Goal: Task Accomplishment & Management: Use online tool/utility

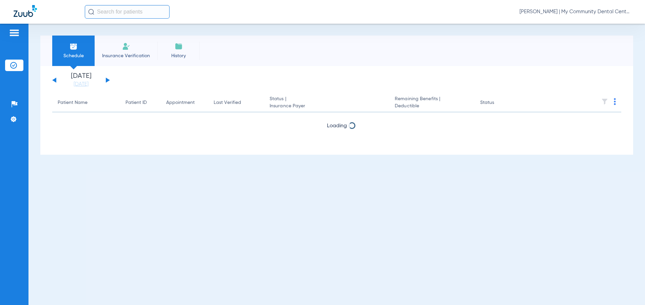
click at [554, 11] on span "[PERSON_NAME] | My Community Dental Centers" at bounding box center [575, 11] width 112 height 7
click at [585, 25] on button "Account Selection" at bounding box center [605, 24] width 49 height 14
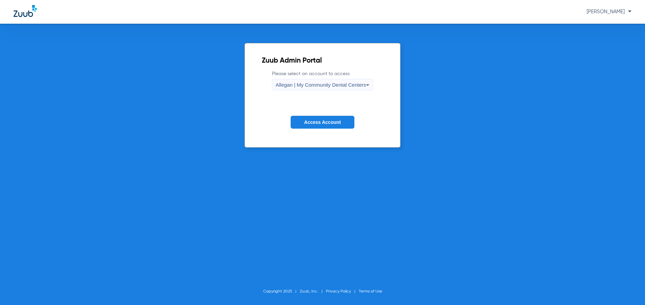
click at [352, 80] on div "Allegan | My Community Dental Centers" at bounding box center [321, 85] width 91 height 12
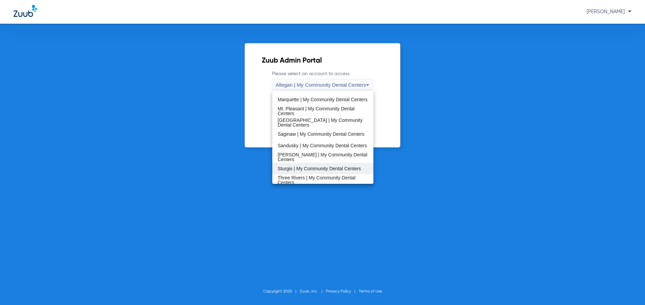
scroll to position [218, 0]
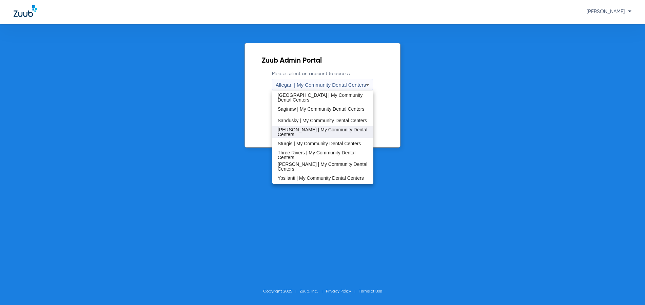
click at [321, 129] on mat-option "[PERSON_NAME] | My Community Dental Centers" at bounding box center [322, 132] width 101 height 12
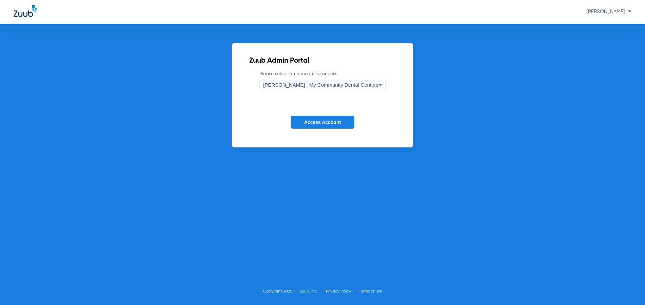
click at [318, 120] on span "Access Account" at bounding box center [322, 122] width 37 height 5
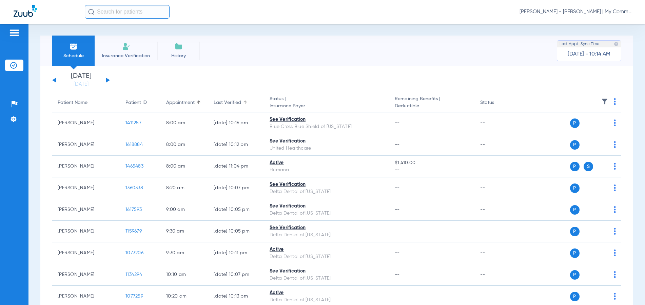
click at [225, 100] on div "Last Verified" at bounding box center [227, 102] width 27 height 7
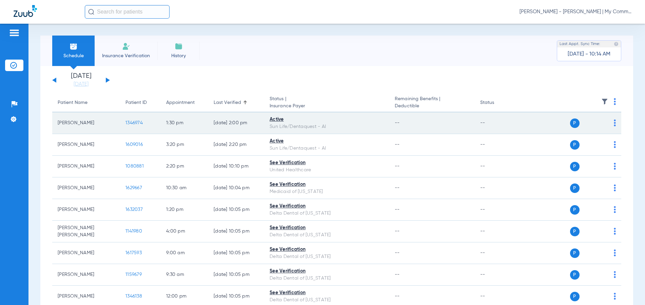
click at [614, 121] on img at bounding box center [615, 123] width 2 height 7
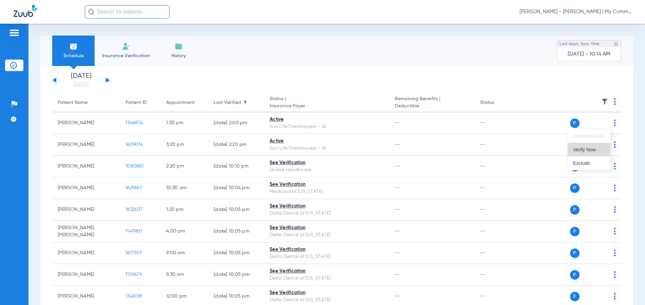
click at [595, 146] on button "Verify Now" at bounding box center [589, 150] width 43 height 14
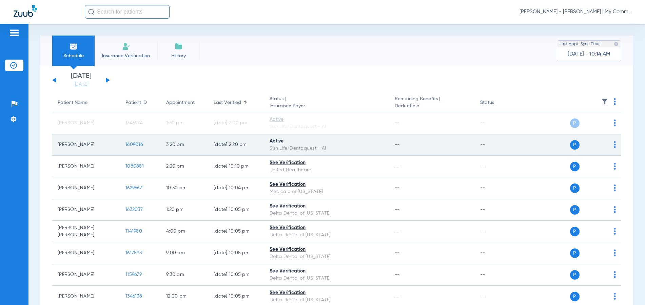
click at [614, 144] on img at bounding box center [615, 144] width 2 height 7
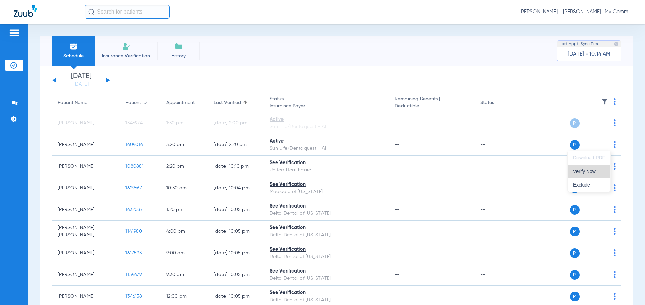
click at [585, 170] on span "Verify Now" at bounding box center [589, 171] width 32 height 5
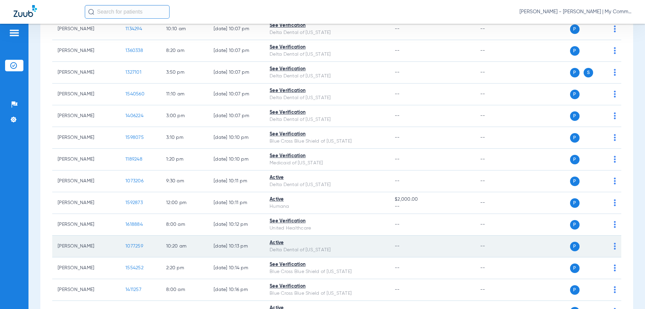
scroll to position [285, 0]
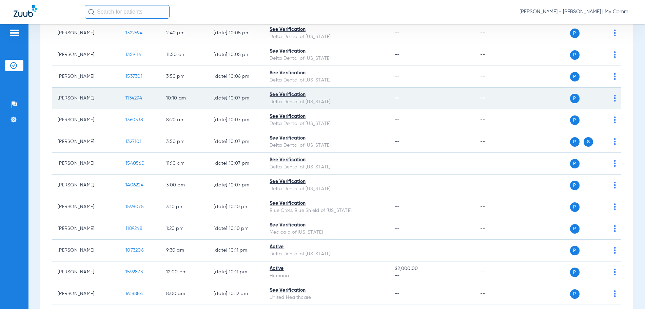
click at [137, 97] on span "1134294" at bounding box center [133, 98] width 17 height 5
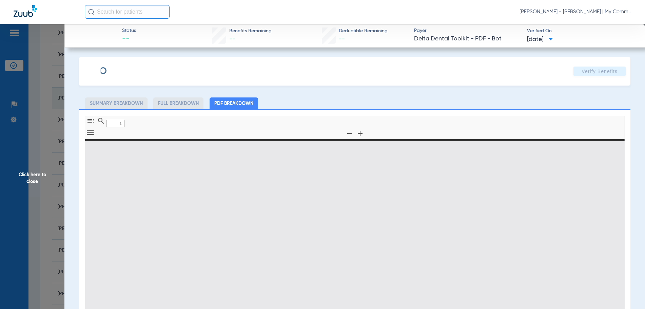
type input "0"
select select "page-width"
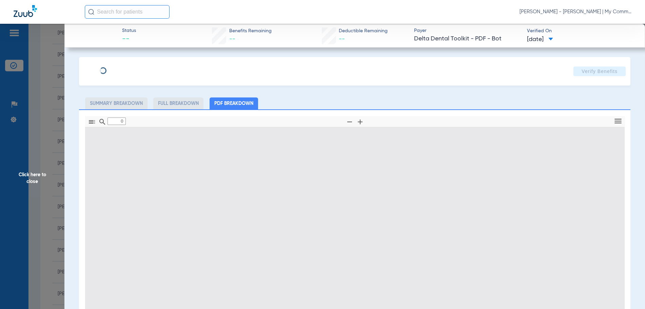
type input "1"
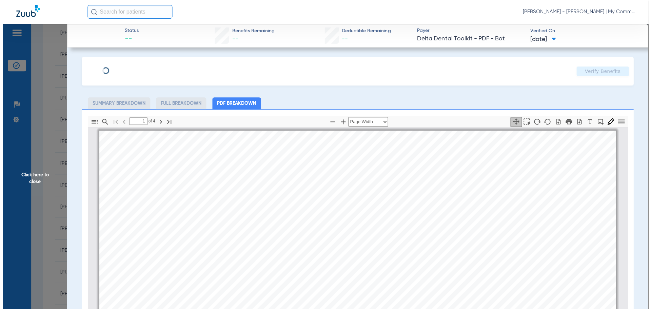
scroll to position [3, 0]
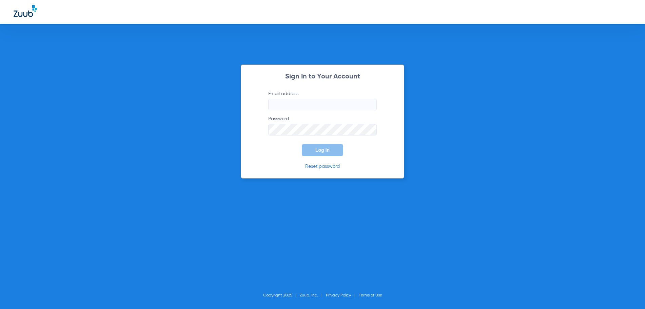
type input "[EMAIL_ADDRESS][DOMAIN_NAME]"
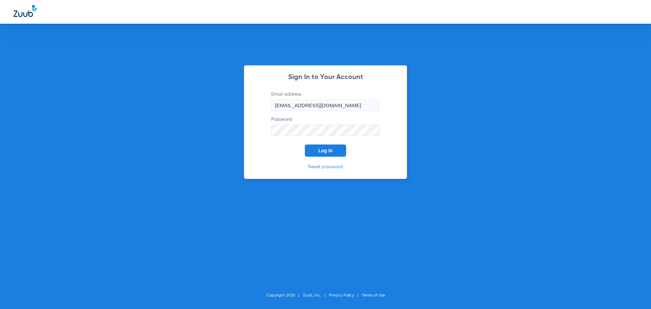
click at [320, 147] on button "Log In" at bounding box center [325, 150] width 41 height 12
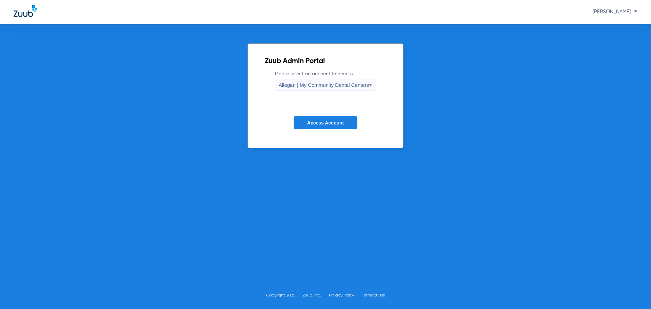
click at [317, 129] on form "Please select an account to access Allegan | My Community Dental Centers Access…" at bounding box center [326, 105] width 122 height 69
click at [308, 90] on div "Allegan | My Community Dental Centers" at bounding box center [324, 85] width 91 height 12
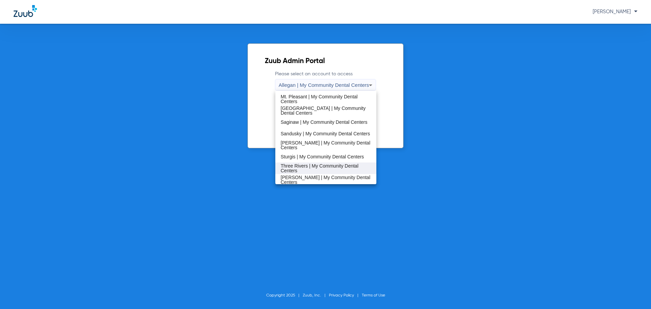
scroll to position [218, 0]
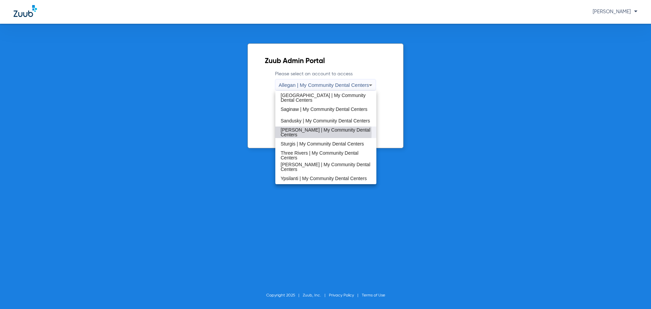
click at [298, 132] on span "[PERSON_NAME] | My Community Dental Centers" at bounding box center [326, 131] width 91 height 9
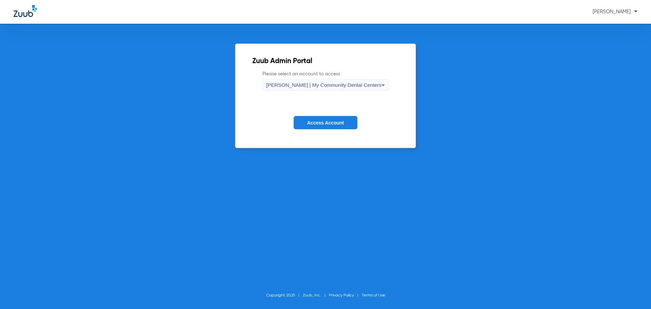
click at [313, 122] on span "Access Account" at bounding box center [325, 122] width 37 height 5
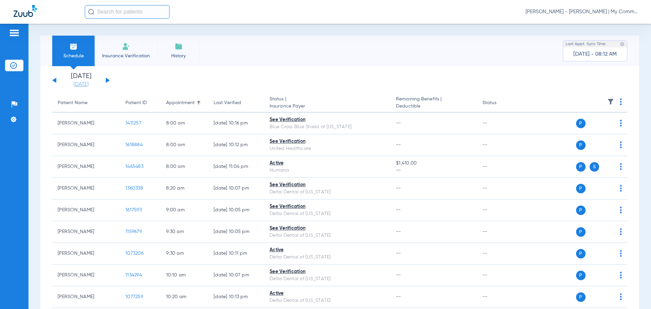
click at [82, 85] on link "[DATE]" at bounding box center [81, 84] width 41 height 7
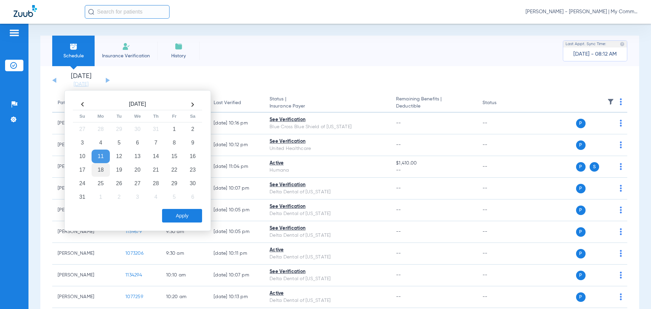
click at [104, 172] on td "18" at bounding box center [101, 170] width 18 height 14
click at [189, 210] on button "Apply" at bounding box center [182, 216] width 40 height 14
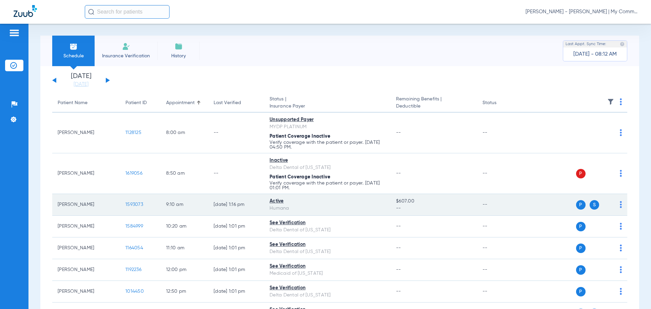
click at [132, 205] on span "1593073" at bounding box center [134, 204] width 18 height 5
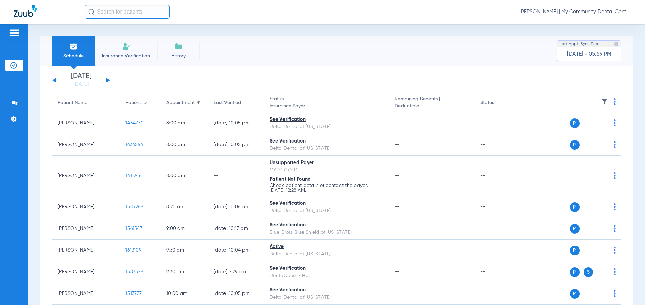
click at [596, 12] on span "[PERSON_NAME] | My Community Dental Centers" at bounding box center [575, 11] width 112 height 7
click at [602, 20] on button "Account Selection" at bounding box center [605, 24] width 49 height 14
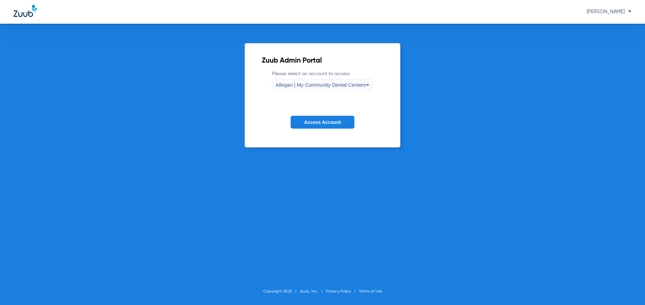
click at [309, 84] on span "Allegan | My Community Dental Centers" at bounding box center [321, 85] width 91 height 6
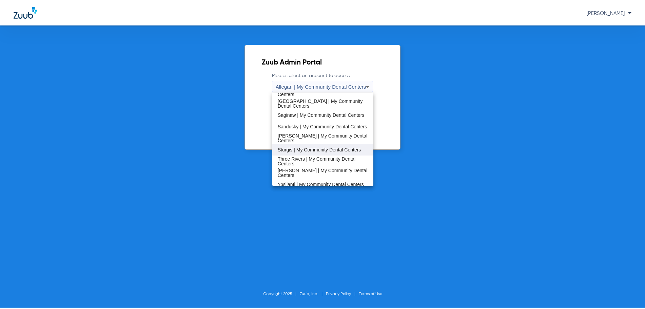
scroll to position [218, 0]
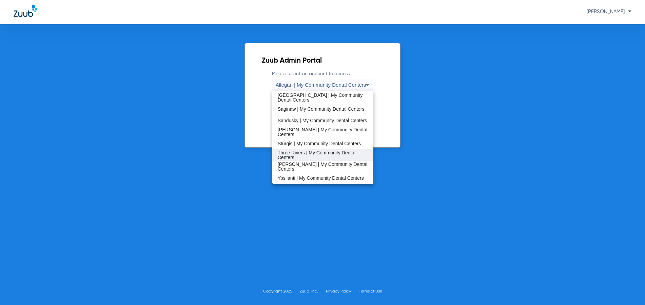
click at [296, 152] on span "Three Rivers | My Community Dental Centers" at bounding box center [323, 155] width 91 height 9
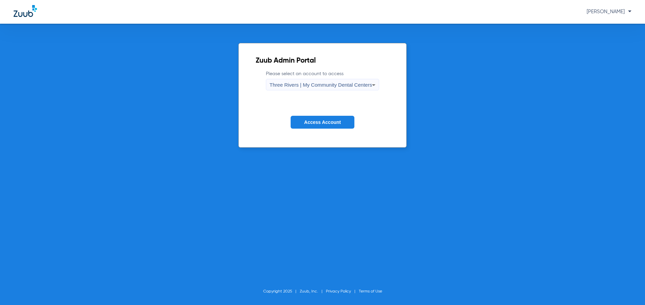
click at [311, 122] on span "Access Account" at bounding box center [322, 122] width 37 height 5
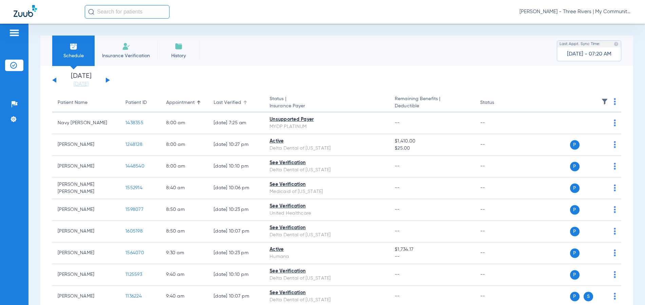
click at [232, 104] on div "Last Verified" at bounding box center [227, 102] width 27 height 7
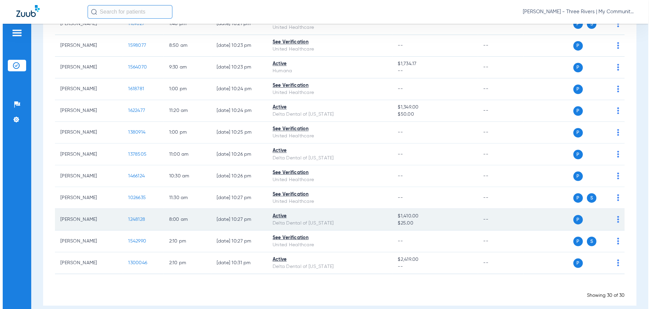
scroll to position [498, 0]
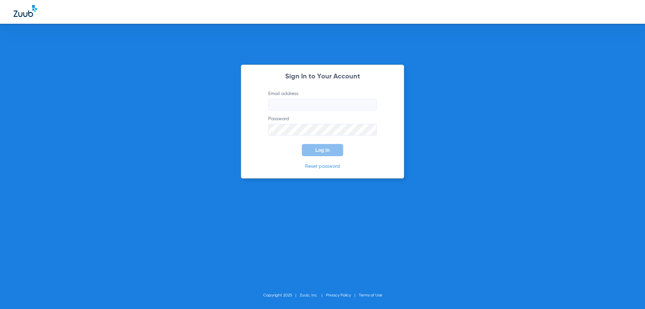
type input "[EMAIL_ADDRESS][DOMAIN_NAME]"
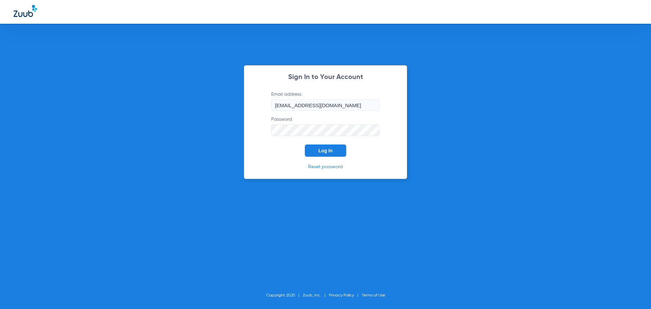
click at [329, 154] on button "Log In" at bounding box center [325, 150] width 41 height 12
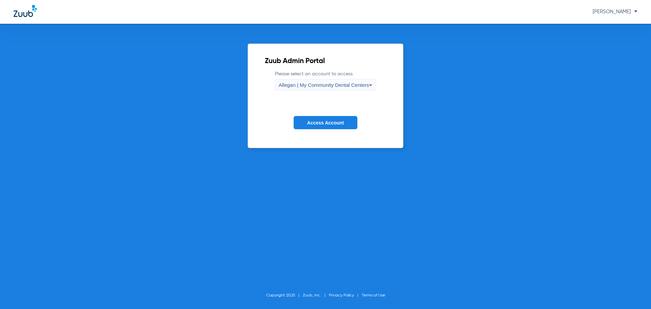
click at [319, 83] on span "Allegan | My Community Dental Centers" at bounding box center [324, 85] width 91 height 6
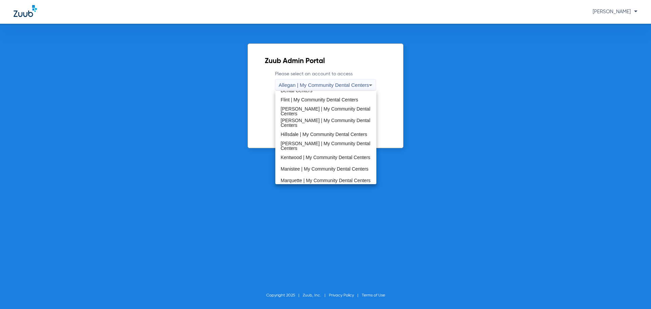
scroll to position [218, 0]
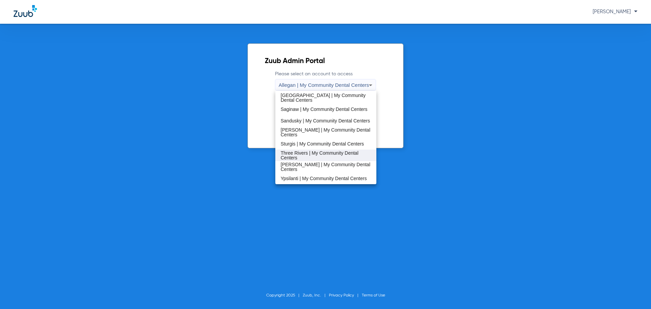
click at [296, 154] on span "Three Rivers | My Community Dental Centers" at bounding box center [326, 155] width 91 height 9
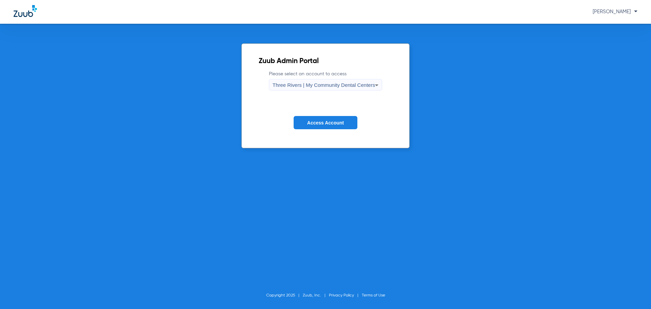
click at [309, 122] on span "Access Account" at bounding box center [325, 122] width 37 height 5
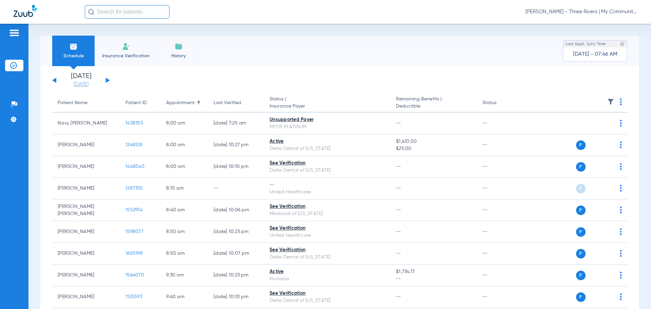
click at [85, 87] on link "[DATE]" at bounding box center [81, 84] width 41 height 7
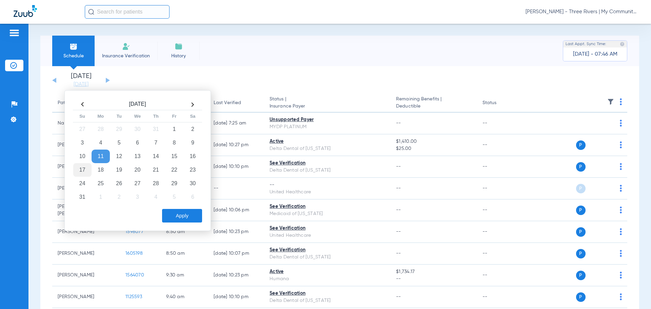
click at [90, 169] on td "17" at bounding box center [82, 170] width 18 height 14
drag, startPoint x: 94, startPoint y: 169, endPoint x: 106, endPoint y: 181, distance: 17.0
click at [95, 171] on td "18" at bounding box center [101, 170] width 18 height 14
click at [163, 216] on button "Apply" at bounding box center [182, 216] width 40 height 14
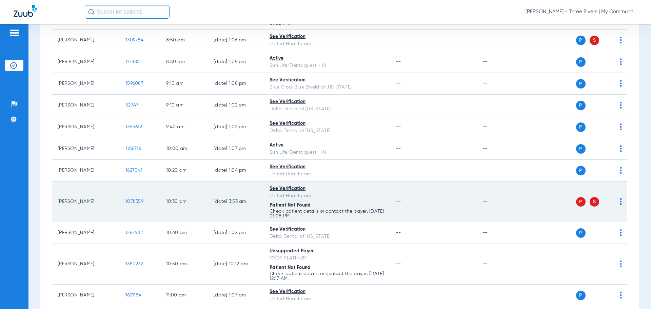
scroll to position [203, 0]
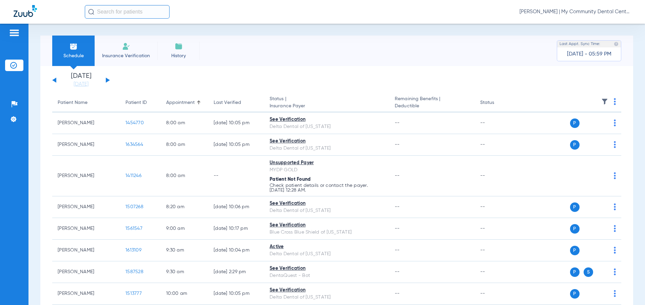
click at [579, 13] on span "[PERSON_NAME] | My Community Dental Centers" at bounding box center [575, 11] width 112 height 7
click at [599, 27] on button "Account Selection" at bounding box center [605, 24] width 49 height 14
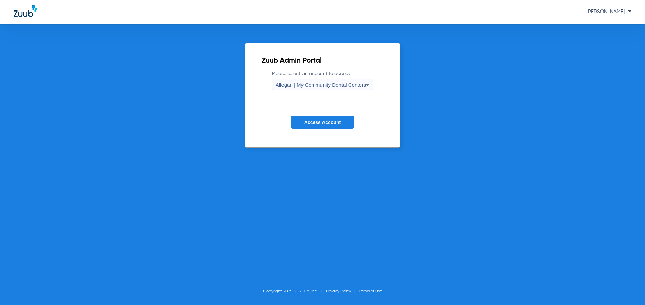
click at [321, 80] on div "Allegan | My Community Dental Centers" at bounding box center [321, 85] width 91 height 12
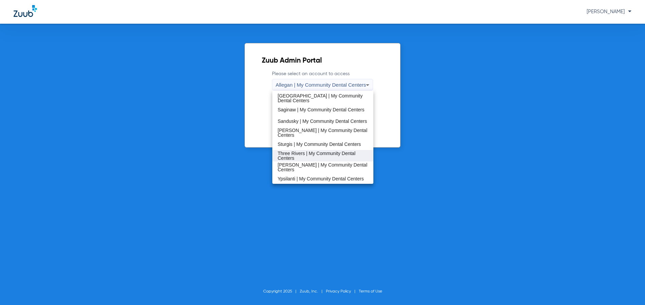
scroll to position [218, 0]
click at [310, 139] on mat-option "Sturgis | My Community Dental Centers" at bounding box center [322, 144] width 101 height 12
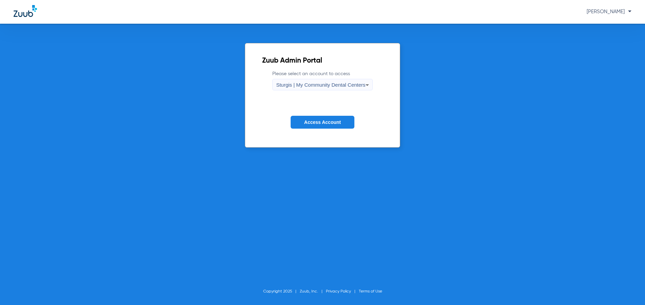
click at [310, 118] on button "Access Account" at bounding box center [323, 122] width 64 height 13
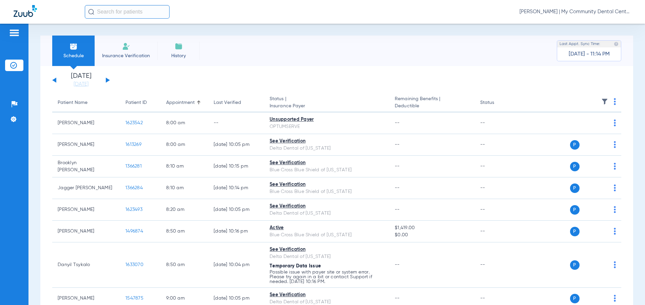
click at [231, 102] on div "Last Verified" at bounding box center [227, 102] width 27 height 7
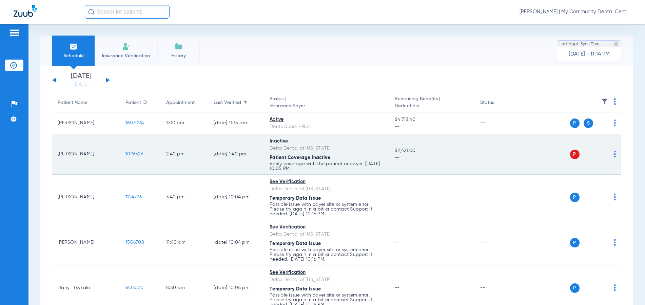
click at [610, 159] on div "P S" at bounding box center [567, 154] width 95 height 9
click at [614, 156] on img at bounding box center [615, 154] width 2 height 7
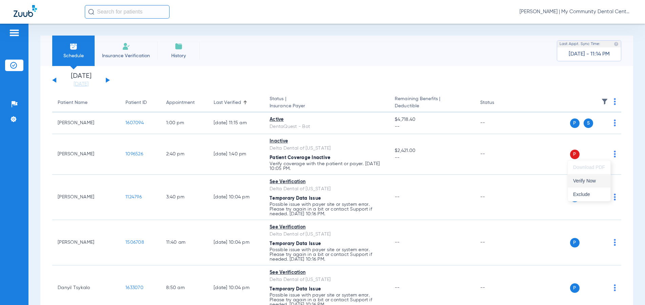
click at [604, 177] on button "Verify Now" at bounding box center [589, 181] width 43 height 14
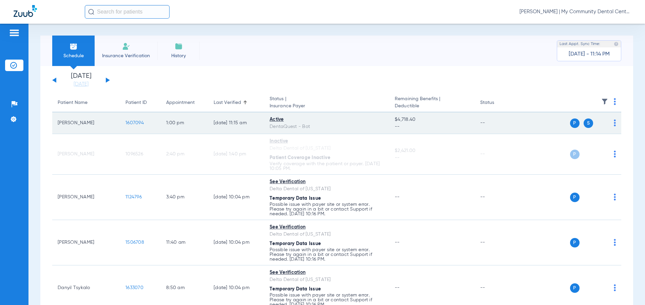
click at [614, 122] on img at bounding box center [615, 123] width 2 height 7
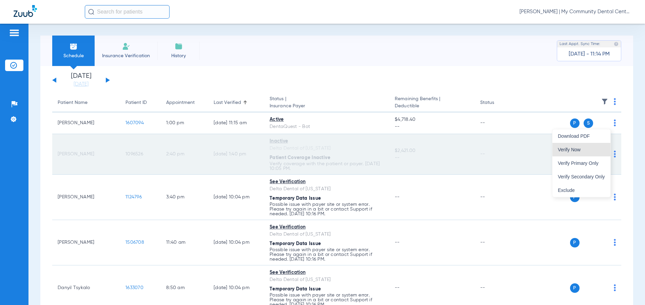
click at [598, 147] on button "Verify Now" at bounding box center [581, 150] width 58 height 14
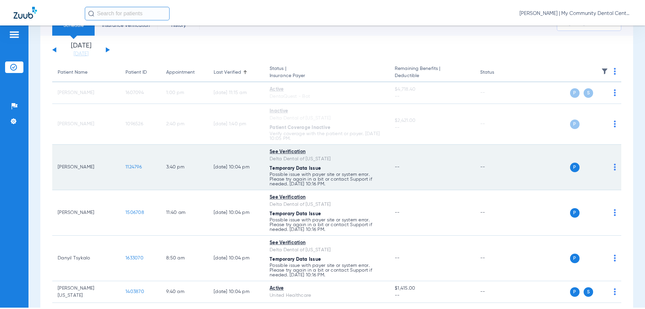
scroll to position [34, 0]
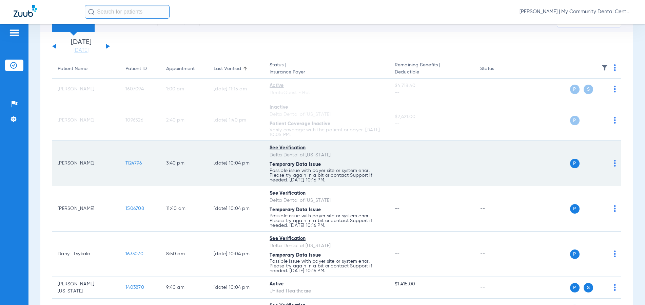
click at [608, 163] on div "P S" at bounding box center [567, 163] width 95 height 9
click at [614, 163] on img at bounding box center [615, 163] width 2 height 7
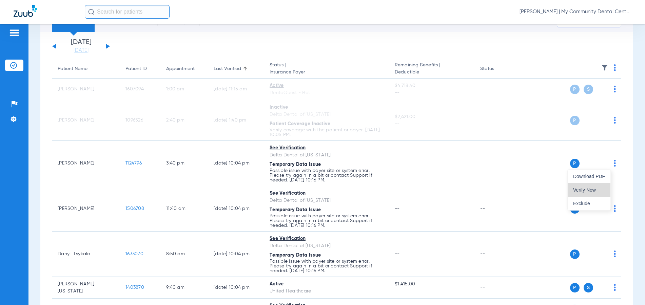
click at [602, 187] on button "Verify Now" at bounding box center [589, 190] width 43 height 14
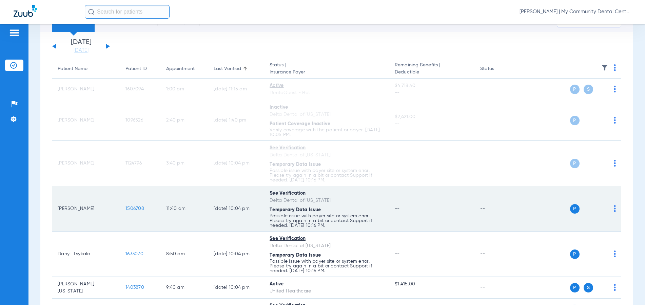
click at [608, 210] on div "P S" at bounding box center [567, 208] width 95 height 9
click at [614, 209] on img at bounding box center [615, 208] width 2 height 7
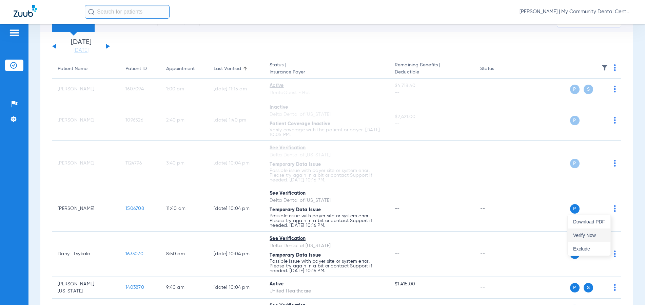
click at [591, 233] on span "Verify Now" at bounding box center [589, 235] width 32 height 5
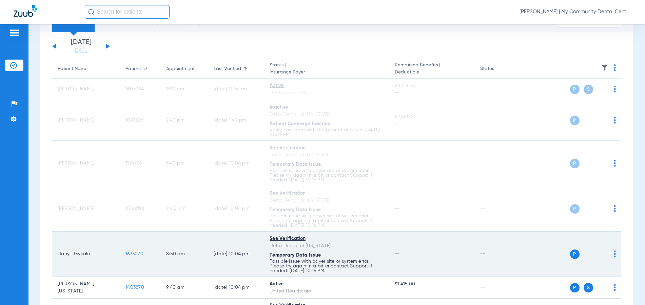
click at [614, 252] on img at bounding box center [615, 254] width 2 height 7
click at [599, 274] on button "Download PDF" at bounding box center [589, 268] width 43 height 14
click at [614, 255] on img at bounding box center [615, 254] width 2 height 7
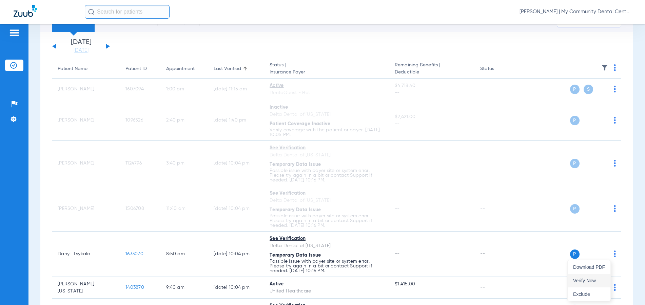
click at [599, 278] on button "Verify Now" at bounding box center [589, 281] width 43 height 14
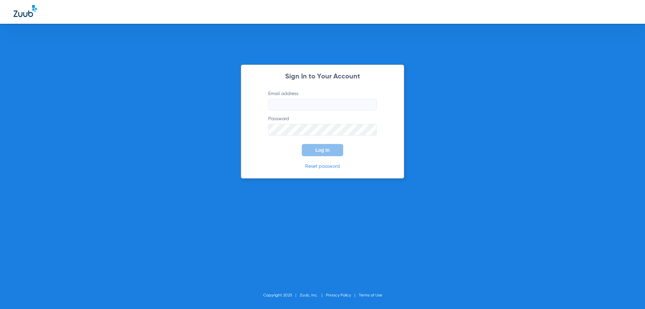
type input "[EMAIL_ADDRESS][DOMAIN_NAME]"
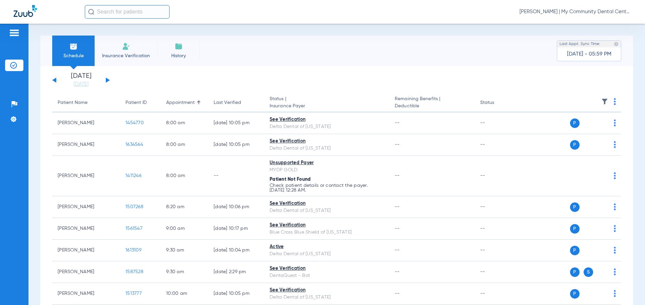
click at [565, 13] on span "[PERSON_NAME] | My Community Dental Centers" at bounding box center [575, 11] width 112 height 7
click at [234, 104] on div at bounding box center [322, 152] width 645 height 305
click at [234, 103] on div "Last Verified" at bounding box center [227, 102] width 27 height 7
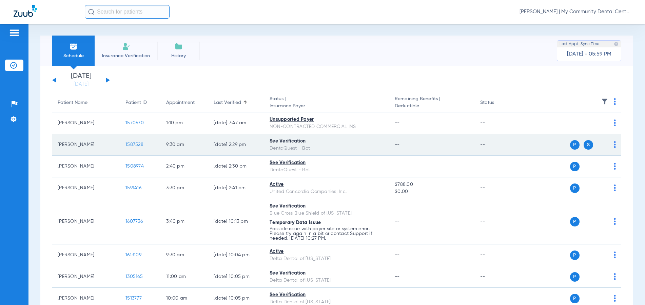
click at [614, 144] on img at bounding box center [615, 144] width 2 height 7
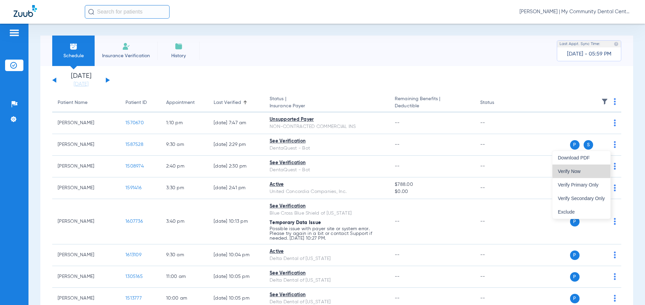
click at [596, 171] on span "Verify Now" at bounding box center [581, 171] width 47 height 5
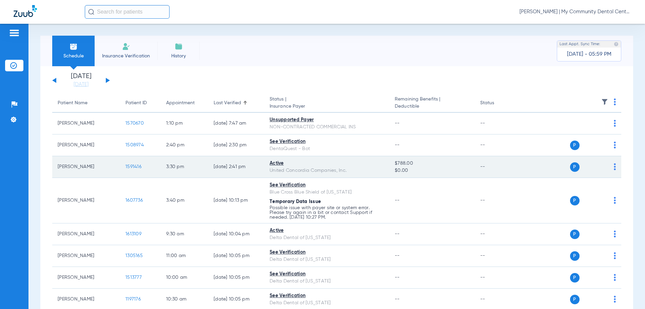
click at [134, 165] on span "1591416" at bounding box center [133, 166] width 16 height 5
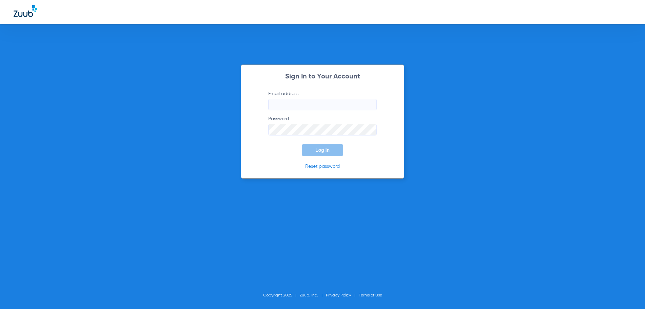
type input "[EMAIL_ADDRESS][DOMAIN_NAME]"
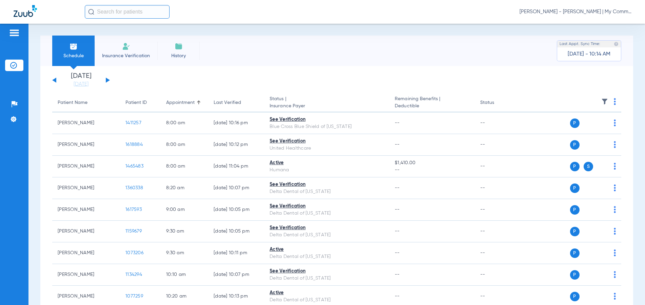
click at [564, 10] on span "[PERSON_NAME] - [PERSON_NAME] | My Community Dental Centers" at bounding box center [575, 11] width 112 height 7
click at [598, 23] on span "Account Selection" at bounding box center [606, 24] width 38 height 5
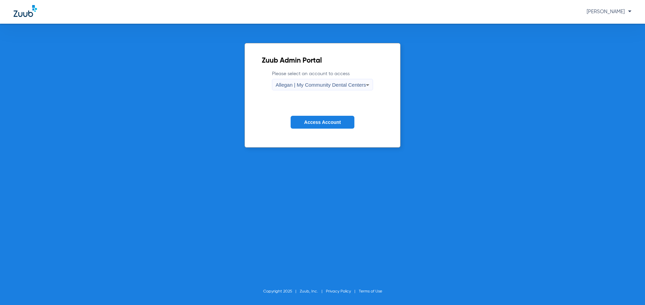
click at [300, 93] on form "Please select an account to access Allegan | My Community Dental Centers Access…" at bounding box center [323, 105] width 122 height 69
click at [298, 84] on span "Allegan | My Community Dental Centers" at bounding box center [321, 85] width 91 height 6
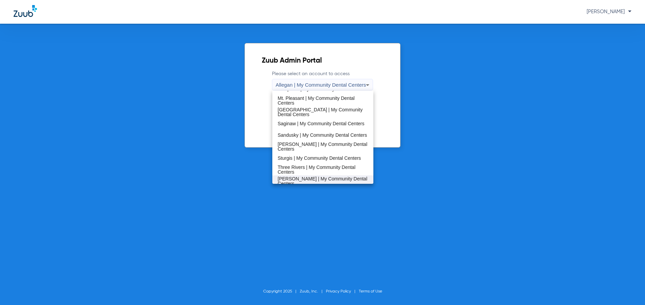
scroll to position [218, 0]
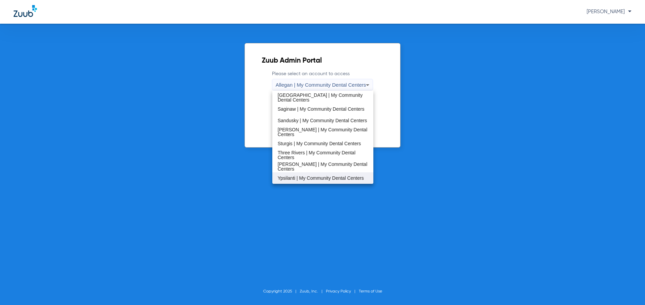
click at [298, 179] on span "Ypsilanti | My Community Dental Centers" at bounding box center [321, 178] width 86 height 5
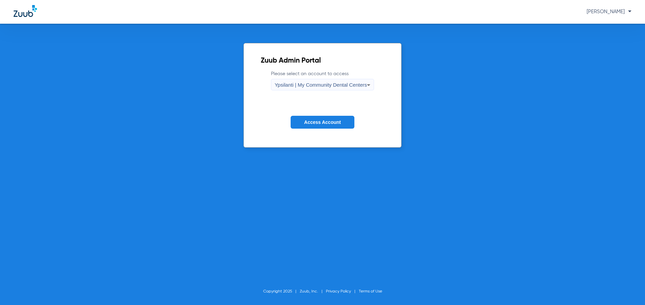
click at [305, 119] on button "Access Account" at bounding box center [323, 122] width 64 height 13
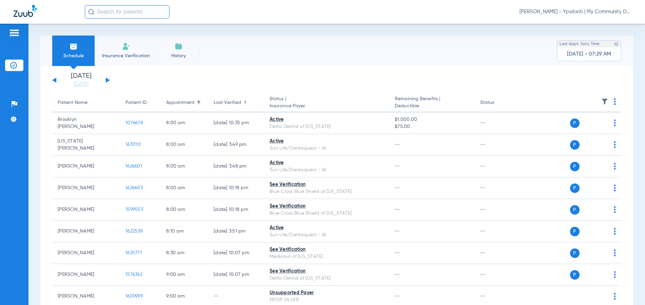
click at [230, 104] on div "Last Verified" at bounding box center [227, 102] width 27 height 7
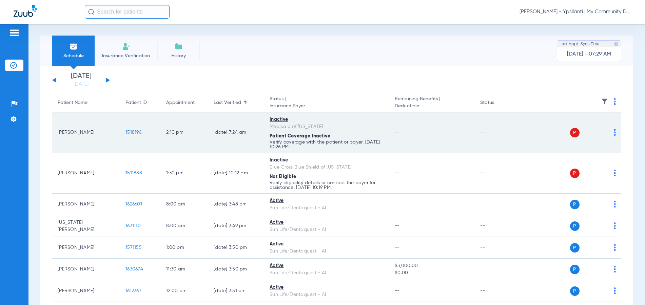
click at [614, 131] on img at bounding box center [615, 132] width 2 height 7
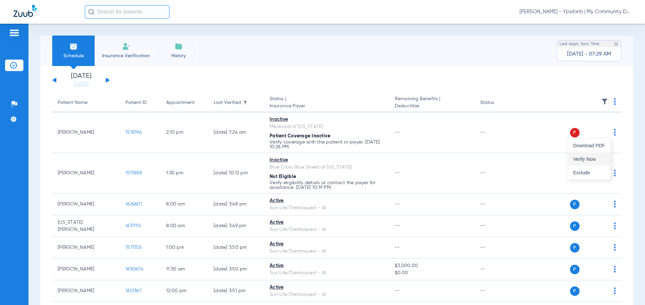
click at [601, 161] on span "Verify Now" at bounding box center [589, 159] width 32 height 5
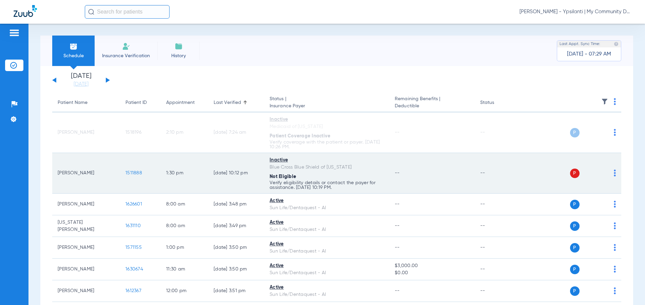
click at [614, 175] on img at bounding box center [615, 173] width 2 height 7
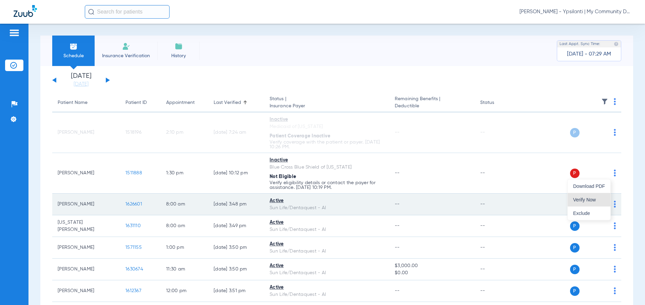
click at [593, 197] on button "Verify Now" at bounding box center [589, 200] width 43 height 14
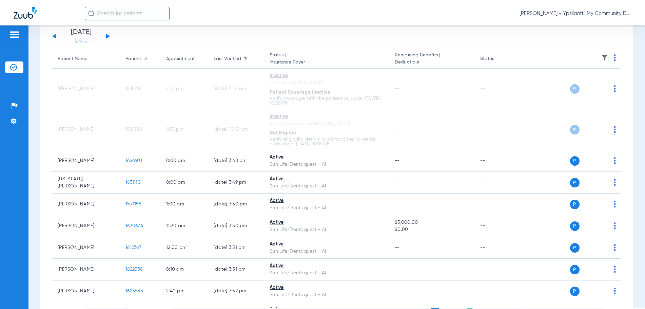
scroll to position [34, 0]
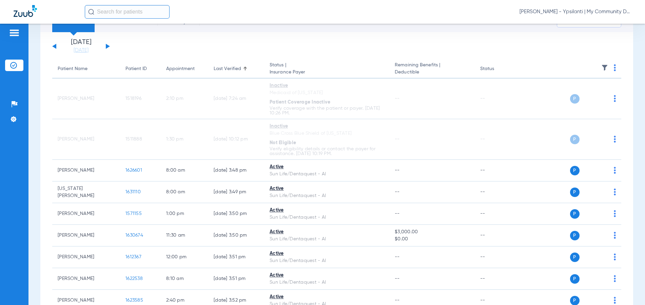
click at [614, 69] on img at bounding box center [615, 67] width 2 height 7
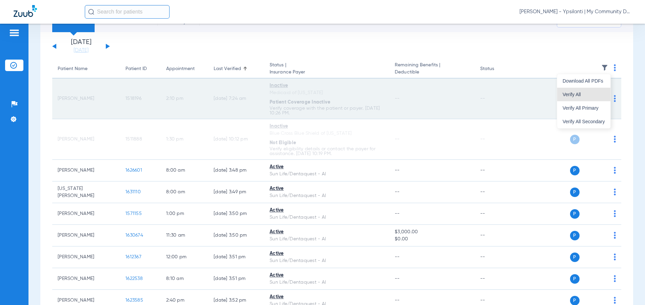
drag, startPoint x: 595, startPoint y: 97, endPoint x: 599, endPoint y: 95, distance: 4.5
click at [595, 96] on span "Verify All" at bounding box center [583, 94] width 42 height 5
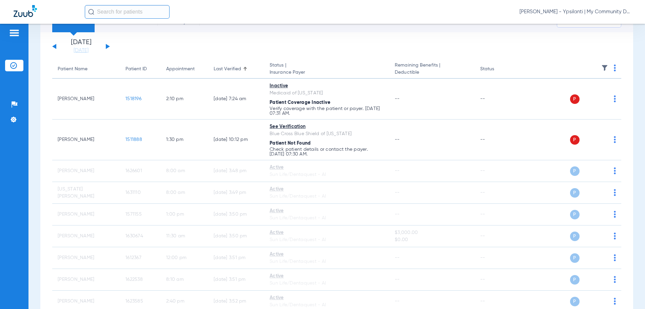
click at [540, 13] on span "Carly Noble - Ypsilanti | My Community Dental Centers" at bounding box center [575, 11] width 112 height 7
click at [595, 36] on span "Log out" at bounding box center [606, 37] width 38 height 5
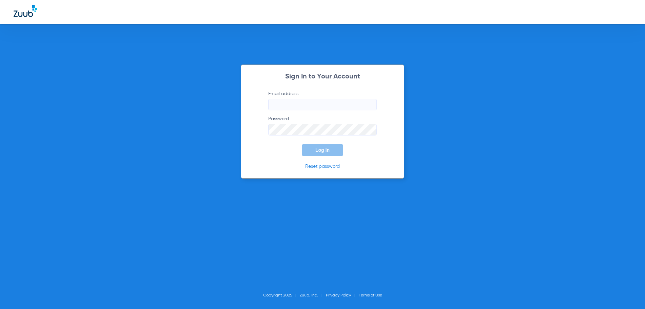
type input "[EMAIL_ADDRESS][DOMAIN_NAME]"
click at [336, 148] on button "Log In" at bounding box center [322, 150] width 41 height 12
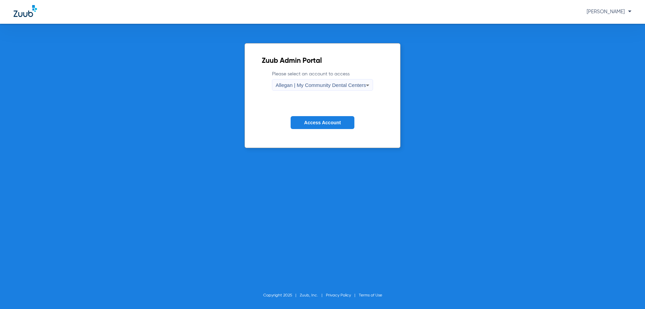
click at [308, 82] on span "Allegan | My Community Dental Centers" at bounding box center [321, 85] width 91 height 6
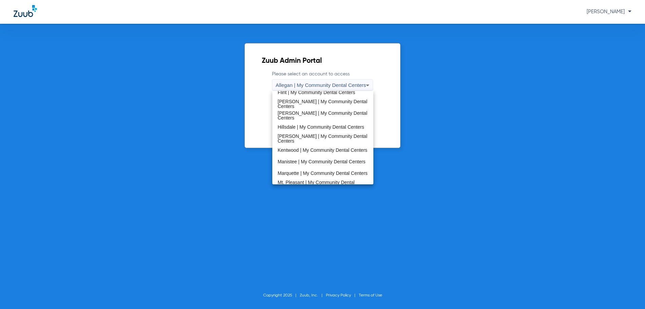
scroll to position [218, 0]
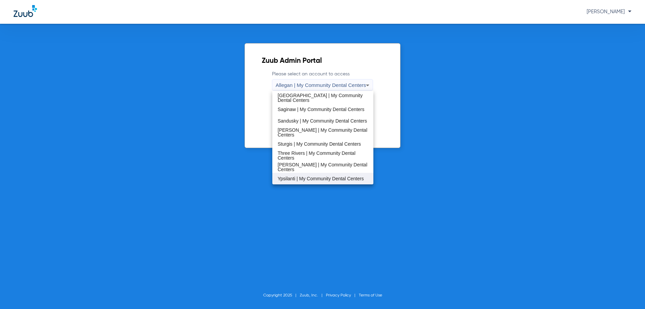
click at [314, 176] on span "Ypsilanti | My Community Dental Centers" at bounding box center [321, 178] width 86 height 5
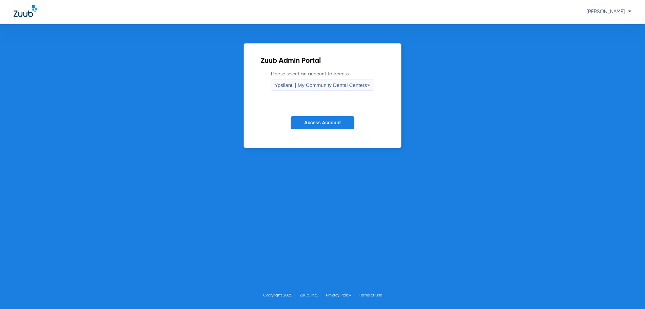
click at [315, 121] on span "Access Account" at bounding box center [322, 122] width 37 height 5
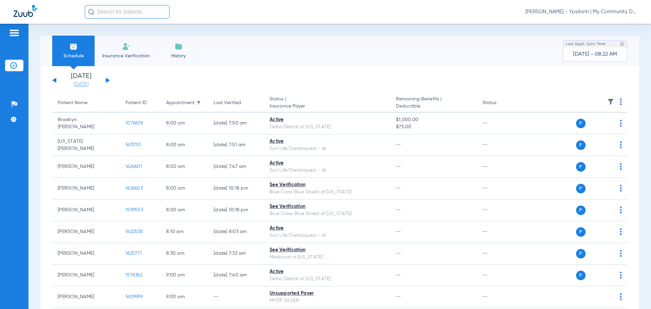
click at [78, 86] on link "[DATE]" at bounding box center [81, 84] width 41 height 7
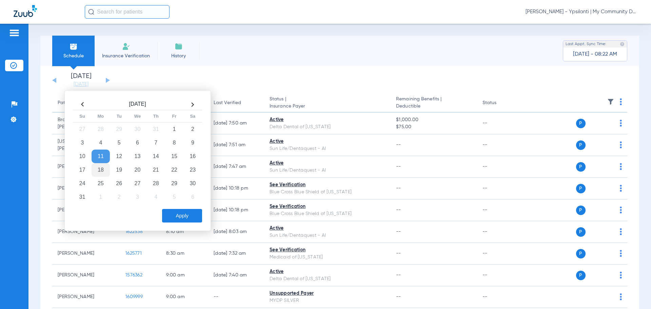
click at [103, 173] on td "18" at bounding box center [101, 170] width 18 height 14
click at [182, 215] on button "Apply" at bounding box center [182, 216] width 40 height 14
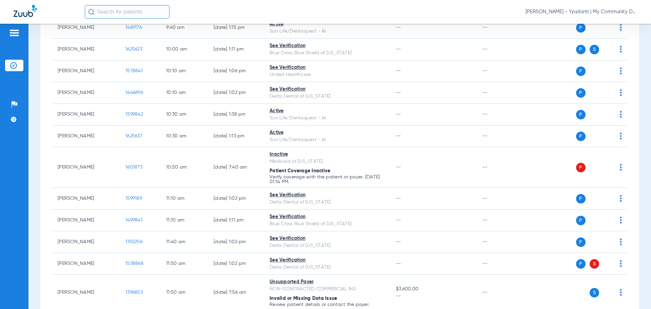
scroll to position [339, 0]
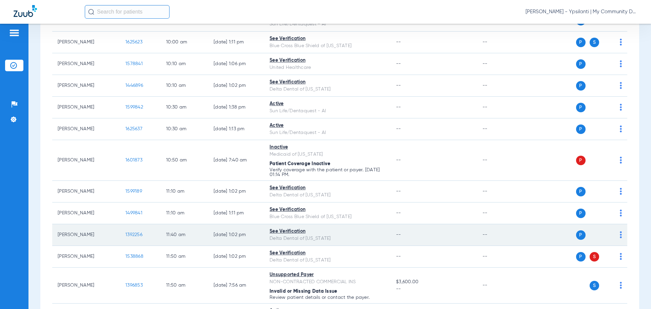
click at [135, 236] on span "1392256" at bounding box center [133, 234] width 17 height 5
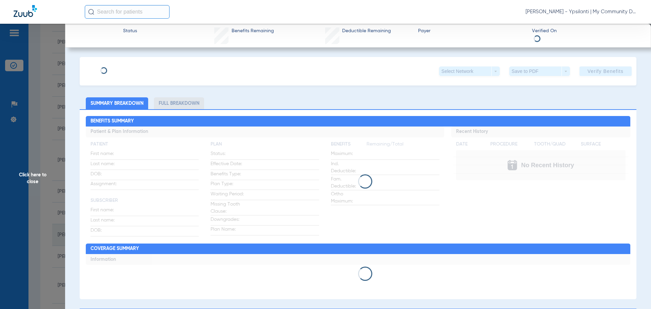
click at [135, 236] on div "Click here to close" at bounding box center [325, 178] width 651 height 309
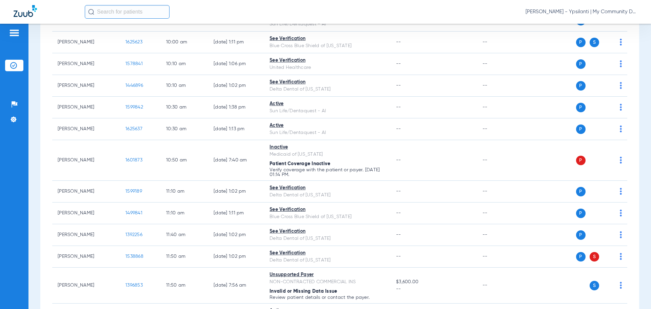
click at [134, 236] on span "1392256" at bounding box center [133, 234] width 17 height 5
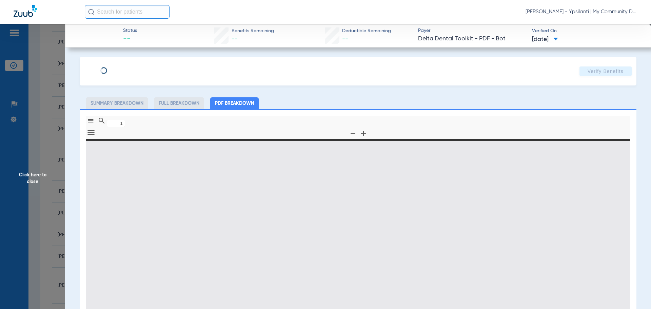
type input "0"
select select "page-width"
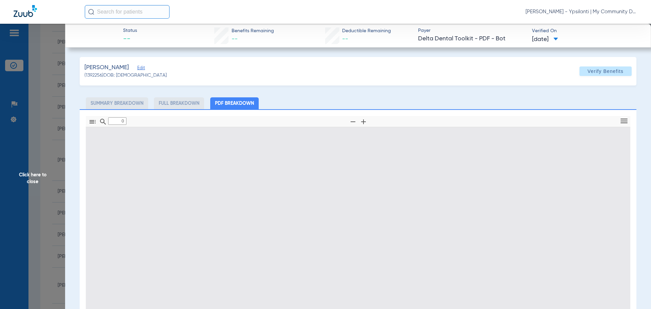
type input "1"
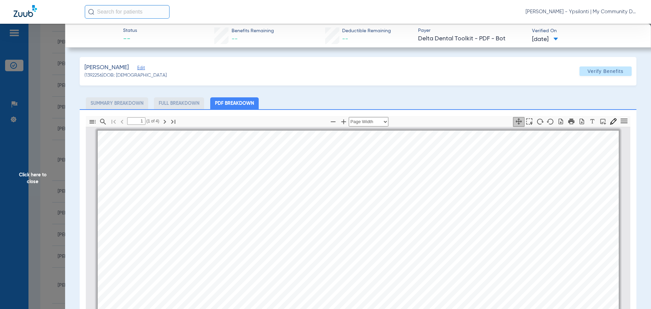
scroll to position [3, 0]
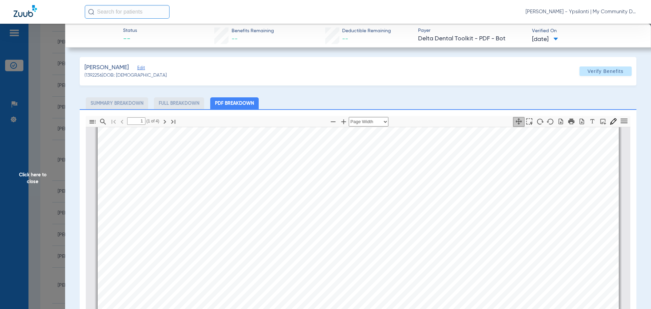
click at [37, 177] on span "Click here to close" at bounding box center [32, 178] width 65 height 309
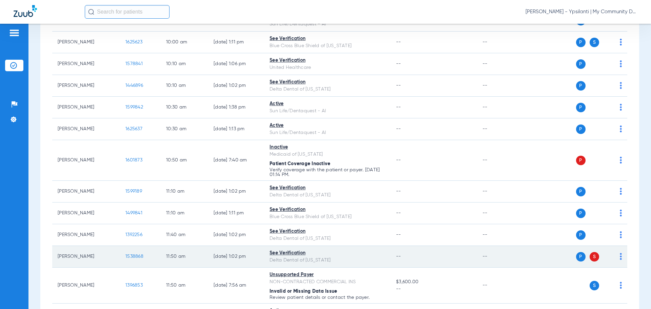
click at [128, 254] on span "1538868" at bounding box center [134, 256] width 18 height 5
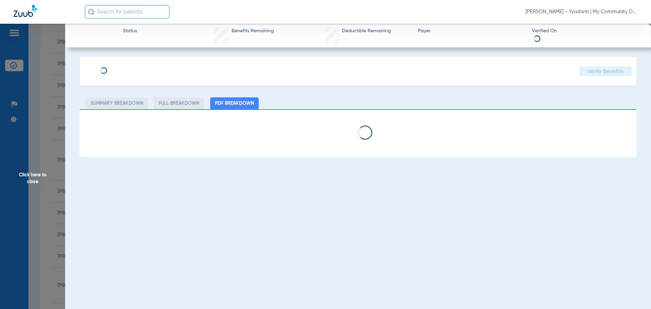
select select "page-width"
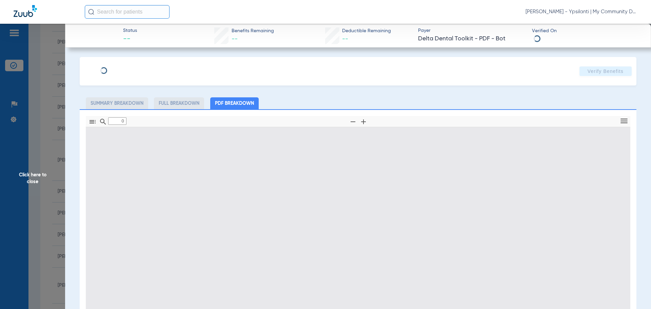
type input "1"
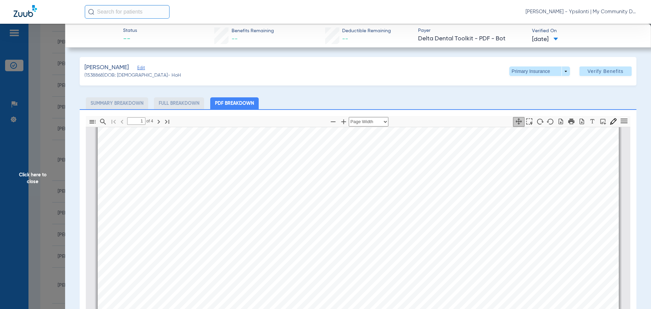
drag, startPoint x: 39, startPoint y: 185, endPoint x: 52, endPoint y: 160, distance: 28.4
click at [39, 186] on span "Click here to close" at bounding box center [32, 178] width 65 height 309
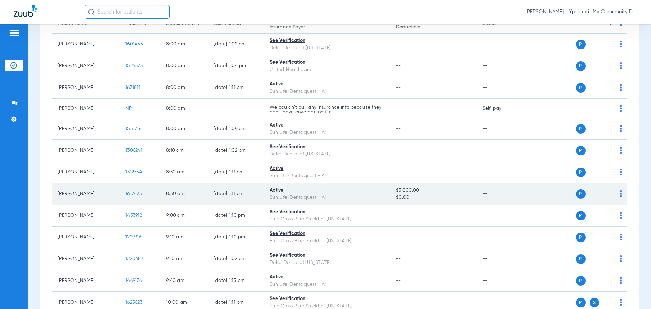
scroll to position [0, 0]
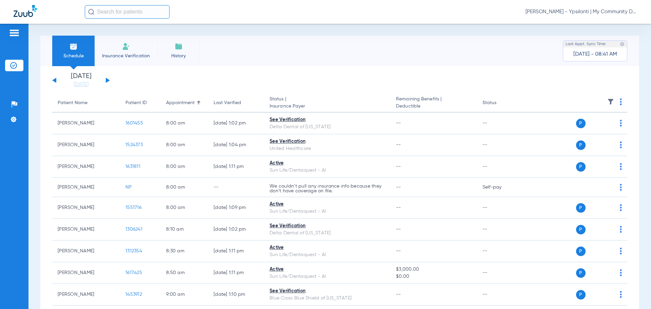
click at [107, 79] on button at bounding box center [108, 80] width 4 height 5
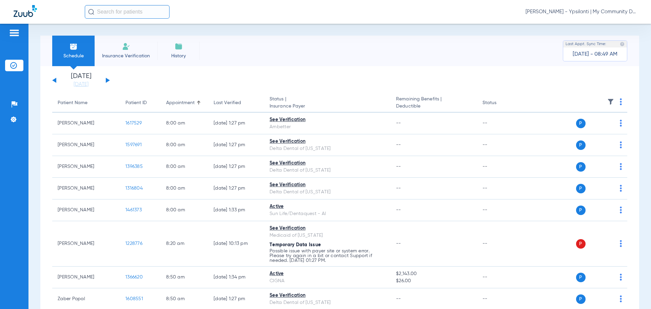
click at [620, 99] on img at bounding box center [621, 101] width 2 height 7
click at [596, 129] on span "Verify All" at bounding box center [590, 128] width 42 height 5
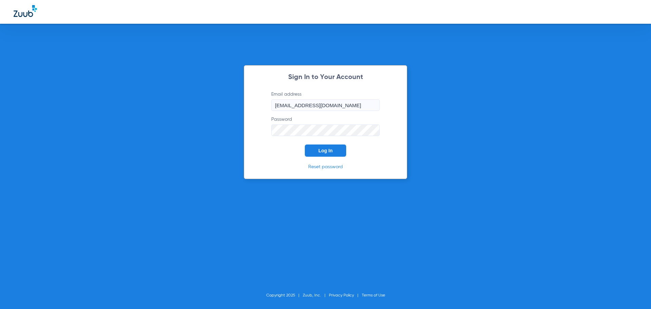
click at [329, 148] on span "Log In" at bounding box center [325, 150] width 14 height 5
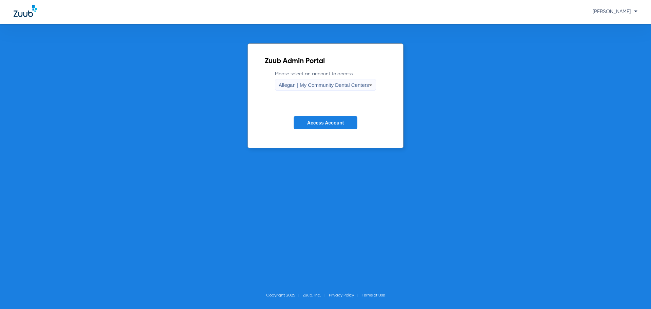
click at [303, 86] on span "Allegan | My Community Dental Centers" at bounding box center [324, 85] width 91 height 6
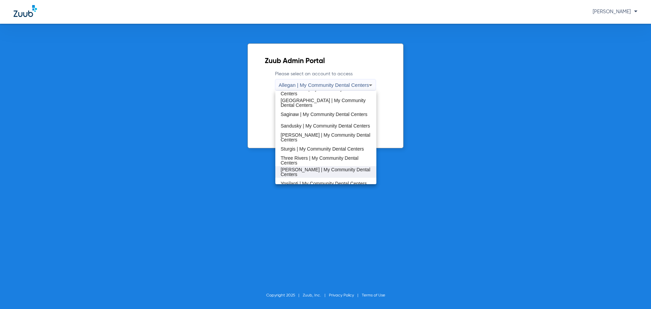
scroll to position [218, 0]
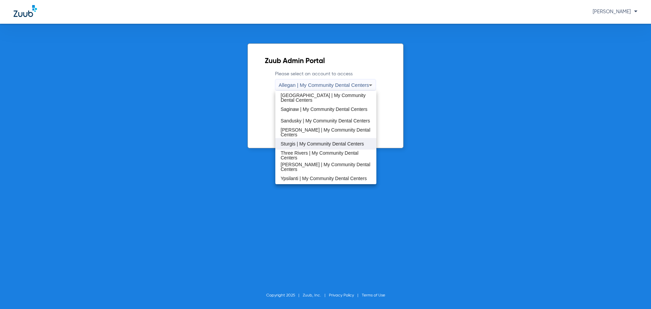
click at [298, 144] on span "Sturgis | My Community Dental Centers" at bounding box center [322, 143] width 83 height 5
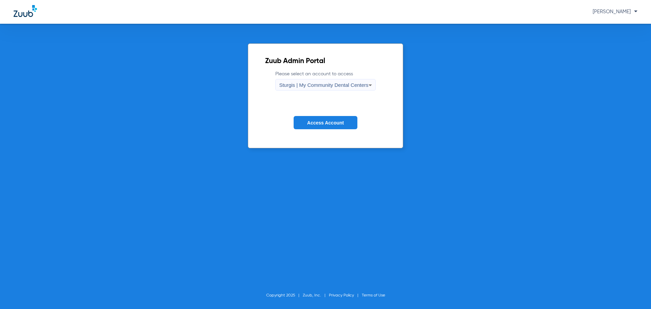
click at [310, 125] on span "Access Account" at bounding box center [325, 122] width 37 height 5
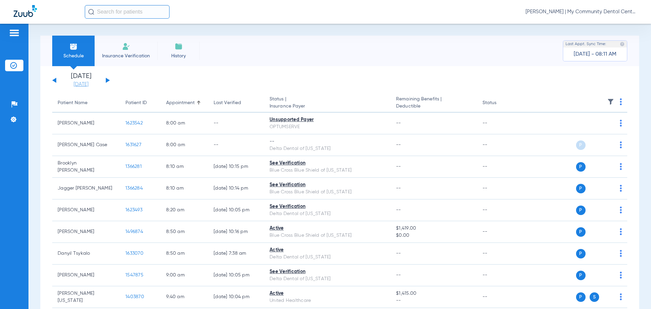
click at [80, 84] on link "[DATE]" at bounding box center [81, 84] width 41 height 7
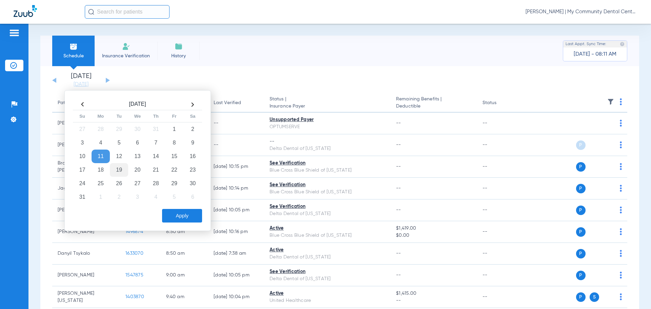
click at [111, 172] on td "19" at bounding box center [119, 170] width 18 height 14
click at [105, 171] on td "18" at bounding box center [101, 170] width 18 height 14
drag, startPoint x: 177, startPoint y: 212, endPoint x: 171, endPoint y: 223, distance: 12.6
click at [176, 213] on button "Apply" at bounding box center [182, 216] width 40 height 14
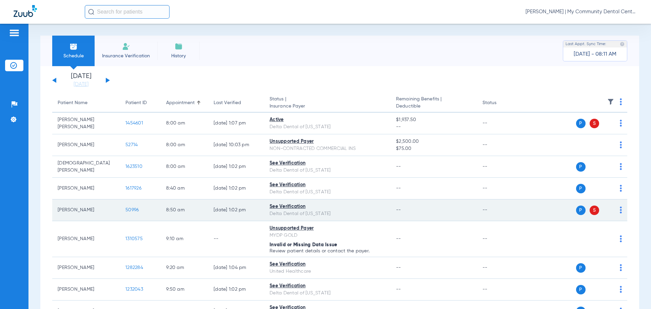
click at [138, 210] on span "50996" at bounding box center [131, 210] width 13 height 5
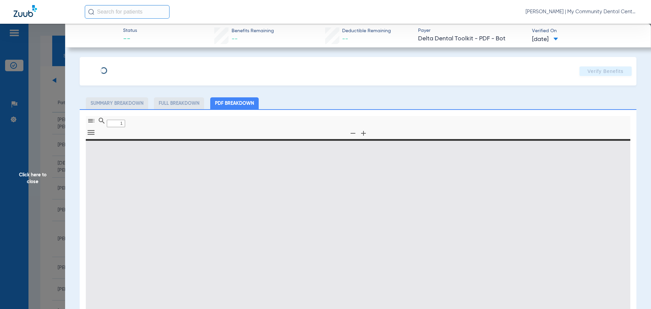
type input "0"
select select "page-width"
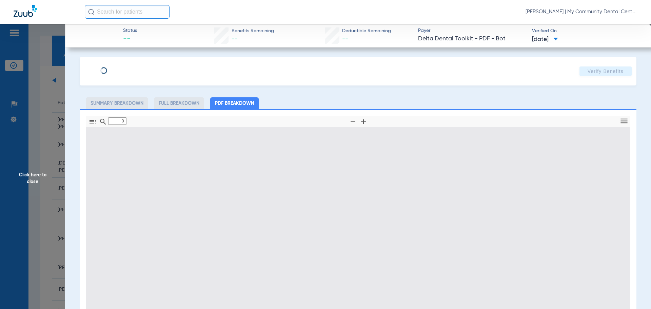
type input "1"
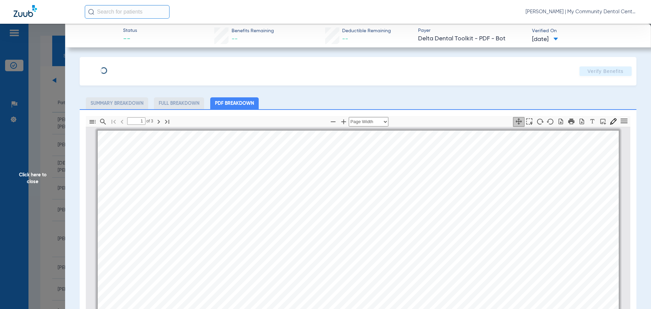
scroll to position [3, 0]
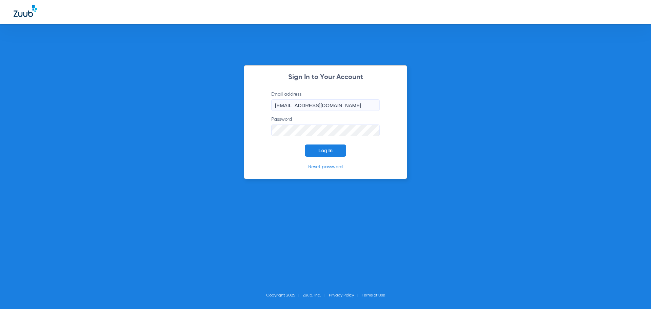
click at [342, 152] on button "Log In" at bounding box center [325, 150] width 41 height 12
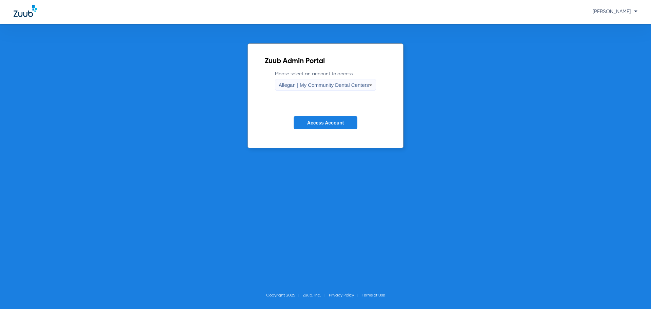
click at [327, 80] on div "Allegan | My Community Dental Centers" at bounding box center [324, 85] width 91 height 12
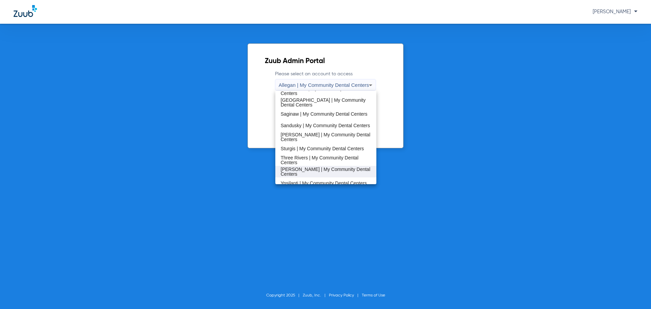
scroll to position [218, 0]
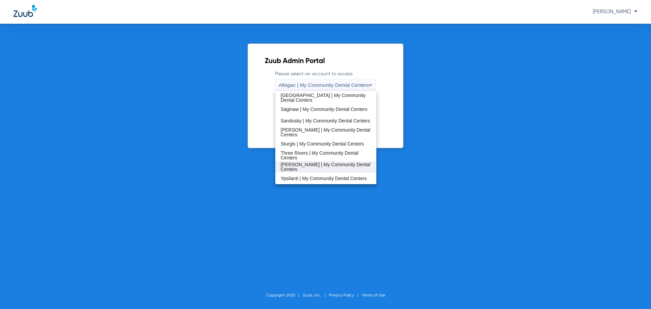
click at [305, 166] on span "Walker | My Community Dental Centers" at bounding box center [326, 166] width 91 height 9
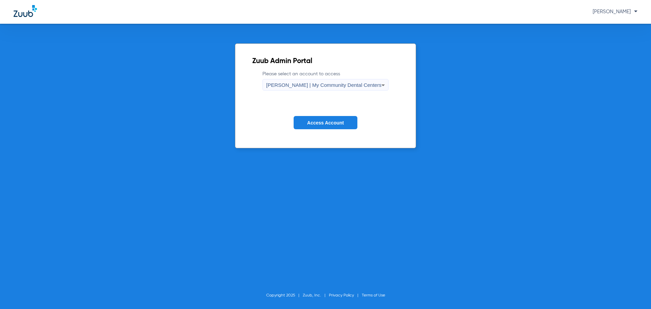
click at [310, 121] on span "Access Account" at bounding box center [325, 122] width 37 height 5
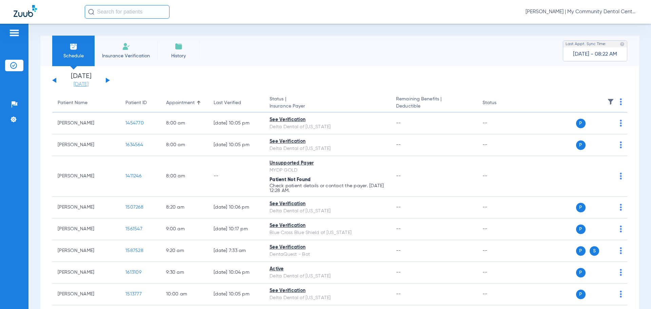
click at [77, 86] on link "[DATE]" at bounding box center [81, 84] width 41 height 7
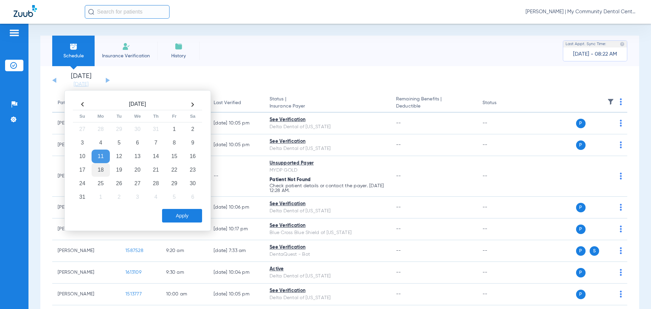
click at [104, 170] on td "18" at bounding box center [101, 170] width 18 height 14
click at [179, 213] on button "Apply" at bounding box center [182, 216] width 40 height 14
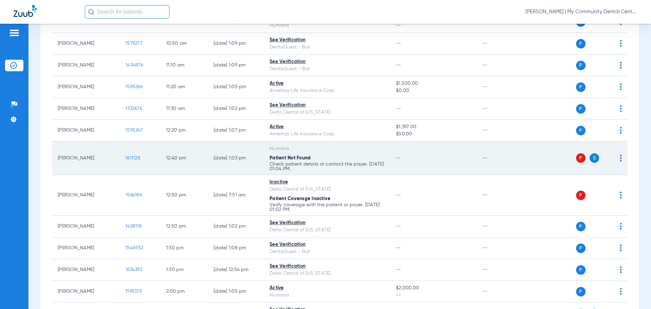
scroll to position [509, 0]
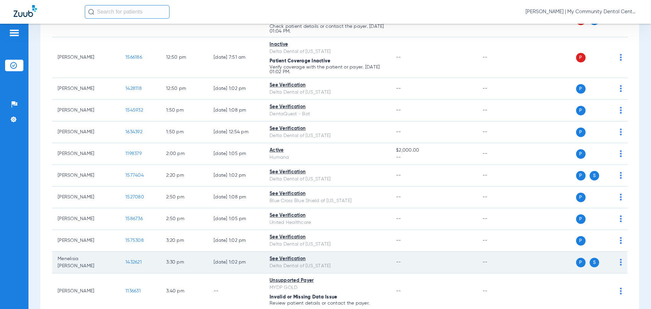
click at [127, 263] on span "1432621" at bounding box center [133, 262] width 16 height 5
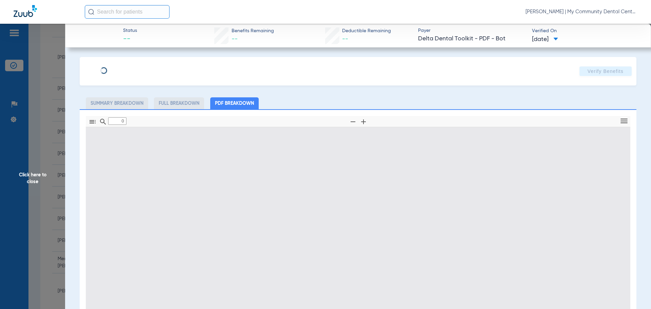
type input "1"
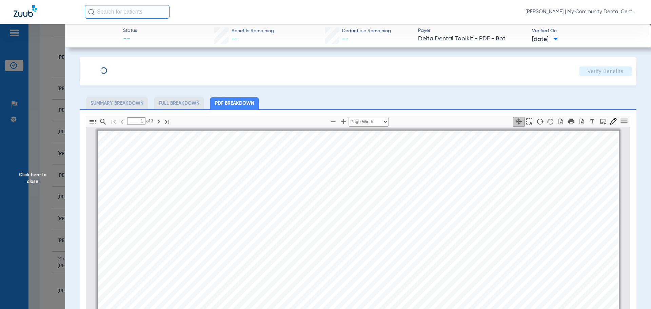
scroll to position [3, 0]
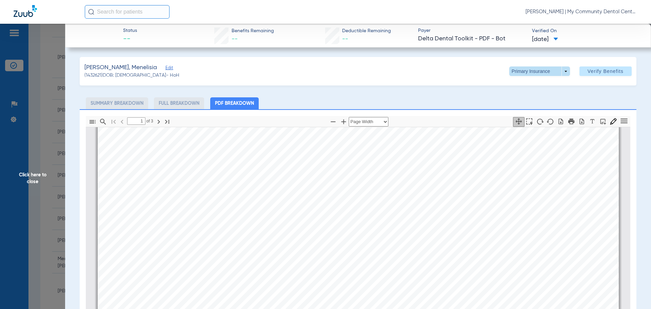
click at [558, 69] on span at bounding box center [539, 70] width 61 height 9
click at [534, 95] on button "Secondary Insurance" at bounding box center [533, 99] width 56 height 14
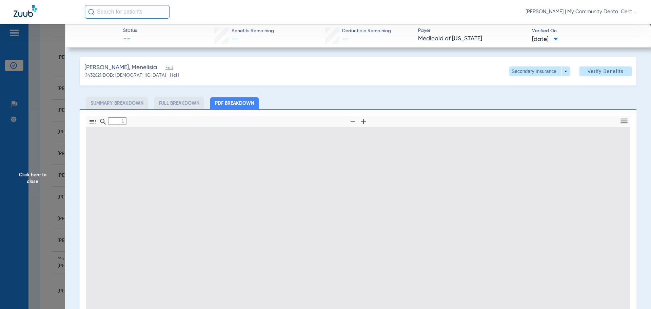
type input "0"
select select "page-width"
type input "1"
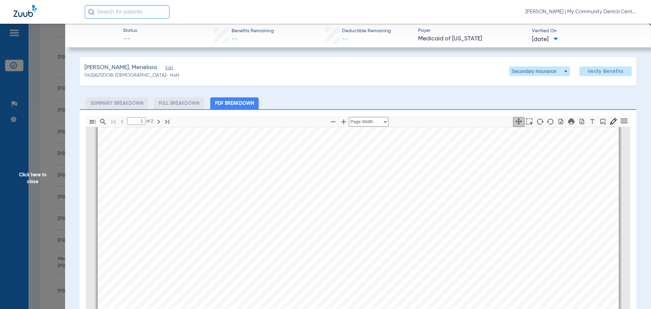
scroll to position [444, 0]
drag, startPoint x: 27, startPoint y: 178, endPoint x: 49, endPoint y: 139, distance: 44.2
click at [28, 177] on span "Click here to close" at bounding box center [32, 178] width 65 height 309
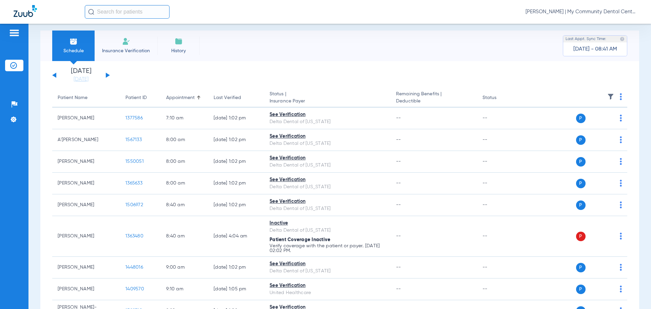
scroll to position [0, 0]
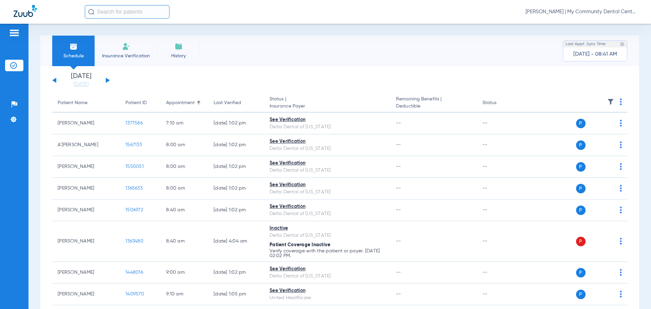
click at [106, 80] on button at bounding box center [108, 80] width 4 height 5
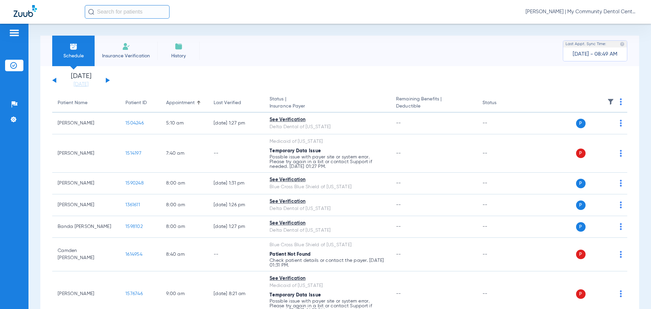
click at [620, 102] on img at bounding box center [621, 101] width 2 height 7
click at [603, 124] on button "Verify All" at bounding box center [589, 129] width 53 height 14
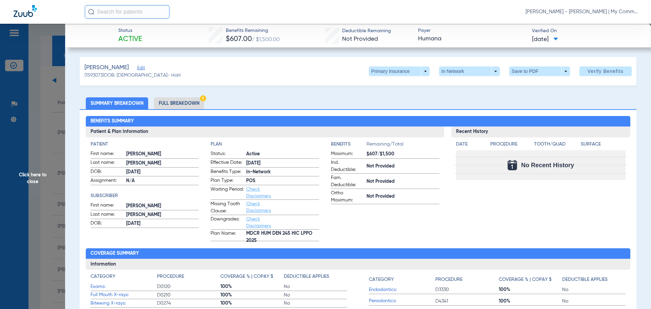
click at [50, 168] on span "Click here to close" at bounding box center [32, 178] width 65 height 309
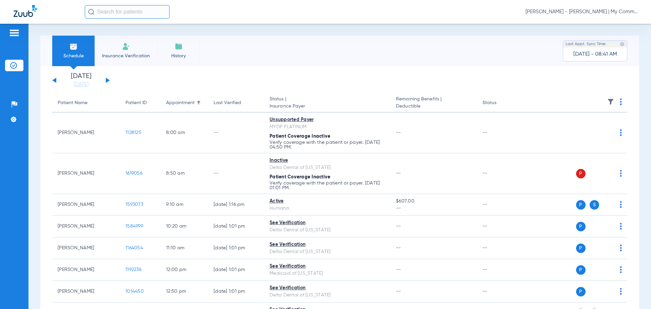
click at [105, 80] on div "Saturday 06-07-2025 Sunday 06-08-2025 Monday 06-09-2025 Tuesday 06-10-2025 Wedn…" at bounding box center [81, 80] width 58 height 15
click at [107, 80] on button at bounding box center [108, 80] width 4 height 5
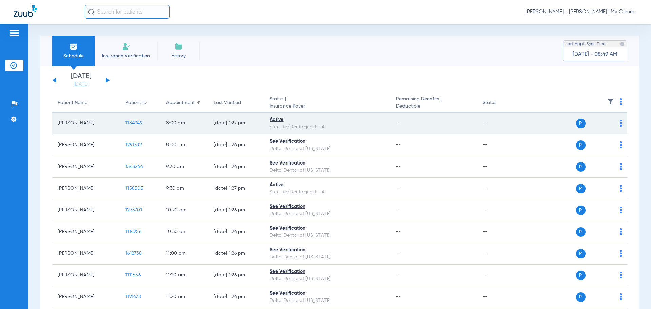
click at [132, 122] on span "1184949" at bounding box center [133, 123] width 17 height 5
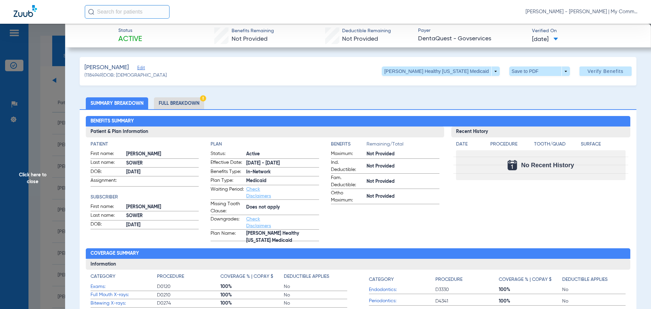
click at [176, 101] on li "Full Breakdown" at bounding box center [179, 103] width 50 height 12
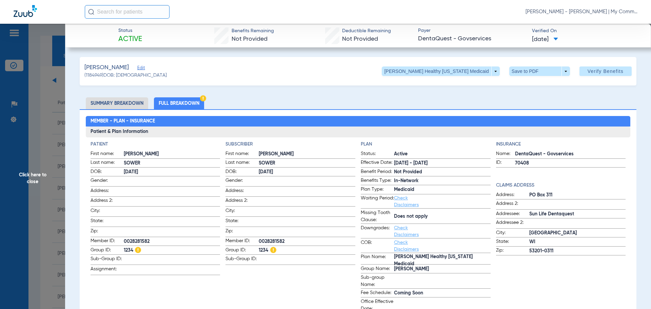
click at [34, 180] on span "Click here to close" at bounding box center [32, 178] width 65 height 309
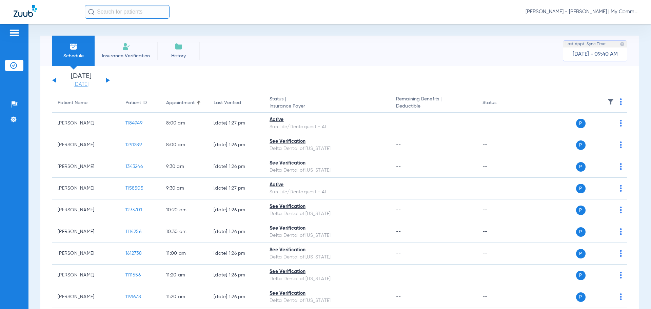
click at [80, 85] on link "[DATE]" at bounding box center [81, 84] width 41 height 7
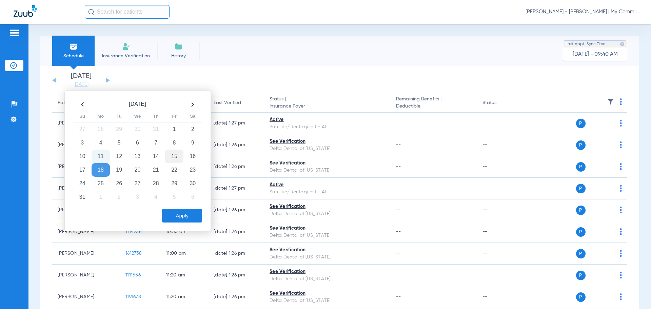
click at [174, 152] on td "15" at bounding box center [174, 157] width 18 height 14
click at [170, 211] on button "Apply" at bounding box center [182, 216] width 40 height 14
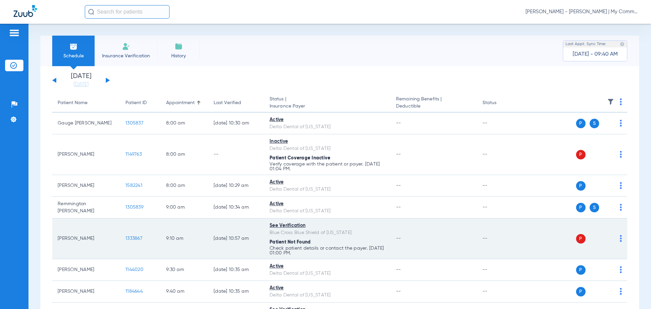
scroll to position [34, 0]
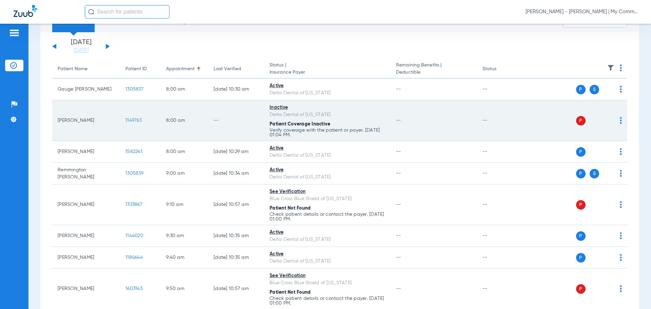
click at [620, 119] on img at bounding box center [621, 120] width 2 height 7
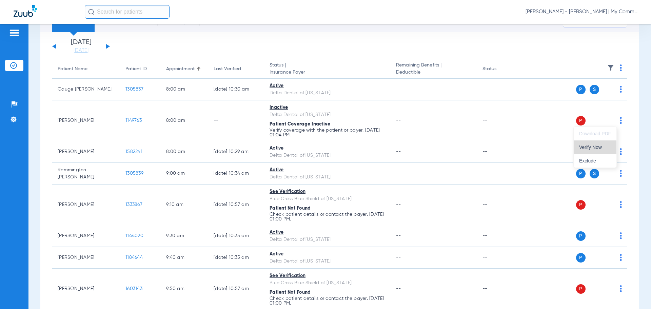
click at [595, 149] on span "Verify Now" at bounding box center [595, 147] width 32 height 5
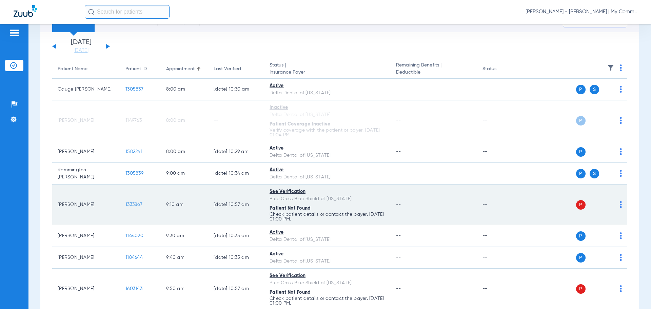
click at [620, 206] on img at bounding box center [621, 204] width 2 height 7
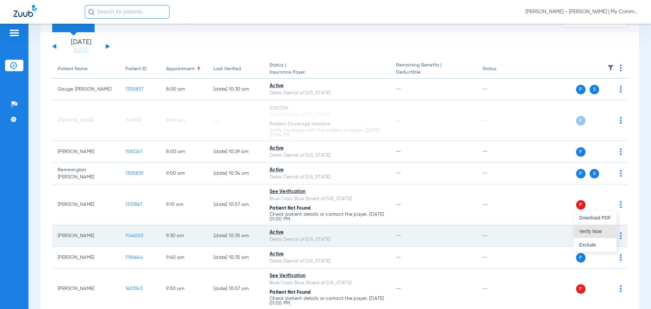
drag, startPoint x: 593, startPoint y: 231, endPoint x: 585, endPoint y: 231, distance: 7.5
click at [592, 231] on span "Verify Now" at bounding box center [595, 231] width 32 height 5
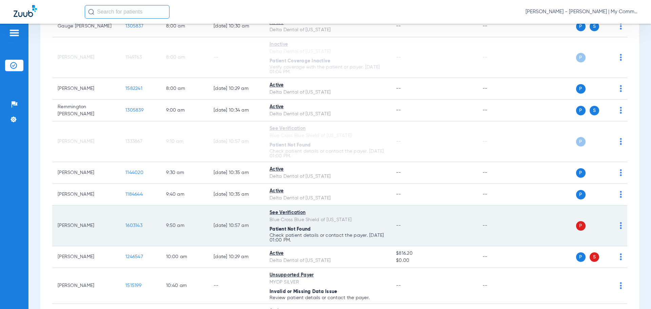
scroll to position [102, 0]
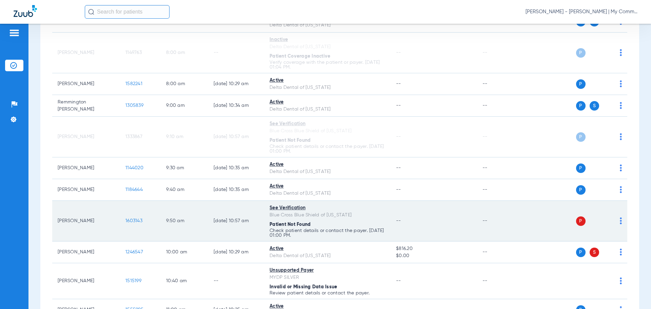
click at [617, 221] on td "P S" at bounding box center [575, 221] width 105 height 41
click at [620, 222] on img at bounding box center [621, 220] width 2 height 7
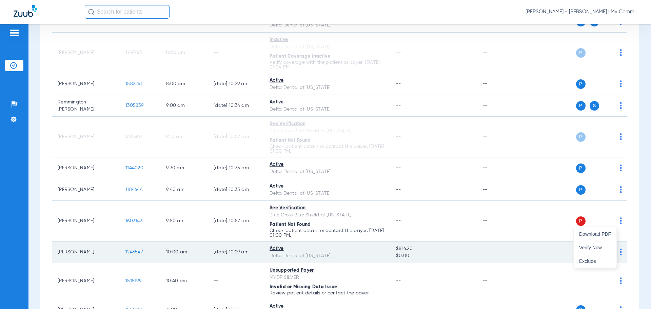
drag, startPoint x: 594, startPoint y: 246, endPoint x: 609, endPoint y: 252, distance: 16.3
click at [594, 247] on span "Verify Now" at bounding box center [595, 247] width 32 height 5
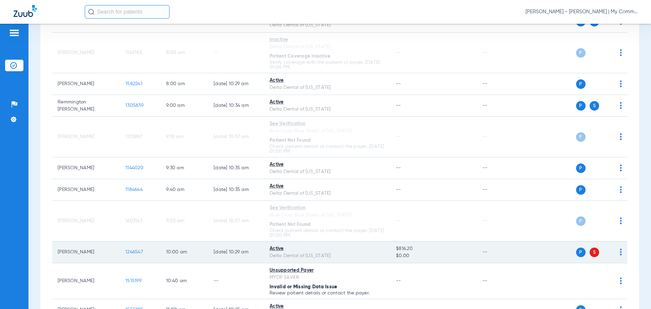
click at [620, 252] on img at bounding box center [621, 252] width 2 height 7
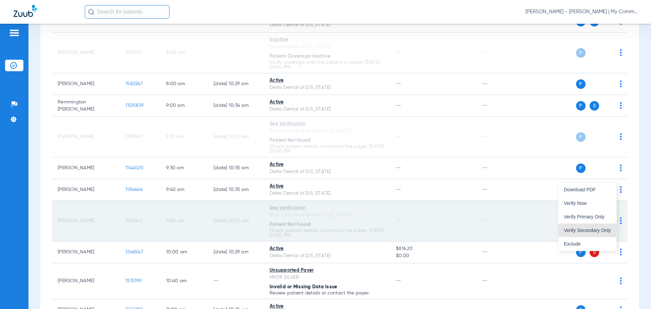
click at [599, 227] on button "Verify Secondary Only" at bounding box center [587, 230] width 58 height 14
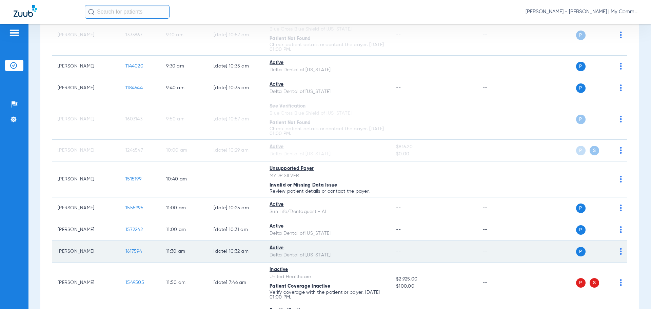
scroll to position [271, 0]
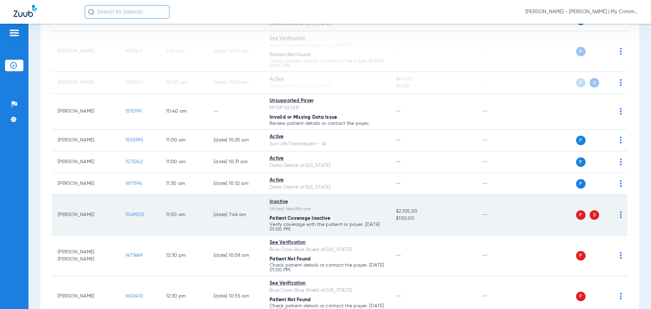
click at [620, 215] on img at bounding box center [621, 214] width 2 height 7
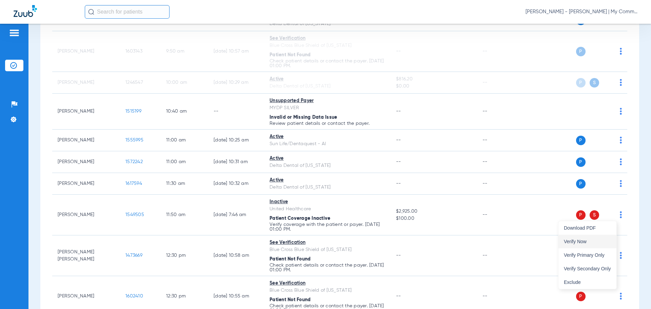
click at [606, 239] on span "Verify Now" at bounding box center [587, 241] width 47 height 5
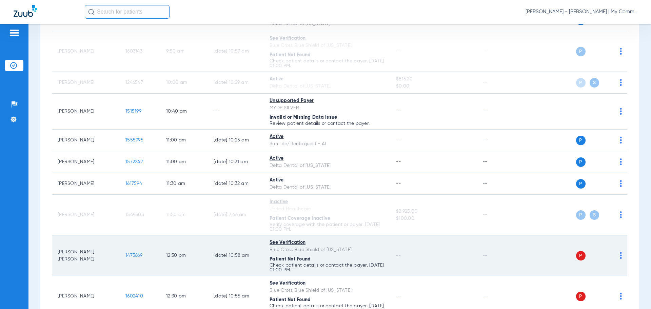
click at [620, 255] on img at bounding box center [621, 255] width 2 height 7
drag, startPoint x: 600, startPoint y: 278, endPoint x: 600, endPoint y: 271, distance: 6.4
click at [600, 278] on button "Verify Now" at bounding box center [595, 282] width 43 height 14
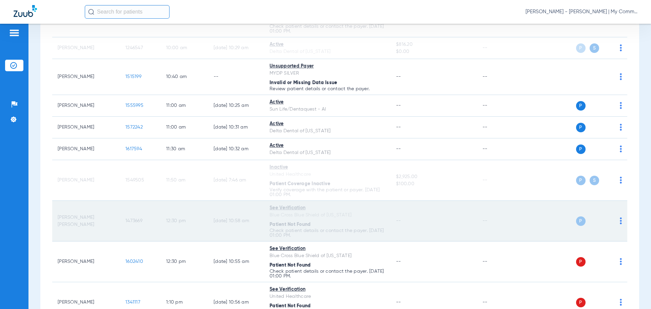
scroll to position [339, 0]
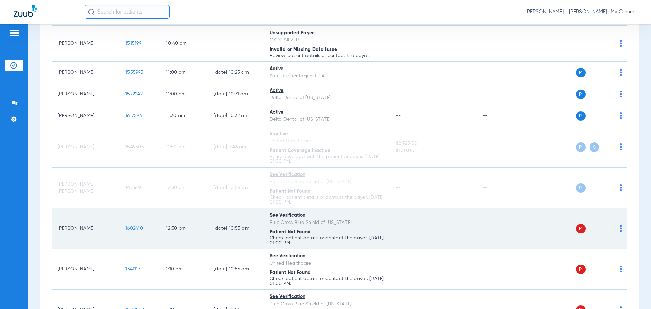
click at [620, 230] on img at bounding box center [621, 228] width 2 height 7
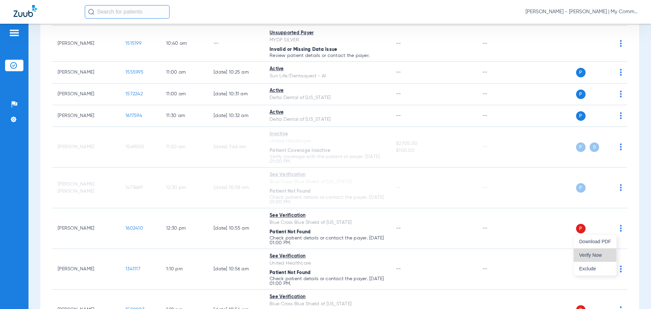
click at [604, 256] on span "Verify Now" at bounding box center [595, 255] width 32 height 5
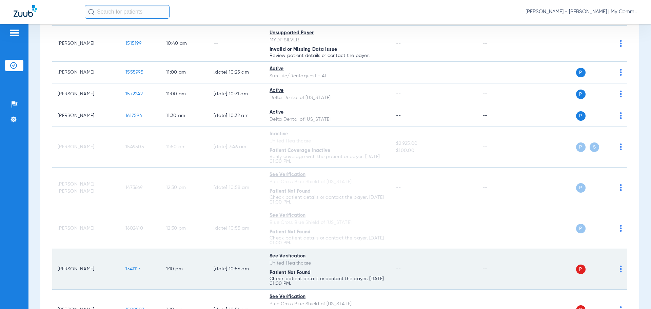
drag, startPoint x: 616, startPoint y: 269, endPoint x: 610, endPoint y: 273, distance: 6.6
click at [620, 270] on img at bounding box center [621, 268] width 2 height 7
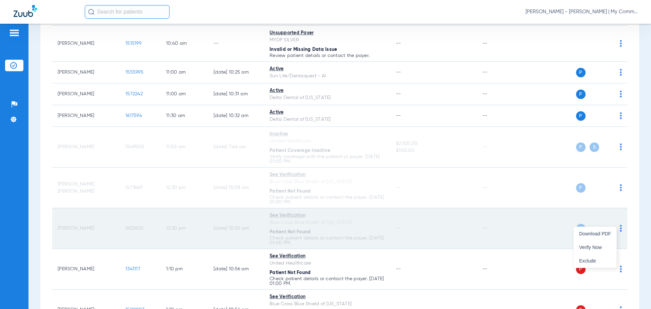
click at [588, 247] on span "Verify Now" at bounding box center [595, 247] width 32 height 5
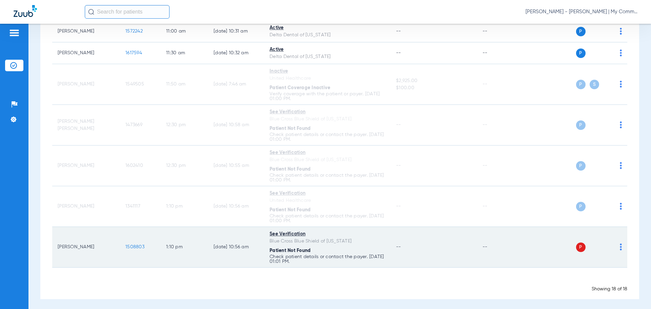
scroll to position [404, 0]
click at [620, 244] on img at bounding box center [621, 244] width 2 height 7
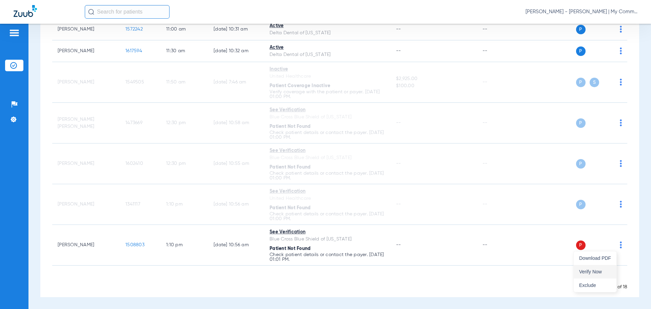
click at [588, 272] on span "Verify Now" at bounding box center [595, 271] width 32 height 5
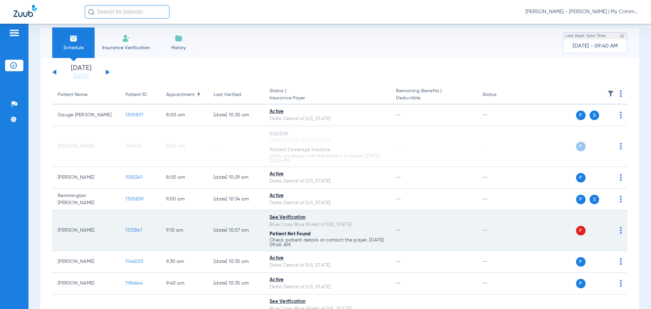
scroll to position [0, 0]
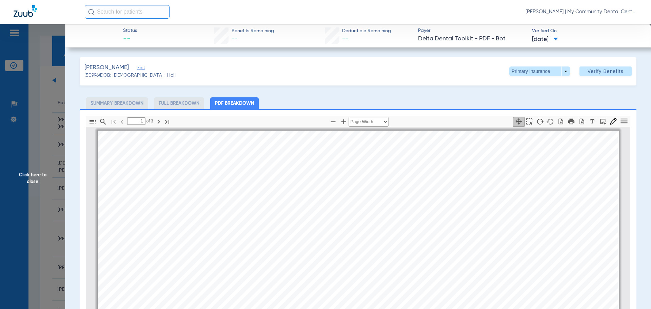
select select "page-width"
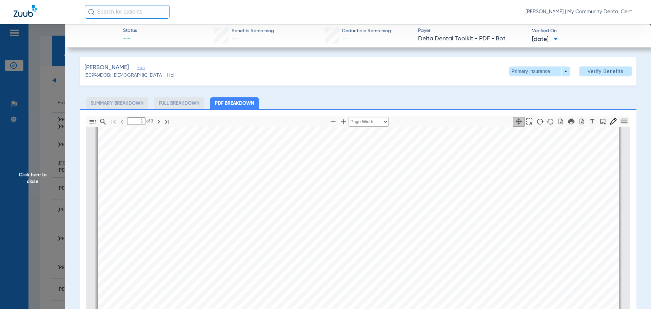
drag, startPoint x: 26, startPoint y: 176, endPoint x: 63, endPoint y: 120, distance: 67.0
click at [26, 176] on span "Click here to close" at bounding box center [32, 178] width 65 height 309
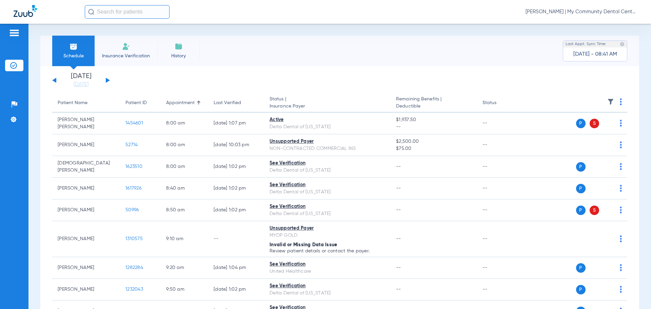
click at [108, 79] on button at bounding box center [108, 80] width 4 height 5
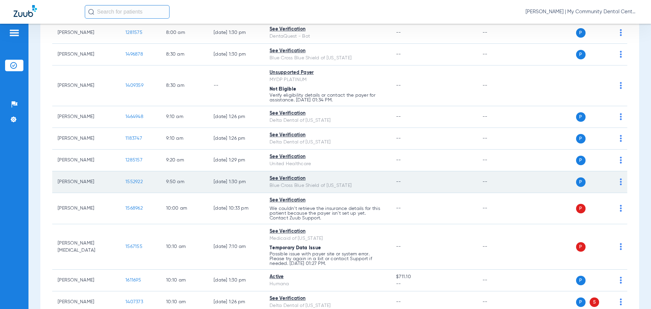
scroll to position [136, 0]
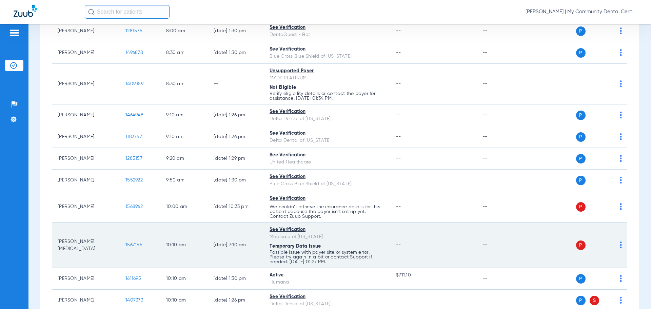
click at [620, 245] on img at bounding box center [621, 244] width 2 height 7
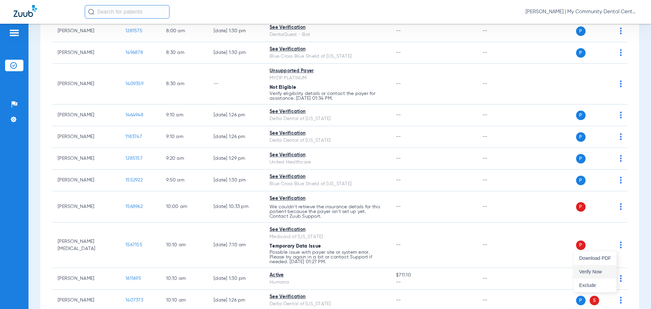
click at [606, 272] on span "Verify Now" at bounding box center [595, 271] width 32 height 5
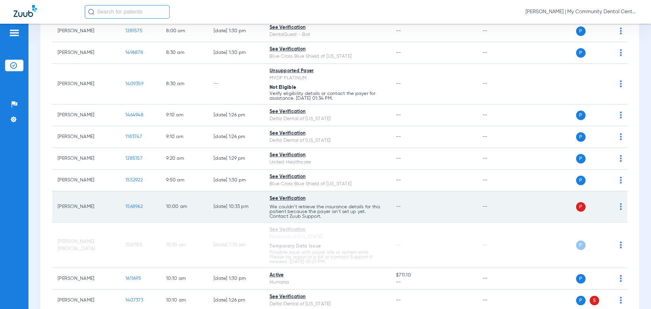
click at [620, 205] on img at bounding box center [621, 206] width 2 height 7
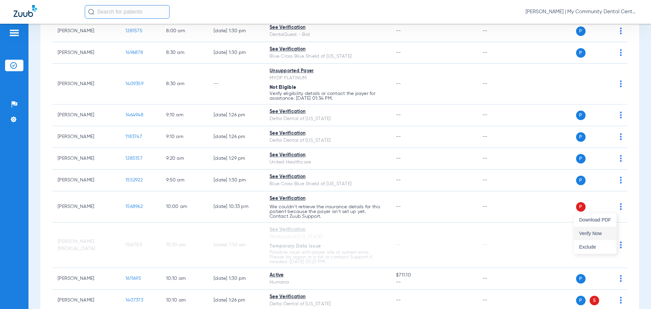
click at [596, 231] on span "Verify Now" at bounding box center [595, 233] width 32 height 5
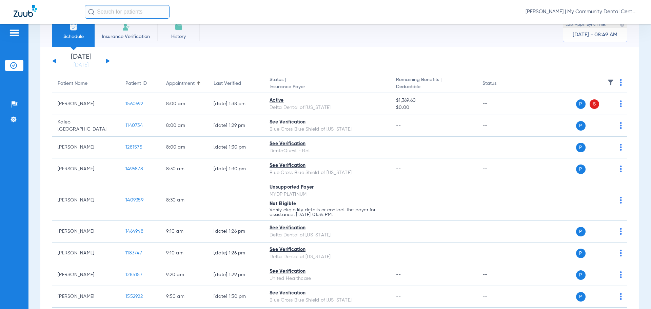
scroll to position [0, 0]
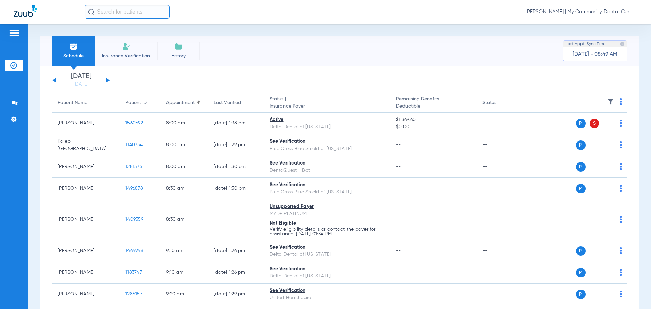
click at [617, 101] on th at bounding box center [575, 103] width 105 height 19
click at [620, 101] on img at bounding box center [621, 101] width 2 height 7
click at [593, 127] on span "Verify All" at bounding box center [590, 128] width 42 height 5
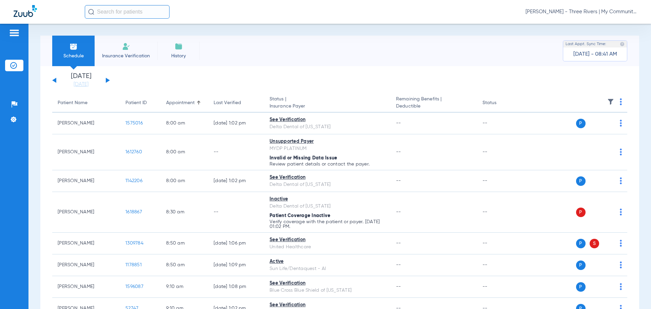
click at [107, 80] on button at bounding box center [108, 80] width 4 height 5
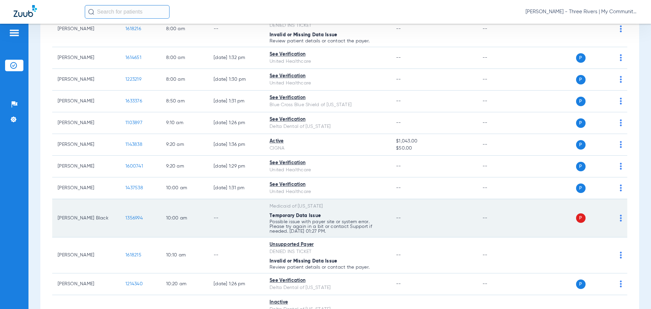
scroll to position [102, 0]
click at [620, 218] on img at bounding box center [621, 217] width 2 height 7
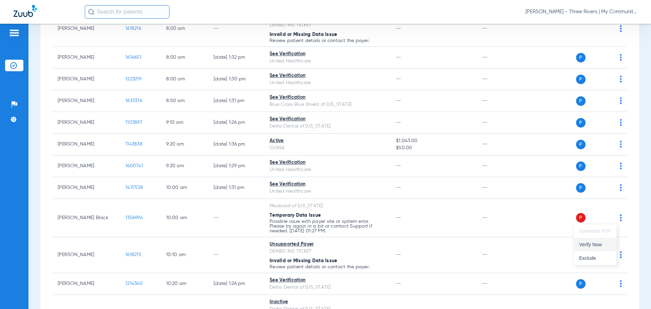
click at [611, 240] on button "Verify Now" at bounding box center [595, 245] width 43 height 14
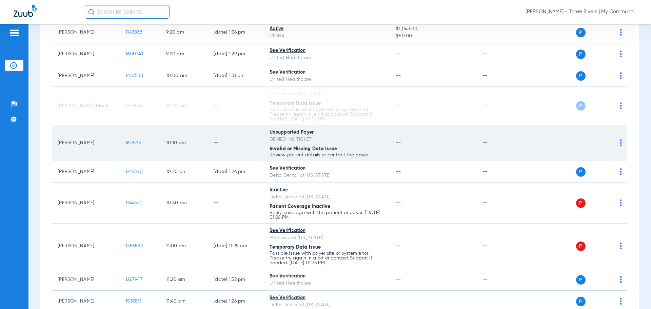
scroll to position [237, 0]
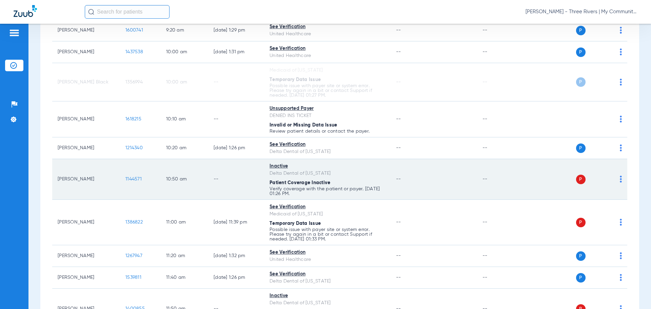
click at [614, 177] on div "P S" at bounding box center [572, 179] width 99 height 9
click at [620, 177] on img at bounding box center [621, 179] width 2 height 7
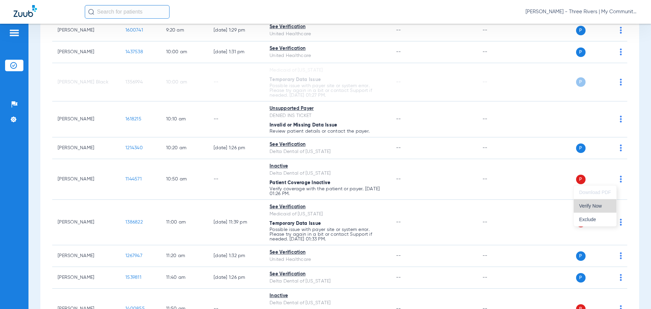
click at [601, 201] on button "Verify Now" at bounding box center [595, 206] width 43 height 14
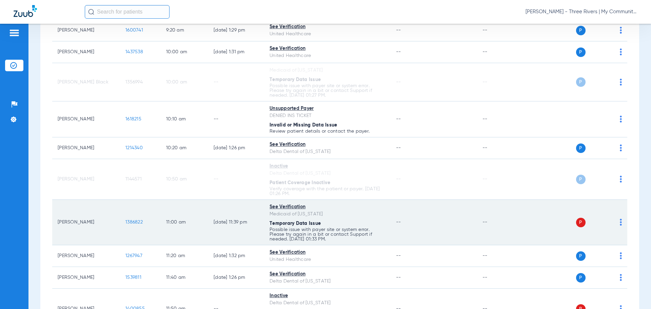
click at [614, 224] on div "P S" at bounding box center [572, 222] width 99 height 9
click at [620, 223] on img at bounding box center [621, 222] width 2 height 7
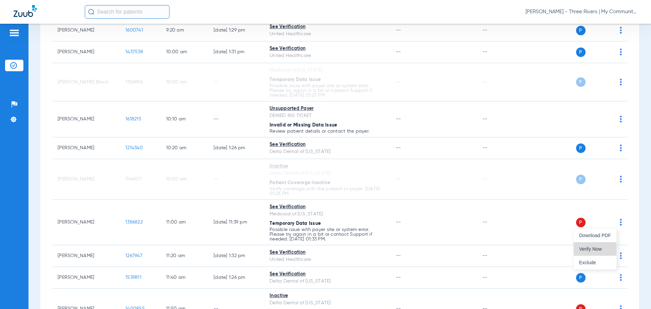
click at [590, 243] on button "Verify Now" at bounding box center [595, 249] width 43 height 14
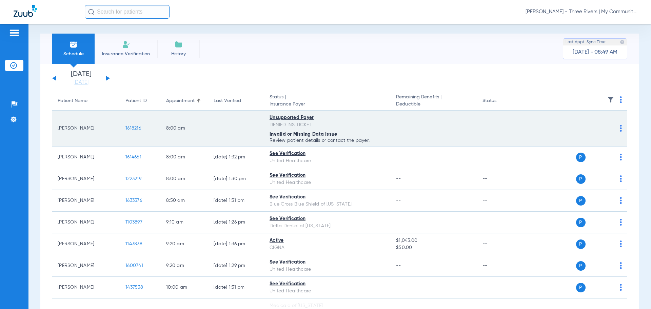
scroll to position [0, 0]
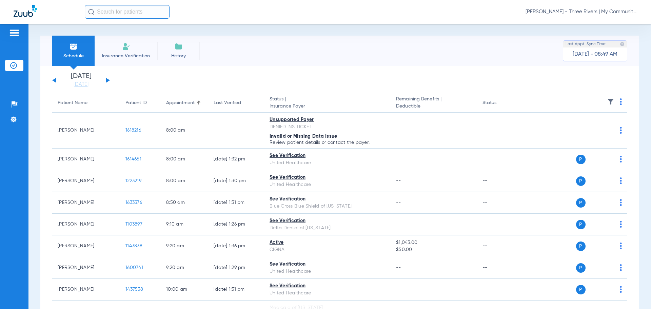
click at [216, 97] on th "Last Verified" at bounding box center [236, 103] width 56 height 19
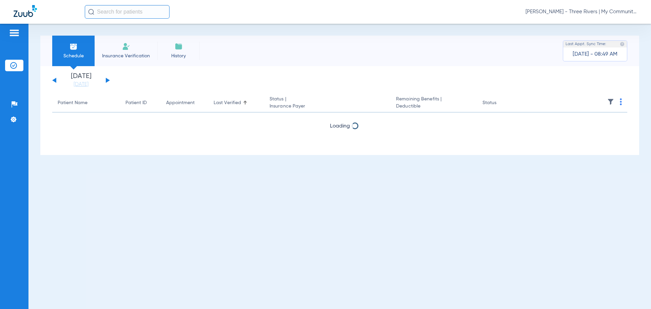
click at [218, 101] on div "Last Verified" at bounding box center [227, 102] width 27 height 7
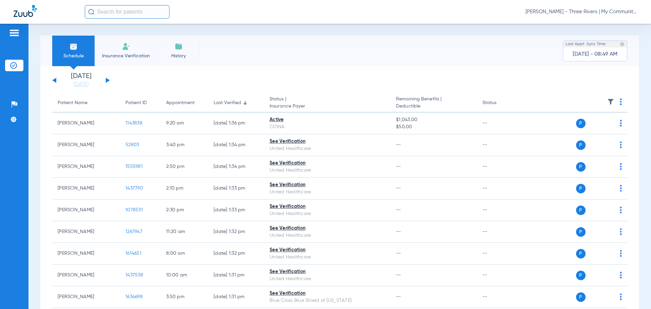
click at [218, 101] on div "Last Verified" at bounding box center [227, 102] width 27 height 7
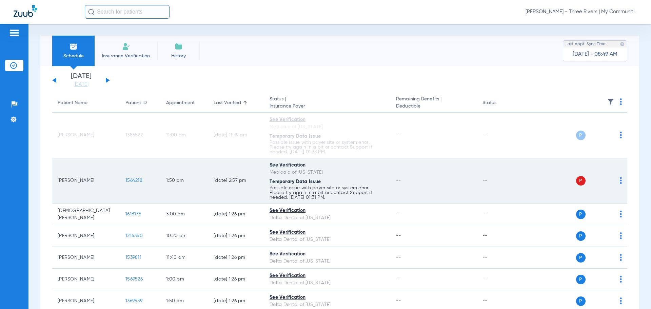
click at [614, 181] on div "P S" at bounding box center [572, 180] width 99 height 9
click at [620, 180] on img at bounding box center [621, 180] width 2 height 7
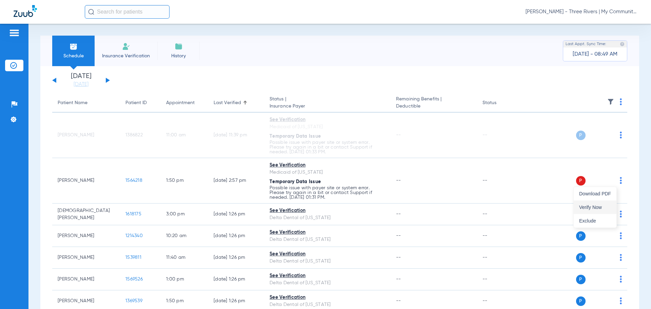
click at [600, 204] on button "Verify Now" at bounding box center [595, 207] width 43 height 14
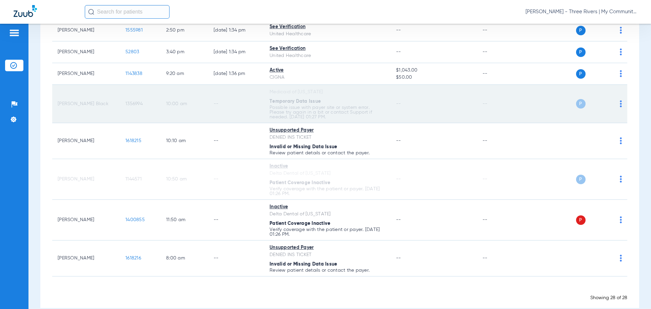
scroll to position [576, 0]
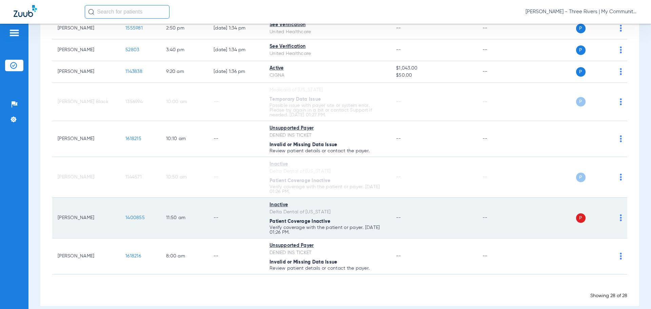
click at [617, 219] on td "P S" at bounding box center [575, 218] width 105 height 41
click at [620, 219] on img at bounding box center [621, 217] width 2 height 7
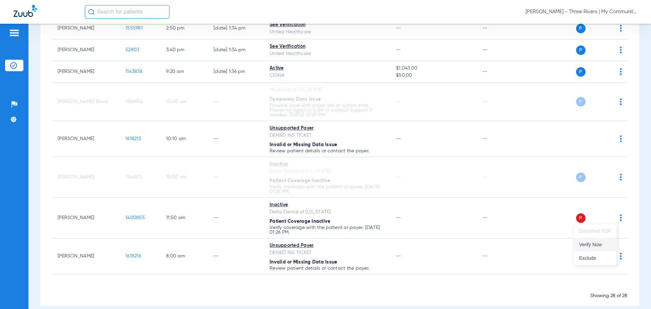
click at [605, 242] on span "Verify Now" at bounding box center [595, 244] width 32 height 5
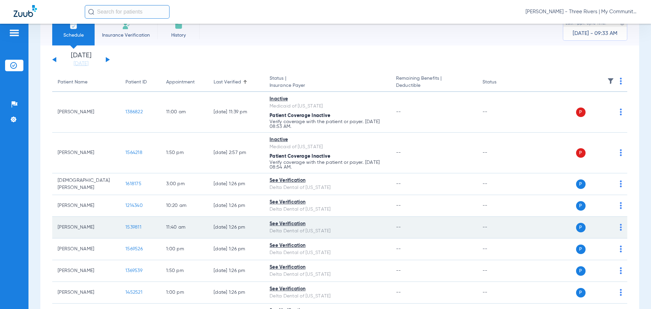
scroll to position [17, 0]
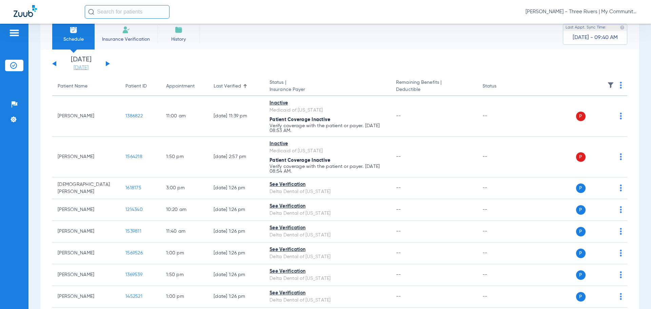
click at [86, 67] on link "[DATE]" at bounding box center [81, 67] width 41 height 7
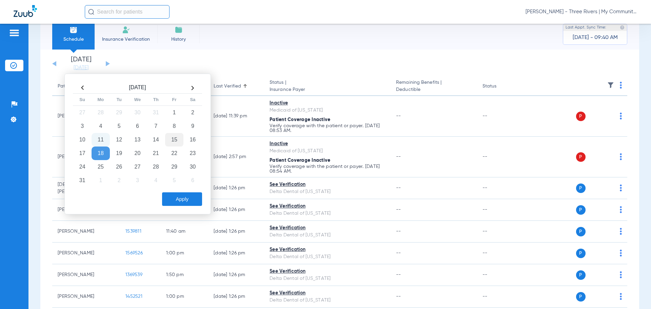
click at [174, 142] on td "15" at bounding box center [174, 140] width 18 height 14
click at [173, 194] on button "Apply" at bounding box center [182, 199] width 40 height 14
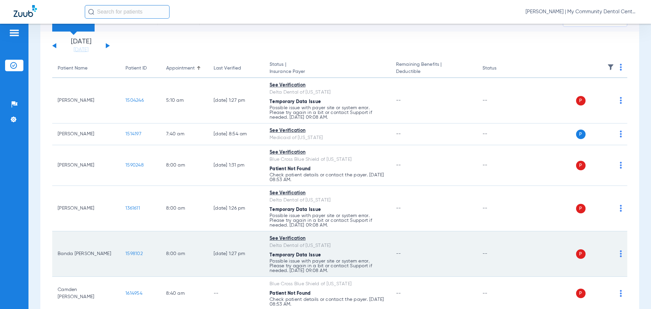
scroll to position [34, 0]
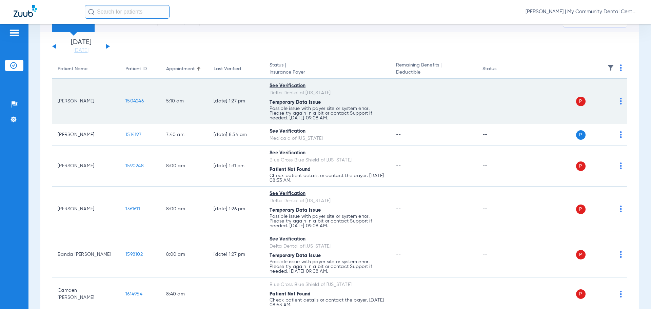
click at [620, 101] on img at bounding box center [621, 101] width 2 height 7
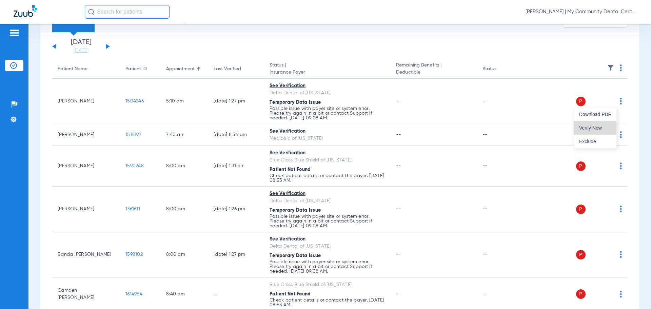
click at [597, 125] on button "Verify Now" at bounding box center [595, 128] width 43 height 14
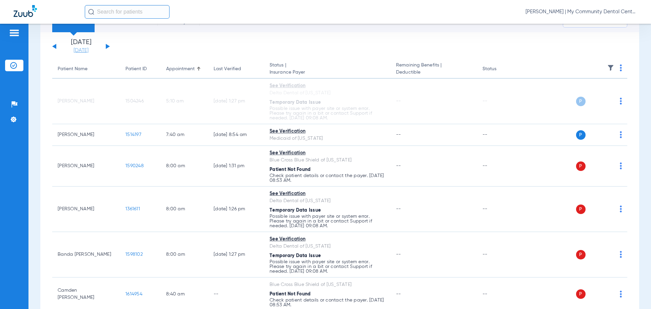
click at [83, 48] on link "[DATE]" at bounding box center [81, 50] width 41 height 7
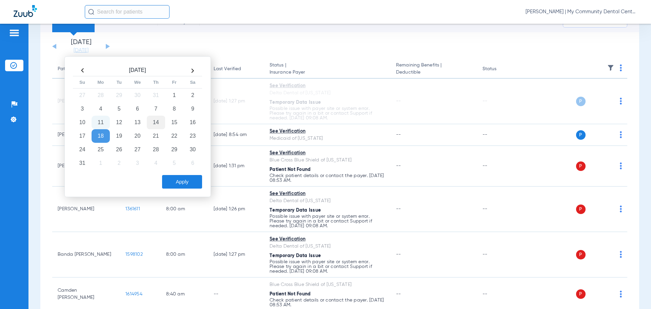
click at [160, 123] on td "14" at bounding box center [156, 123] width 18 height 14
click at [180, 180] on button "Apply" at bounding box center [182, 182] width 40 height 14
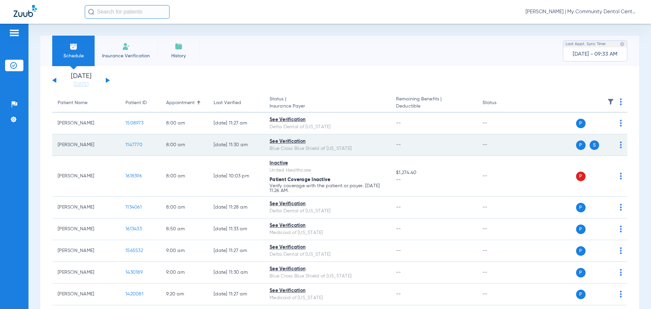
click at [131, 144] on span "1147770" at bounding box center [133, 144] width 17 height 5
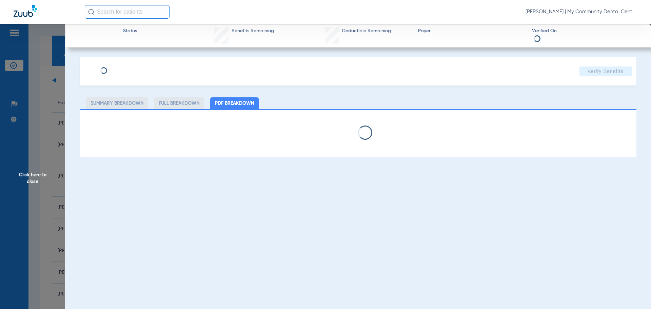
select select "page-width"
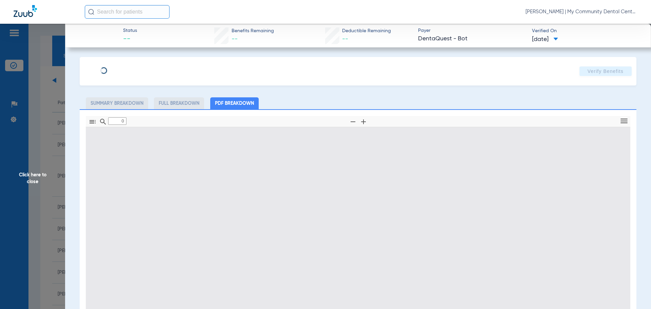
type input "1"
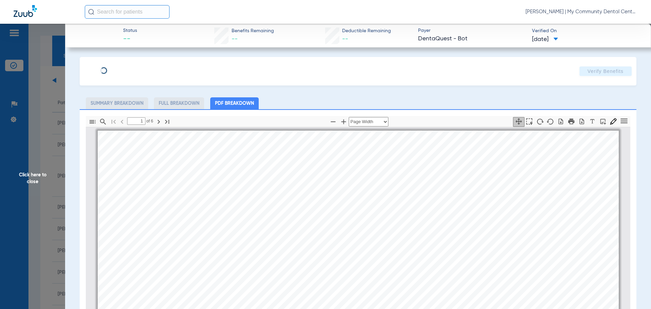
scroll to position [3, 0]
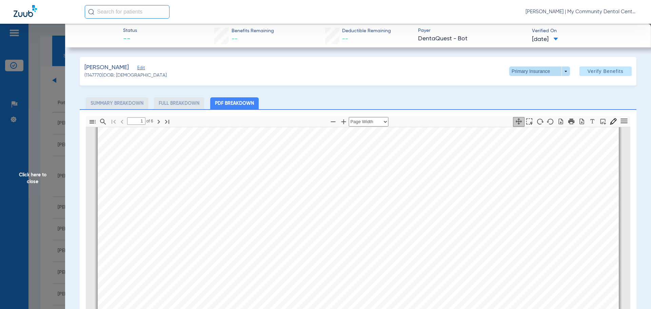
click at [558, 74] on span at bounding box center [539, 70] width 61 height 9
click at [542, 98] on span "Secondary Insurance" at bounding box center [532, 98] width 45 height 5
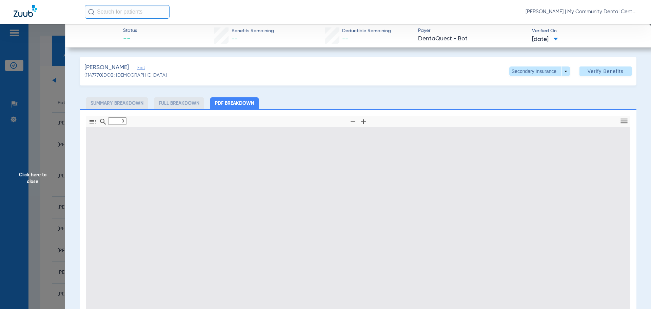
type input "1"
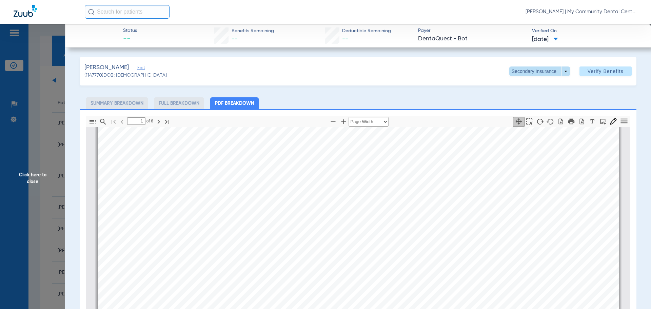
click at [539, 73] on span at bounding box center [539, 71] width 16 height 16
click at [538, 88] on button "Primary Insurance" at bounding box center [533, 85] width 56 height 14
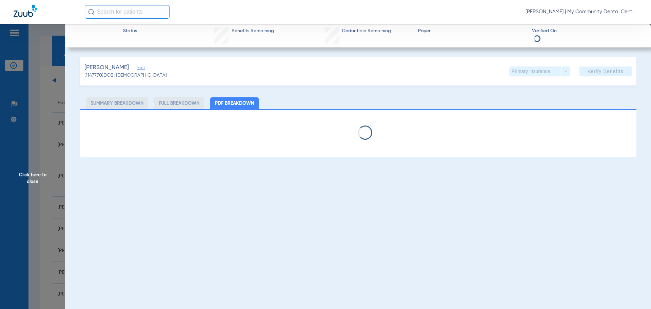
select select "page-width"
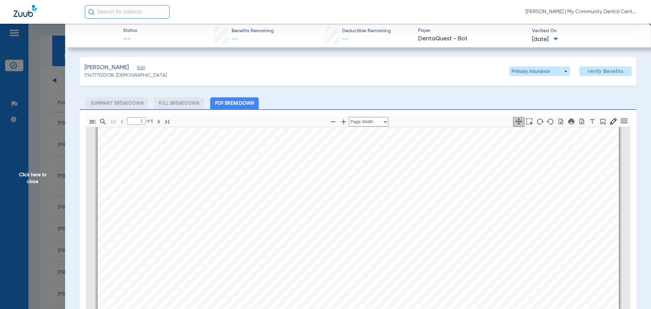
scroll to position [207, 0]
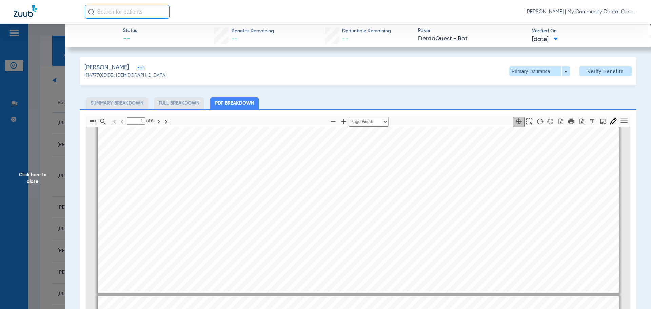
type input "2"
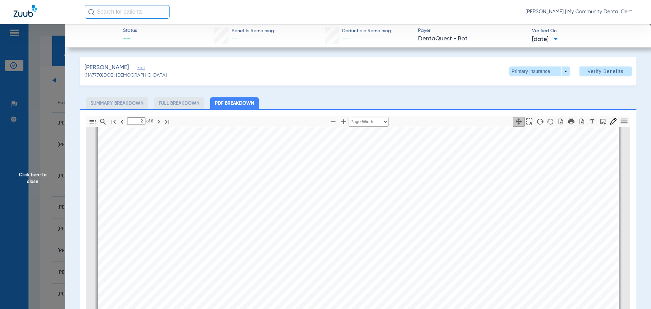
click at [27, 173] on span "Click here to close" at bounding box center [32, 178] width 65 height 309
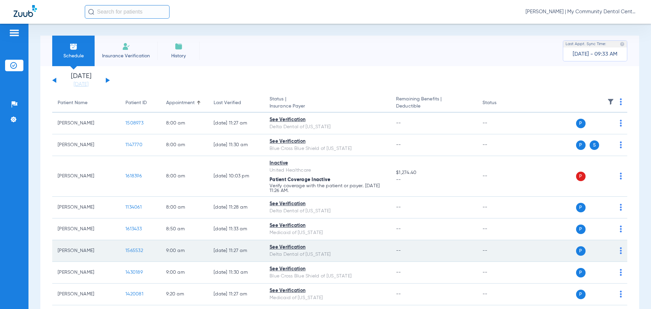
click at [130, 249] on span "1565532" at bounding box center [134, 250] width 18 height 5
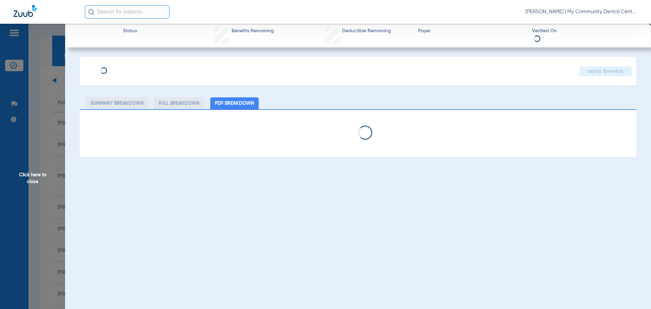
select select "page-width"
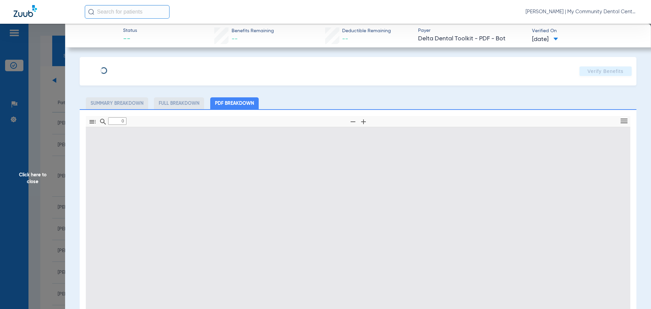
type input "1"
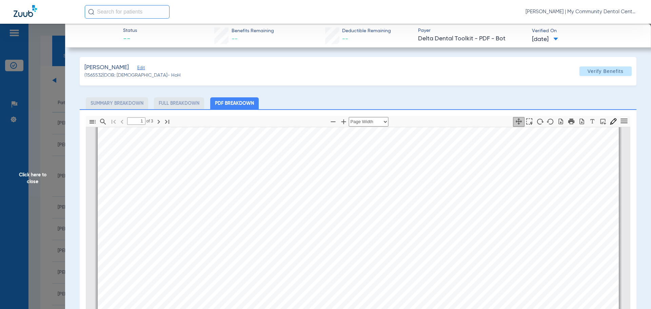
scroll to position [342, 0]
click at [51, 177] on span "Click here to close" at bounding box center [32, 178] width 65 height 309
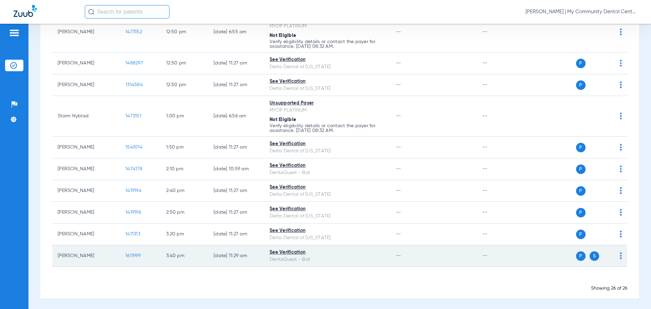
scroll to position [487, 0]
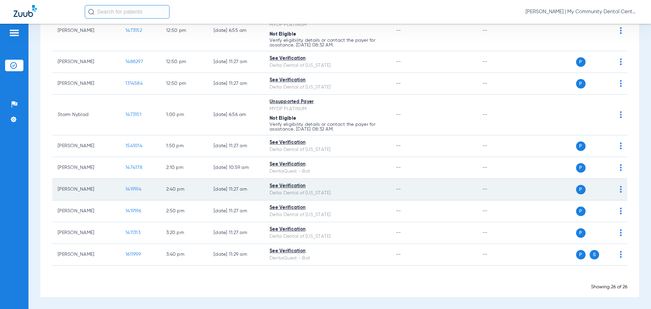
click at [129, 193] on td "1419194" at bounding box center [140, 190] width 41 height 22
click at [129, 189] on span "1419194" at bounding box center [133, 189] width 16 height 5
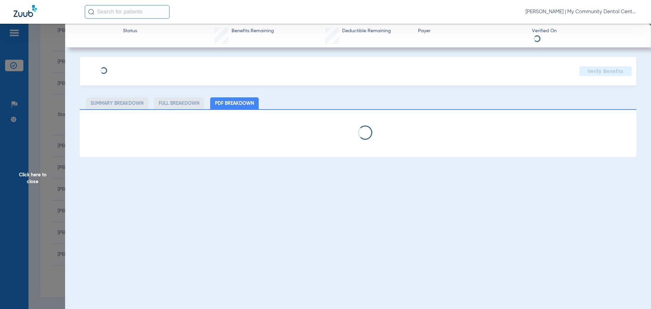
select select "page-width"
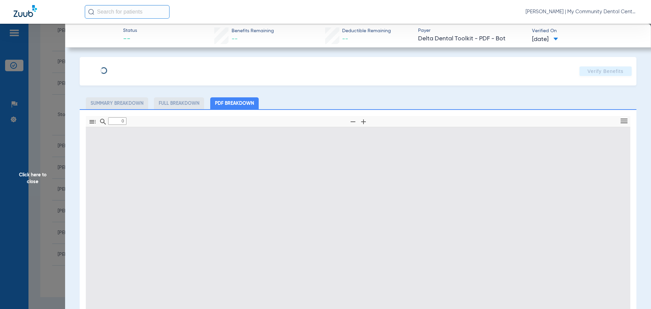
type input "1"
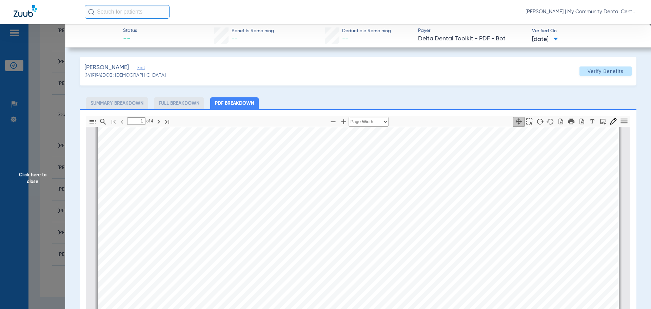
scroll to position [139, 0]
click at [48, 173] on span "Click here to close" at bounding box center [32, 178] width 65 height 309
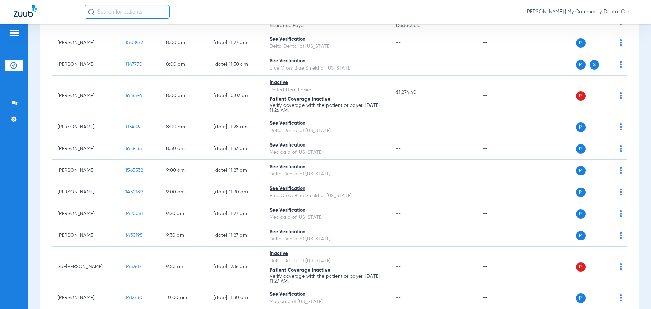
scroll to position [0, 0]
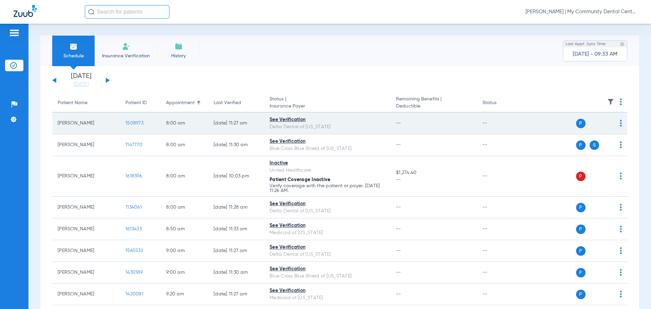
click at [141, 124] on span "1508973" at bounding box center [134, 123] width 18 height 5
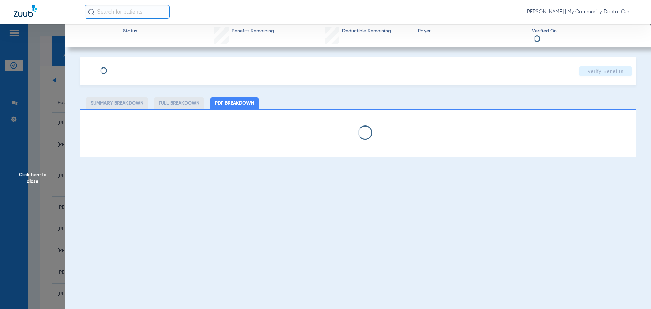
select select "page-width"
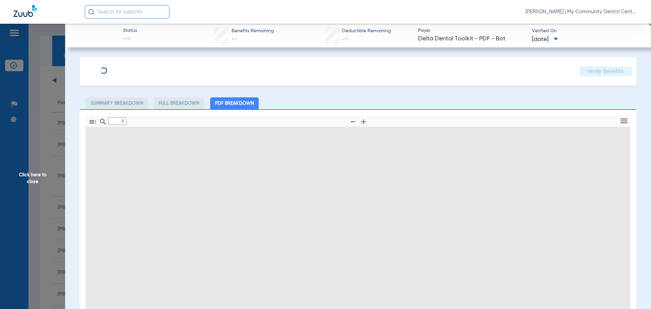
type input "1"
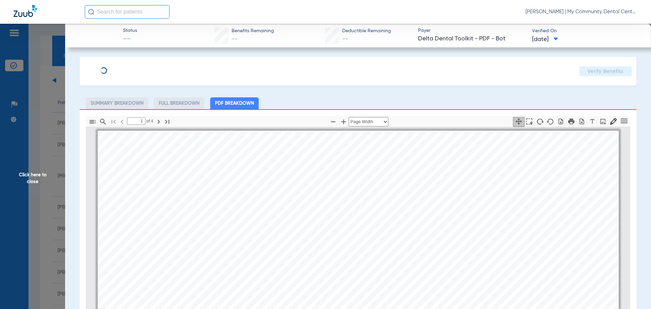
scroll to position [3, 0]
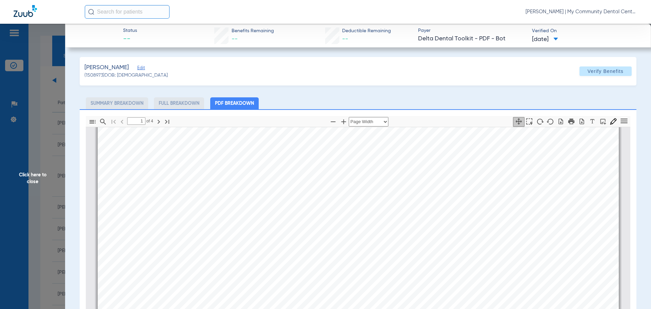
click at [45, 189] on span "Click here to close" at bounding box center [32, 178] width 65 height 309
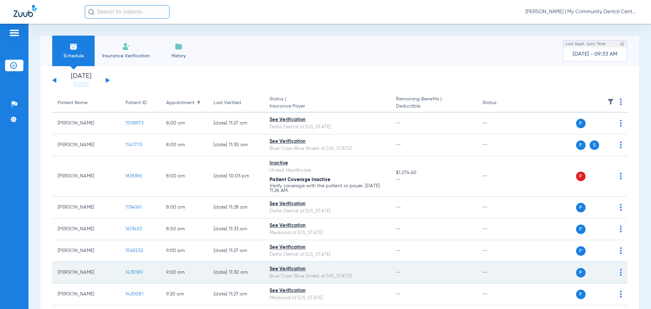
click at [126, 271] on span "1430189" at bounding box center [133, 272] width 17 height 5
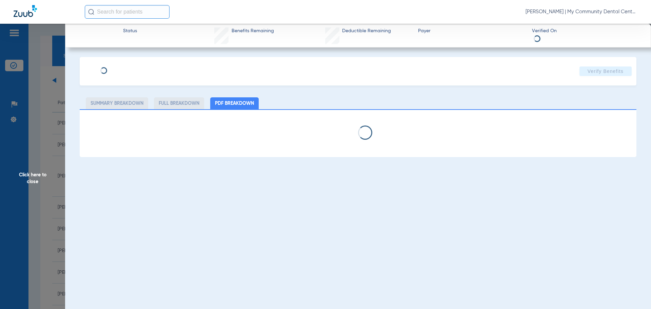
select select "page-width"
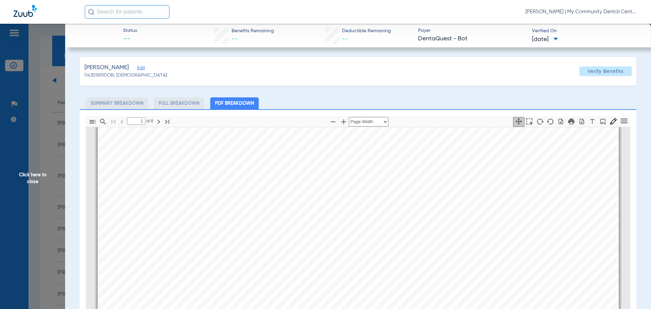
scroll to position [139, 0]
type input "2"
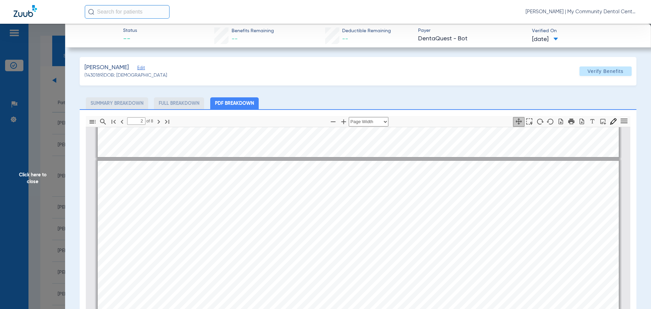
click at [32, 187] on span "Click here to close" at bounding box center [32, 178] width 65 height 309
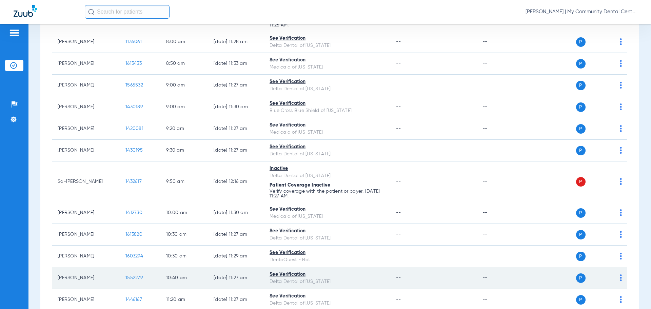
scroll to position [203, 0]
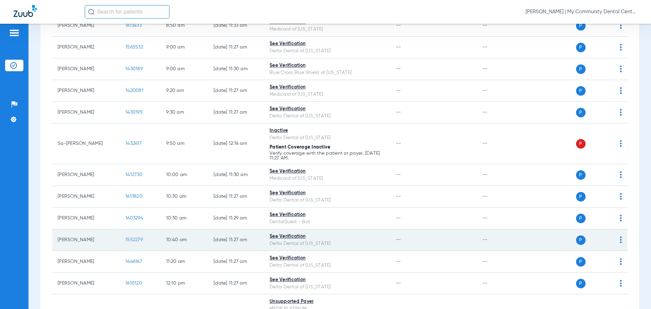
click at [130, 241] on span "1552279" at bounding box center [133, 239] width 17 height 5
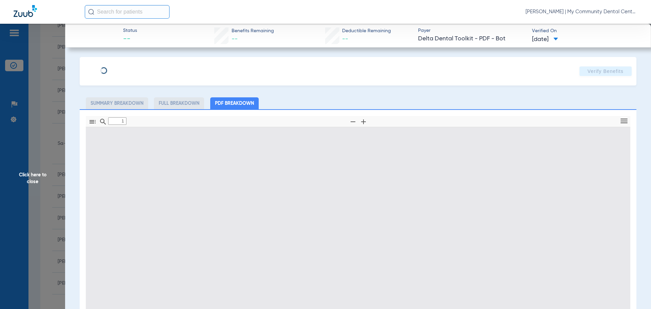
type input "0"
select select "page-width"
type input "1"
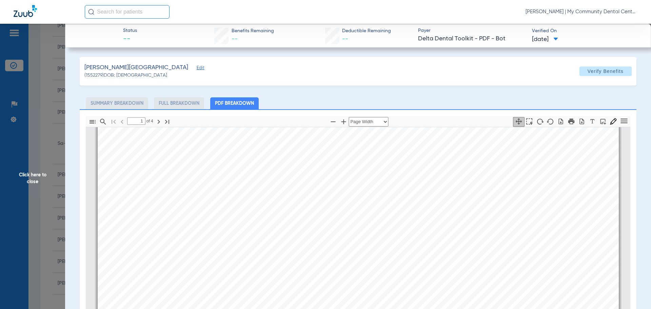
scroll to position [173, 0]
click at [30, 180] on span "Click here to close" at bounding box center [32, 178] width 65 height 309
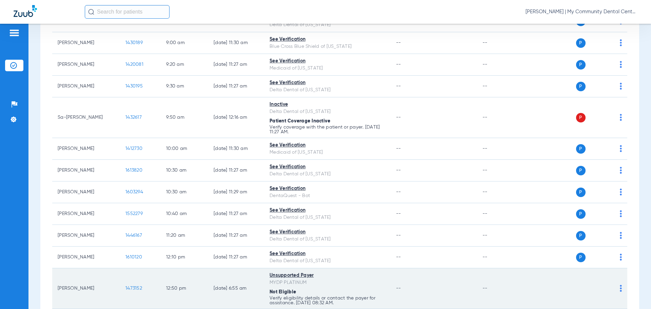
scroll to position [237, 0]
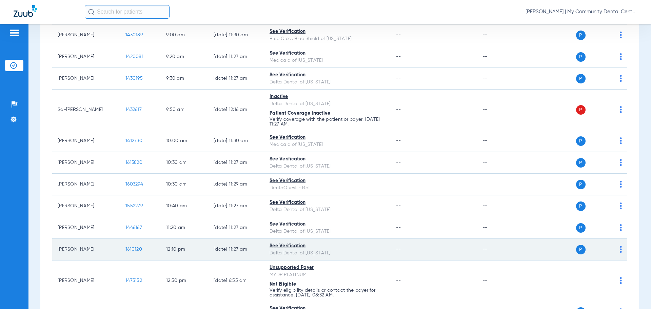
click at [133, 248] on span "1610120" at bounding box center [133, 249] width 17 height 5
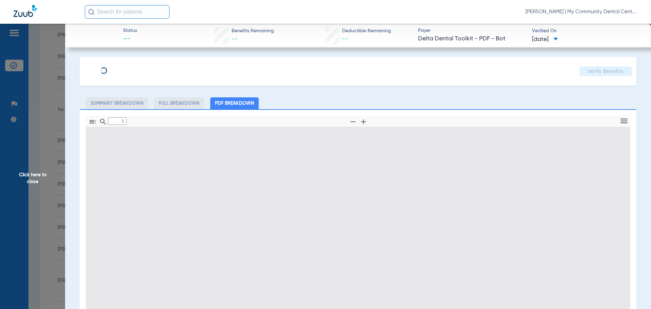
type input "0"
select select "page-width"
type input "1"
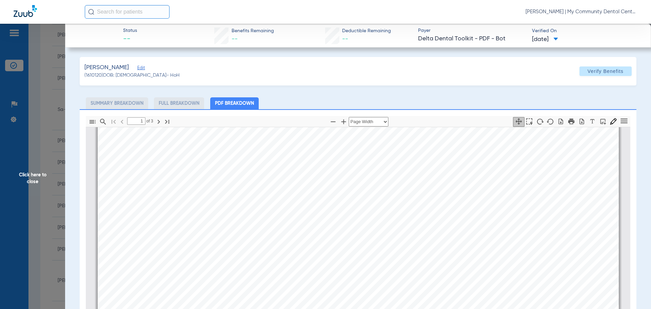
scroll to position [241, 0]
drag, startPoint x: 28, startPoint y: 176, endPoint x: 57, endPoint y: 168, distance: 30.3
click at [29, 177] on span "Click here to close" at bounding box center [32, 178] width 65 height 309
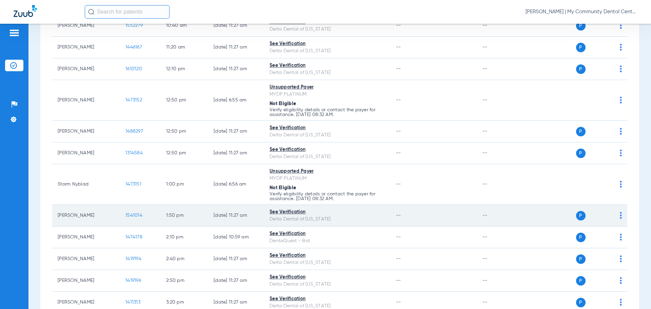
scroll to position [441, 0]
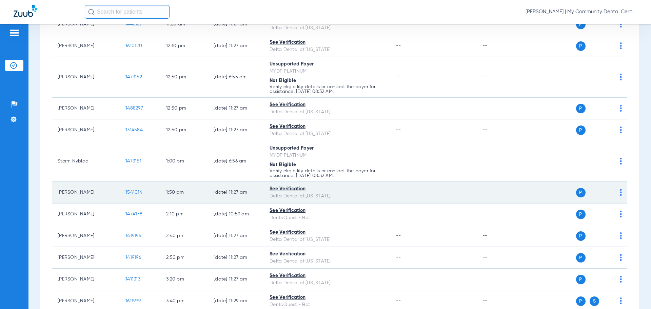
click at [137, 192] on span "1541014" at bounding box center [133, 192] width 17 height 5
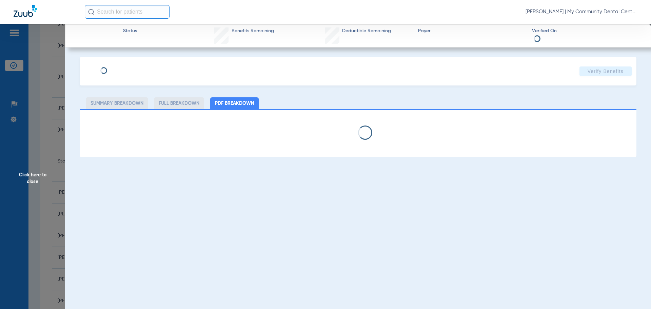
select select "page-width"
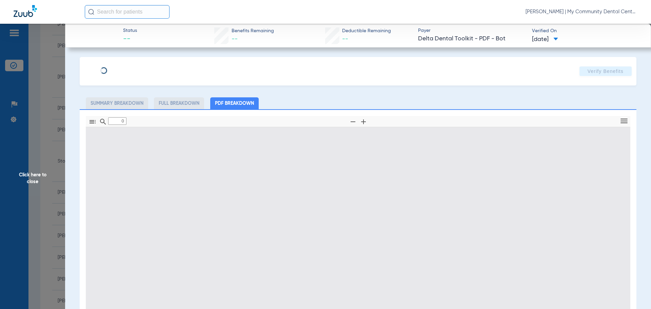
type input "1"
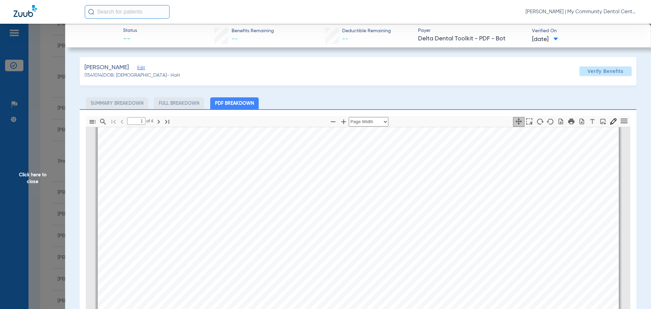
scroll to position [139, 0]
click at [35, 184] on span "Click here to close" at bounding box center [32, 178] width 65 height 309
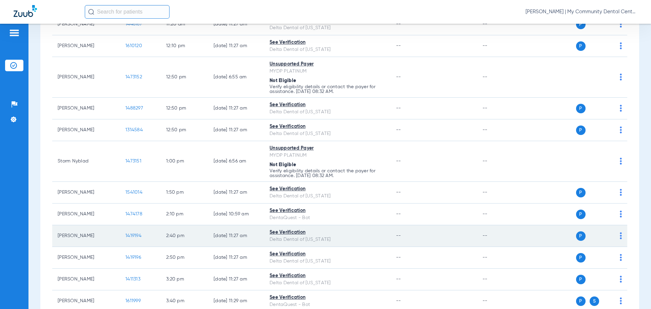
scroll to position [475, 0]
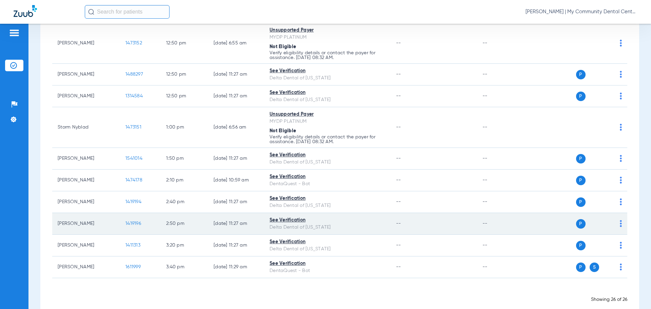
click at [135, 222] on span "1419196" at bounding box center [133, 223] width 16 height 5
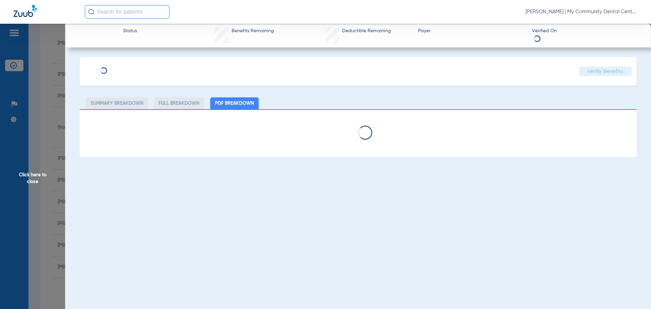
select select "page-width"
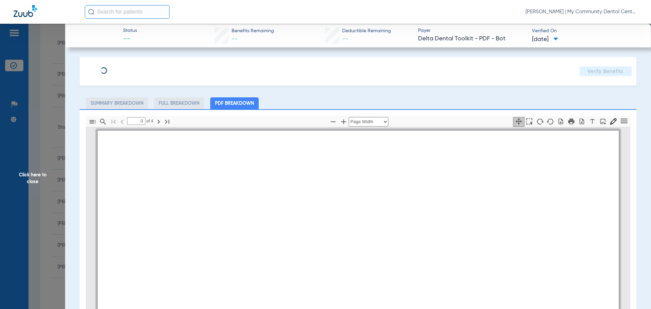
type input "1"
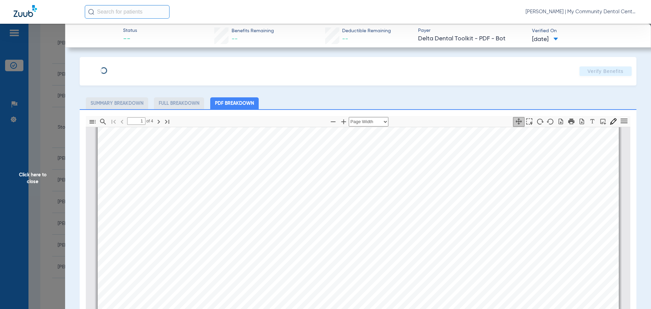
scroll to position [173, 0]
click at [44, 174] on span "Click here to close" at bounding box center [32, 178] width 65 height 309
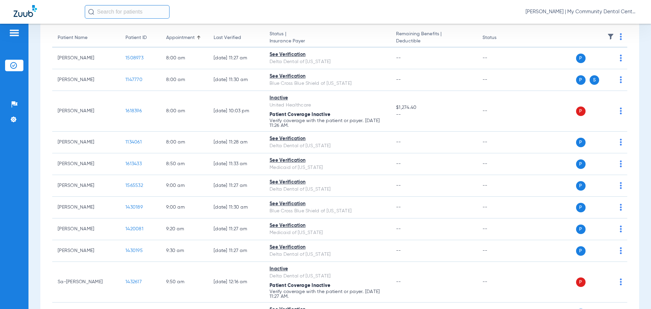
scroll to position [0, 0]
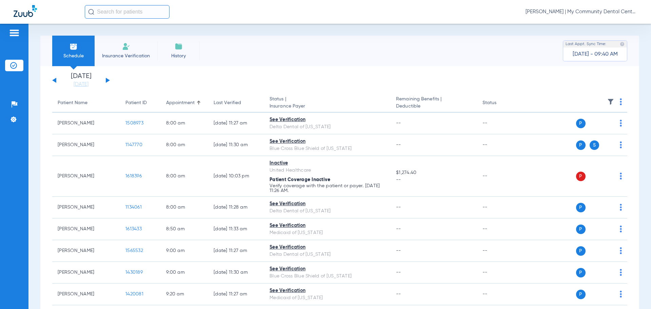
click at [106, 80] on button at bounding box center [108, 80] width 4 height 5
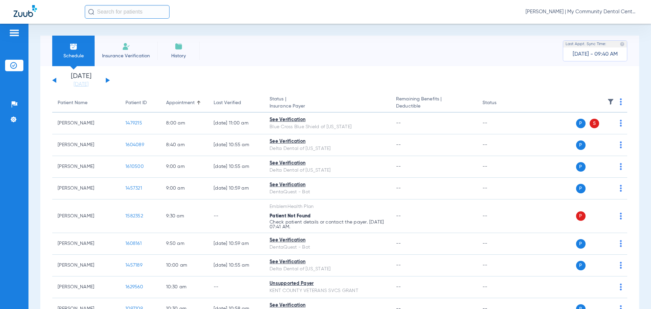
click at [620, 103] on img at bounding box center [621, 101] width 2 height 7
click at [602, 125] on button "Verify All" at bounding box center [589, 129] width 53 height 14
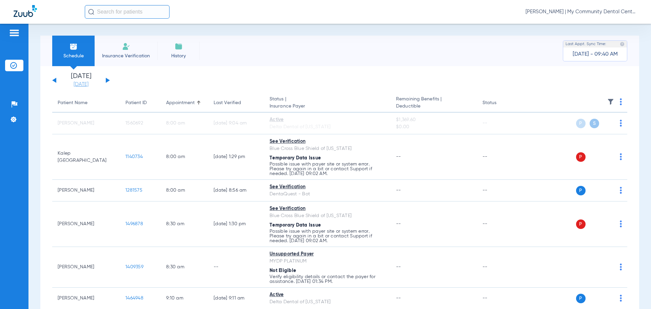
click at [71, 83] on link "[DATE]" at bounding box center [81, 84] width 41 height 7
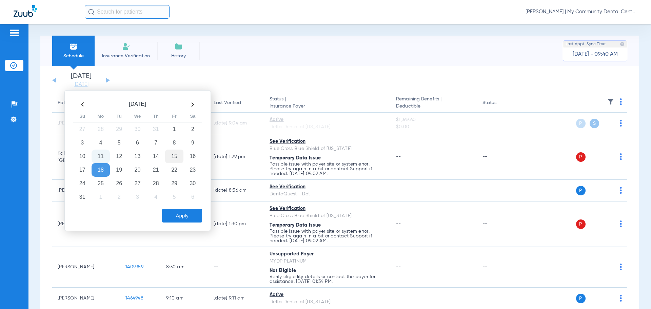
click at [170, 155] on td "15" at bounding box center [174, 157] width 18 height 14
click at [179, 212] on button "Apply" at bounding box center [182, 216] width 40 height 14
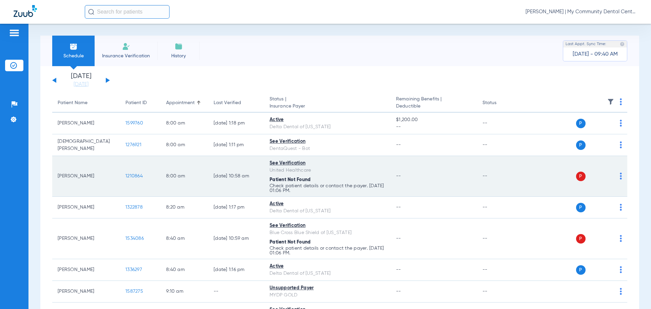
click at [617, 174] on td "P S" at bounding box center [575, 176] width 105 height 41
click at [620, 175] on img at bounding box center [621, 176] width 2 height 7
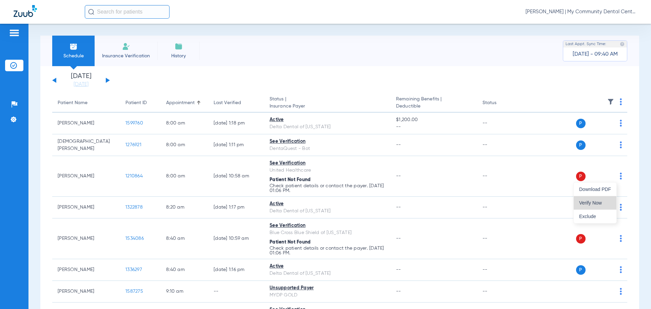
click at [602, 207] on button "Verify Now" at bounding box center [595, 203] width 43 height 14
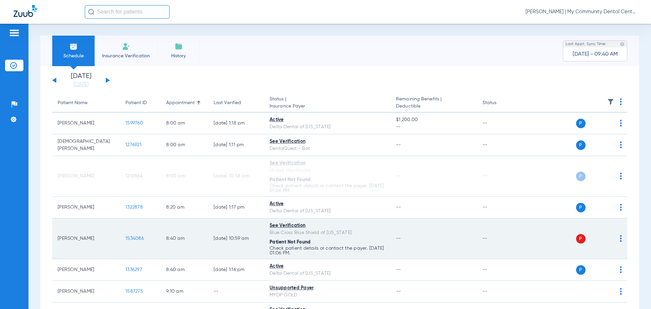
click at [620, 240] on img at bounding box center [621, 238] width 2 height 7
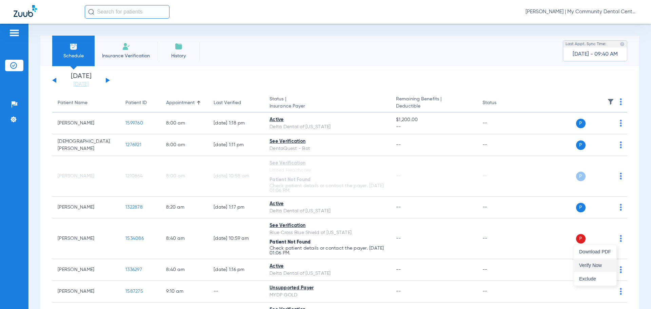
click at [586, 261] on button "Verify Now" at bounding box center [595, 265] width 43 height 14
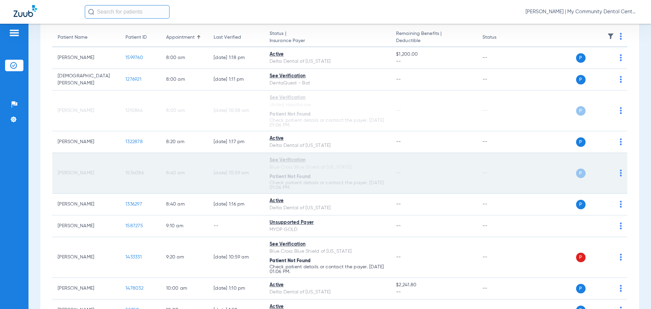
scroll to position [68, 0]
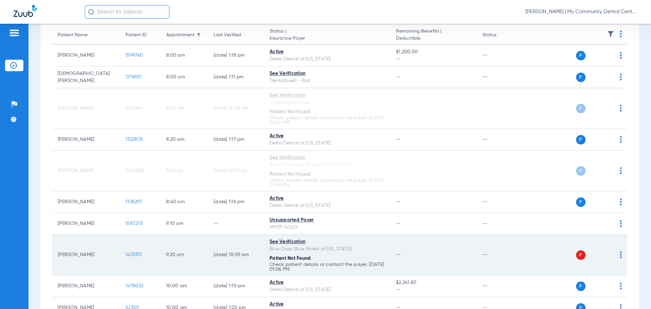
click at [620, 255] on img at bounding box center [621, 254] width 2 height 7
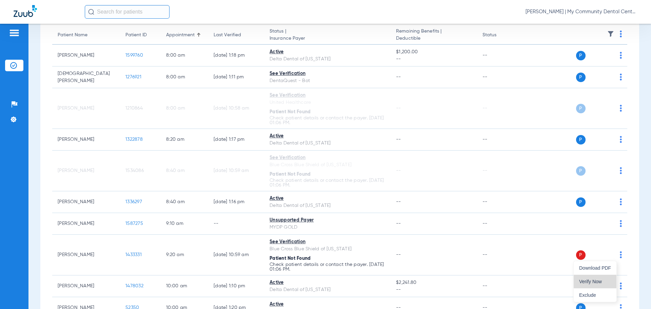
click at [602, 280] on span "Verify Now" at bounding box center [595, 281] width 32 height 5
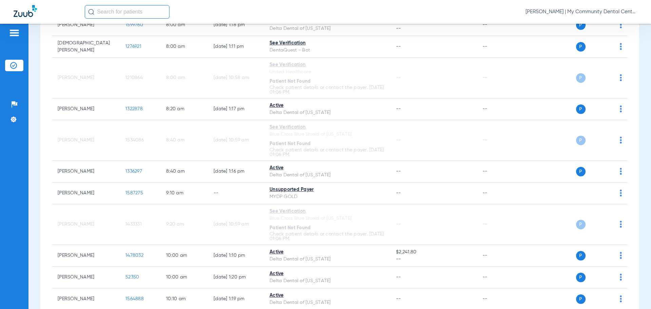
scroll to position [203, 0]
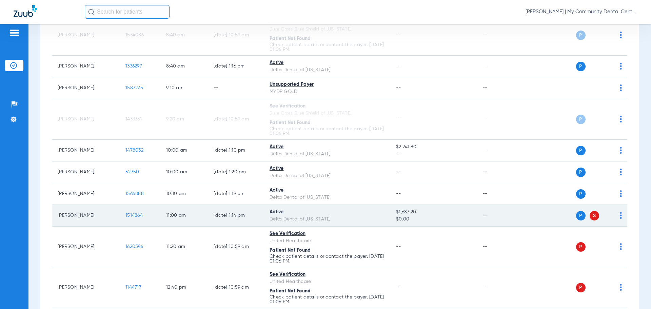
click at [620, 218] on img at bounding box center [621, 215] width 2 height 7
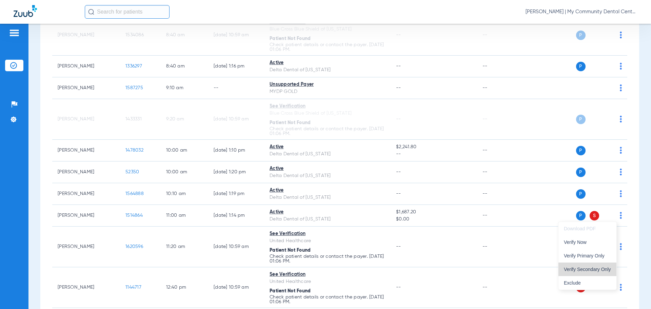
click at [602, 267] on span "Verify Secondary Only" at bounding box center [587, 269] width 47 height 5
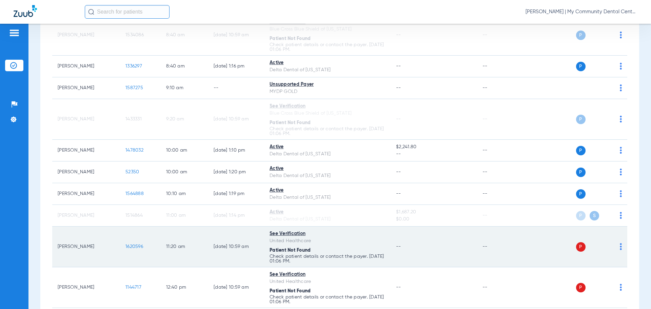
click at [620, 248] on img at bounding box center [621, 246] width 2 height 7
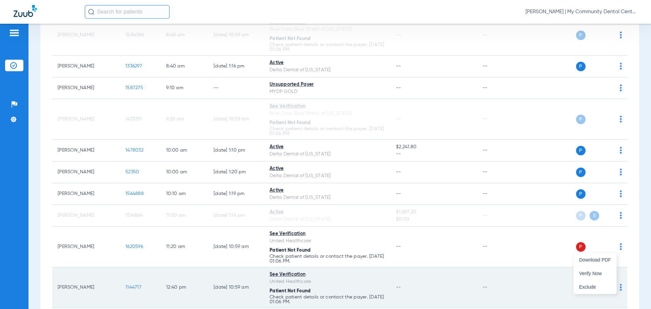
drag, startPoint x: 599, startPoint y: 270, endPoint x: 607, endPoint y: 279, distance: 12.3
click at [599, 271] on button "Verify Now" at bounding box center [595, 273] width 43 height 14
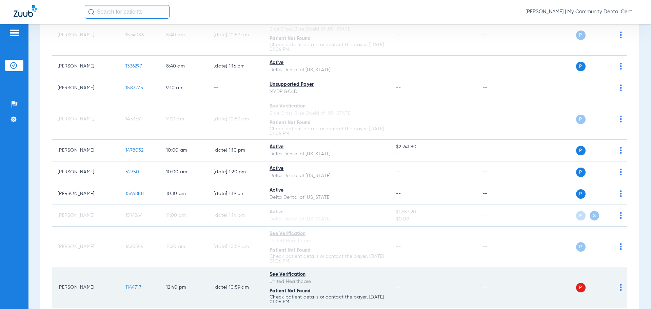
click at [620, 288] on img at bounding box center [621, 287] width 2 height 7
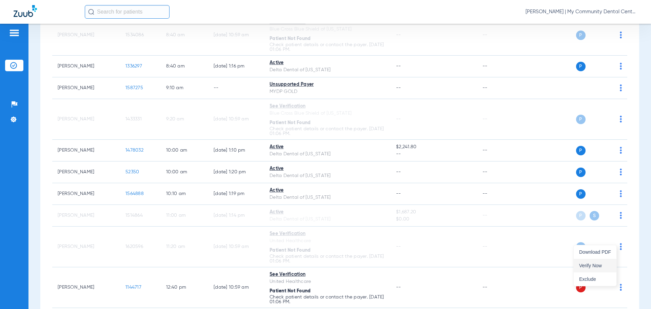
click at [595, 268] on span "Verify Now" at bounding box center [595, 265] width 32 height 5
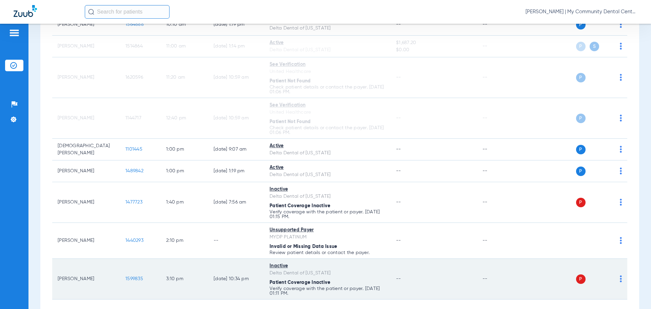
scroll to position [373, 0]
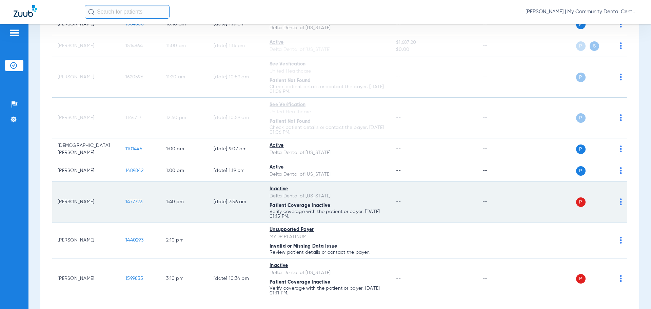
click at [617, 201] on td "P S" at bounding box center [575, 202] width 105 height 41
click at [620, 201] on img at bounding box center [621, 201] width 2 height 7
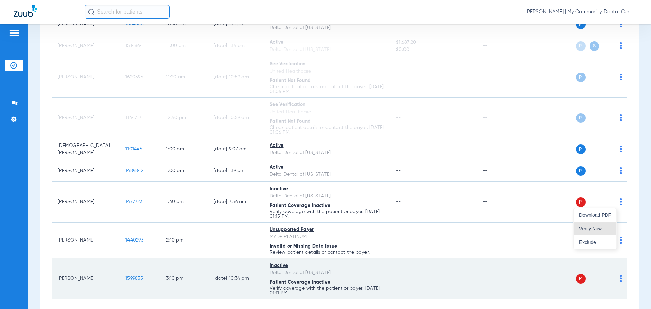
drag, startPoint x: 600, startPoint y: 225, endPoint x: 607, endPoint y: 261, distance: 36.9
click at [600, 226] on button "Verify Now" at bounding box center [595, 229] width 43 height 14
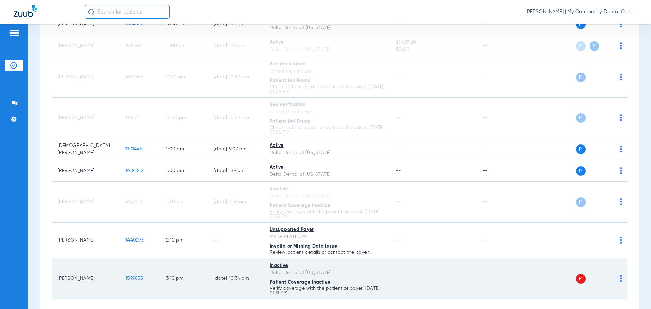
click at [617, 280] on td "P S" at bounding box center [575, 278] width 105 height 41
click at [620, 280] on img at bounding box center [621, 278] width 2 height 7
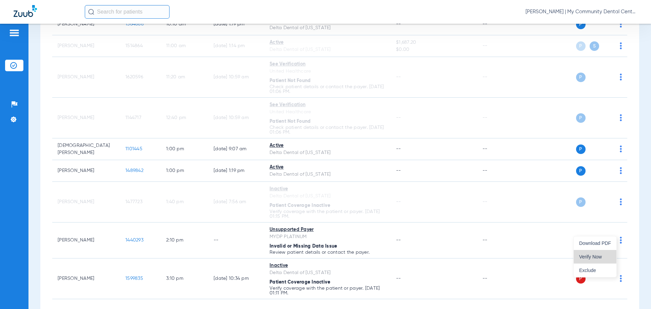
click at [600, 259] on button "Verify Now" at bounding box center [595, 257] width 43 height 14
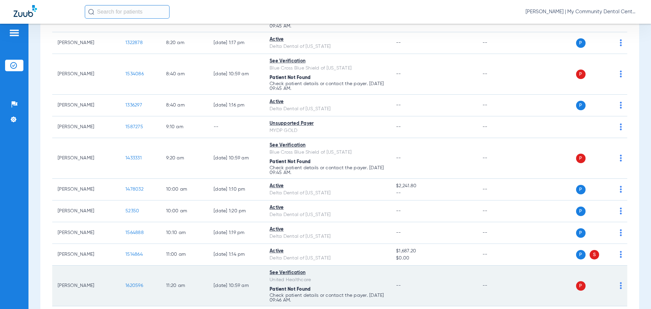
scroll to position [271, 0]
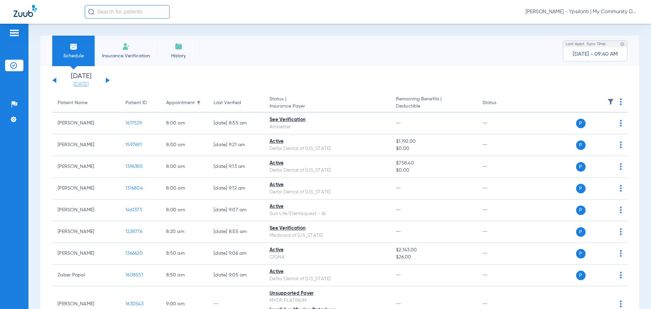
click at [71, 84] on link "[DATE]" at bounding box center [81, 84] width 41 height 7
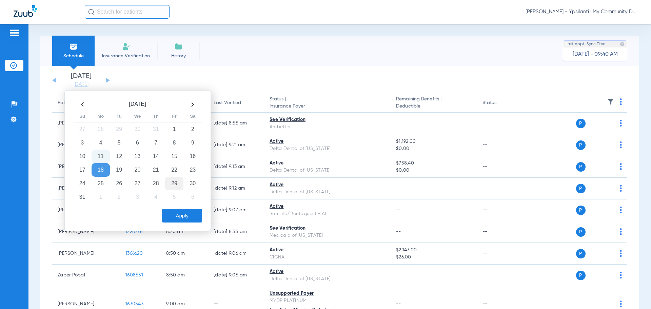
drag, startPoint x: 154, startPoint y: 154, endPoint x: 167, endPoint y: 181, distance: 30.3
click at [155, 154] on td "14" at bounding box center [156, 157] width 18 height 14
drag, startPoint x: 175, startPoint y: 217, endPoint x: 177, endPoint y: 205, distance: 11.7
click at [175, 216] on button "Apply" at bounding box center [182, 216] width 40 height 14
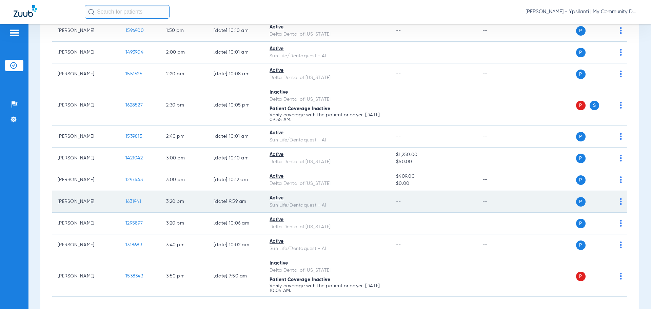
scroll to position [771, 0]
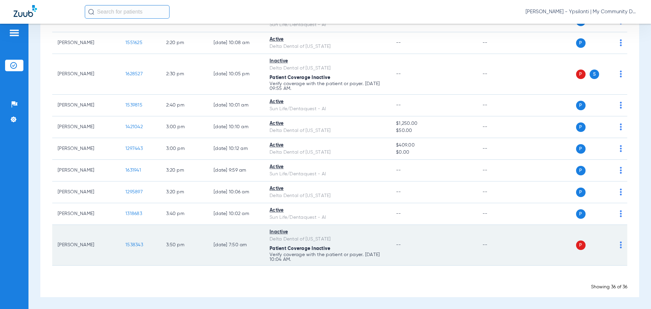
click at [620, 245] on img at bounding box center [621, 244] width 2 height 7
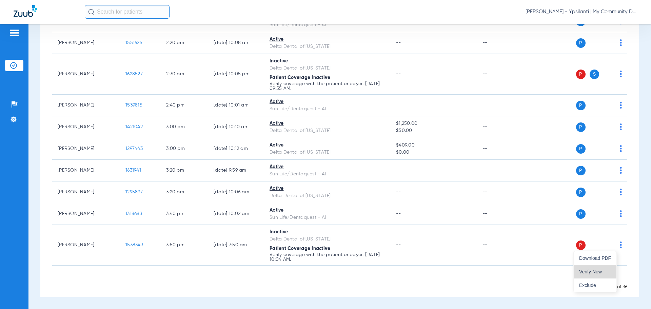
click at [590, 270] on span "Verify Now" at bounding box center [595, 271] width 32 height 5
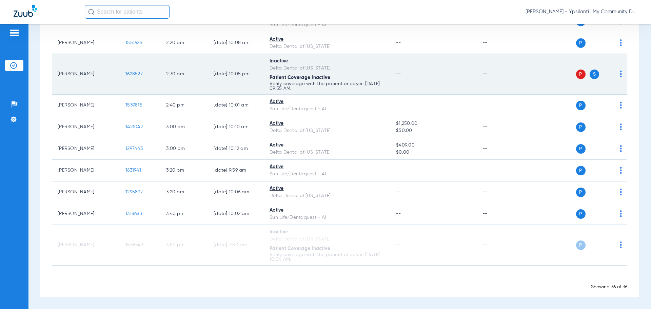
click at [617, 75] on td "P S" at bounding box center [575, 74] width 105 height 41
click at [620, 75] on img at bounding box center [621, 74] width 2 height 7
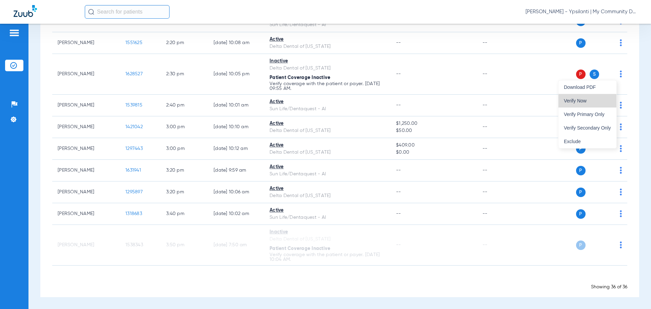
click at [595, 98] on button "Verify Now" at bounding box center [587, 101] width 58 height 14
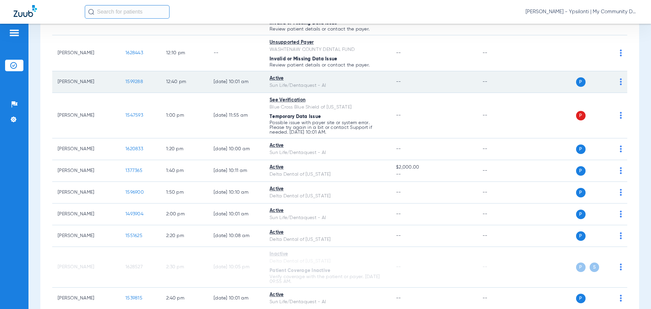
scroll to position [567, 0]
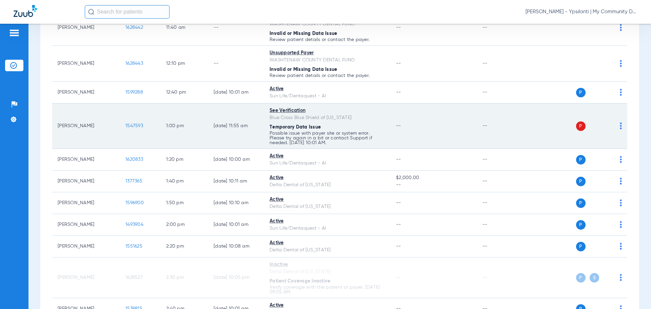
drag, startPoint x: 616, startPoint y: 126, endPoint x: 614, endPoint y: 129, distance: 3.7
click at [620, 126] on img at bounding box center [621, 125] width 2 height 7
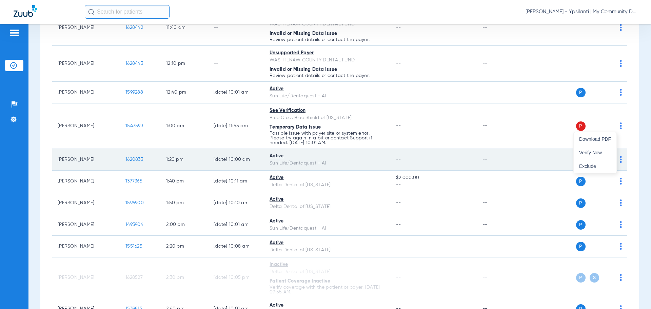
click at [597, 150] on span "Verify Now" at bounding box center [595, 152] width 32 height 5
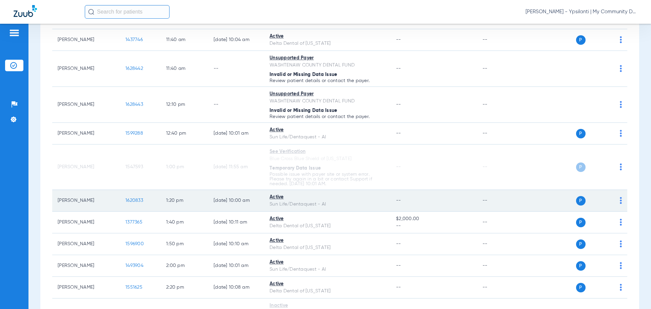
scroll to position [398, 0]
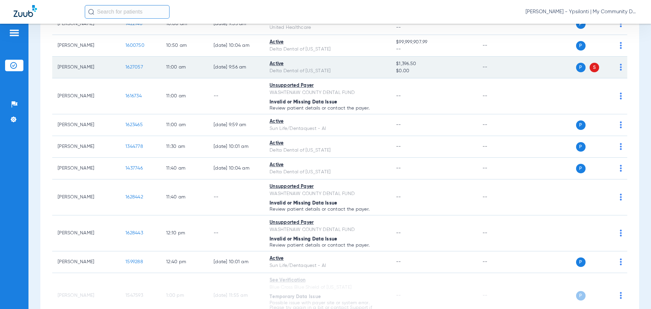
click at [620, 70] on img at bounding box center [621, 67] width 2 height 7
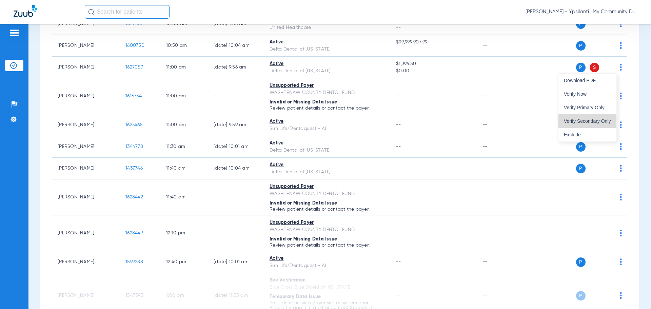
click at [586, 124] on button "Verify Secondary Only" at bounding box center [587, 121] width 58 height 14
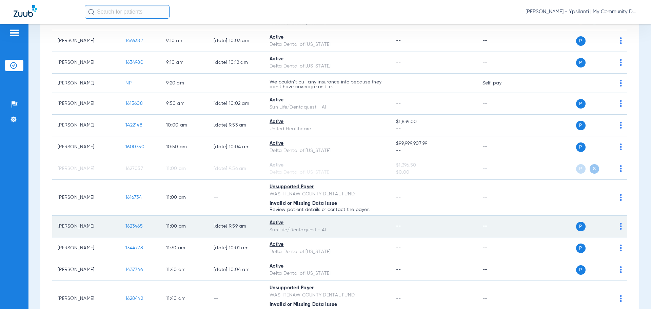
scroll to position [228, 0]
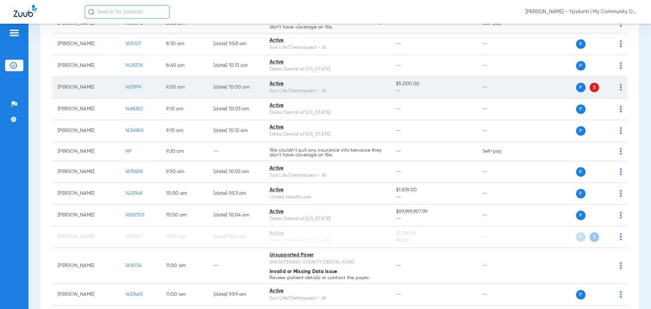
click at [614, 88] on div "P S" at bounding box center [572, 87] width 99 height 9
click at [620, 87] on img at bounding box center [621, 87] width 2 height 7
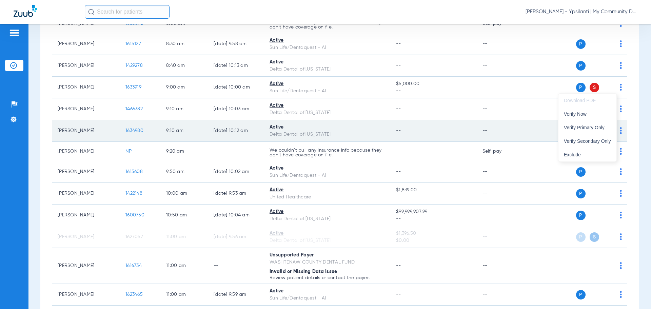
drag, startPoint x: 597, startPoint y: 137, endPoint x: 601, endPoint y: 132, distance: 6.3
click at [598, 137] on button "Verify Secondary Only" at bounding box center [587, 141] width 58 height 14
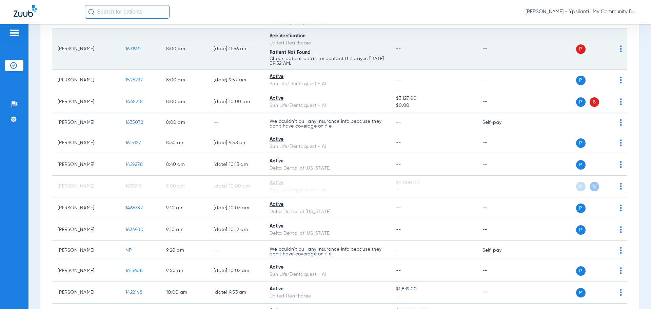
scroll to position [59, 0]
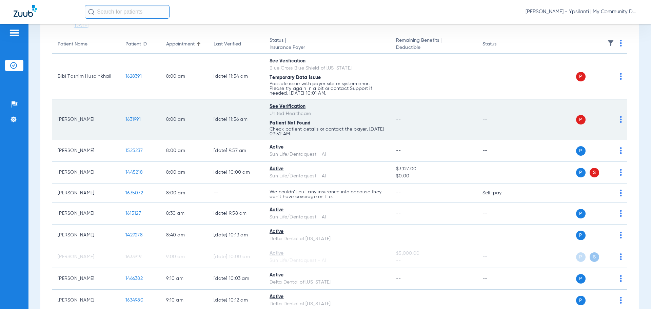
click at [620, 120] on img at bounding box center [621, 119] width 2 height 7
drag, startPoint x: 605, startPoint y: 144, endPoint x: 606, endPoint y: 114, distance: 29.8
click at [606, 143] on button "Verify Now" at bounding box center [595, 146] width 43 height 14
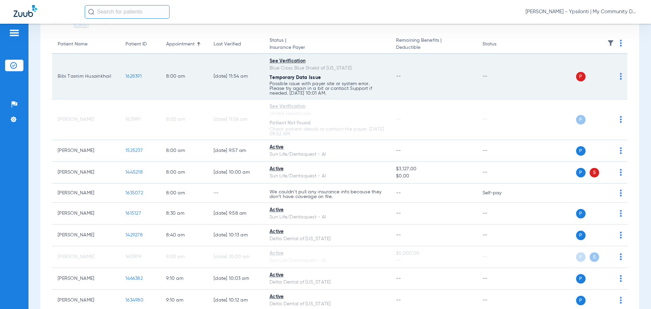
click at [620, 76] on img at bounding box center [621, 76] width 2 height 7
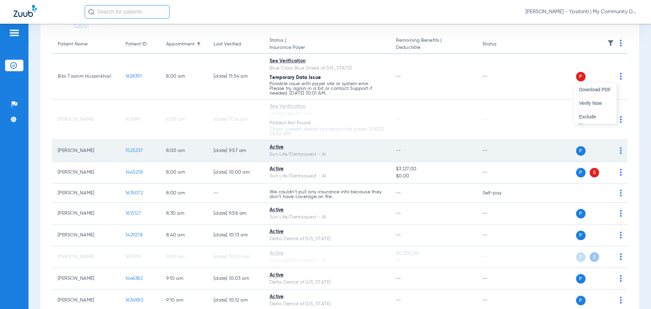
click at [604, 105] on span "Verify Now" at bounding box center [595, 103] width 32 height 5
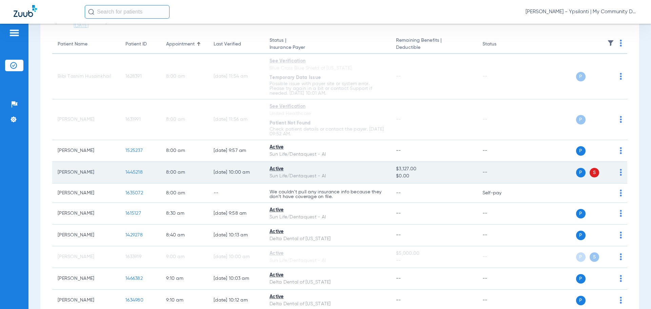
drag, startPoint x: 615, startPoint y: 170, endPoint x: 615, endPoint y: 176, distance: 5.8
click at [620, 170] on img at bounding box center [621, 172] width 2 height 7
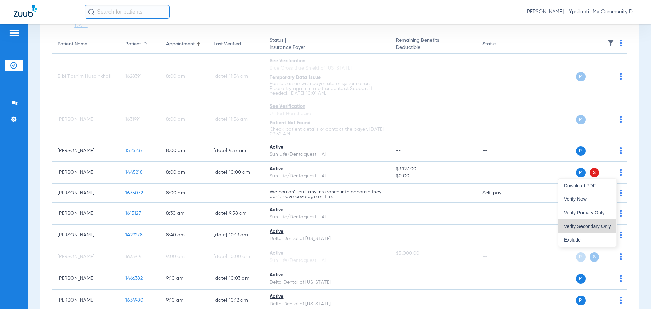
click at [597, 223] on button "Verify Secondary Only" at bounding box center [587, 226] width 58 height 14
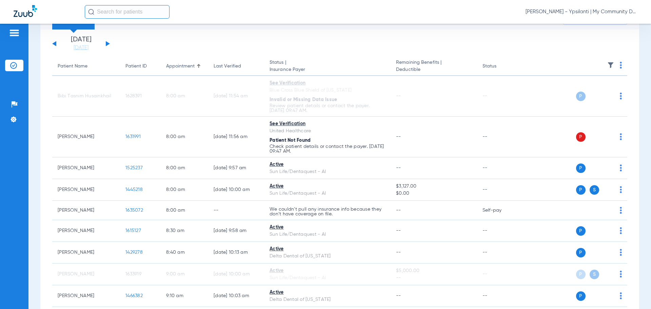
scroll to position [34, 0]
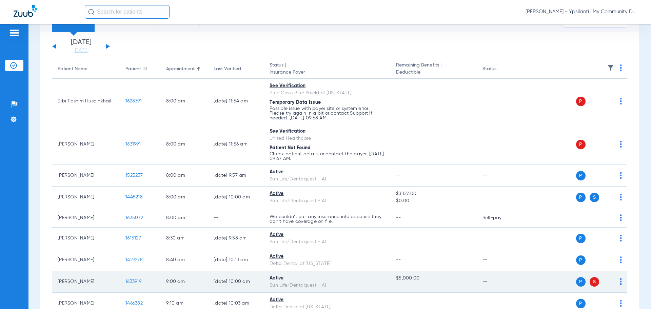
click at [140, 282] on span "1633919" at bounding box center [133, 281] width 16 height 5
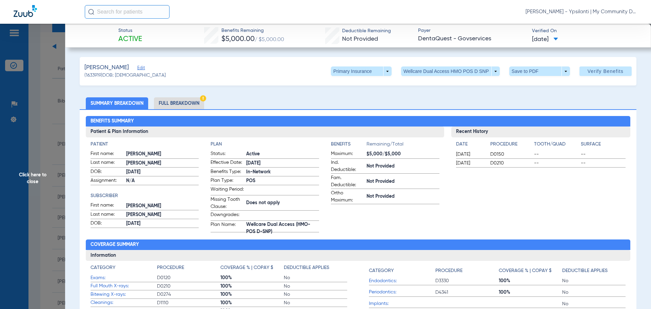
click at [28, 174] on span "Click here to close" at bounding box center [32, 178] width 65 height 309
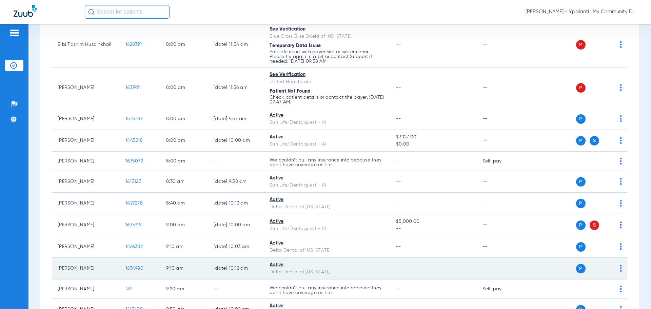
scroll to position [93, 0]
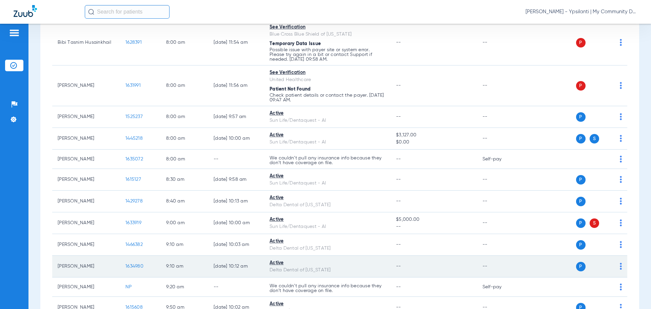
click at [130, 268] on span "1634980" at bounding box center [134, 266] width 18 height 5
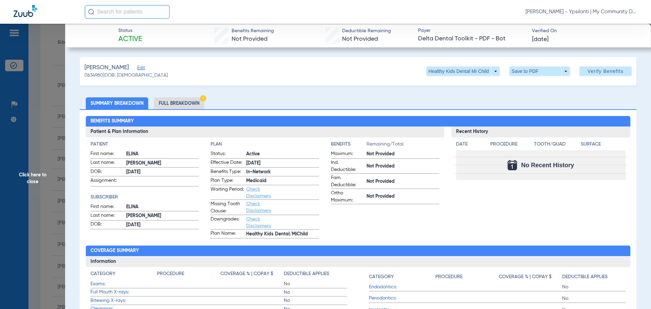
click at [184, 102] on li "Full Breakdown" at bounding box center [179, 103] width 50 height 12
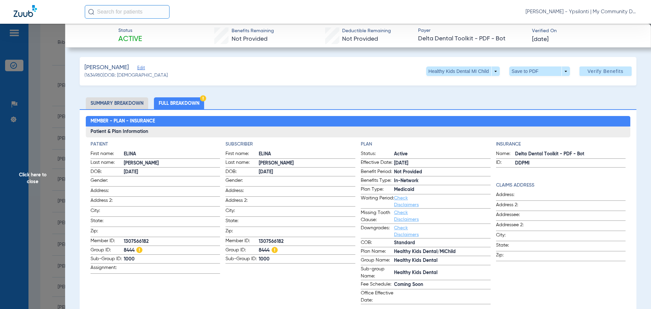
drag, startPoint x: 22, startPoint y: 179, endPoint x: 27, endPoint y: 179, distance: 5.1
click at [22, 181] on span "Click here to close" at bounding box center [32, 178] width 65 height 309
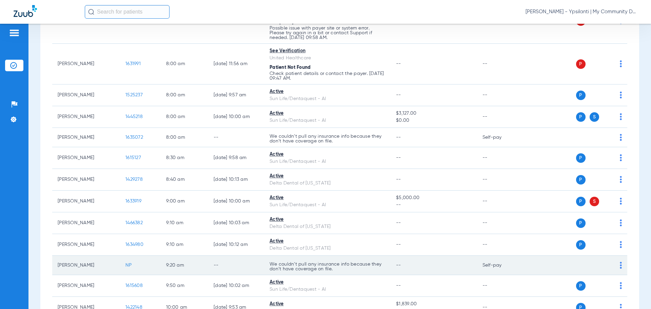
scroll to position [126, 0]
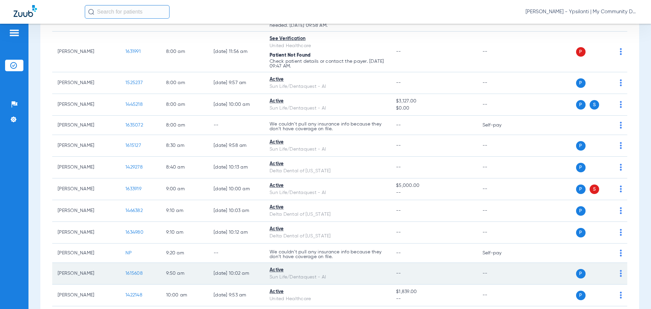
click at [136, 273] on span "1615608" at bounding box center [133, 273] width 17 height 5
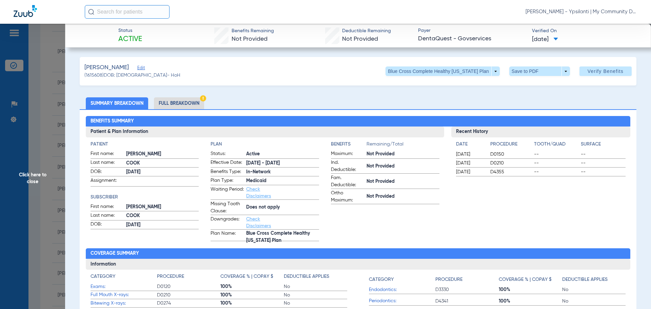
click at [176, 109] on li "Full Breakdown" at bounding box center [179, 103] width 50 height 12
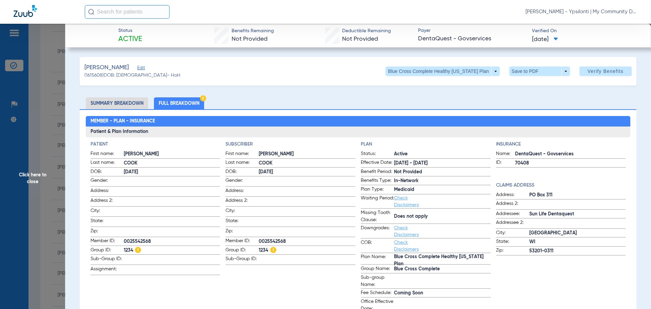
click at [11, 178] on span "Click here to close" at bounding box center [32, 178] width 65 height 309
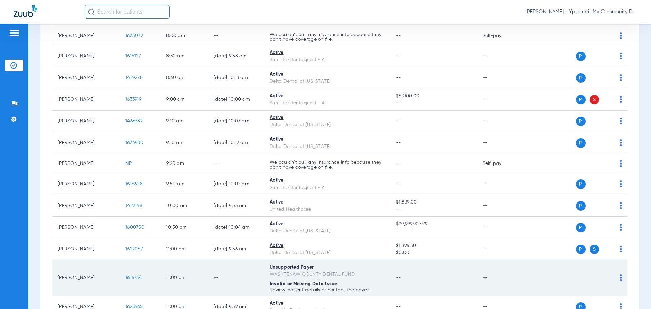
scroll to position [262, 0]
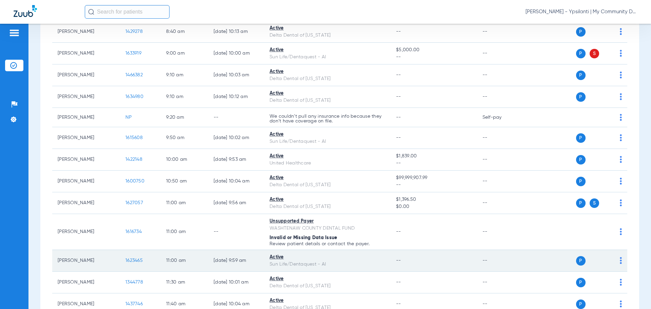
click at [136, 261] on span "1623465" at bounding box center [133, 260] width 17 height 5
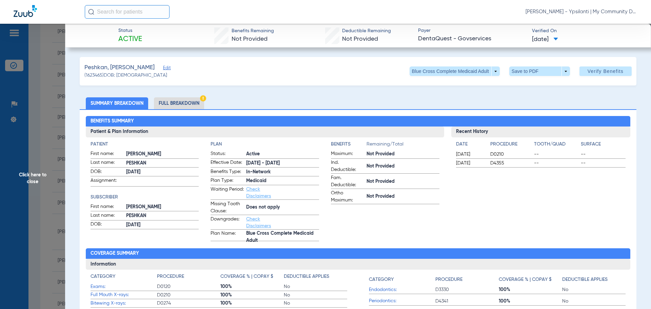
click at [60, 177] on span "Click here to close" at bounding box center [32, 178] width 65 height 309
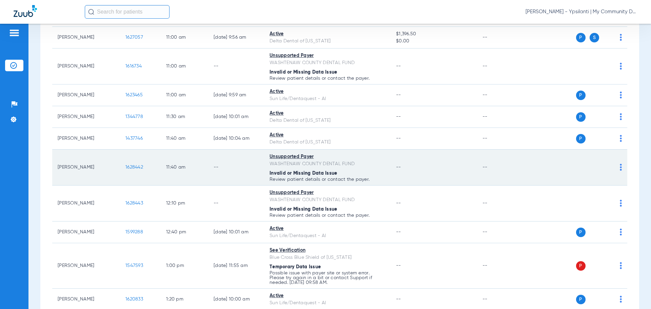
scroll to position [499, 0]
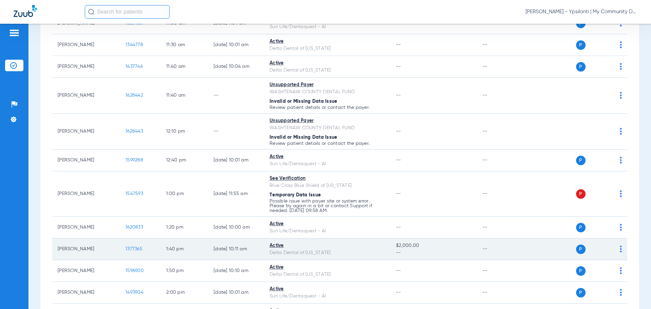
click at [133, 248] on span "1377365" at bounding box center [133, 248] width 17 height 5
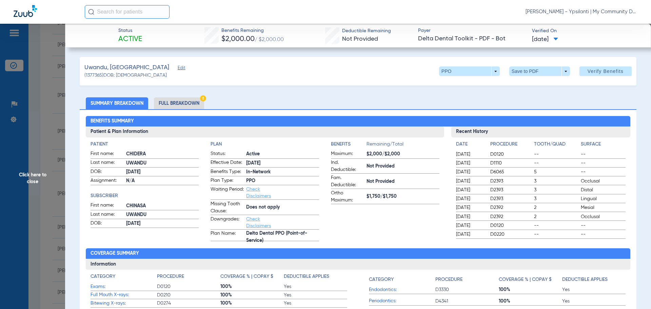
click at [193, 107] on li "Full Breakdown" at bounding box center [179, 103] width 50 height 12
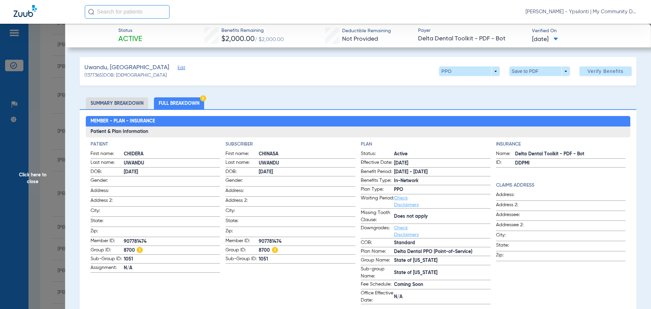
click at [113, 105] on li "Summary Breakdown" at bounding box center [117, 103] width 62 height 12
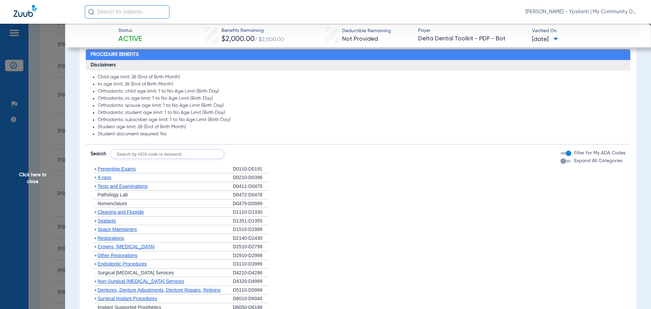
scroll to position [339, 0]
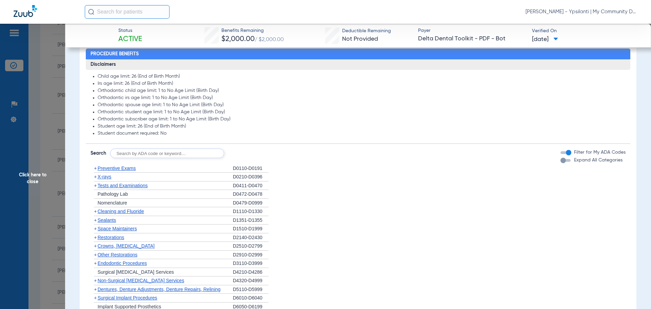
click at [100, 168] on span "Preventive Exams" at bounding box center [117, 167] width 38 height 5
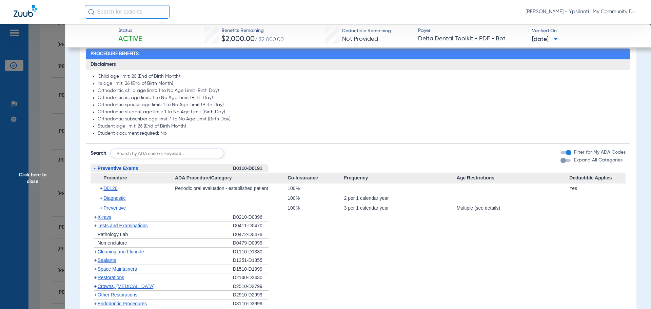
click at [100, 168] on span "Preventive Exams" at bounding box center [118, 167] width 41 height 5
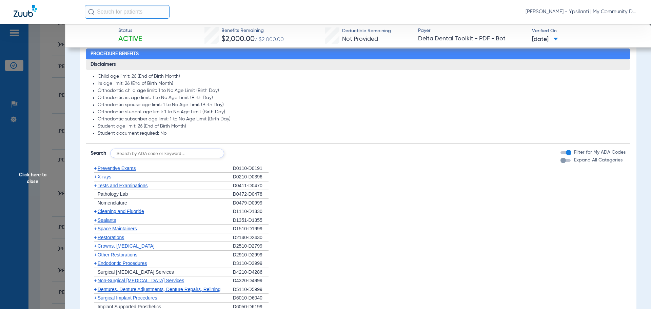
click at [109, 177] on span "X-rays" at bounding box center [105, 176] width 14 height 5
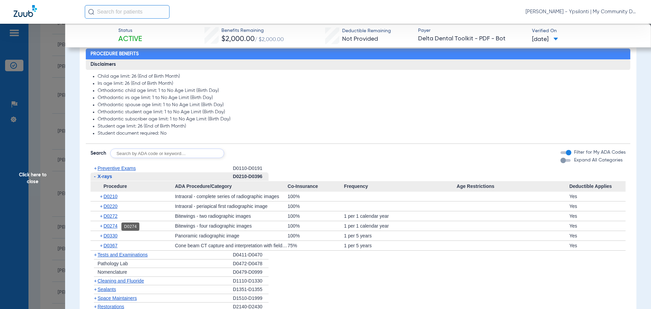
click at [112, 228] on span "D0274" at bounding box center [110, 225] width 14 height 5
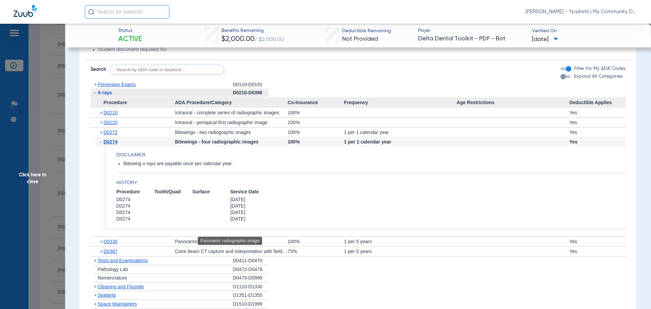
scroll to position [441, 0]
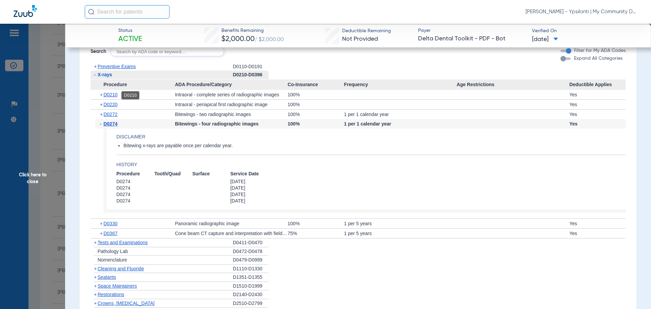
click at [108, 97] on span "D0210" at bounding box center [110, 94] width 14 height 5
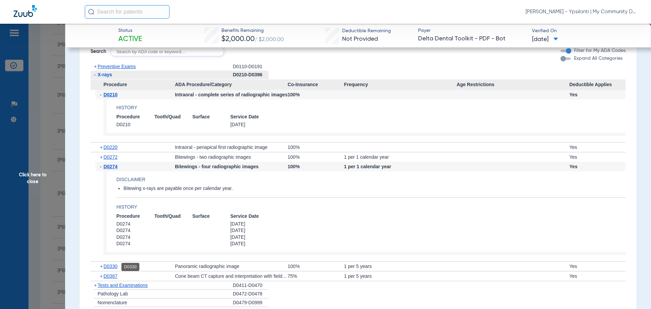
click at [111, 268] on span "D0330" at bounding box center [110, 265] width 14 height 5
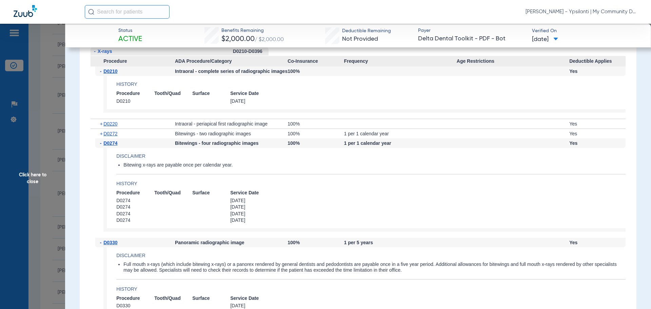
scroll to position [509, 0]
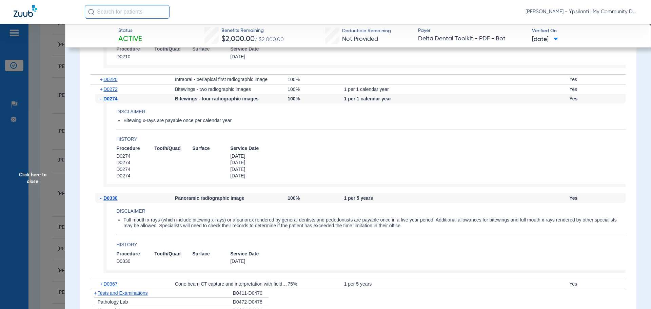
click at [32, 177] on span "Click here to close" at bounding box center [32, 178] width 65 height 309
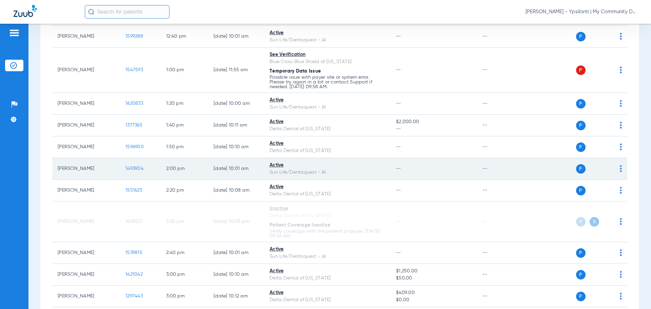
scroll to position [635, 0]
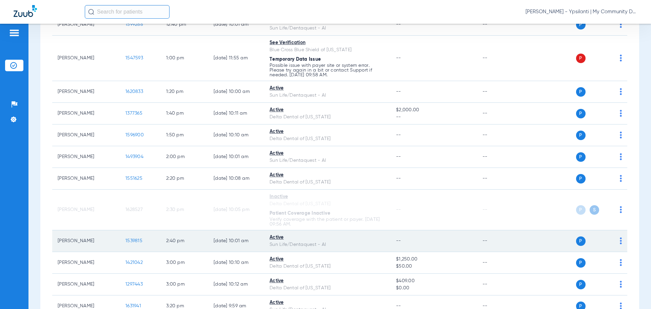
click at [131, 241] on span "1539815" at bounding box center [133, 240] width 17 height 5
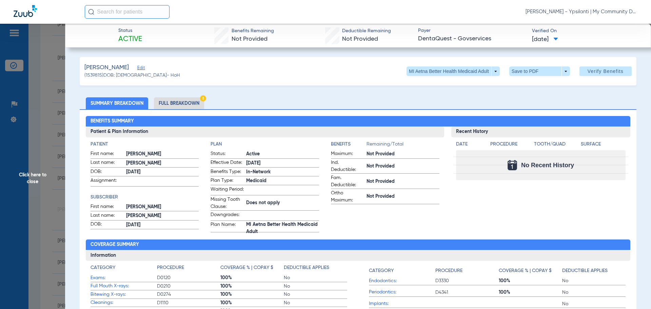
click at [178, 99] on li "Full Breakdown" at bounding box center [179, 103] width 50 height 12
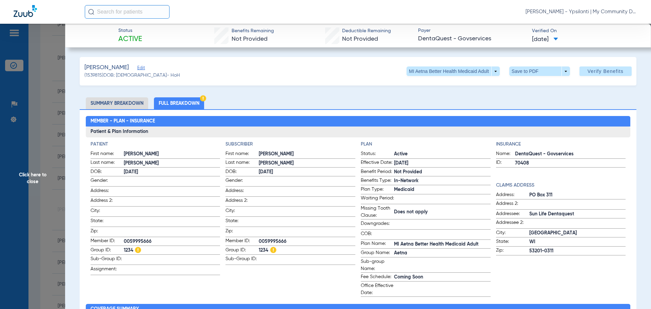
click at [113, 103] on li "Summary Breakdown" at bounding box center [117, 103] width 62 height 12
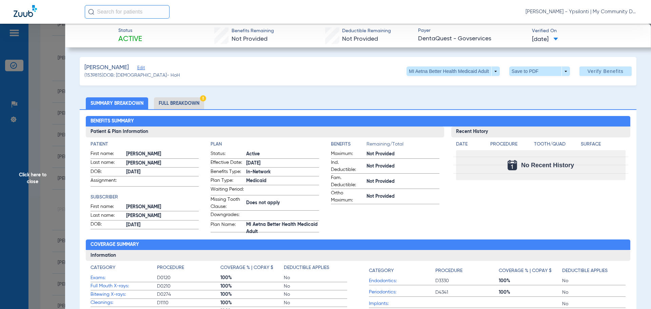
click at [28, 191] on span "Click here to close" at bounding box center [32, 178] width 65 height 309
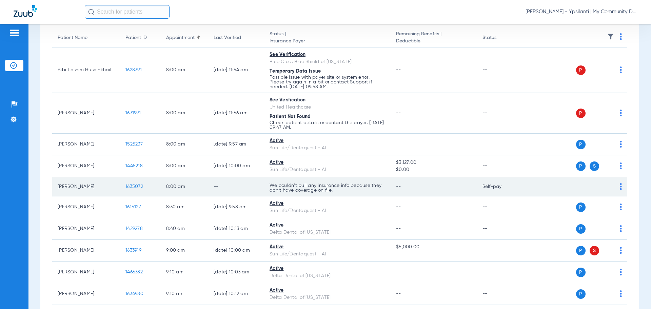
scroll to position [68, 0]
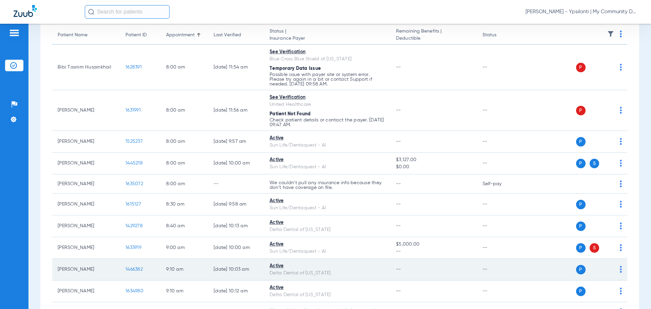
click at [127, 268] on span "1466382" at bounding box center [133, 269] width 17 height 5
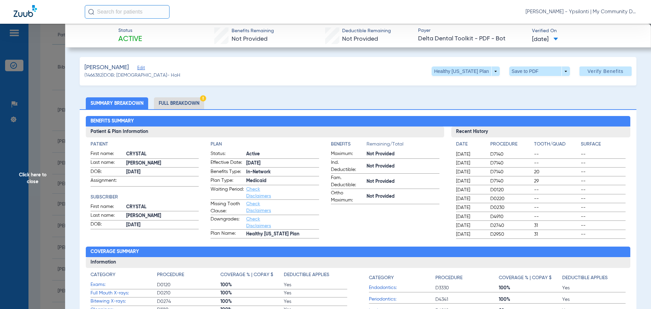
click at [189, 143] on h4 "Patient" at bounding box center [145, 144] width 108 height 7
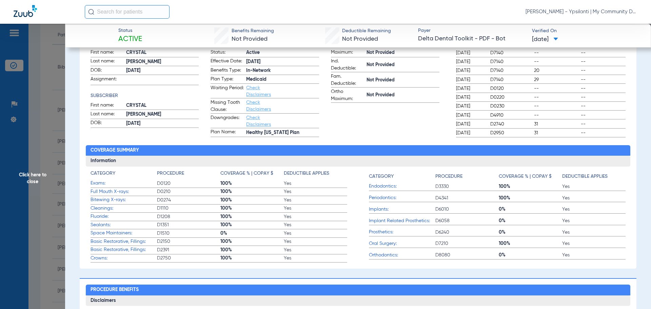
scroll to position [203, 0]
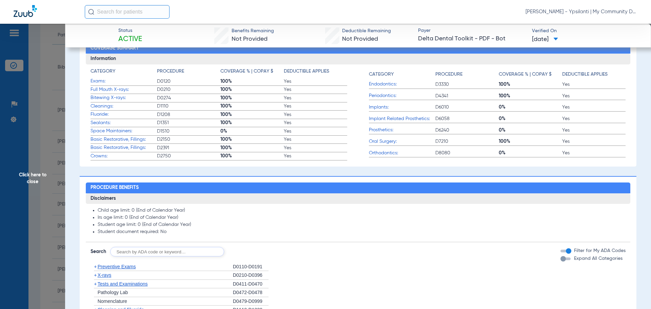
click at [104, 273] on span "X-rays" at bounding box center [105, 274] width 14 height 5
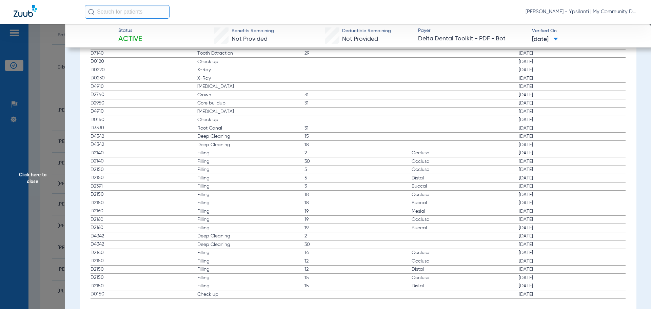
scroll to position [848, 0]
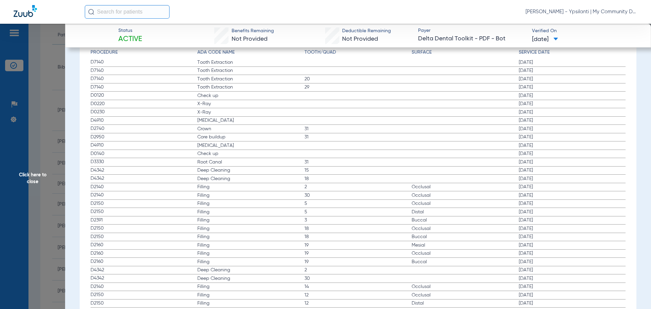
click at [31, 171] on span "Click here to close" at bounding box center [32, 178] width 65 height 309
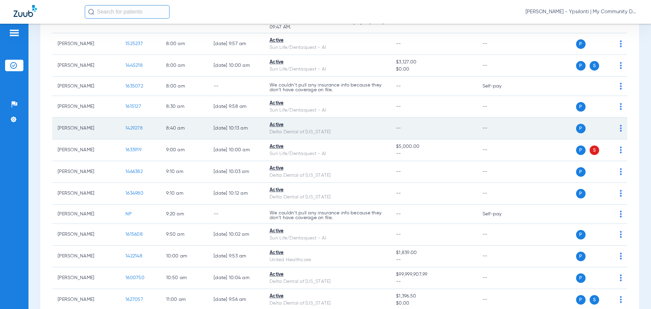
scroll to position [170, 0]
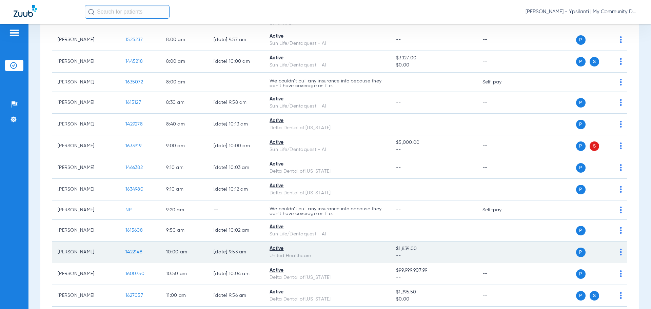
click at [133, 250] on span "1422148" at bounding box center [133, 252] width 17 height 5
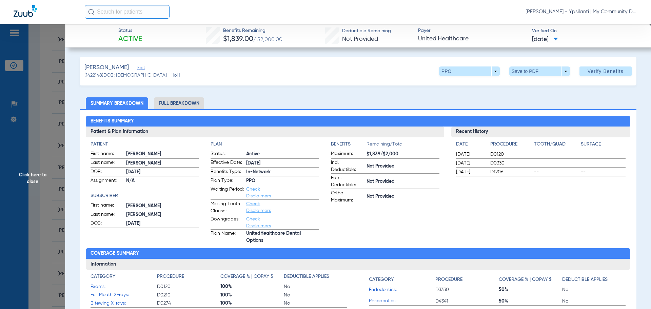
click at [162, 97] on li "Full Breakdown" at bounding box center [179, 103] width 50 height 12
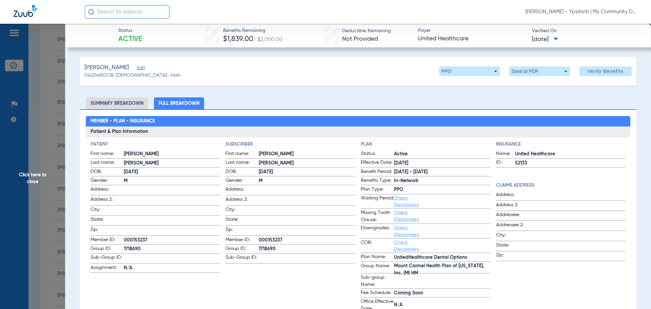
drag, startPoint x: 127, startPoint y: 103, endPoint x: 185, endPoint y: 112, distance: 58.6
click at [127, 103] on li "Summary Breakdown" at bounding box center [117, 103] width 62 height 12
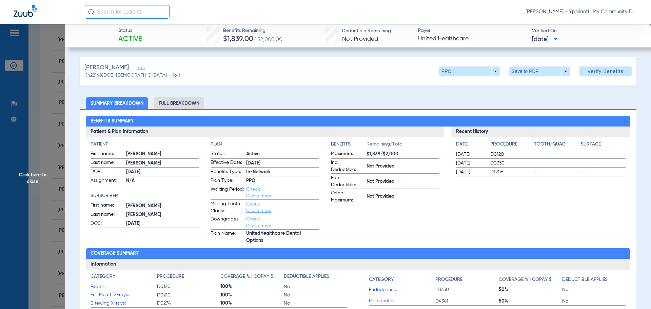
click at [22, 173] on span "Click here to close" at bounding box center [32, 178] width 65 height 309
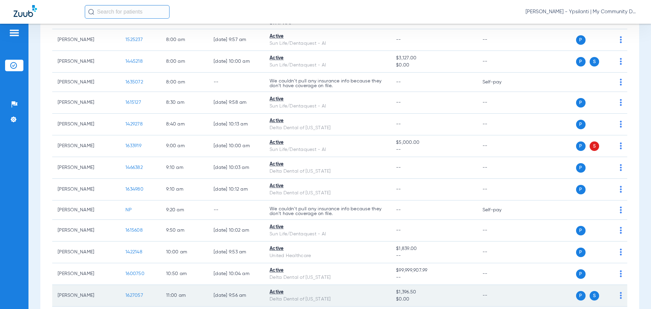
click at [132, 294] on span "1627057" at bounding box center [134, 295] width 18 height 5
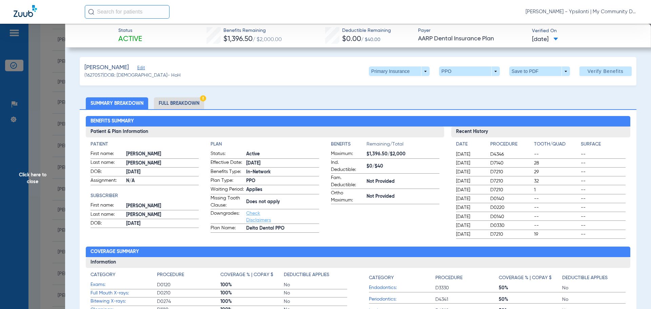
click at [396, 113] on div "Benefits Summary Patient & Plan Information Patient First name: Michael Last na…" at bounding box center [358, 239] width 557 height 261
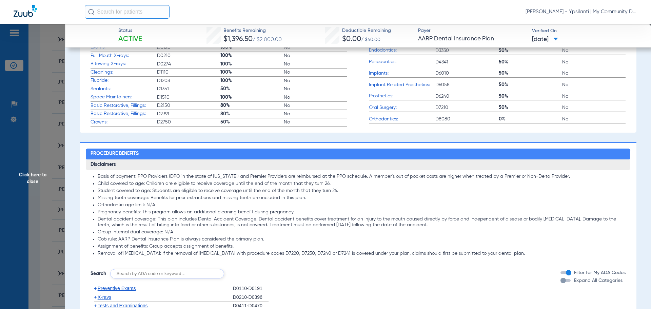
scroll to position [407, 0]
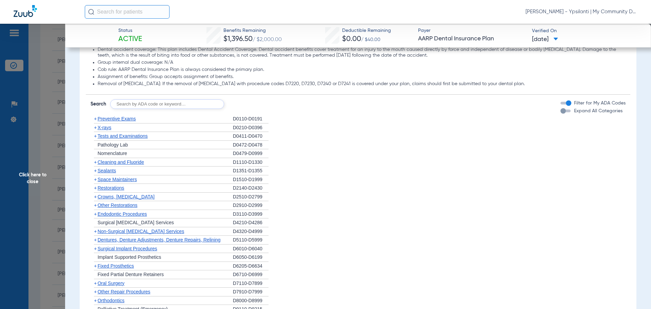
click at [125, 120] on span "Preventive Exams" at bounding box center [117, 118] width 38 height 5
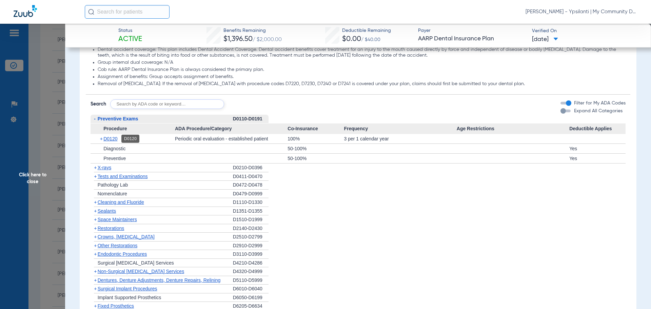
click at [117, 139] on span "D0120" at bounding box center [110, 138] width 14 height 5
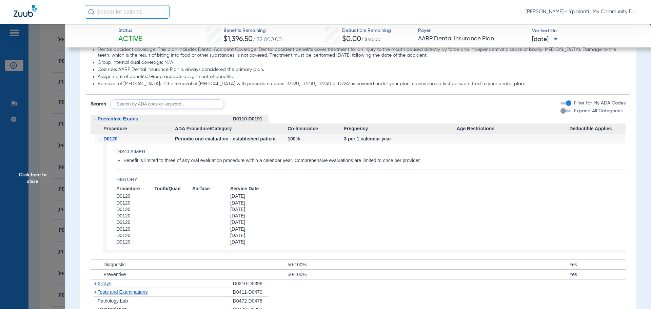
click at [117, 139] on span "D0120" at bounding box center [110, 138] width 14 height 5
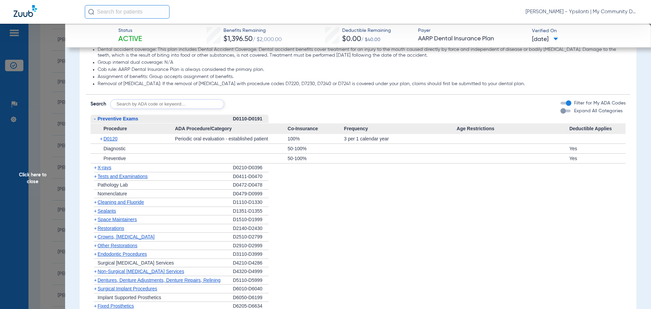
click at [105, 169] on span "X-rays" at bounding box center [105, 167] width 14 height 5
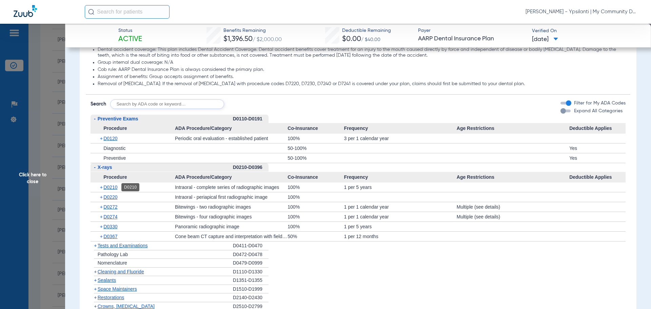
click at [109, 188] on span "D0210" at bounding box center [110, 186] width 14 height 5
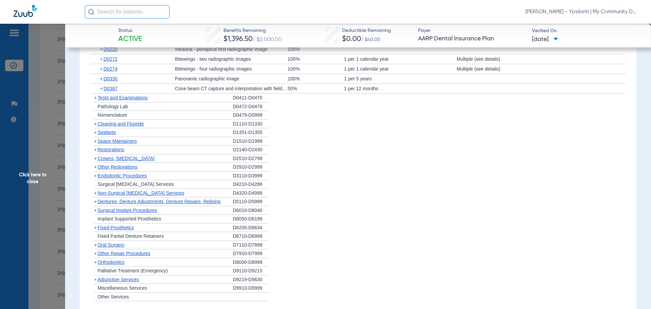
scroll to position [509, 0]
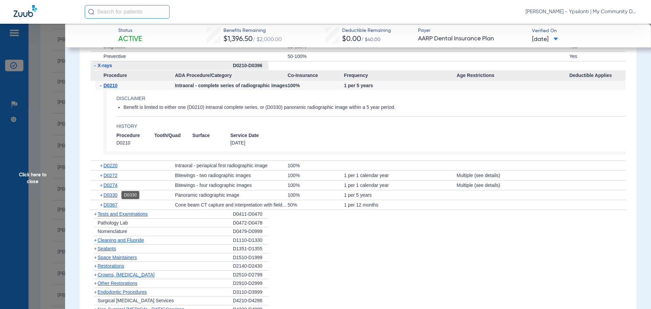
click at [117, 196] on span "D0330" at bounding box center [110, 194] width 14 height 5
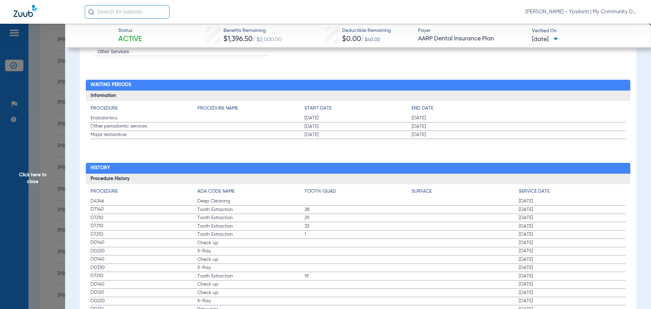
scroll to position [949, 0]
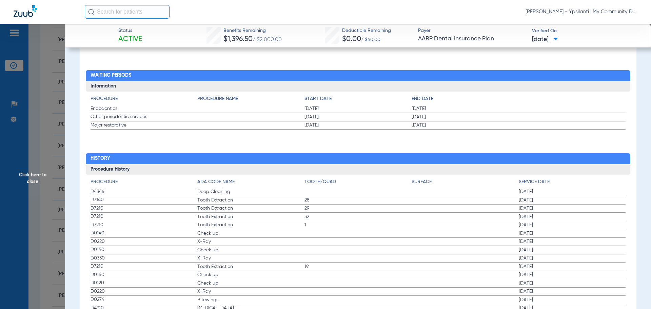
click at [19, 189] on span "Click here to close" at bounding box center [32, 178] width 65 height 309
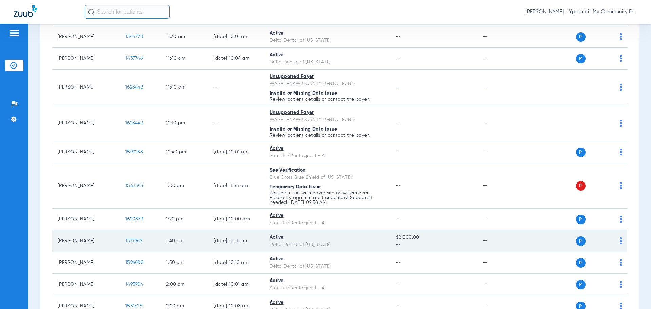
scroll to position [509, 0]
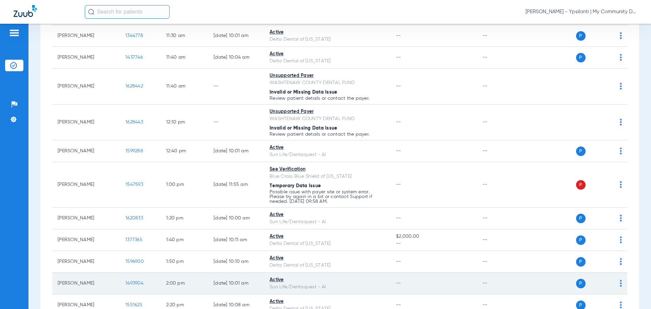
click at [137, 281] on span "1493904" at bounding box center [134, 283] width 18 height 5
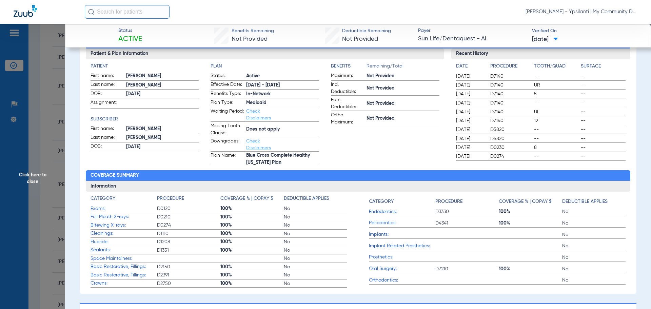
scroll to position [237, 0]
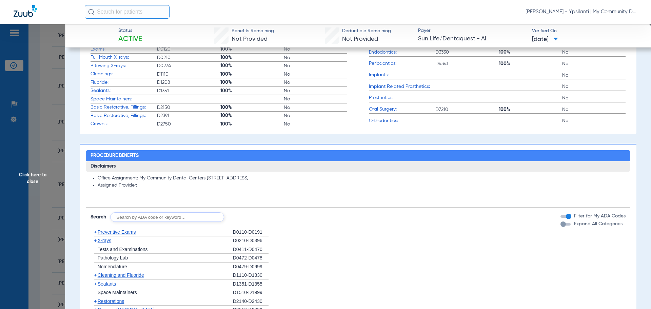
click at [107, 242] on span "X-rays" at bounding box center [105, 240] width 14 height 5
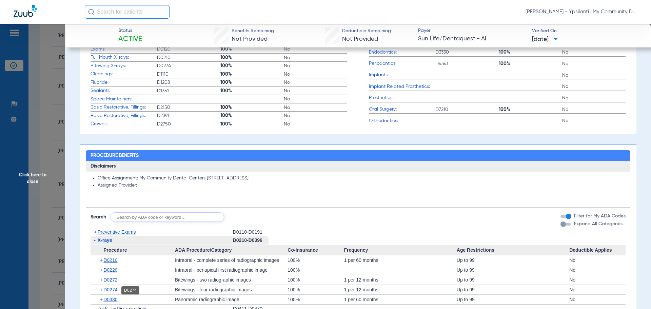
click at [111, 290] on span "D0274" at bounding box center [110, 289] width 14 height 5
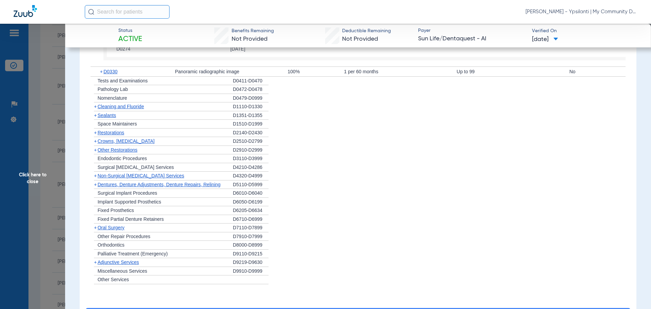
scroll to position [542, 0]
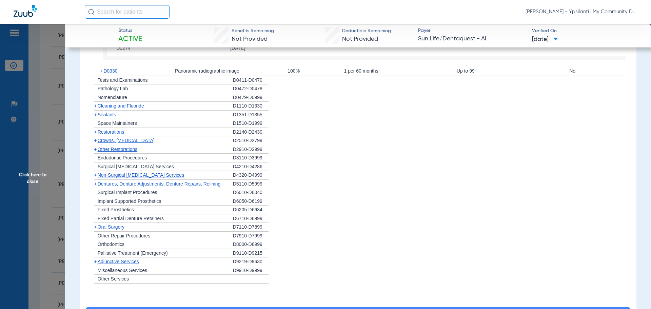
click at [189, 186] on span "Dentures, Denture Adjustments, Denture Repairs, Relining" at bounding box center [159, 183] width 123 height 5
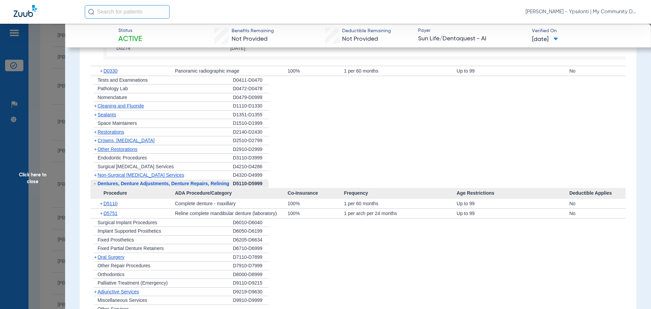
click at [189, 186] on span "Dentures, Denture Adjustments, Denture Repairs, Relining" at bounding box center [164, 183] width 132 height 5
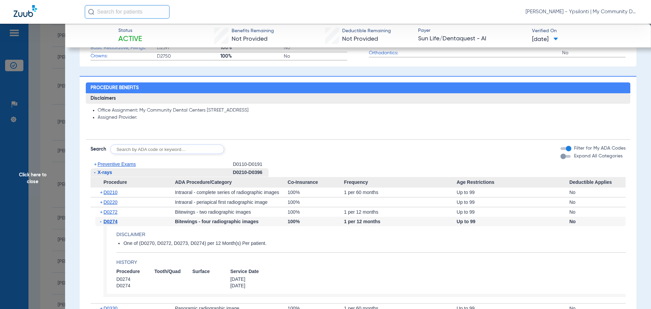
scroll to position [271, 0]
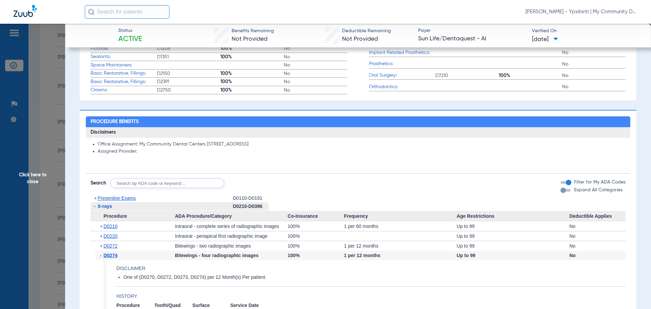
click at [185, 182] on input "text" at bounding box center [167, 182] width 114 height 9
type input "d5820"
click at [246, 182] on button "Search" at bounding box center [249, 182] width 27 height 9
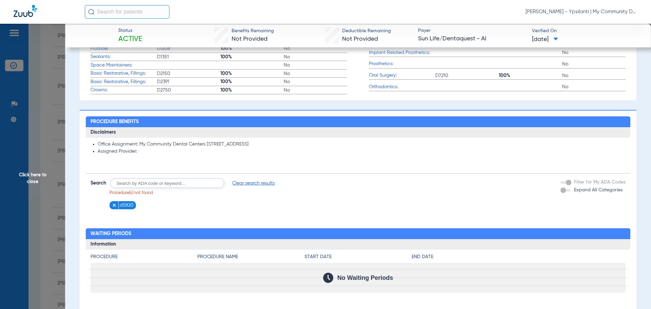
click at [111, 207] on li "d5820" at bounding box center [123, 205] width 27 height 8
click at [113, 205] on img at bounding box center [114, 205] width 5 height 5
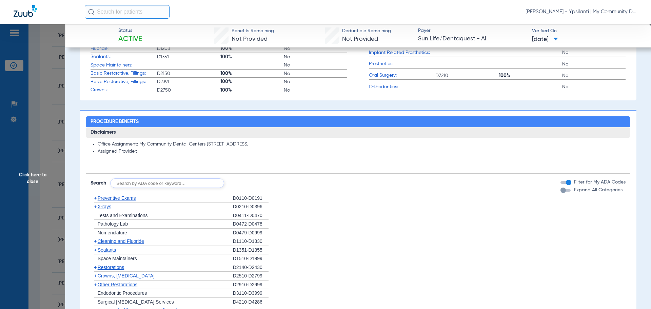
drag, startPoint x: 27, startPoint y: 176, endPoint x: 73, endPoint y: 181, distance: 46.0
click at [27, 176] on span "Click here to close" at bounding box center [32, 178] width 65 height 309
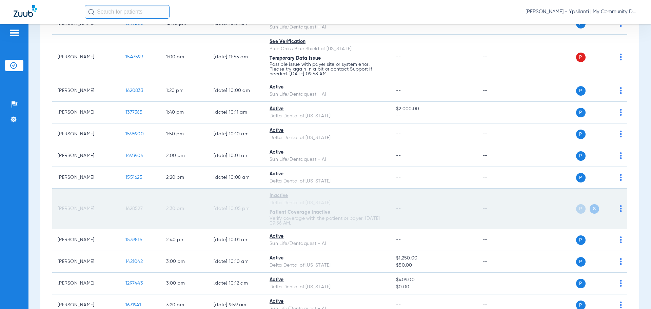
scroll to position [644, 0]
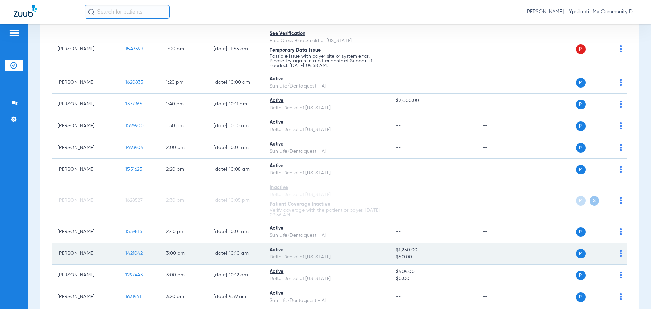
click at [139, 253] on span "1421042" at bounding box center [133, 253] width 17 height 5
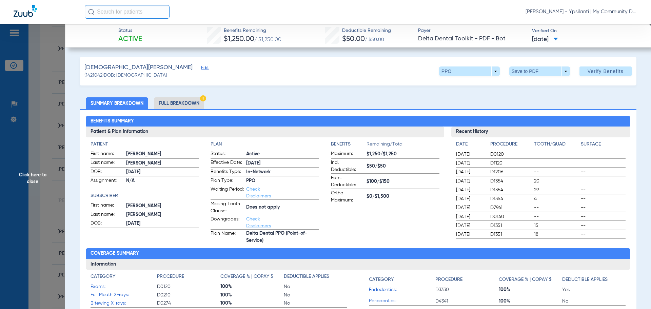
click at [199, 104] on li "Full Breakdown" at bounding box center [179, 103] width 50 height 12
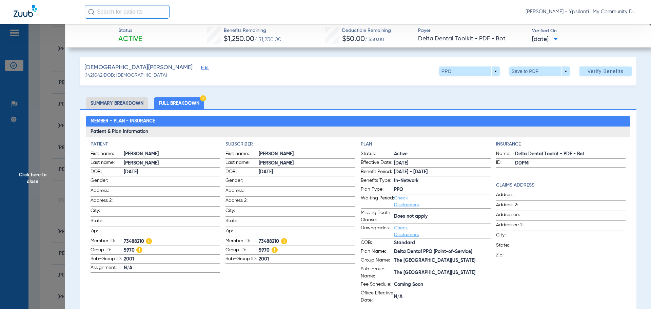
click at [108, 101] on li "Summary Breakdown" at bounding box center [117, 103] width 62 height 12
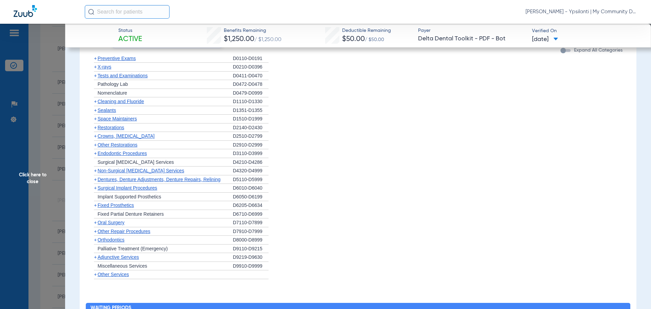
scroll to position [372, 0]
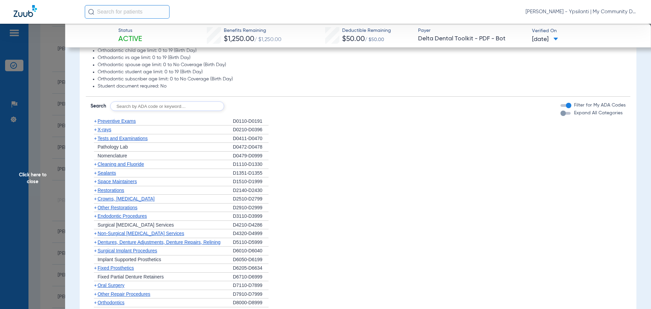
click at [103, 131] on span "X-rays" at bounding box center [105, 129] width 14 height 5
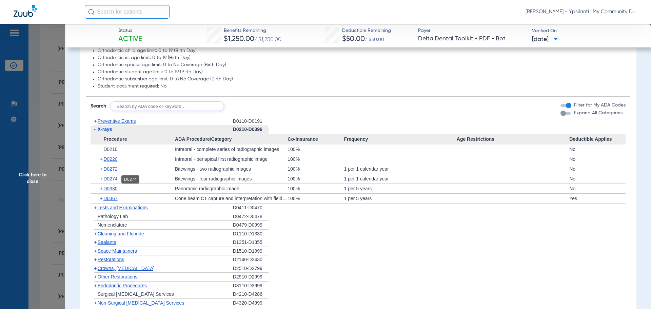
click at [112, 181] on span "D0274" at bounding box center [110, 178] width 14 height 5
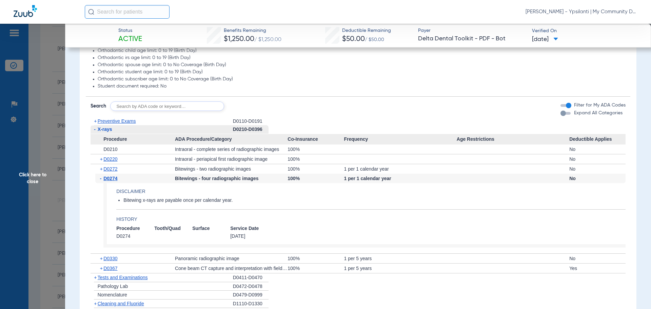
click at [37, 178] on span "Click here to close" at bounding box center [32, 178] width 65 height 309
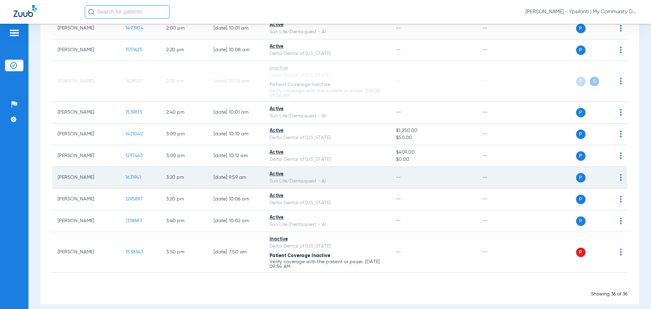
scroll to position [771, 0]
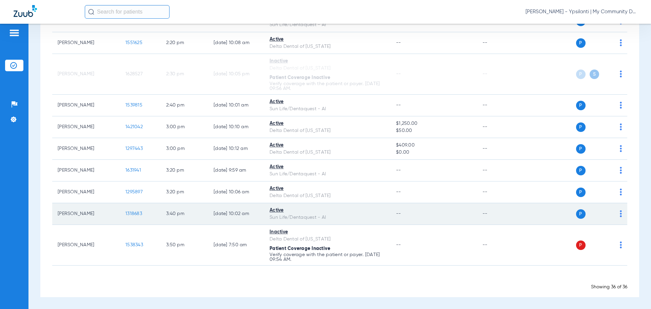
click at [133, 214] on span "1318683" at bounding box center [133, 213] width 17 height 5
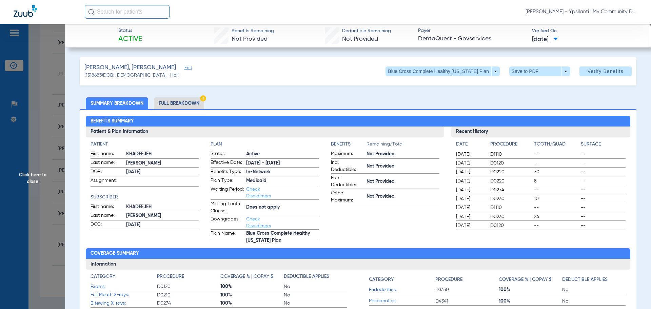
click at [45, 181] on span "Click here to close" at bounding box center [32, 178] width 65 height 309
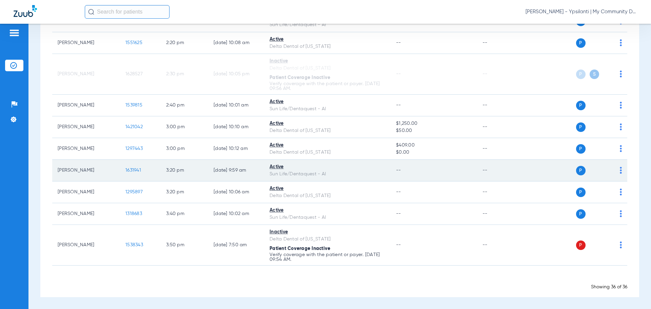
click at [129, 172] on span "1631941" at bounding box center [133, 170] width 16 height 5
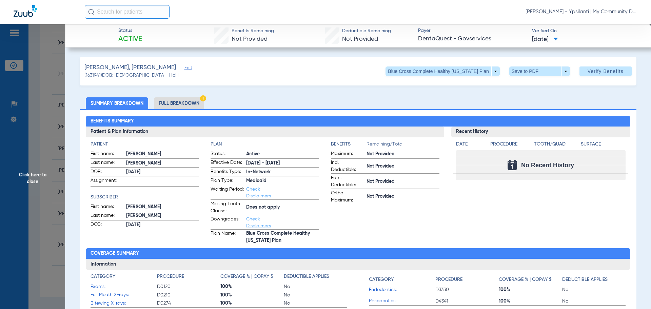
click at [167, 104] on li "Full Breakdown" at bounding box center [179, 103] width 50 height 12
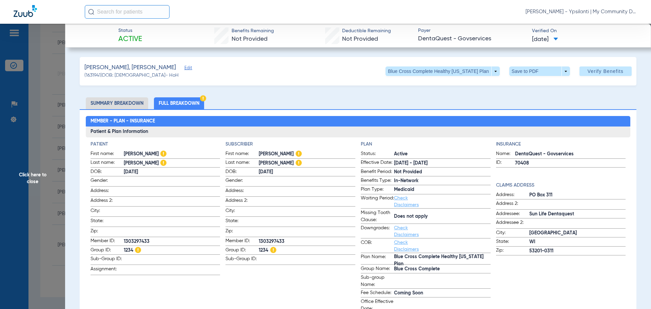
click at [29, 175] on span "Click here to close" at bounding box center [32, 178] width 65 height 309
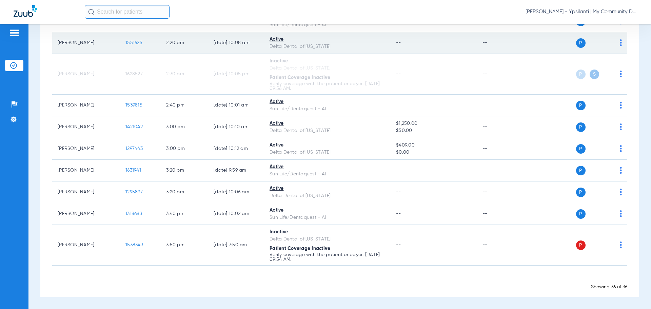
click at [131, 42] on span "1551625" at bounding box center [133, 42] width 17 height 5
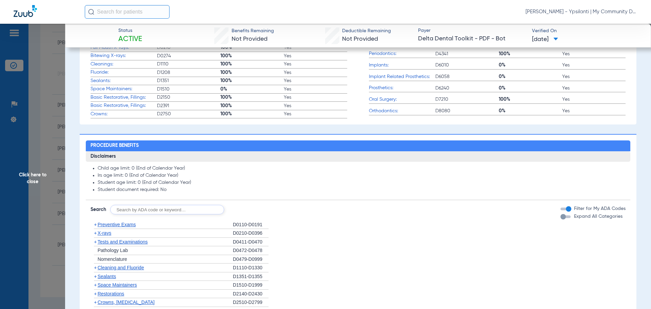
scroll to position [271, 0]
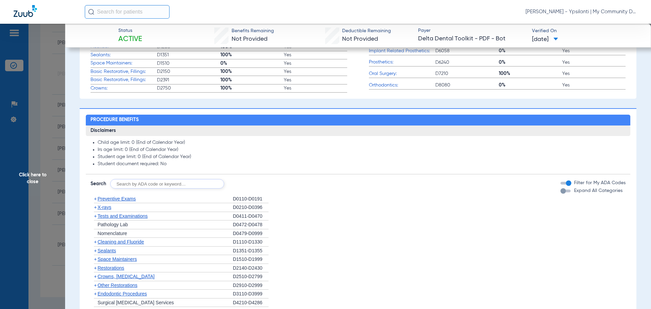
click at [105, 209] on span "X-rays" at bounding box center [105, 206] width 14 height 5
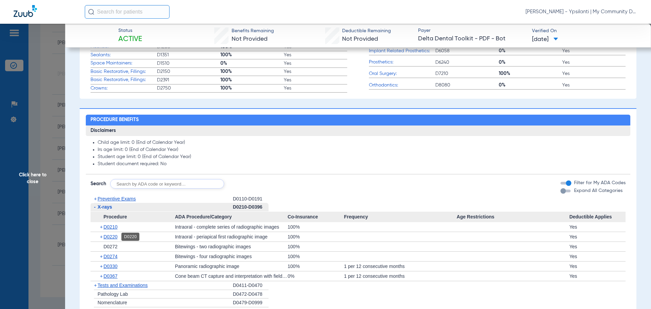
click at [108, 237] on span "D0220" at bounding box center [110, 236] width 14 height 5
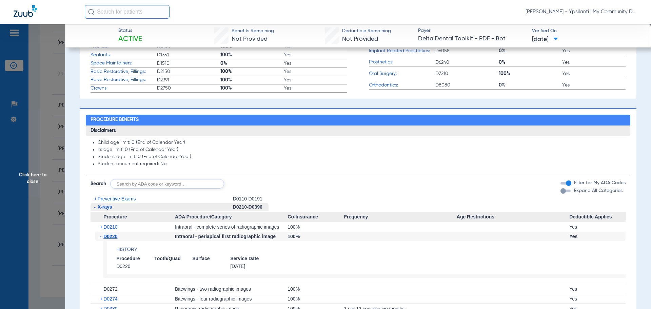
click at [108, 237] on span "D0220" at bounding box center [110, 236] width 14 height 5
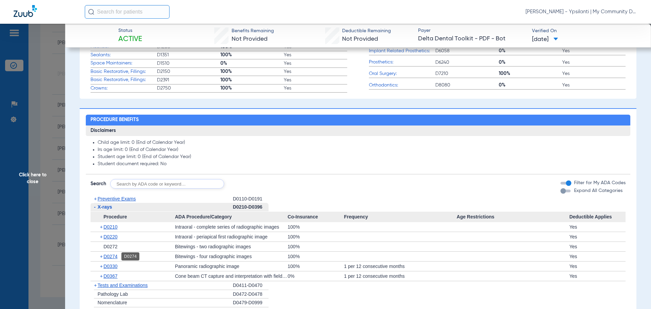
click at [111, 255] on span "D0274" at bounding box center [110, 256] width 14 height 5
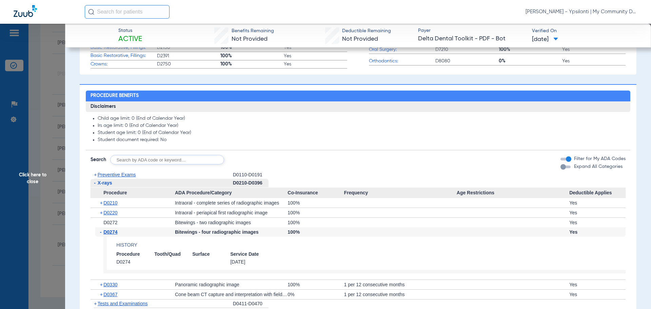
scroll to position [305, 0]
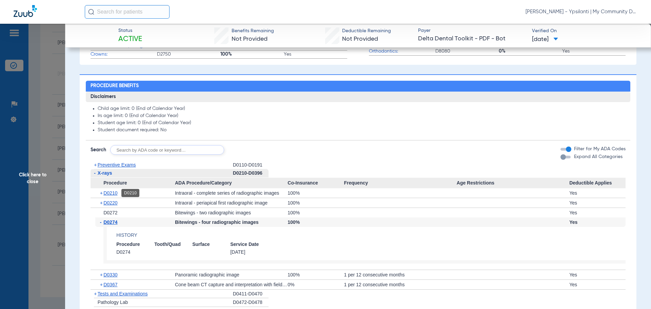
click at [112, 193] on span "D0210" at bounding box center [110, 192] width 14 height 5
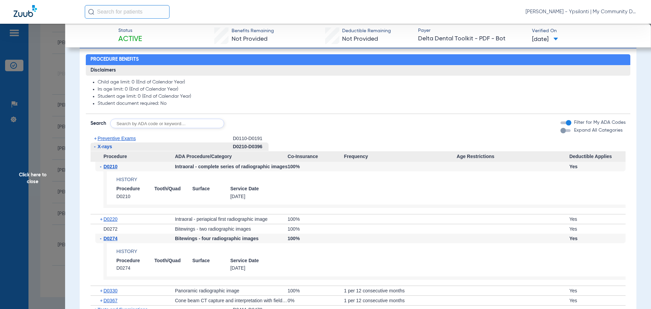
scroll to position [339, 0]
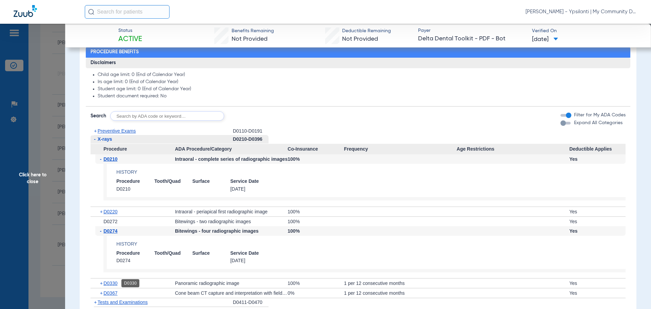
click at [107, 281] on span "D0330" at bounding box center [110, 282] width 14 height 5
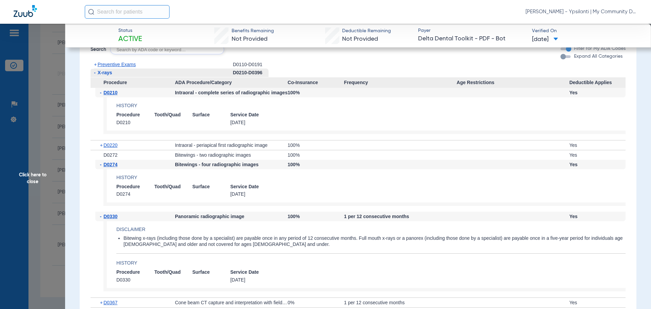
scroll to position [407, 0]
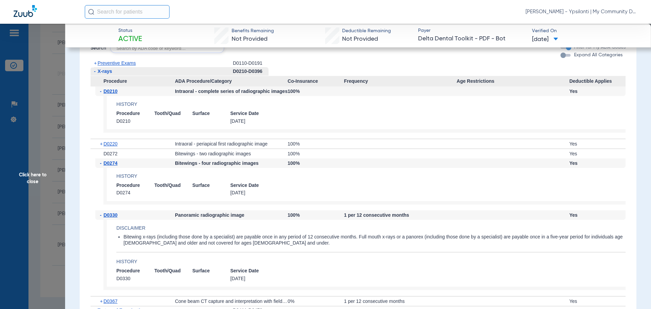
click at [41, 170] on span "Click here to close" at bounding box center [32, 178] width 65 height 309
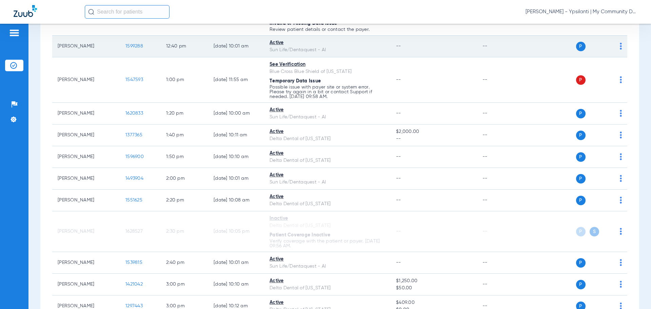
scroll to position [601, 0]
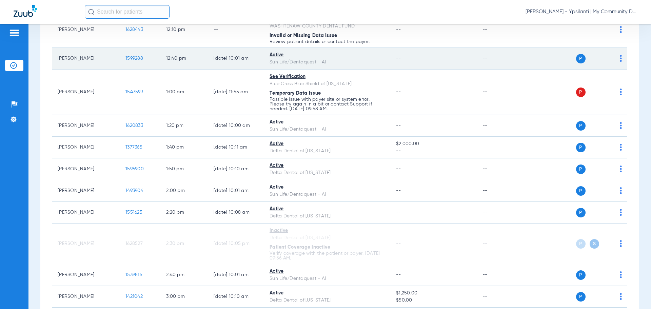
click at [137, 59] on span "1599288" at bounding box center [134, 58] width 18 height 5
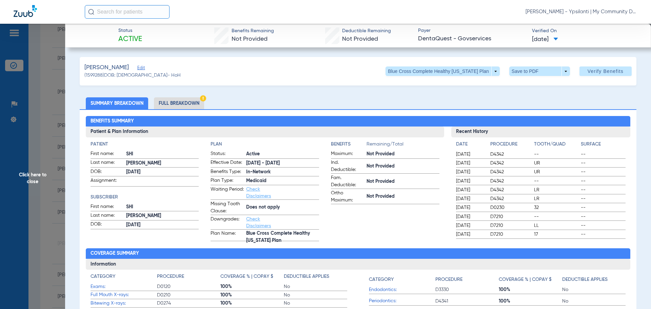
click at [24, 182] on span "Click here to close" at bounding box center [32, 178] width 65 height 309
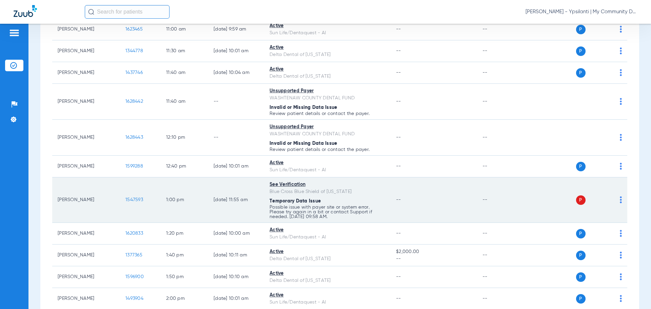
scroll to position [432, 0]
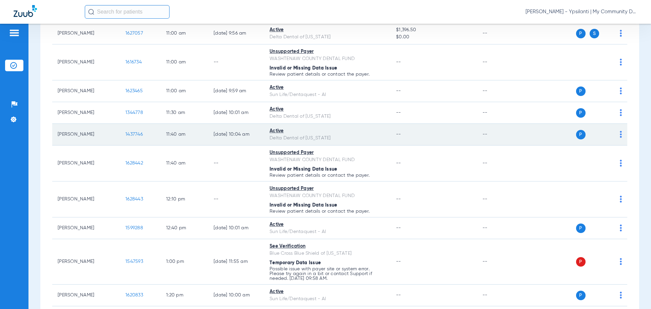
click at [133, 134] on span "1437746" at bounding box center [133, 134] width 17 height 5
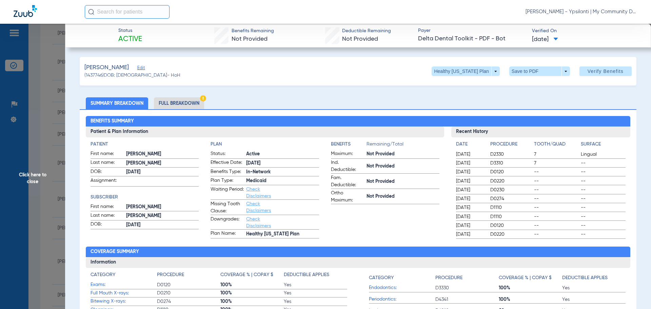
click at [44, 175] on span "Click here to close" at bounding box center [32, 178] width 65 height 309
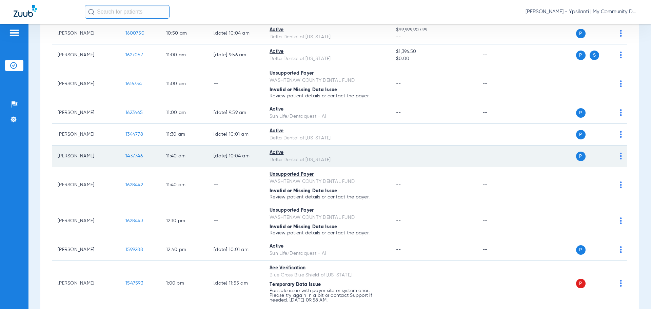
scroll to position [398, 0]
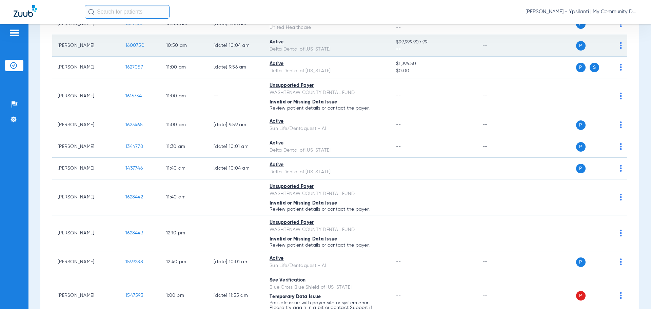
click at [134, 47] on span "1600750" at bounding box center [134, 45] width 19 height 5
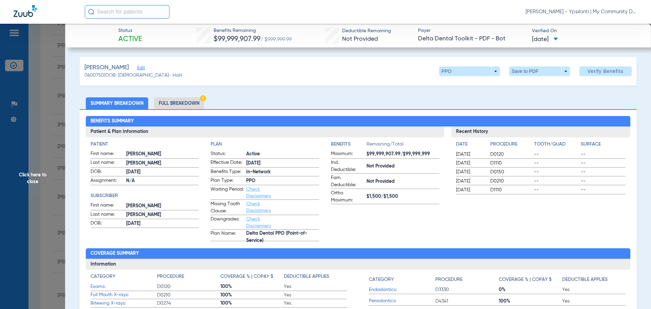
click at [169, 105] on li "Full Breakdown" at bounding box center [179, 103] width 50 height 12
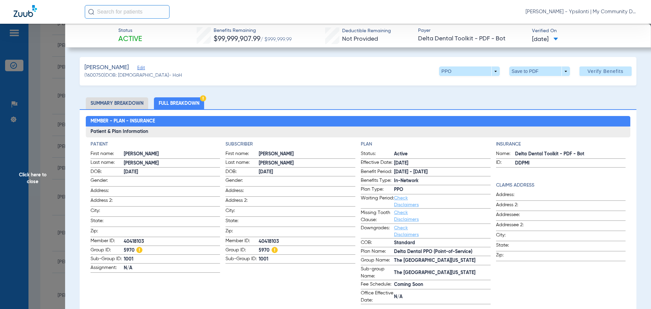
click at [37, 181] on span "Click here to close" at bounding box center [32, 178] width 65 height 309
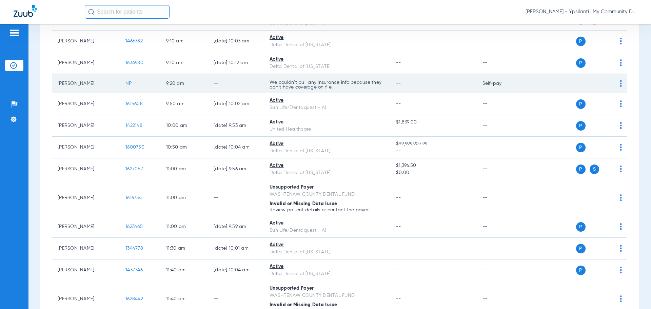
scroll to position [262, 0]
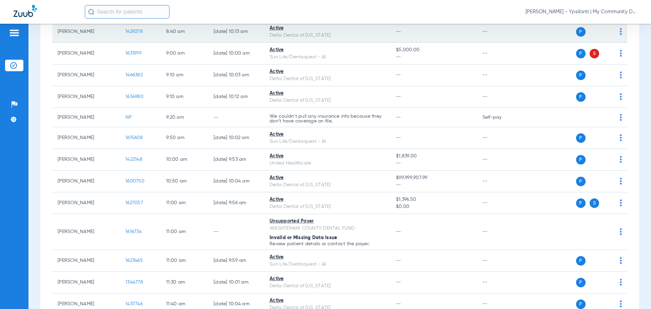
click at [139, 30] on span "1429278" at bounding box center [133, 31] width 17 height 5
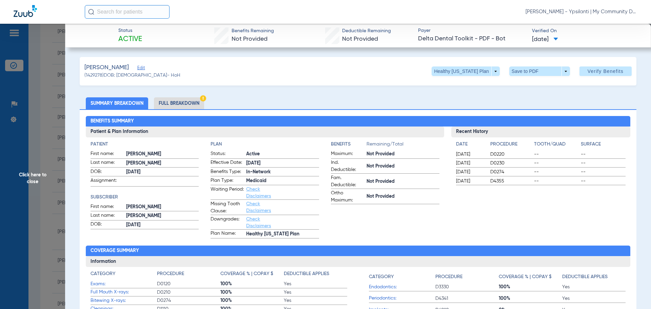
click at [27, 177] on span "Click here to close" at bounding box center [32, 178] width 65 height 309
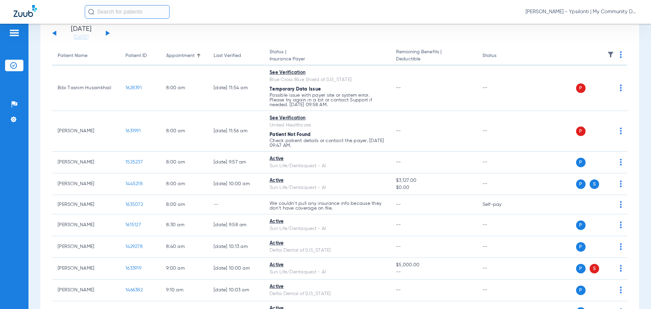
scroll to position [0, 0]
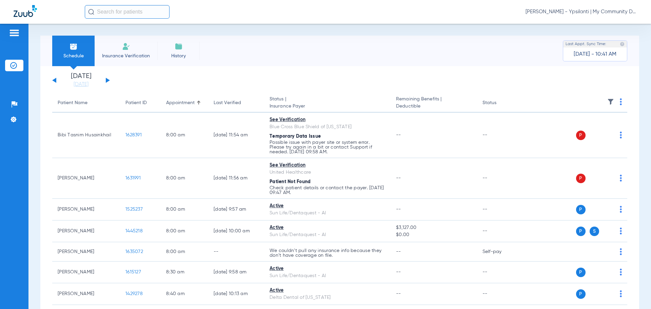
click at [107, 79] on button at bounding box center [108, 80] width 4 height 5
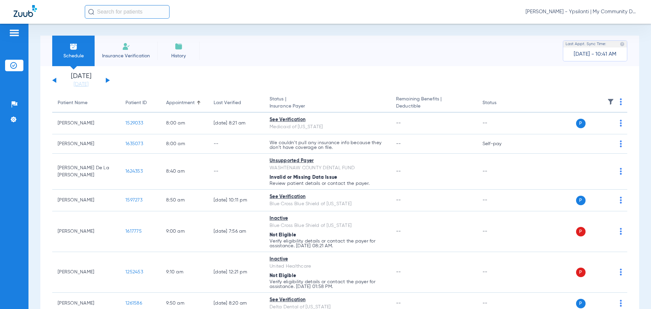
click at [620, 100] on img at bounding box center [621, 101] width 2 height 7
click at [605, 127] on span "Verify All" at bounding box center [590, 128] width 42 height 5
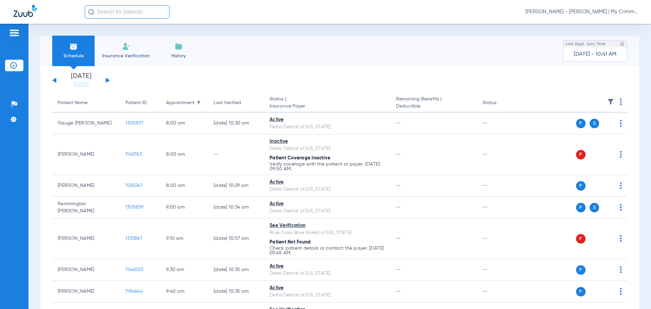
click at [55, 81] on button at bounding box center [54, 80] width 4 height 5
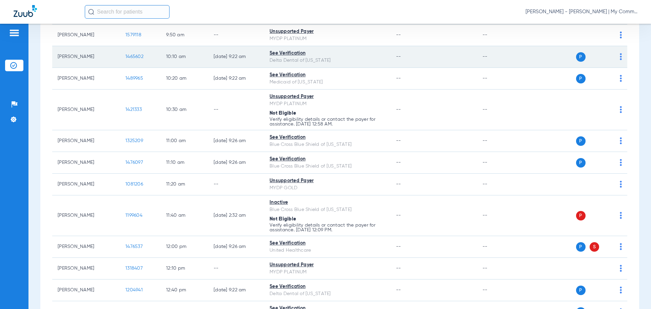
scroll to position [136, 0]
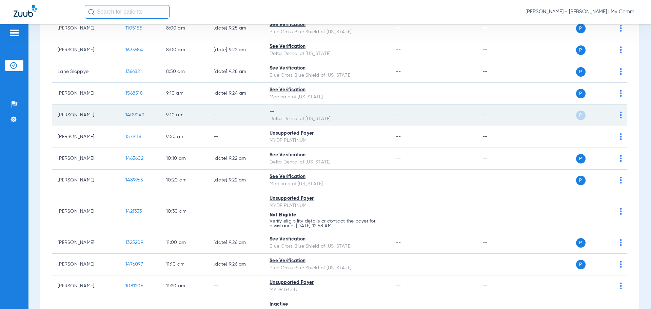
click at [620, 117] on img at bounding box center [621, 115] width 2 height 7
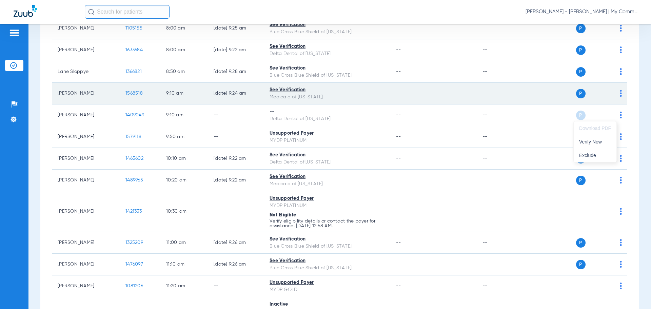
click at [422, 101] on div at bounding box center [325, 154] width 651 height 309
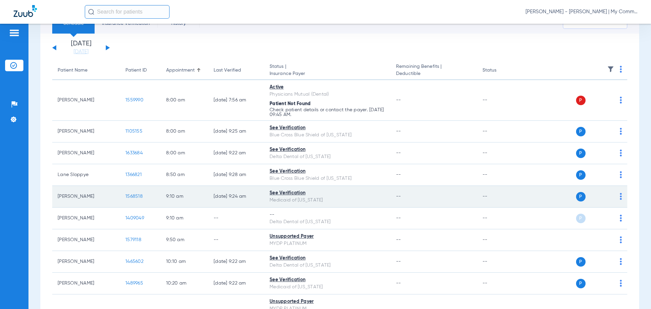
scroll to position [0, 0]
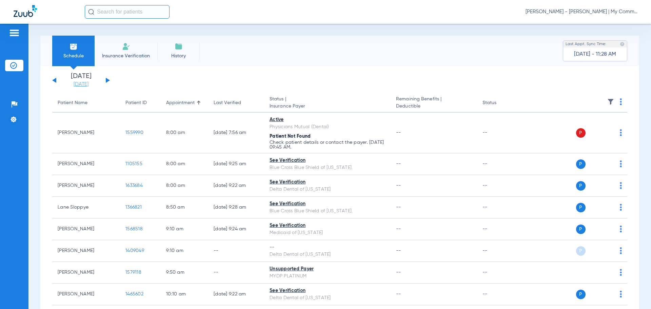
click at [91, 87] on link "[DATE]" at bounding box center [81, 84] width 41 height 7
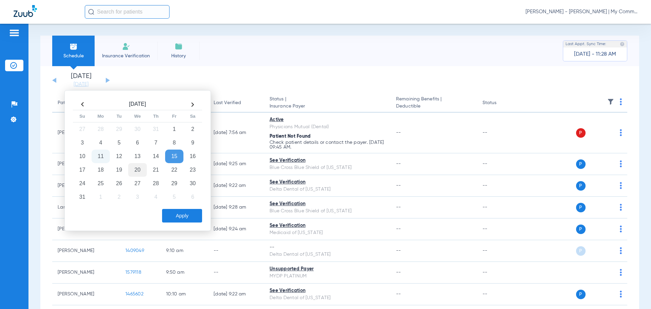
click at [137, 170] on td "20" at bounding box center [137, 170] width 18 height 14
click at [182, 224] on div "[DATE] Su Mo Tu We Th Fr Sa 27 28 29 30 31 1 2 3 4 5 6 7 8 9 10 11 12 13 14 15 …" at bounding box center [137, 160] width 146 height 141
click at [181, 217] on button "Apply" at bounding box center [182, 216] width 40 height 14
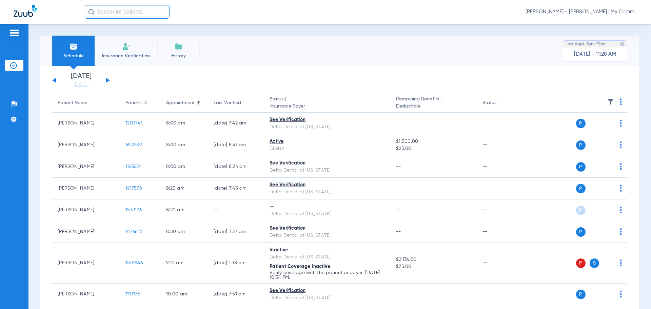
click at [620, 102] on img at bounding box center [621, 101] width 2 height 7
click at [605, 127] on span "Verify All" at bounding box center [590, 128] width 42 height 5
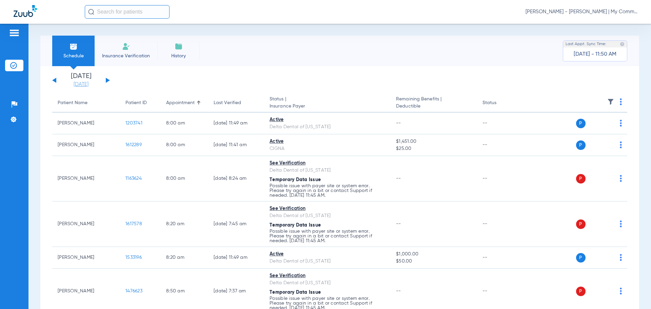
click at [86, 84] on link "[DATE]" at bounding box center [81, 84] width 41 height 7
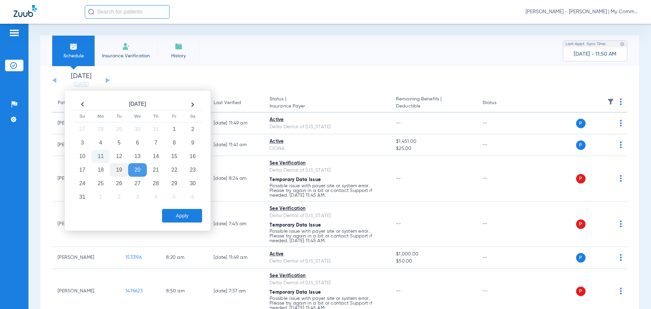
click at [120, 170] on td "19" at bounding box center [119, 170] width 18 height 14
click at [179, 216] on button "Apply" at bounding box center [182, 216] width 40 height 14
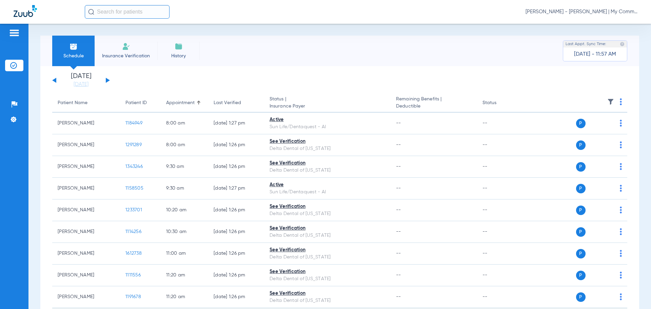
scroll to position [136, 0]
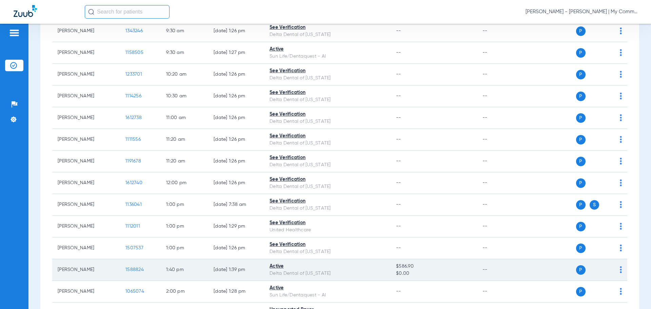
click at [130, 270] on span "1588824" at bounding box center [134, 269] width 18 height 5
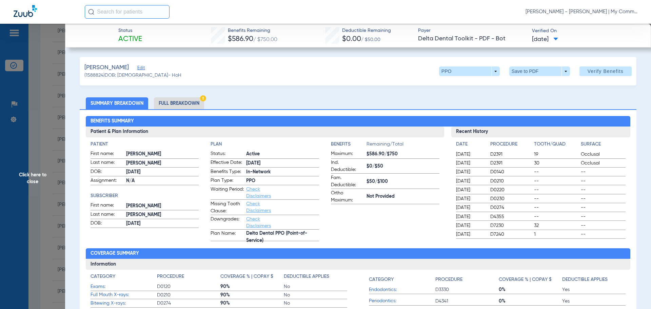
drag, startPoint x: 162, startPoint y: 100, endPoint x: 254, endPoint y: 73, distance: 95.5
click at [160, 100] on li "Full Breakdown" at bounding box center [179, 103] width 50 height 12
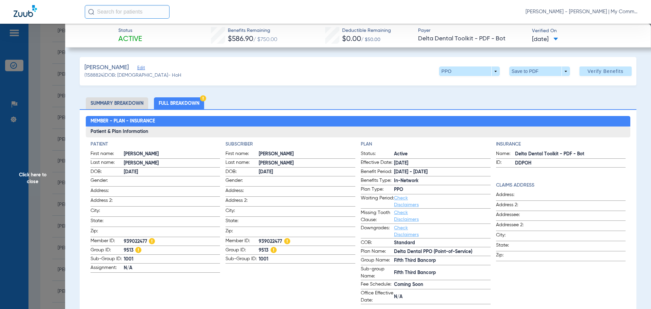
drag, startPoint x: 23, startPoint y: 174, endPoint x: 28, endPoint y: 171, distance: 6.7
click at [23, 174] on span "Click here to close" at bounding box center [32, 178] width 65 height 309
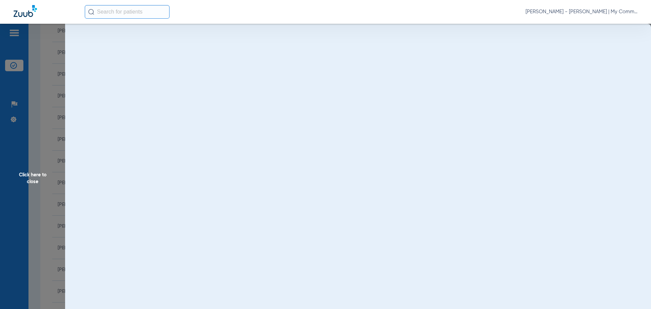
click at [34, 177] on span "Click here to close" at bounding box center [32, 178] width 65 height 309
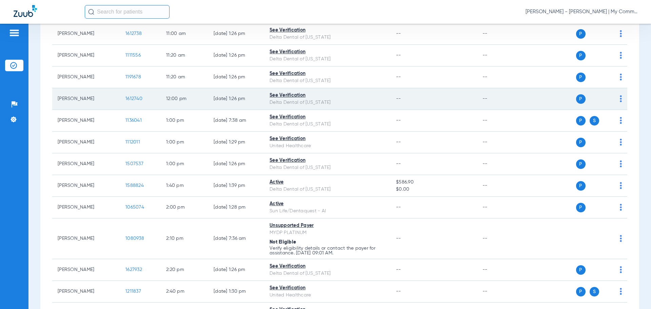
scroll to position [237, 0]
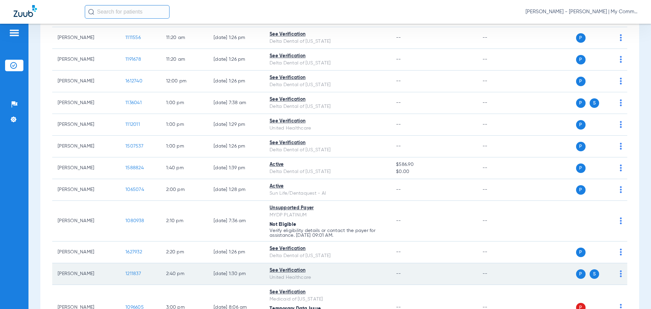
click at [135, 273] on span "1211837" at bounding box center [133, 273] width 16 height 5
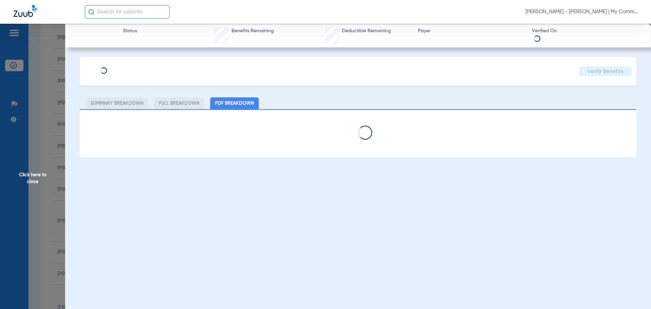
select select "page-width"
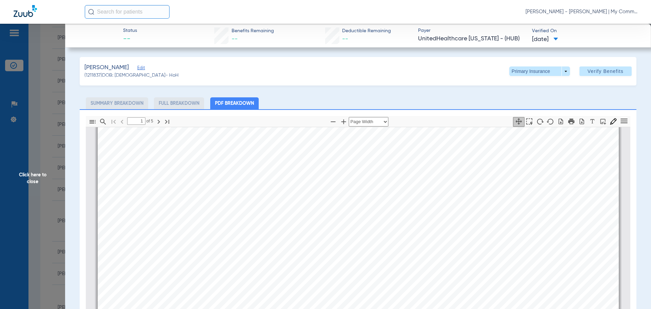
scroll to position [546, 0]
type input "2"
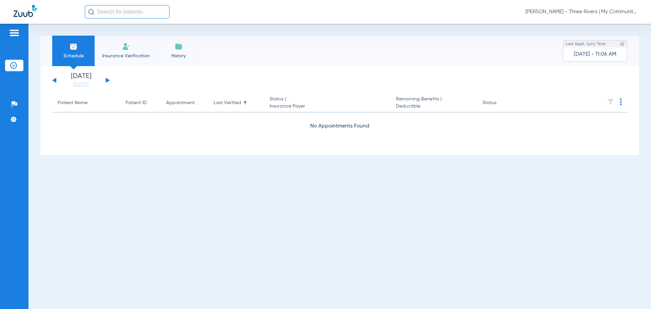
click at [54, 80] on button at bounding box center [54, 80] width 4 height 5
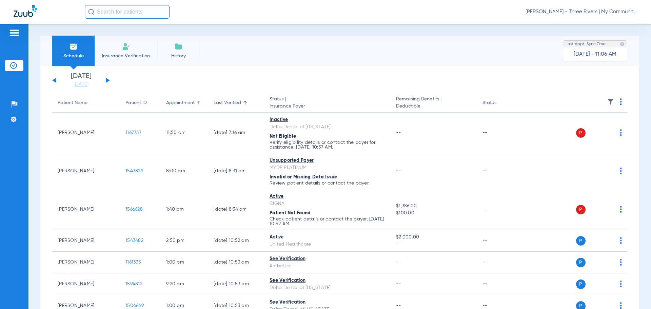
click at [178, 102] on div "Appointment" at bounding box center [180, 102] width 28 height 7
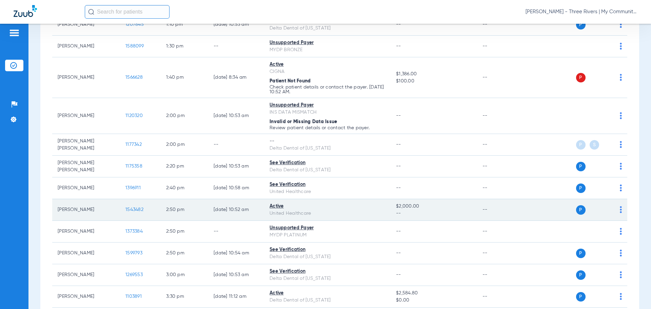
scroll to position [814, 0]
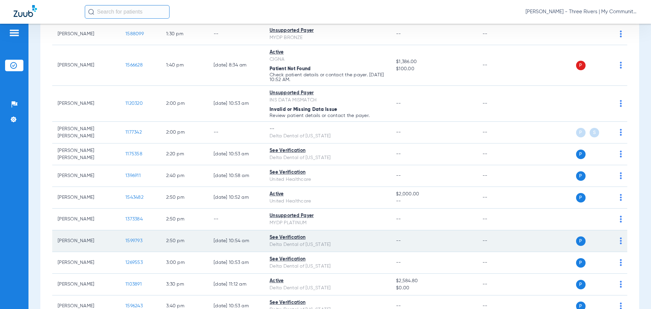
click at [137, 240] on span "1599793" at bounding box center [133, 240] width 17 height 5
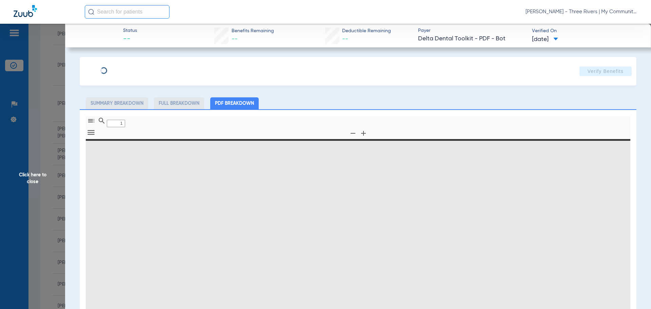
type input "0"
select select "page-width"
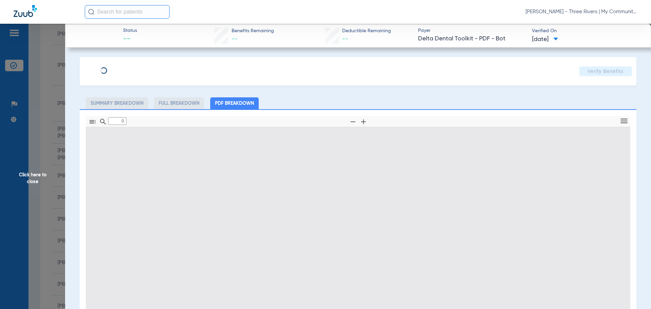
type input "1"
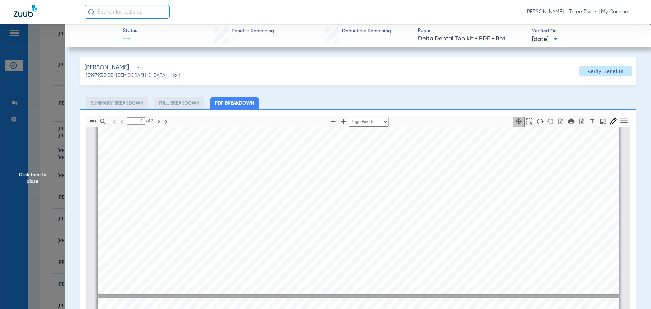
scroll to position [512, 0]
click at [25, 176] on span "Click here to close" at bounding box center [32, 178] width 65 height 309
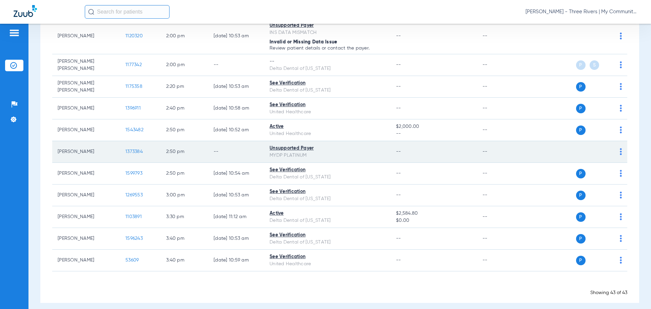
scroll to position [887, 0]
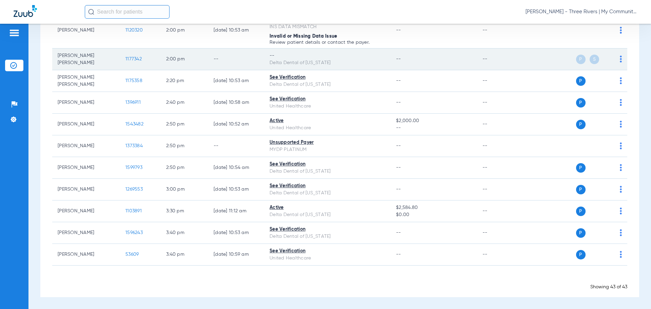
click at [620, 57] on img at bounding box center [621, 59] width 2 height 7
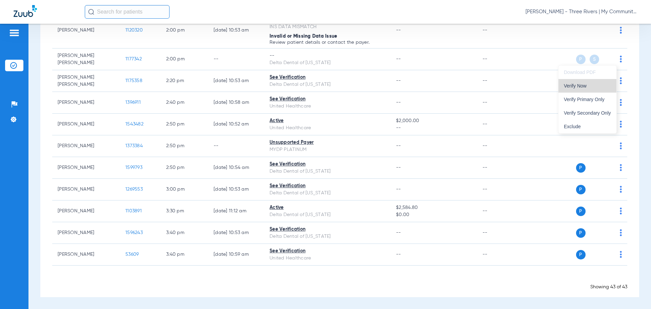
click at [602, 86] on span "Verify Now" at bounding box center [587, 85] width 47 height 5
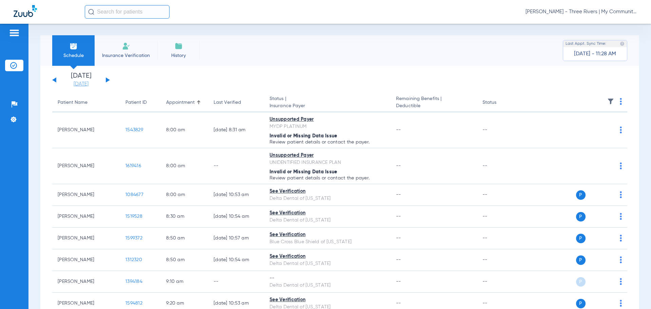
scroll to position [0, 0]
click at [80, 86] on link "[DATE]" at bounding box center [81, 84] width 41 height 7
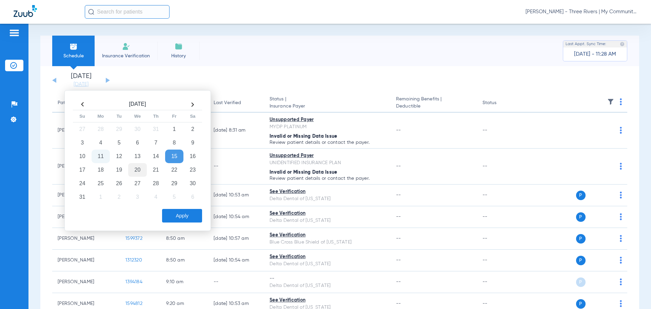
click at [134, 172] on td "20" at bounding box center [137, 170] width 18 height 14
click at [182, 216] on button "Apply" at bounding box center [182, 216] width 40 height 14
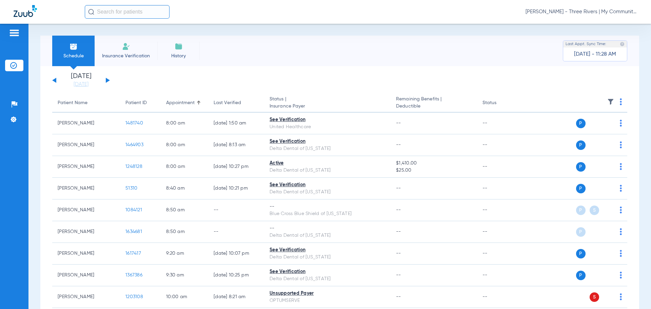
click at [620, 103] on img at bounding box center [621, 101] width 2 height 7
click at [605, 127] on span "Verify All" at bounding box center [590, 128] width 42 height 5
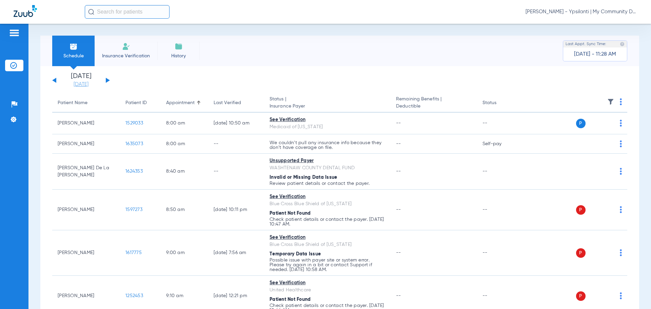
click at [81, 84] on link "[DATE]" at bounding box center [81, 84] width 41 height 7
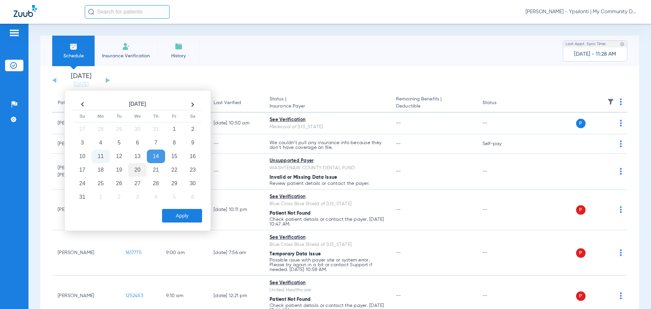
click at [131, 167] on td "20" at bounding box center [137, 170] width 18 height 14
click at [179, 216] on button "Apply" at bounding box center [182, 216] width 40 height 14
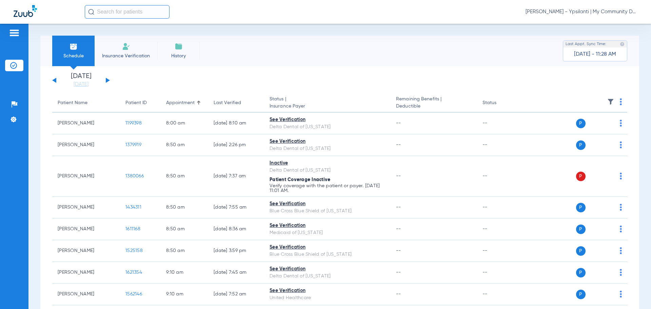
click at [620, 104] on img at bounding box center [621, 101] width 2 height 7
click at [608, 126] on span "Verify All" at bounding box center [590, 128] width 42 height 5
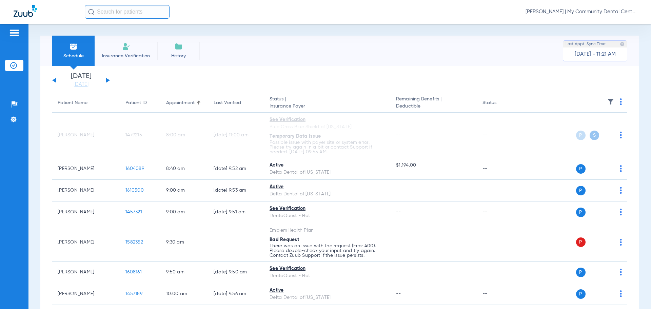
click at [56, 79] on div "[DATE] [DATE] [DATE] [DATE] [DATE] [DATE] [DATE] [DATE] [DATE] [DATE] [DATE] [D…" at bounding box center [81, 80] width 58 height 15
click at [53, 80] on div "[DATE] [DATE] [DATE] [DATE] [DATE] [DATE] [DATE] [DATE] [DATE] [DATE] [DATE] [D…" at bounding box center [81, 80] width 58 height 15
click at [54, 79] on button at bounding box center [54, 80] width 4 height 5
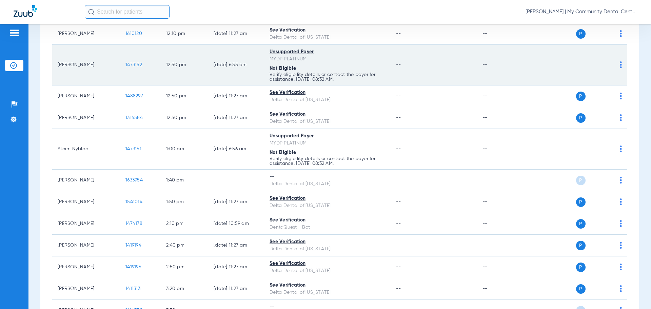
scroll to position [574, 0]
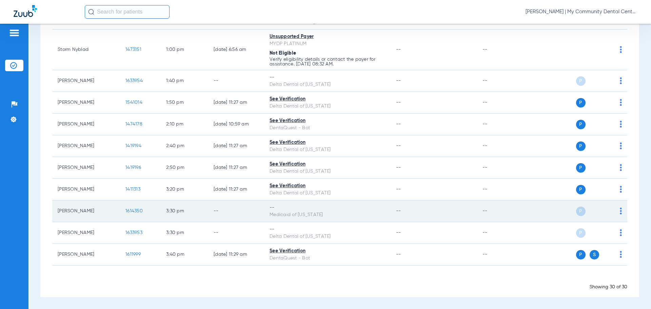
click at [620, 213] on img at bounding box center [621, 211] width 2 height 7
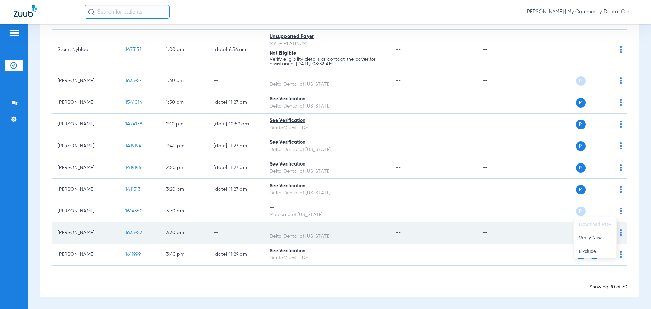
click at [604, 236] on span "Verify Now" at bounding box center [595, 237] width 32 height 5
click at [620, 231] on img at bounding box center [621, 232] width 2 height 7
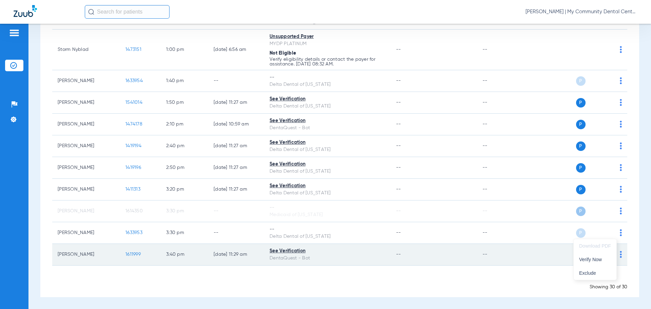
click at [591, 255] on button "Verify Now" at bounding box center [595, 260] width 43 height 14
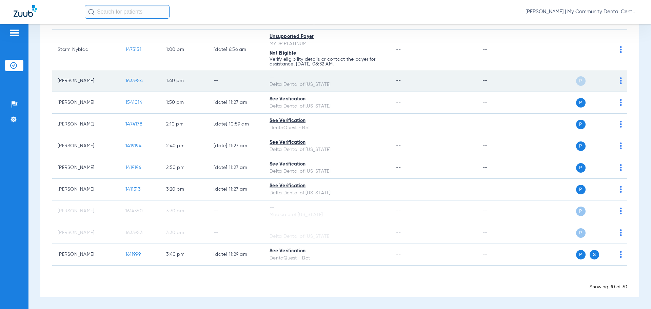
click at [620, 80] on img at bounding box center [621, 80] width 2 height 7
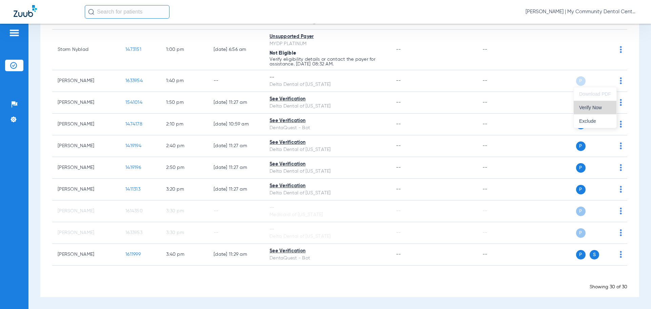
click at [605, 107] on span "Verify Now" at bounding box center [595, 107] width 32 height 5
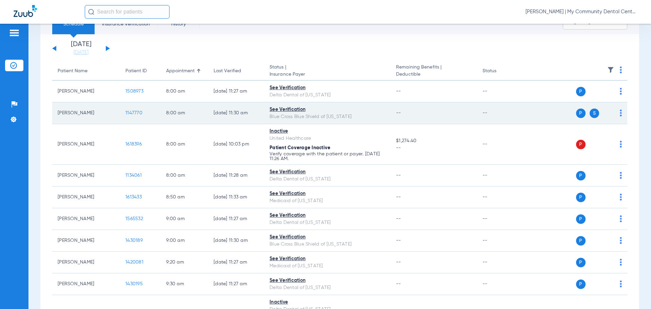
scroll to position [0, 0]
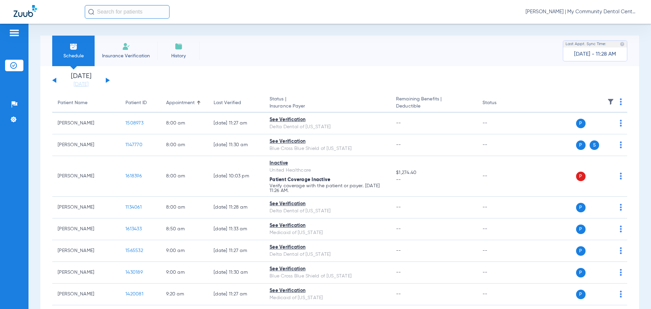
click at [107, 80] on button at bounding box center [108, 80] width 4 height 5
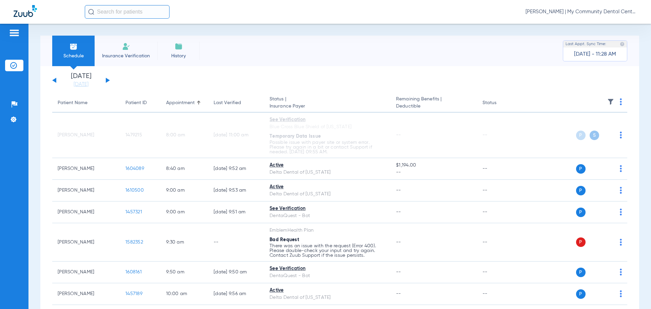
click at [107, 80] on button at bounding box center [108, 80] width 4 height 5
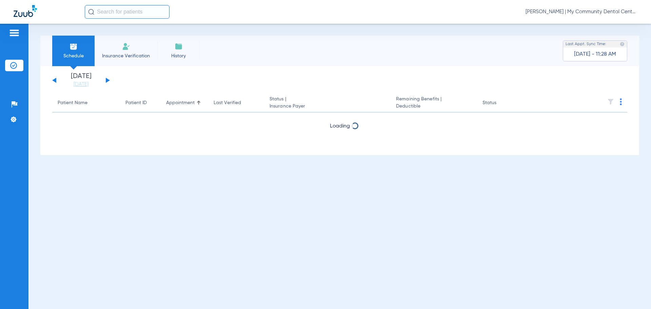
click at [107, 80] on button at bounding box center [108, 80] width 4 height 5
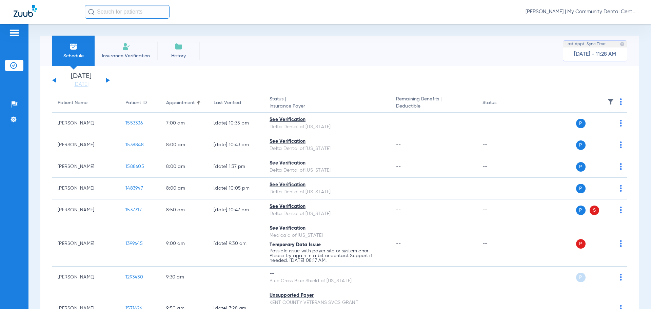
click at [620, 106] on span at bounding box center [621, 103] width 2 height 5
click at [598, 133] on button "Verify All" at bounding box center [589, 129] width 53 height 14
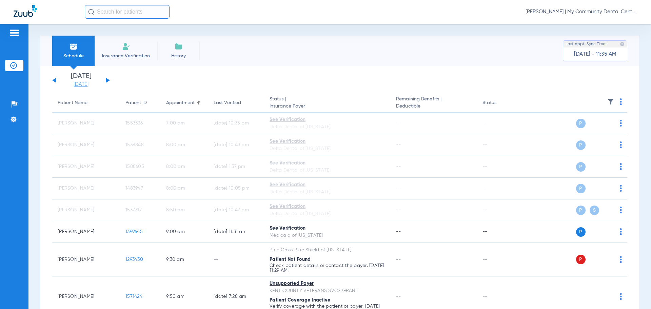
click at [75, 84] on link "[DATE]" at bounding box center [81, 84] width 41 height 7
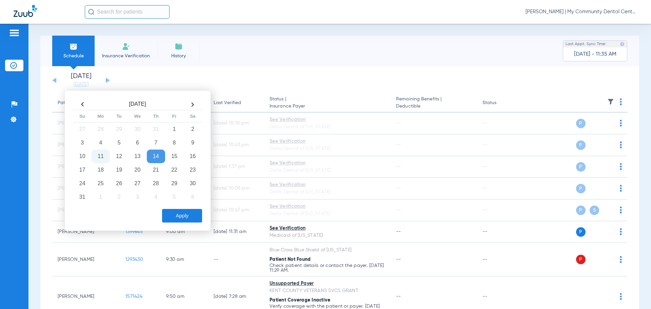
click at [159, 158] on td "14" at bounding box center [156, 157] width 18 height 14
click at [179, 219] on button "Apply" at bounding box center [182, 216] width 40 height 14
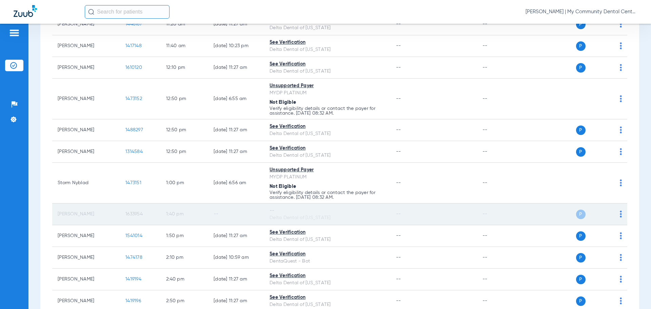
scroll to position [542, 0]
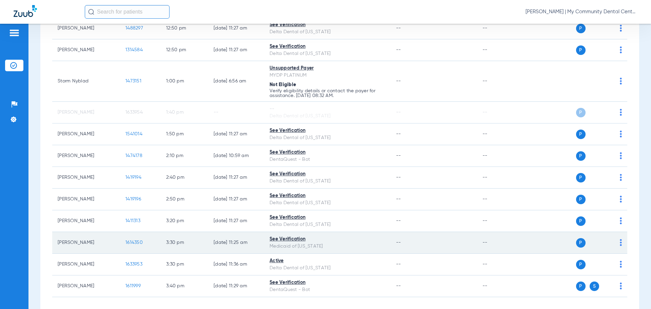
click at [136, 241] on span "1614350" at bounding box center [133, 242] width 17 height 5
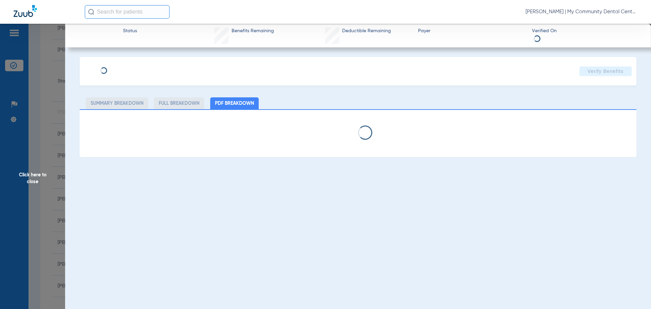
select select "page-width"
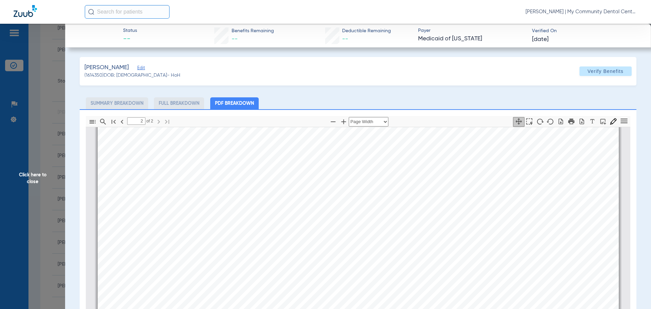
scroll to position [987, 0]
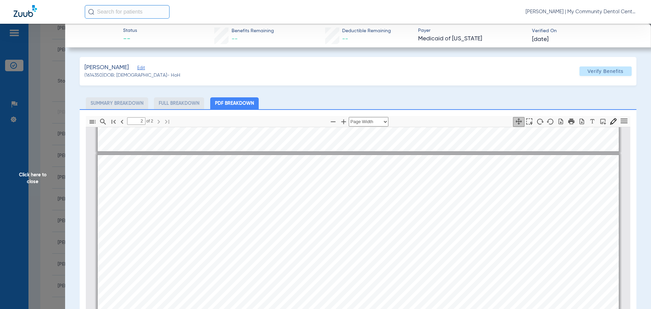
type input "1"
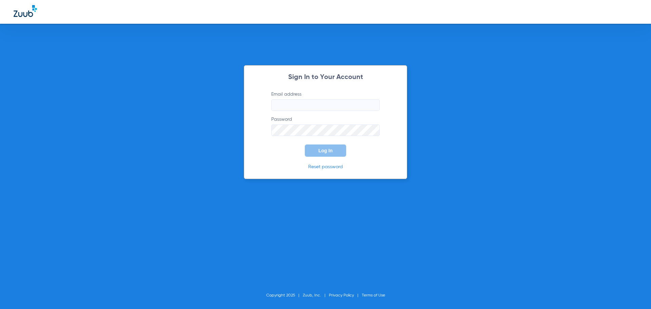
type input "[EMAIL_ADDRESS][DOMAIN_NAME]"
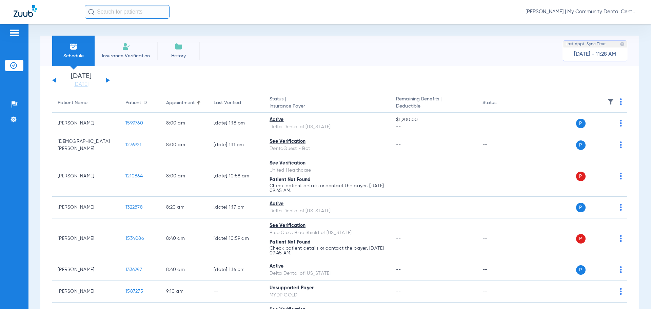
drag, startPoint x: 80, startPoint y: 85, endPoint x: 81, endPoint y: 99, distance: 13.6
click at [80, 85] on link "[DATE]" at bounding box center [81, 84] width 41 height 7
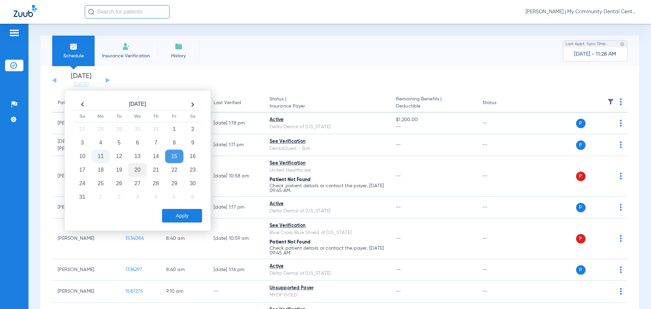
click at [132, 168] on td "20" at bounding box center [137, 170] width 18 height 14
click at [181, 216] on button "Apply" at bounding box center [182, 216] width 40 height 14
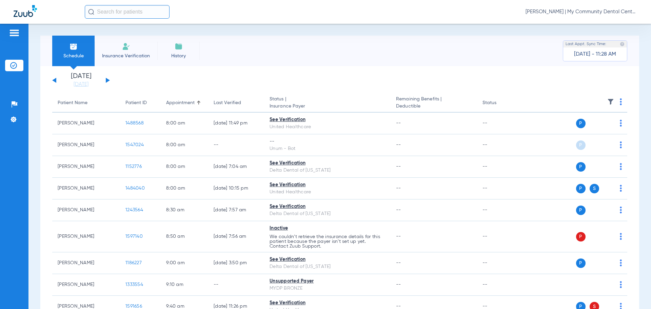
click at [620, 104] on img at bounding box center [621, 101] width 2 height 7
drag, startPoint x: 606, startPoint y: 128, endPoint x: 625, endPoint y: 134, distance: 19.6
click at [606, 128] on span "Verify All" at bounding box center [590, 128] width 42 height 5
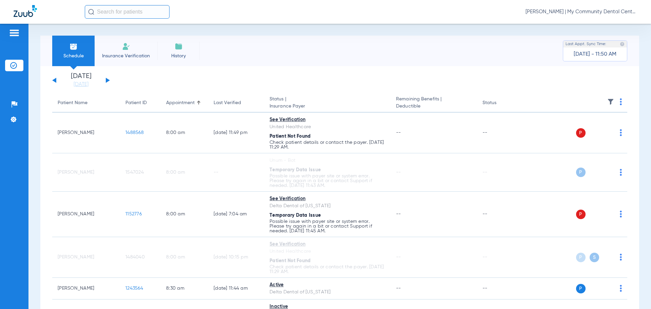
click at [55, 78] on div "Saturday 06-07-2025 Sunday 06-08-2025 Monday 06-09-2025 Tuesday 06-10-2025 Wedn…" at bounding box center [81, 80] width 58 height 15
click at [53, 80] on div "Saturday 06-07-2025 Sunday 06-08-2025 Monday 06-09-2025 Tuesday 06-10-2025 Wedn…" at bounding box center [81, 80] width 58 height 15
click at [54, 81] on button at bounding box center [54, 80] width 4 height 5
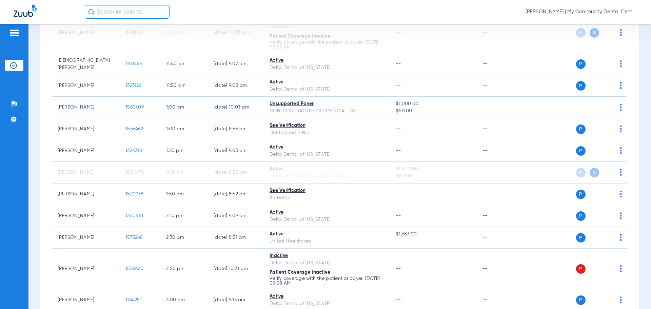
scroll to position [576, 0]
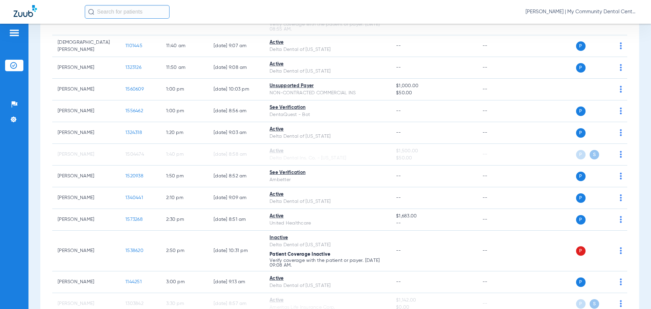
click at [629, 15] on span "Carly Noble - Sturgis | My Community Dental Centers" at bounding box center [582, 11] width 112 height 7
click at [621, 33] on button "Log out" at bounding box center [612, 38] width 49 height 14
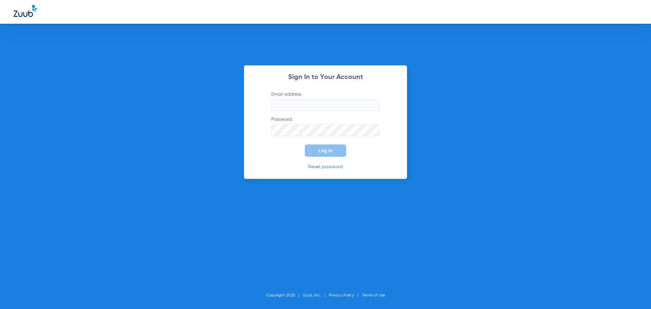
type input "[EMAIL_ADDRESS][DOMAIN_NAME]"
click at [320, 154] on button "Log In" at bounding box center [325, 150] width 41 height 12
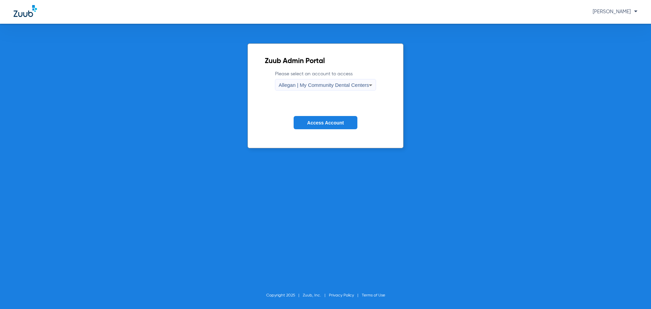
click at [307, 87] on span "Allegan | My Community Dental Centers" at bounding box center [324, 85] width 91 height 6
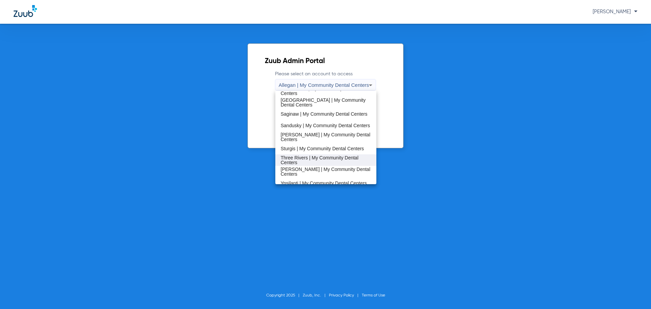
scroll to position [218, 0]
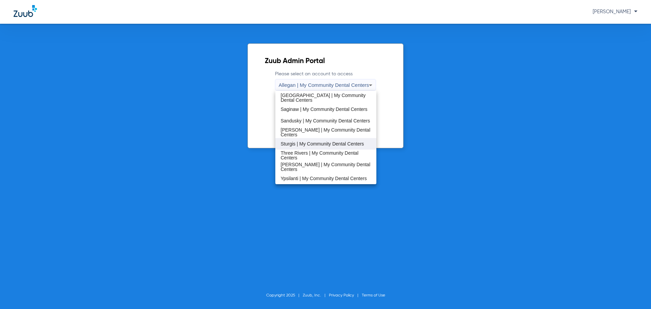
click at [311, 148] on mat-option "Sturgis | My Community Dental Centers" at bounding box center [325, 144] width 101 height 12
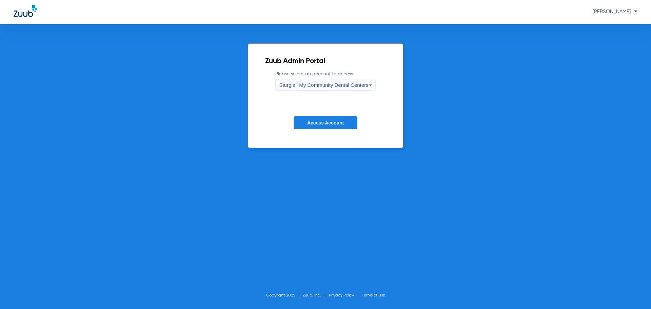
click at [314, 123] on span "Access Account" at bounding box center [325, 122] width 37 height 5
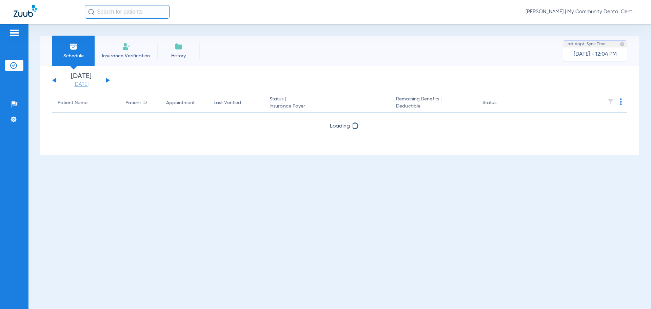
click at [81, 83] on link "[DATE]" at bounding box center [81, 84] width 41 height 7
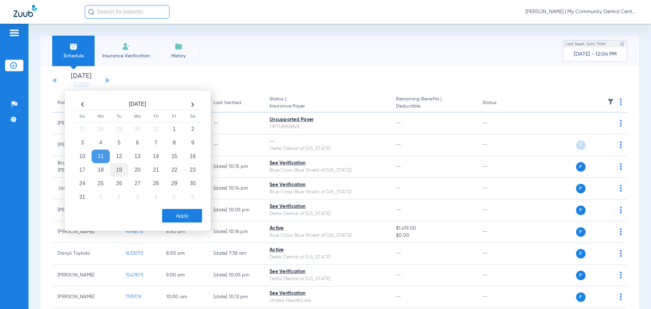
drag, startPoint x: 122, startPoint y: 169, endPoint x: 123, endPoint y: 174, distance: 5.3
click at [121, 170] on td "19" at bounding box center [119, 170] width 18 height 14
click at [179, 213] on button "Apply" at bounding box center [182, 216] width 40 height 14
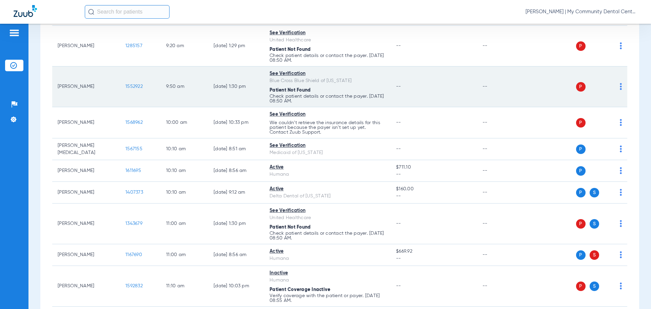
scroll to position [170, 0]
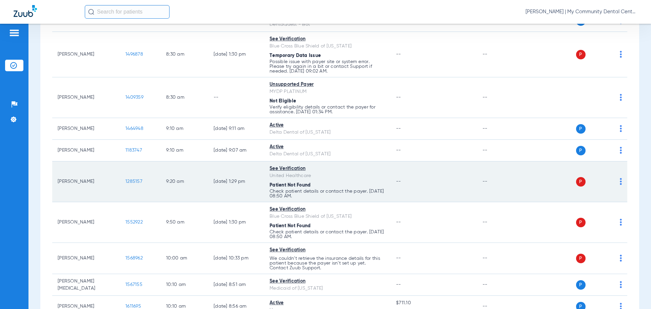
click at [620, 179] on img at bounding box center [621, 181] width 2 height 7
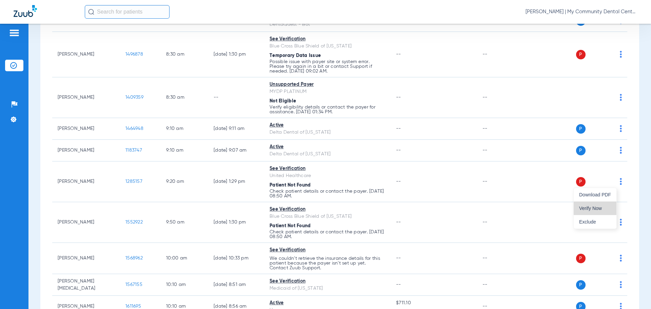
click at [606, 205] on button "Verify Now" at bounding box center [595, 208] width 43 height 14
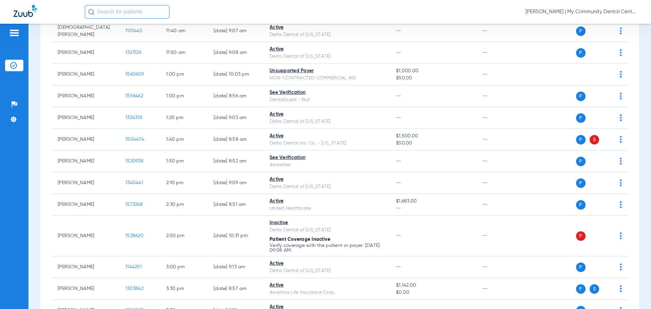
scroll to position [700, 0]
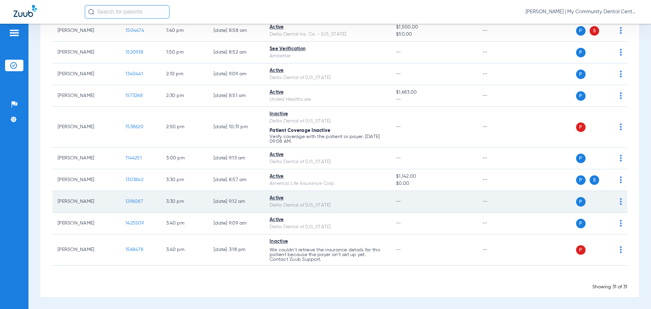
click at [129, 201] on span "1296087" at bounding box center [134, 201] width 18 height 5
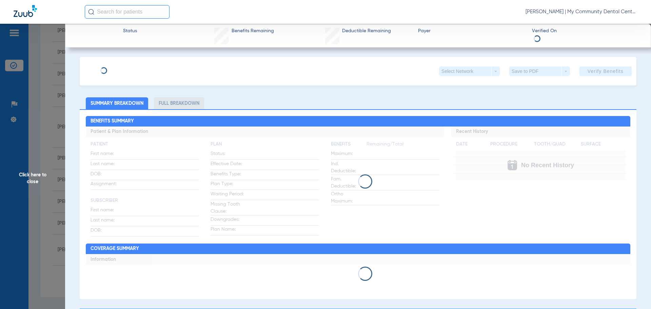
click at [41, 183] on span "Click here to close" at bounding box center [32, 178] width 65 height 309
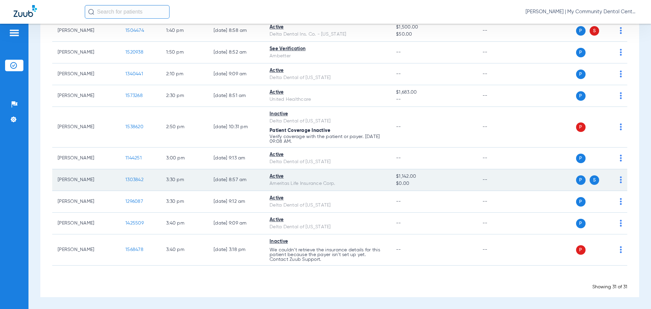
click at [134, 182] on span "1303842" at bounding box center [134, 179] width 18 height 5
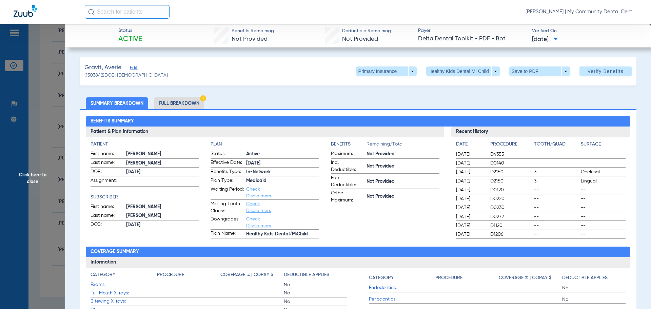
click at [169, 101] on li "Full Breakdown" at bounding box center [179, 103] width 50 height 12
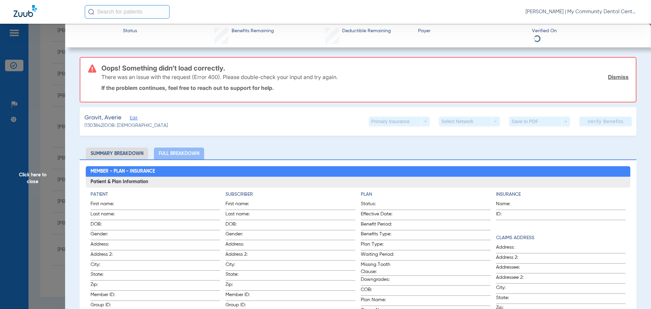
click at [616, 78] on link "Dismiss" at bounding box center [618, 77] width 21 height 7
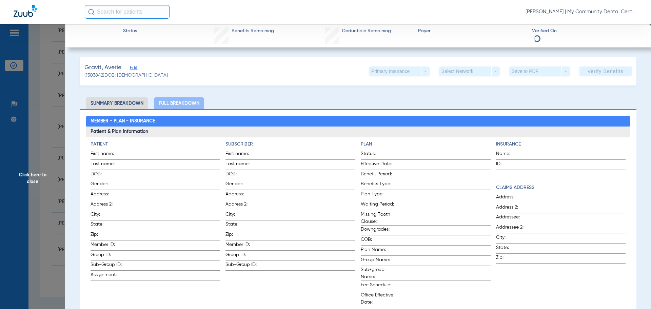
click at [396, 75] on div "Primary Insurance arrow_drop_down" at bounding box center [399, 70] width 61 height 9
click at [23, 182] on span "Click here to close" at bounding box center [32, 178] width 65 height 309
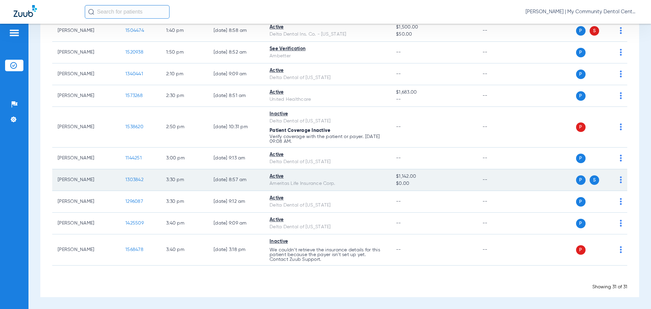
click at [140, 180] on span "1303842" at bounding box center [134, 179] width 18 height 5
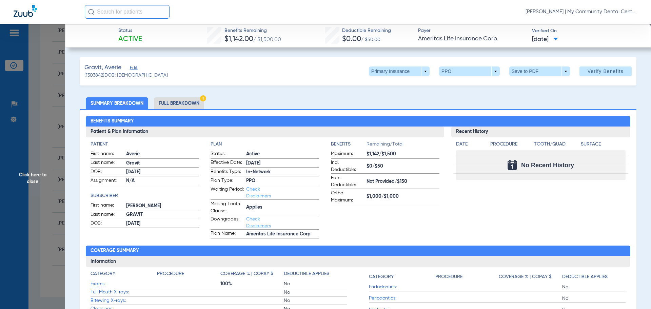
click at [190, 103] on li "Full Breakdown" at bounding box center [179, 103] width 50 height 12
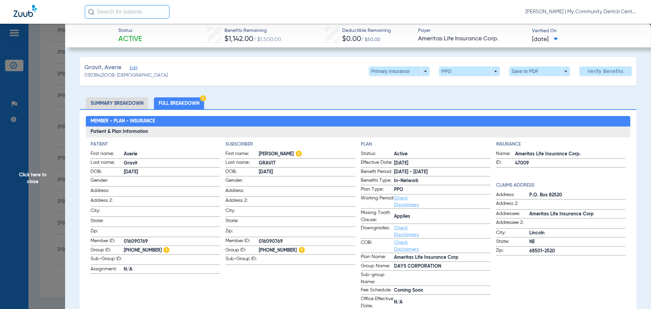
click at [44, 175] on span "Click here to close" at bounding box center [32, 178] width 65 height 309
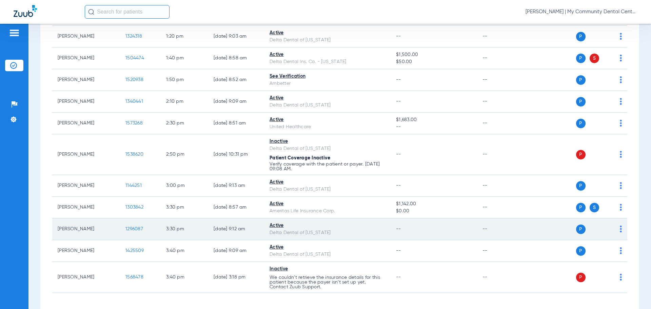
scroll to position [632, 0]
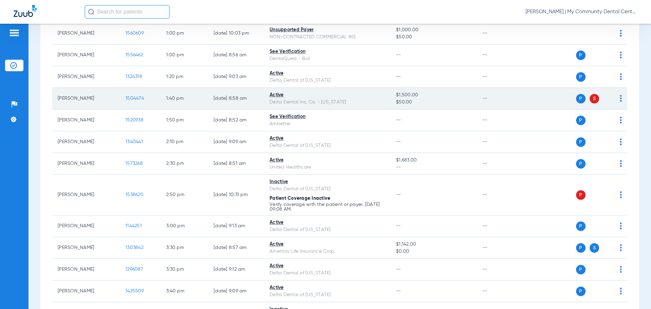
click at [135, 99] on span "1504474" at bounding box center [134, 98] width 19 height 5
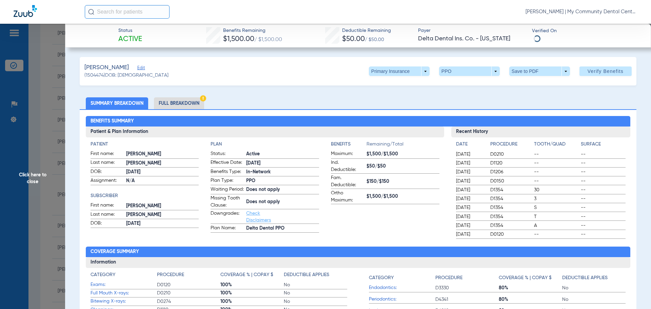
click at [163, 105] on li "Full Breakdown" at bounding box center [179, 103] width 50 height 12
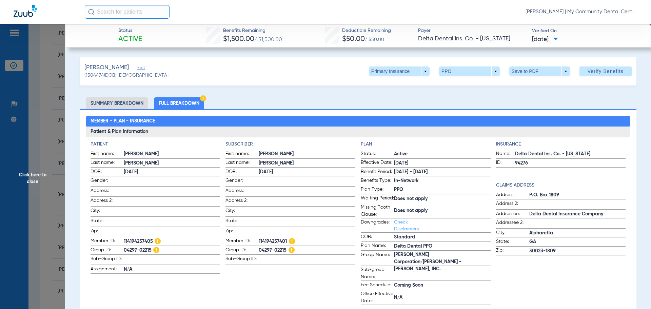
click at [47, 166] on span "Click here to close" at bounding box center [32, 178] width 65 height 309
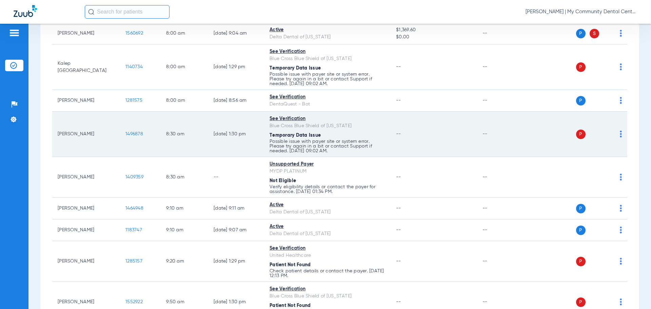
scroll to position [0, 0]
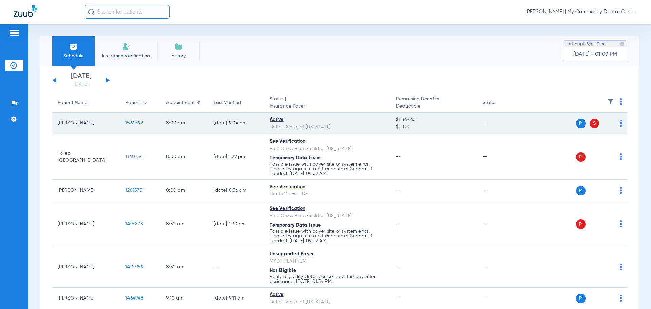
click at [133, 124] on span "1560692" at bounding box center [134, 123] width 18 height 5
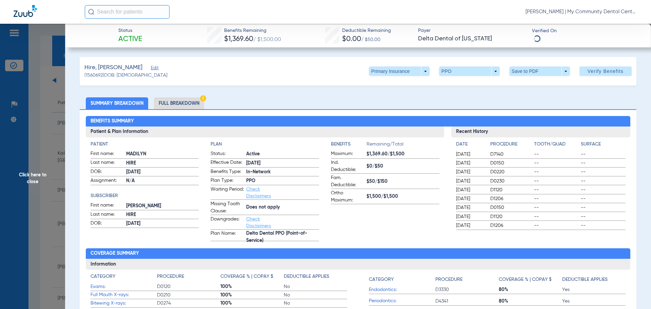
click at [185, 101] on li "Full Breakdown" at bounding box center [179, 103] width 50 height 12
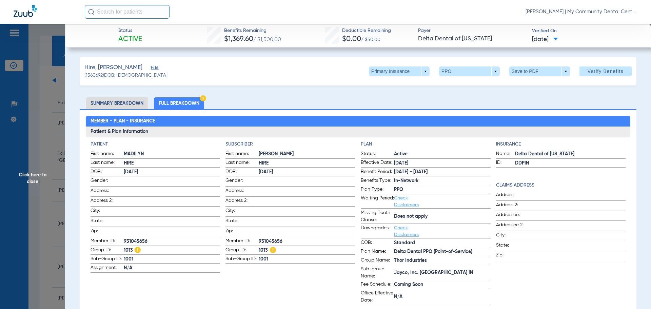
click at [23, 183] on span "Click here to close" at bounding box center [32, 178] width 65 height 309
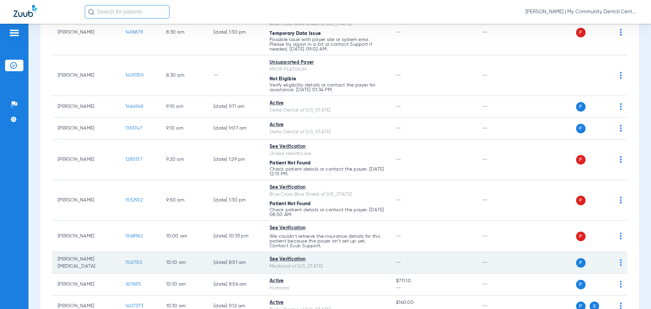
scroll to position [203, 0]
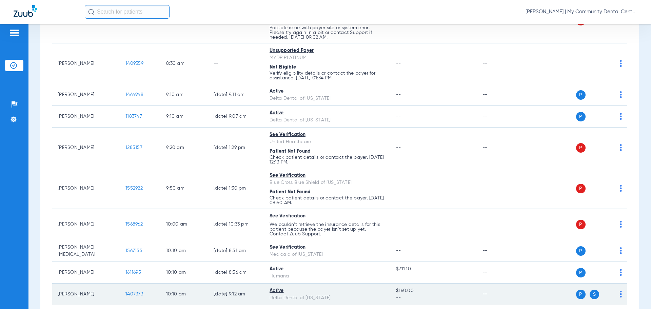
click at [129, 295] on span "1407373" at bounding box center [134, 294] width 18 height 5
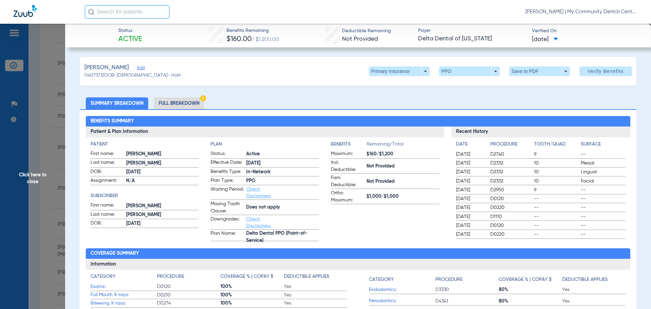
click at [193, 104] on li "Full Breakdown" at bounding box center [179, 103] width 50 height 12
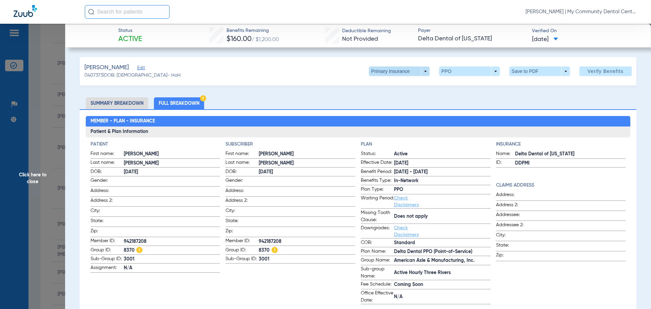
click at [421, 71] on span at bounding box center [399, 70] width 61 height 9
drag, startPoint x: 401, startPoint y: 96, endPoint x: 639, endPoint y: 157, distance: 245.1
click at [401, 96] on span "Secondary Insurance" at bounding box center [392, 98] width 45 height 5
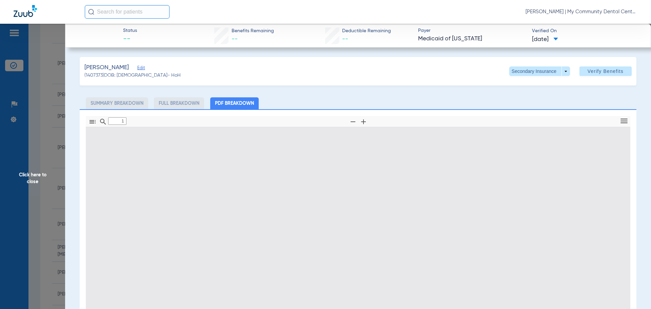
type input "0"
select select "page-width"
type input "1"
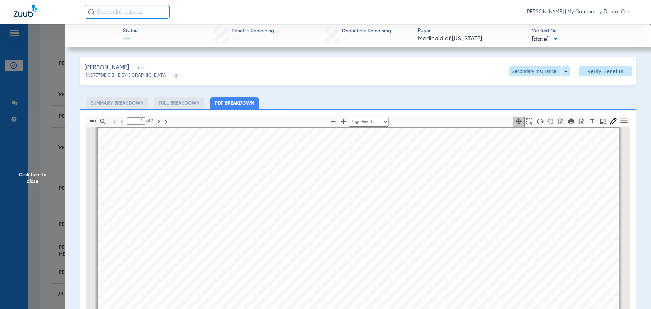
scroll to position [0, 0]
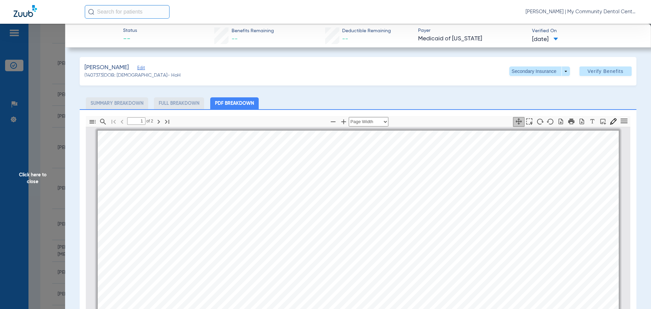
click at [34, 197] on span "Click here to close" at bounding box center [32, 178] width 65 height 309
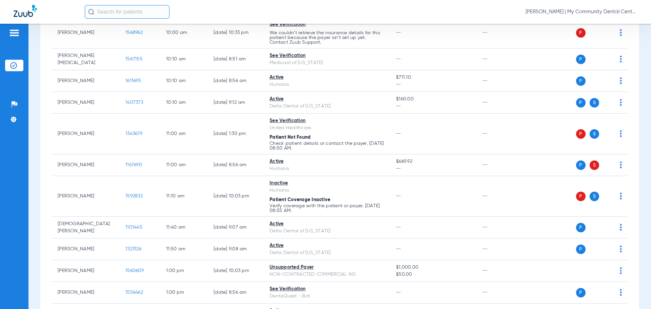
scroll to position [407, 0]
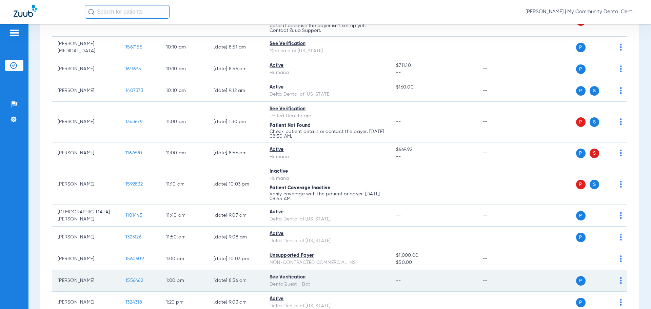
click at [135, 279] on span "1556462" at bounding box center [134, 280] width 18 height 5
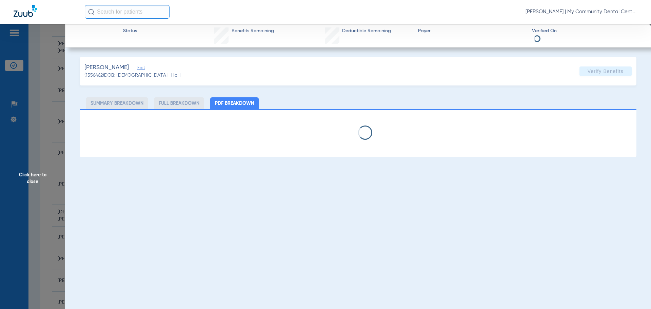
select select "page-width"
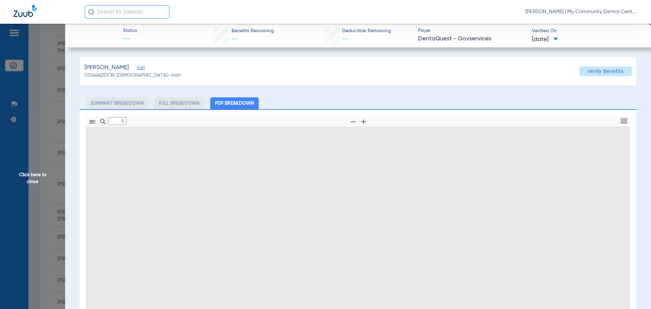
type input "1"
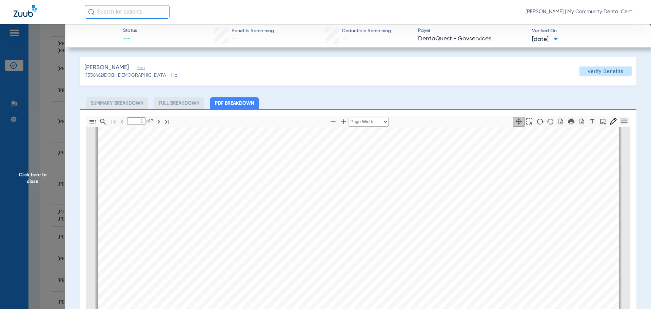
scroll to position [136, 0]
click at [27, 180] on span "Click here to close" at bounding box center [32, 178] width 65 height 309
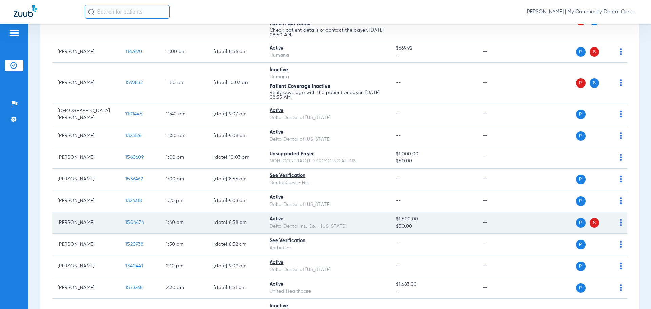
scroll to position [509, 0]
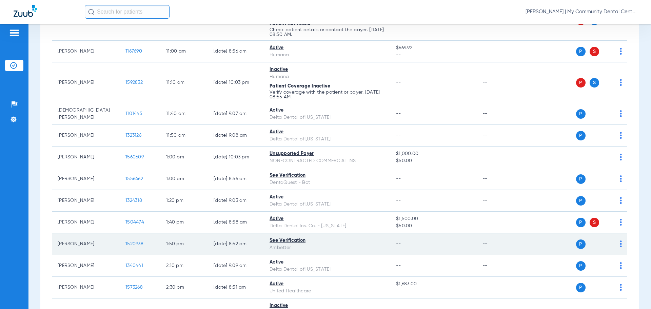
click at [136, 244] on span "1520938" at bounding box center [134, 243] width 18 height 5
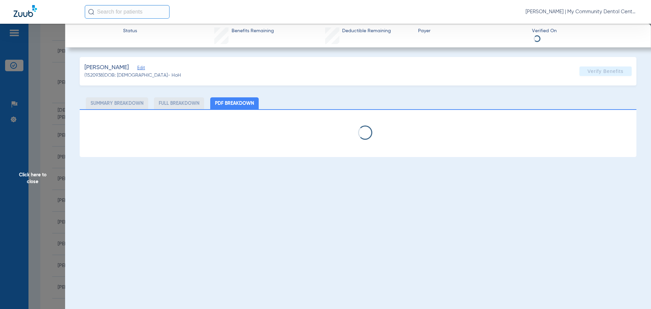
select select "page-width"
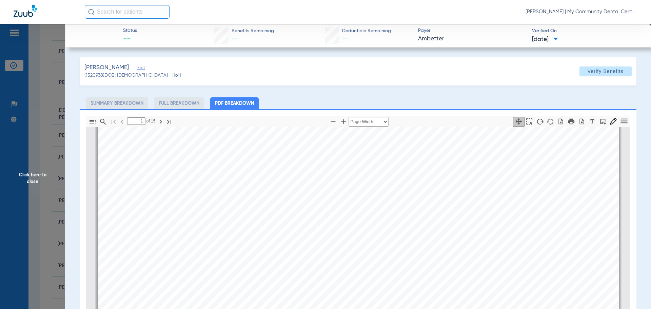
scroll to position [309, 0]
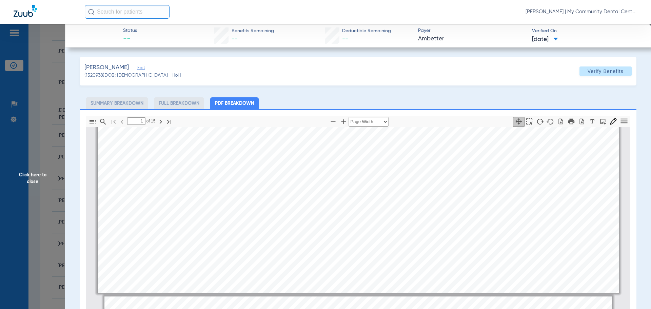
type input "2"
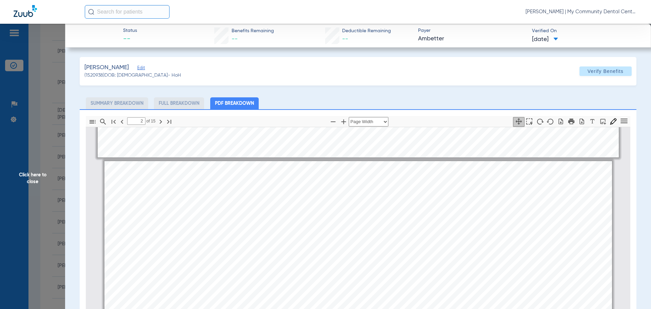
scroll to position [715, 0]
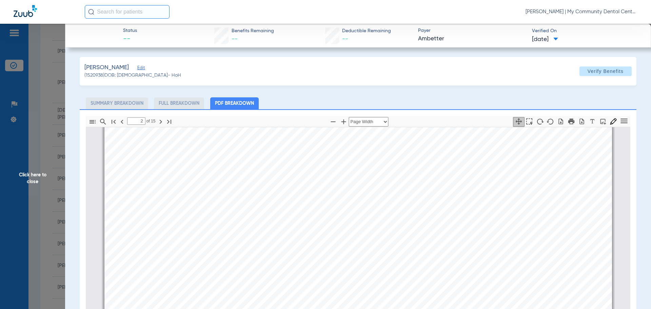
click at [35, 171] on span "Click here to close" at bounding box center [32, 178] width 65 height 309
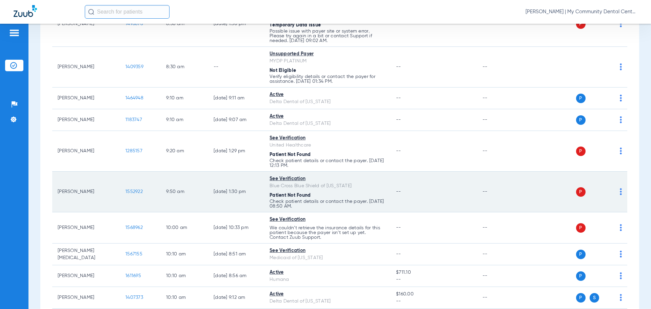
scroll to position [203, 0]
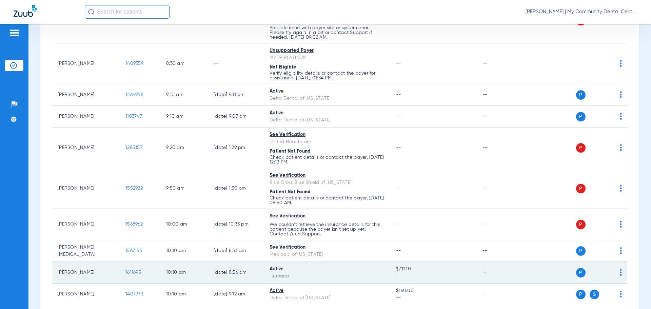
click at [132, 275] on td "1611695" at bounding box center [140, 273] width 41 height 22
click at [132, 271] on span "1611695" at bounding box center [133, 272] width 16 height 5
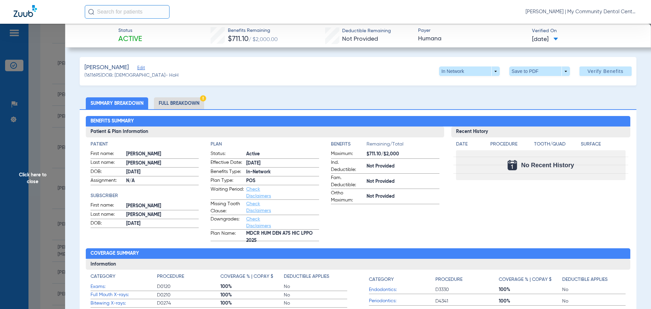
click at [31, 177] on span "Click here to close" at bounding box center [32, 178] width 65 height 309
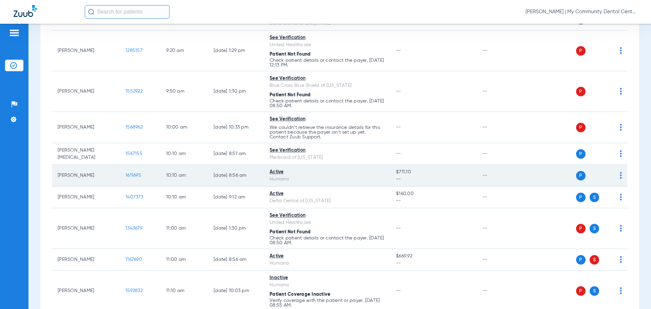
scroll to position [339, 0]
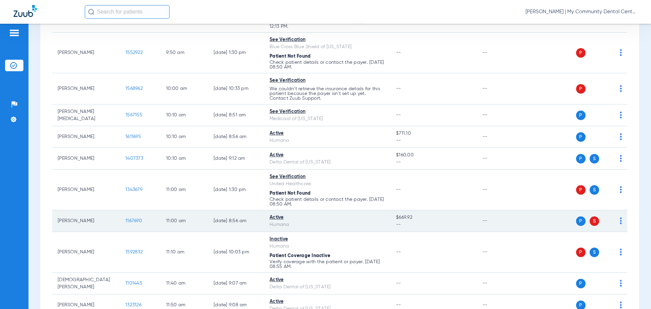
click at [127, 218] on span "1167690" at bounding box center [133, 220] width 17 height 5
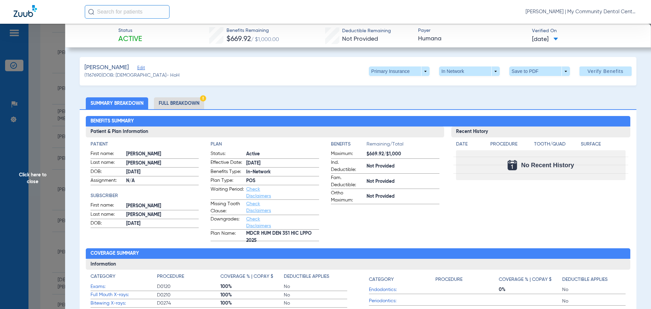
click at [17, 186] on span "Click here to close" at bounding box center [32, 178] width 65 height 309
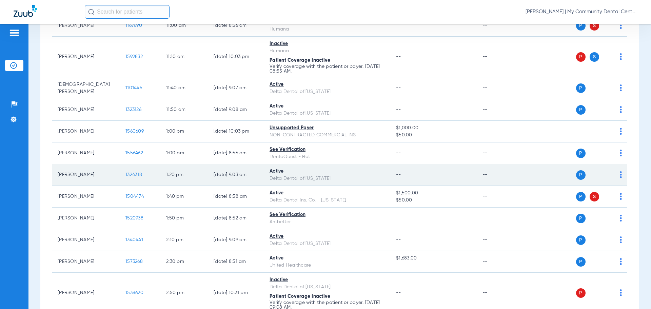
scroll to position [542, 0]
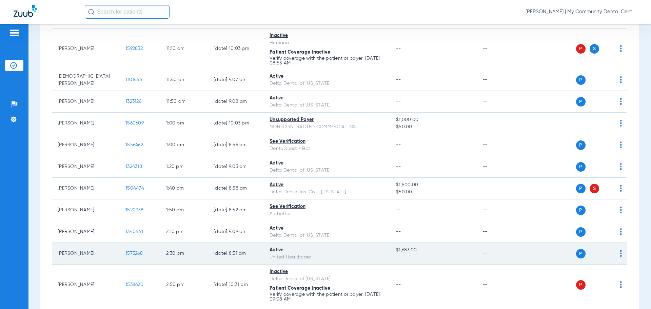
click at [133, 253] on span "1573268" at bounding box center [133, 253] width 17 height 5
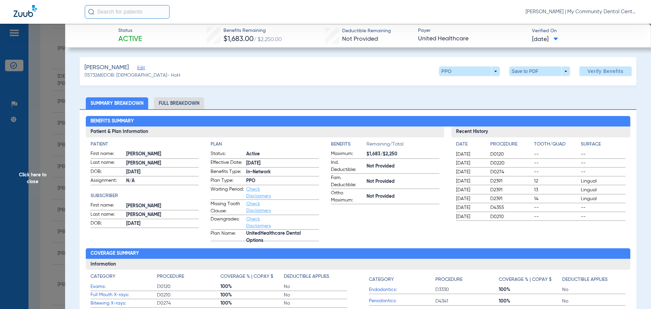
click at [169, 104] on li "Full Breakdown" at bounding box center [179, 103] width 50 height 12
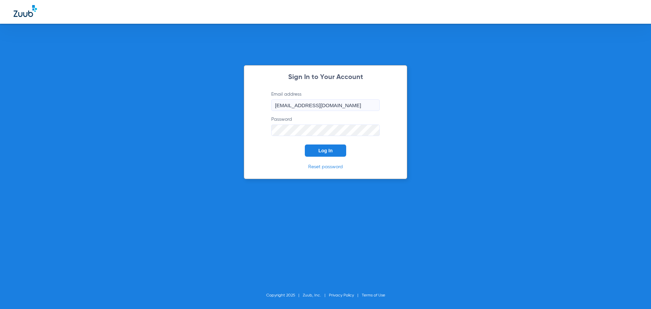
click at [322, 148] on span "Log In" at bounding box center [325, 150] width 14 height 5
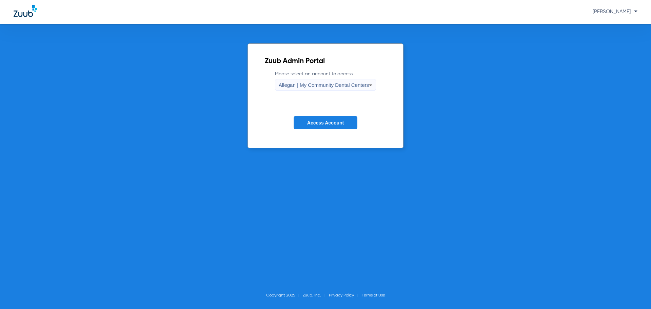
click at [288, 81] on div "Allegan | My Community Dental Centers" at bounding box center [324, 85] width 91 height 12
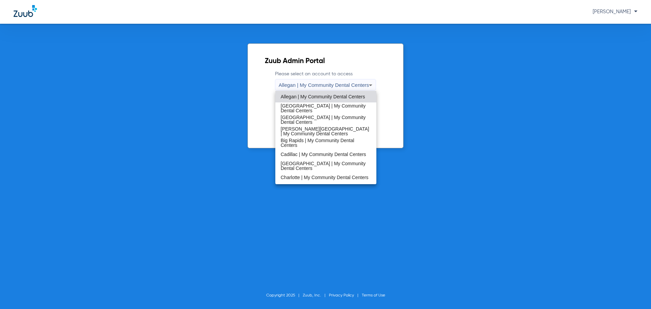
scroll to position [218, 0]
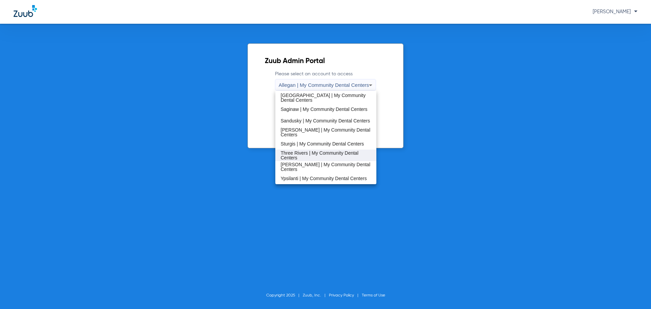
click at [304, 150] on mat-option "Three Rivers | My Community Dental Centers" at bounding box center [325, 156] width 101 height 12
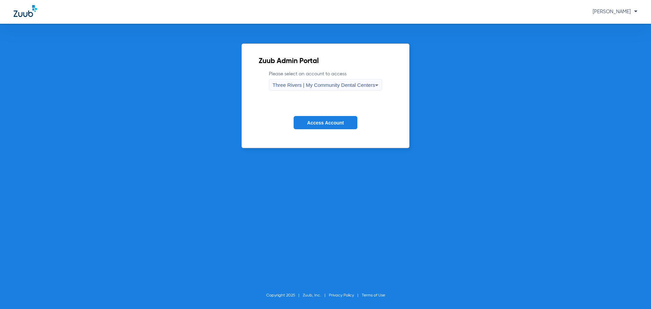
drag, startPoint x: 313, startPoint y: 124, endPoint x: 329, endPoint y: 133, distance: 17.6
click at [313, 124] on span "Access Account" at bounding box center [325, 122] width 37 height 5
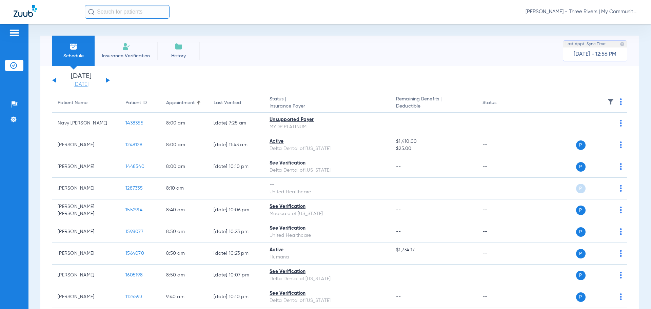
click at [82, 82] on link "[DATE]" at bounding box center [81, 84] width 41 height 7
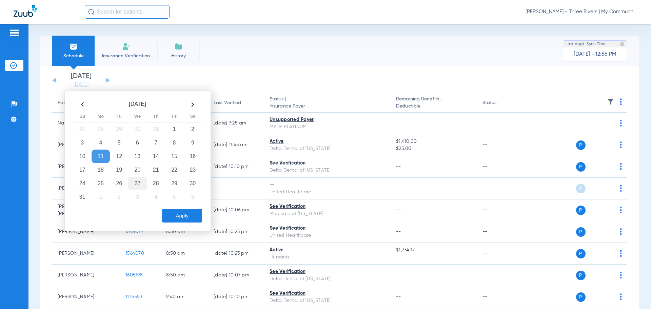
drag, startPoint x: 119, startPoint y: 169, endPoint x: 140, endPoint y: 180, distance: 23.2
click at [119, 170] on td "19" at bounding box center [119, 170] width 18 height 14
click at [193, 221] on button "Apply" at bounding box center [182, 216] width 40 height 14
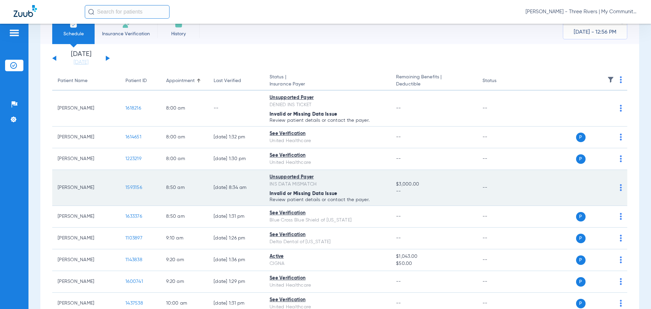
scroll to position [34, 0]
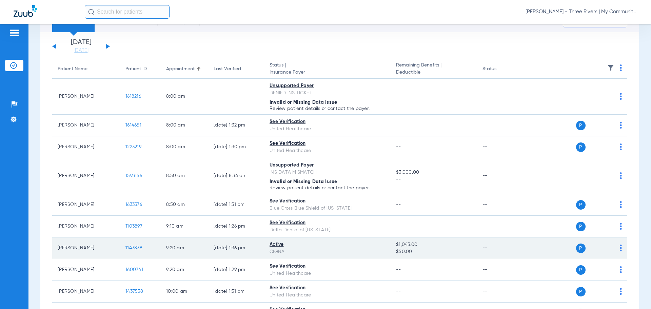
click at [136, 248] on span "1143838" at bounding box center [133, 247] width 17 height 5
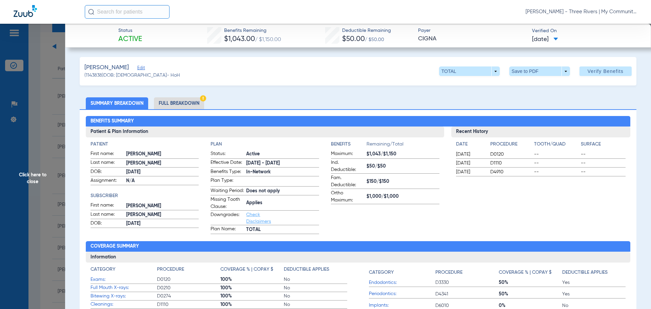
click at [158, 109] on li "Full Breakdown" at bounding box center [179, 103] width 50 height 12
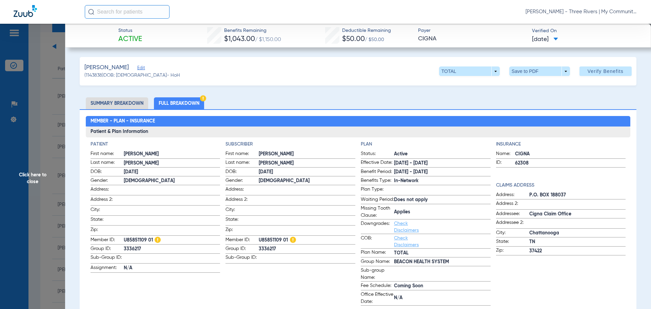
click at [114, 106] on li "Summary Breakdown" at bounding box center [117, 103] width 62 height 12
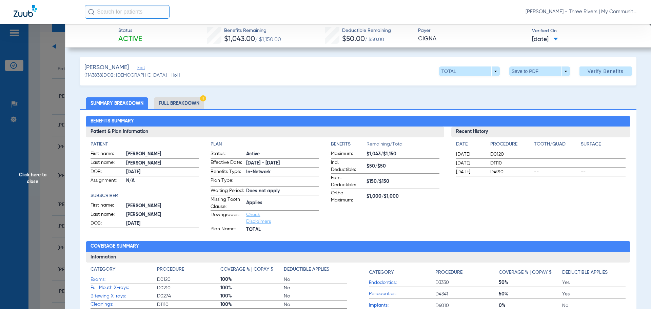
click at [13, 171] on span "Click here to close" at bounding box center [32, 178] width 65 height 309
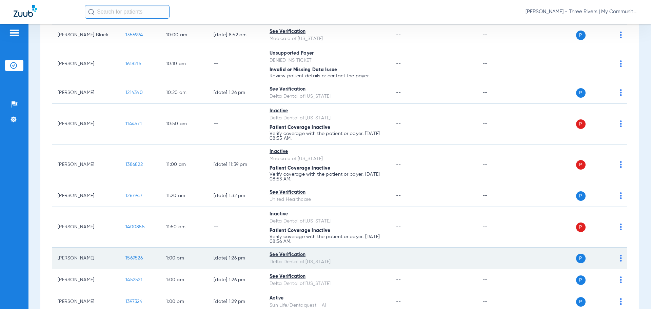
scroll to position [339, 0]
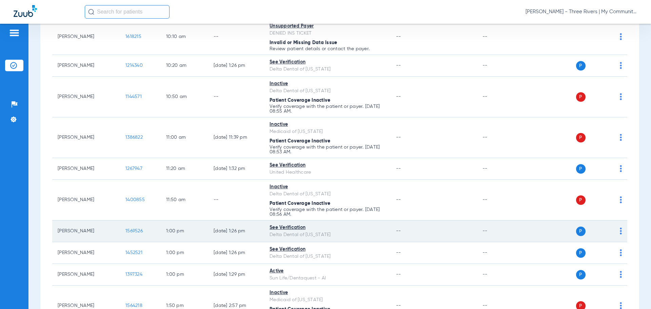
click at [132, 230] on span "1569526" at bounding box center [133, 231] width 17 height 5
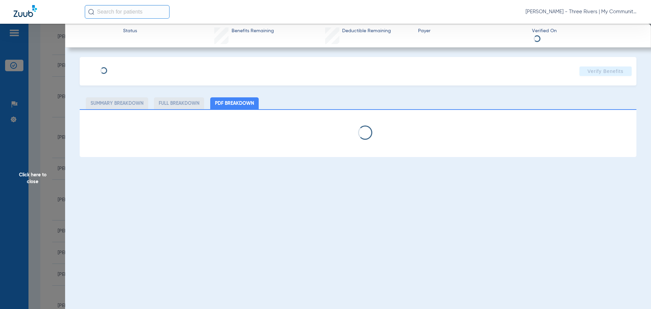
select select "page-width"
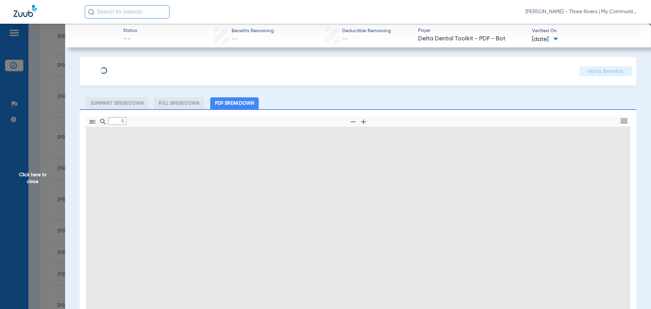
type input "1"
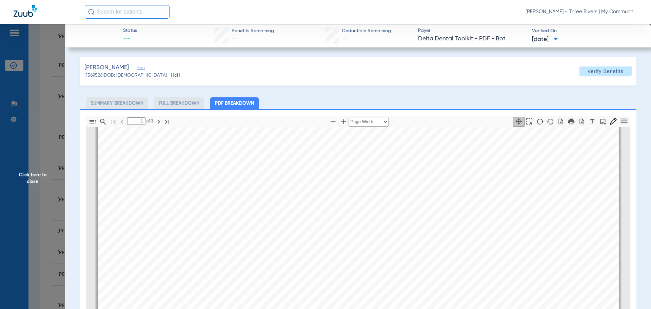
scroll to position [105, 0]
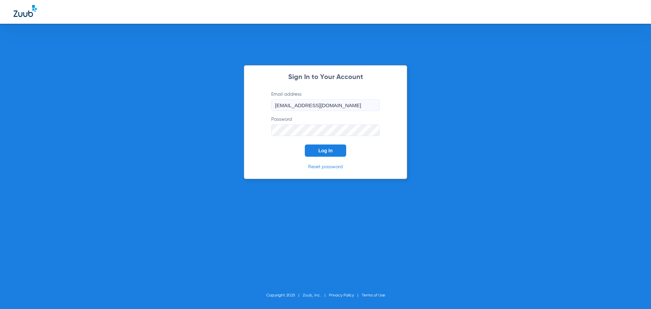
click at [322, 147] on button "Log In" at bounding box center [325, 150] width 41 height 12
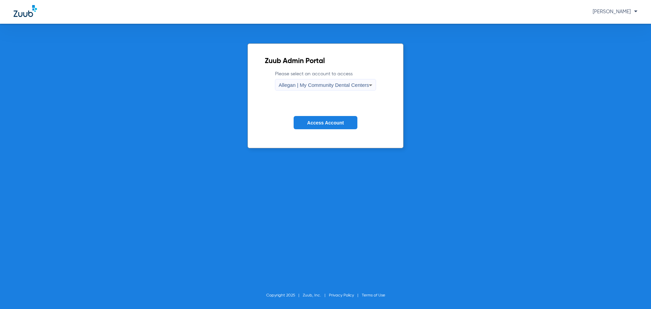
click at [296, 86] on span "Allegan | My Community Dental Centers" at bounding box center [324, 85] width 91 height 6
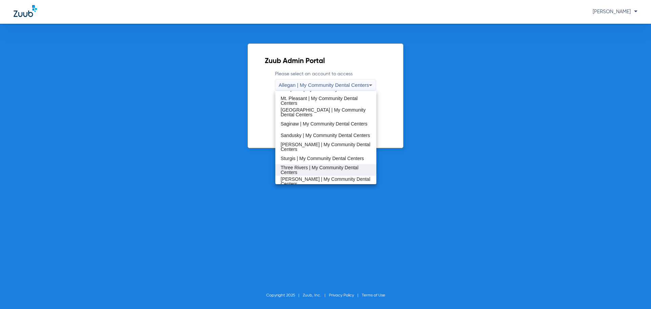
scroll to position [218, 0]
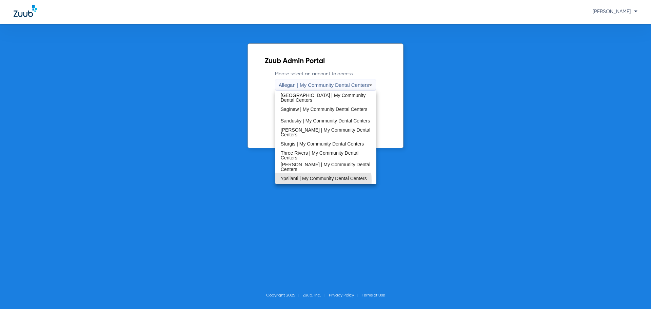
drag, startPoint x: 298, startPoint y: 180, endPoint x: 310, endPoint y: 158, distance: 25.3
click at [298, 180] on span "Ypsilanti | My Community Dental Centers" at bounding box center [324, 178] width 86 height 5
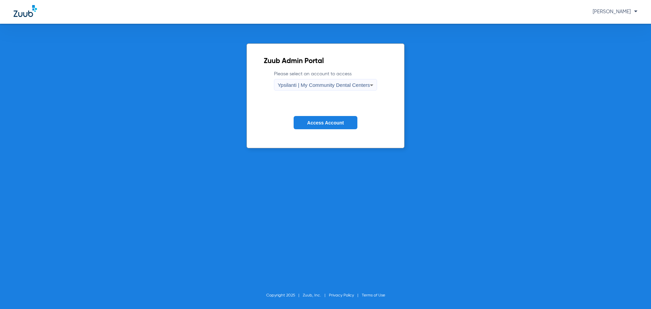
click at [311, 120] on span "Access Account" at bounding box center [325, 122] width 37 height 5
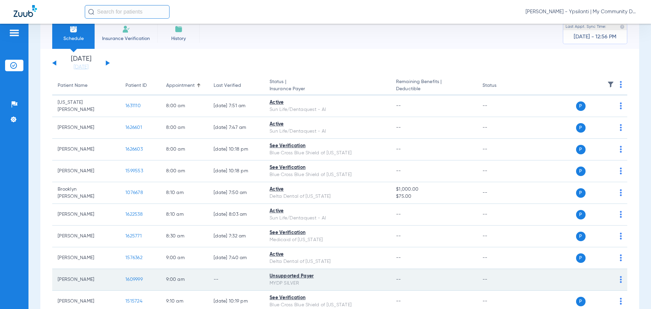
scroll to position [34, 0]
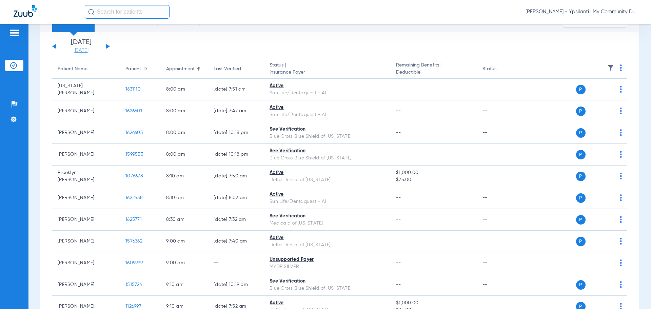
click at [73, 52] on link "[DATE]" at bounding box center [81, 50] width 41 height 7
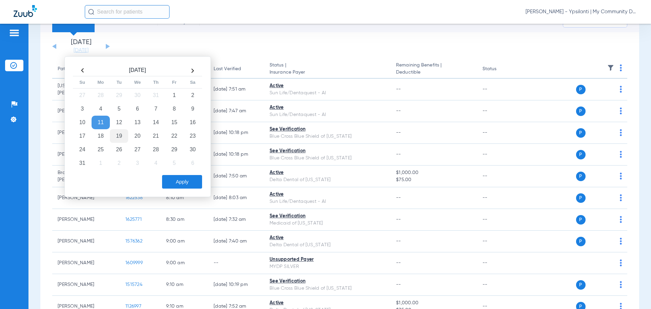
click at [114, 137] on td "19" at bounding box center [119, 136] width 18 height 14
click at [187, 191] on div "[DATE] Su Mo Tu We Th Fr Sa 27 28 29 30 31 1 2 3 4 5 6 7 8 9 10 11 12 13 14 15 …" at bounding box center [137, 126] width 146 height 141
click at [181, 178] on button "Apply" at bounding box center [182, 182] width 40 height 14
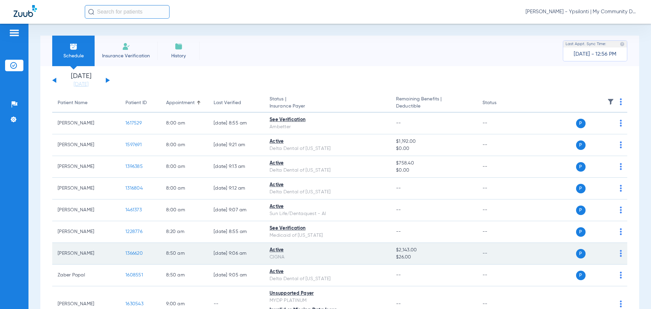
click at [130, 252] on span "1366620" at bounding box center [133, 253] width 17 height 5
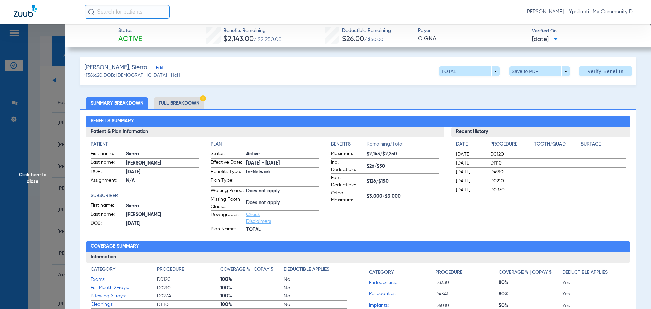
click at [190, 101] on li "Full Breakdown" at bounding box center [179, 103] width 50 height 12
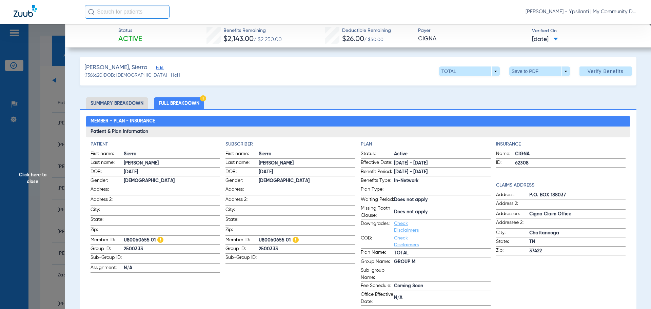
click at [124, 102] on li "Summary Breakdown" at bounding box center [117, 103] width 62 height 12
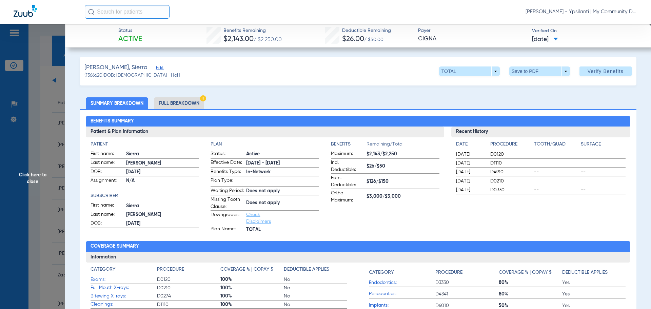
click at [186, 106] on li "Full Breakdown" at bounding box center [179, 103] width 50 height 12
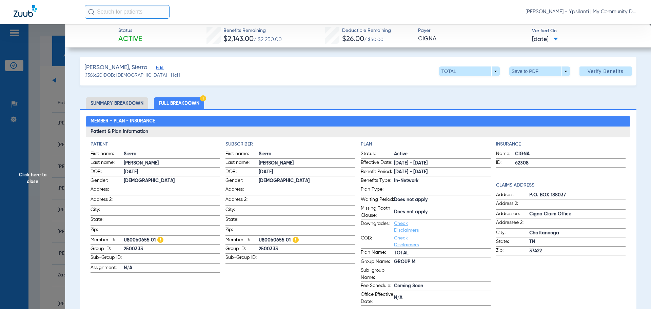
click at [40, 188] on span "Click here to close" at bounding box center [32, 178] width 65 height 309
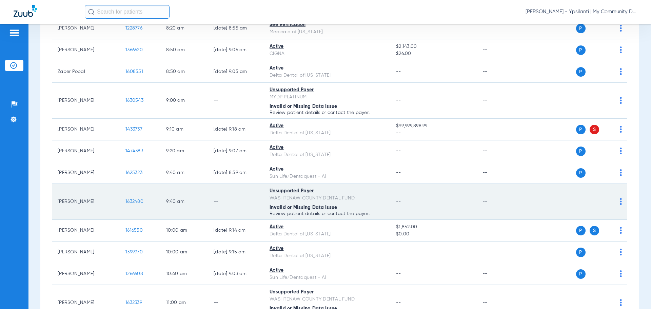
scroll to position [237, 0]
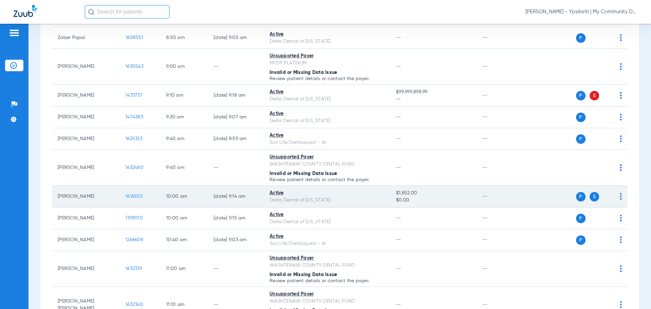
click at [129, 193] on td "1616550" at bounding box center [140, 197] width 41 height 22
click at [129, 195] on span "1616550" at bounding box center [133, 196] width 17 height 5
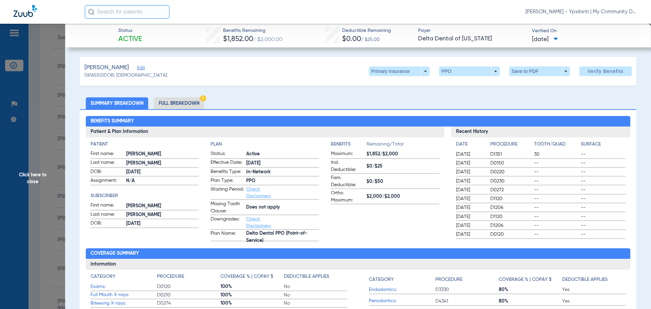
click at [188, 105] on li "Full Breakdown" at bounding box center [179, 103] width 50 height 12
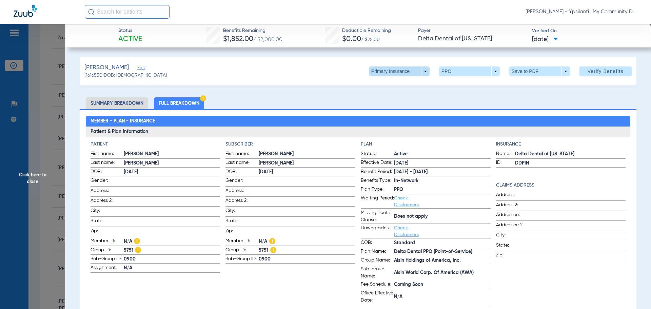
click at [421, 75] on span at bounding box center [399, 70] width 61 height 9
click at [409, 97] on span "Secondary Insurance" at bounding box center [392, 98] width 45 height 5
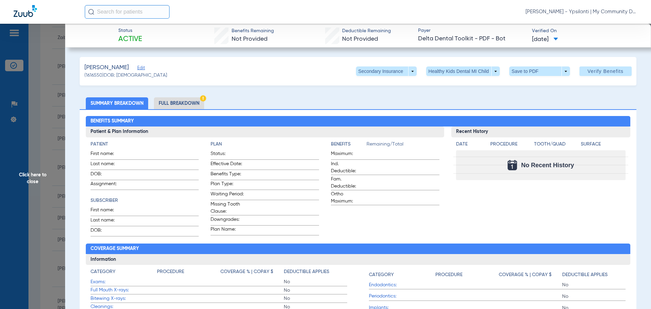
click at [29, 189] on span "Click here to close" at bounding box center [32, 178] width 65 height 309
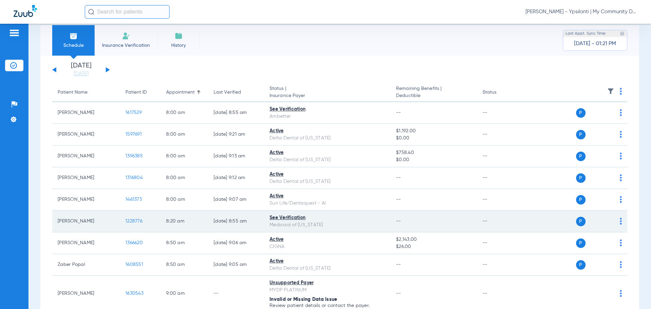
scroll to position [0, 0]
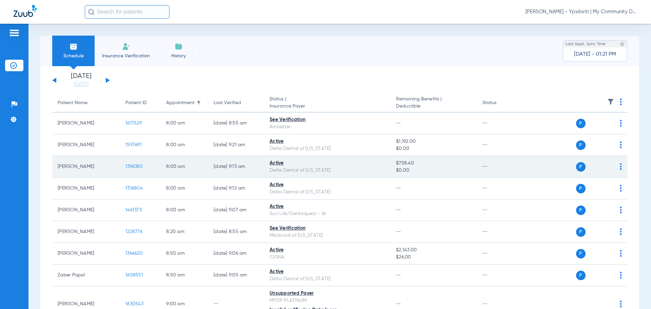
click at [131, 166] on span "1396385" at bounding box center [133, 166] width 17 height 5
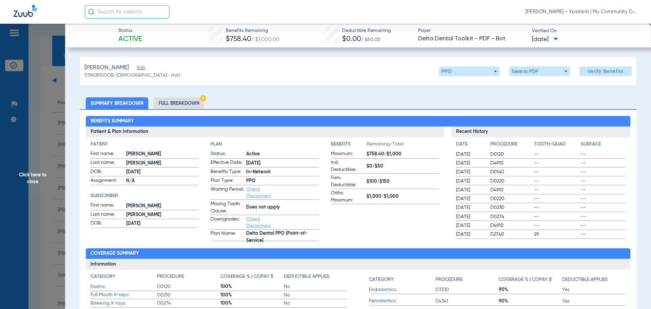
click at [190, 103] on li "Full Breakdown" at bounding box center [179, 103] width 50 height 12
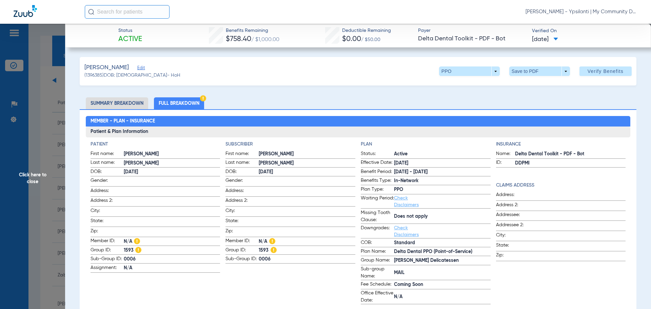
click at [48, 176] on span "Click here to close" at bounding box center [32, 178] width 65 height 309
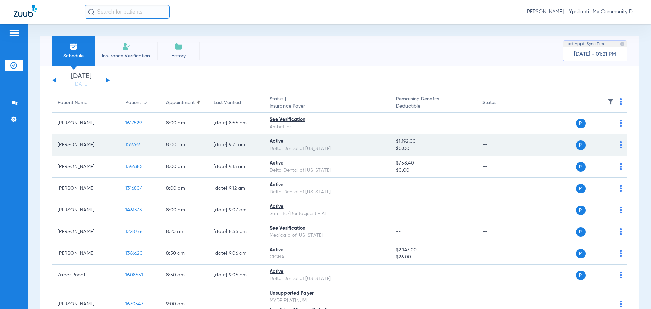
click at [138, 145] on span "1597691" at bounding box center [133, 144] width 16 height 5
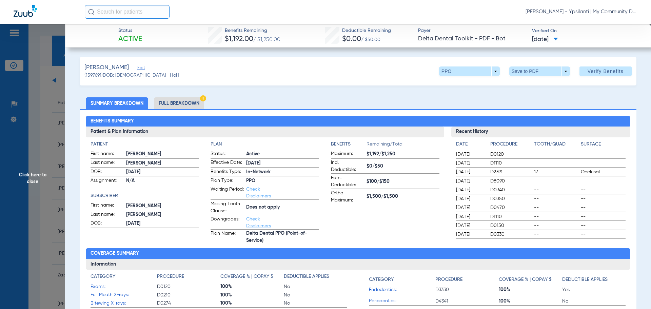
click at [169, 101] on li "Full Breakdown" at bounding box center [179, 103] width 50 height 12
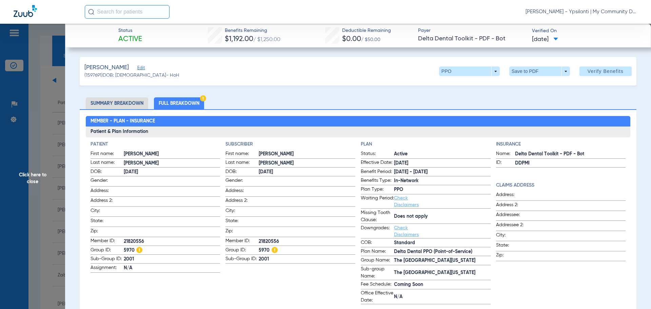
click at [35, 173] on span "Click here to close" at bounding box center [32, 178] width 65 height 309
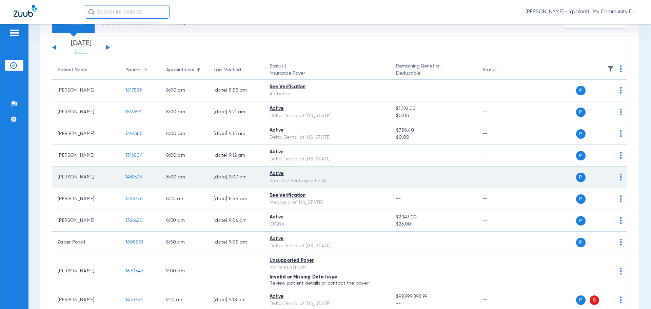
scroll to position [68, 0]
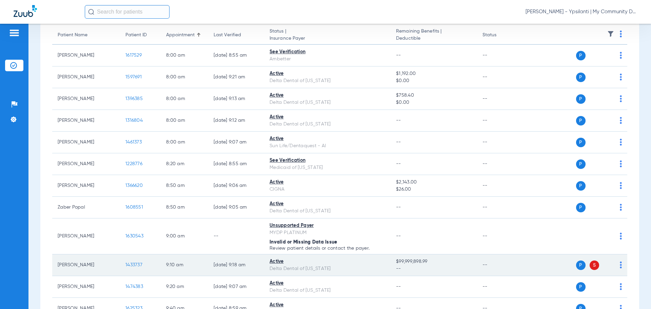
click at [136, 263] on span "1433737" at bounding box center [133, 264] width 17 height 5
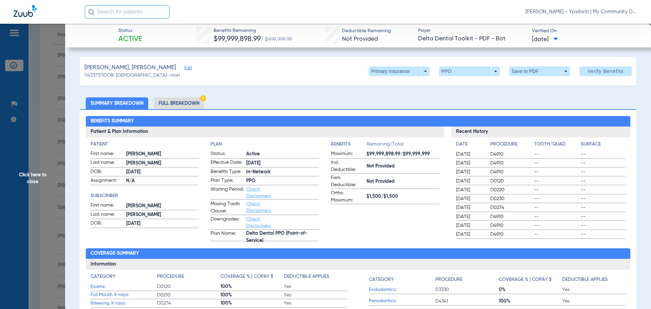
click at [190, 98] on li "Full Breakdown" at bounding box center [179, 103] width 50 height 12
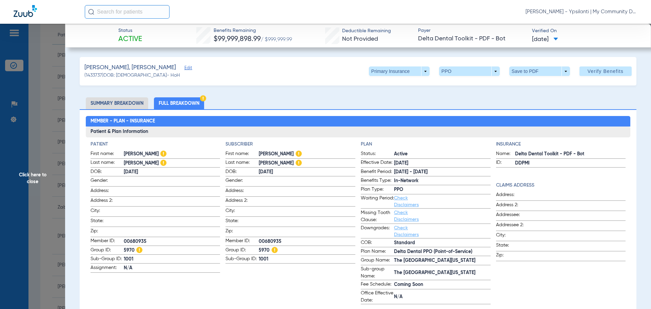
click at [26, 182] on span "Click here to close" at bounding box center [32, 178] width 65 height 309
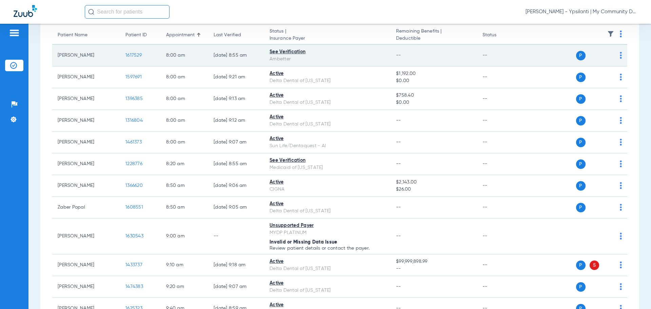
click at [136, 55] on span "1617529" at bounding box center [133, 55] width 16 height 5
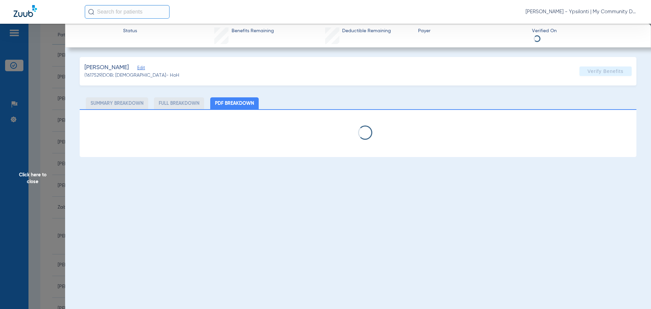
select select "page-width"
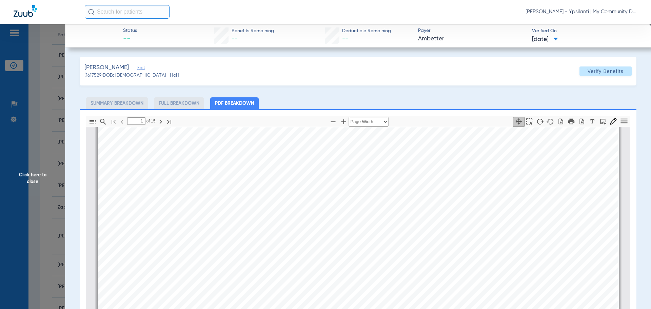
scroll to position [241, 0]
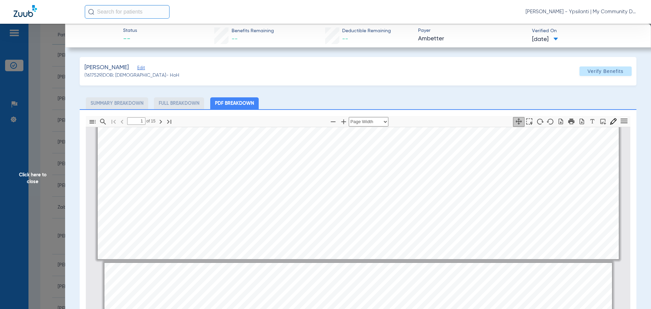
type input "2"
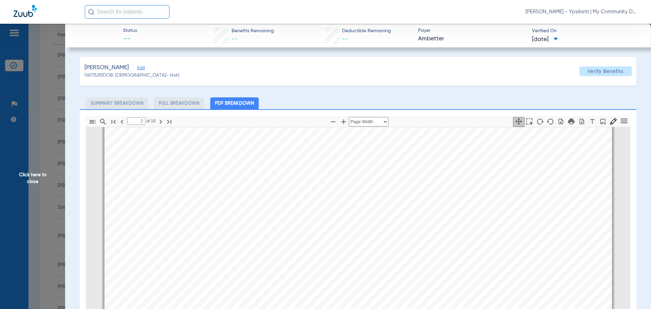
click at [35, 177] on span "Click here to close" at bounding box center [32, 178] width 65 height 309
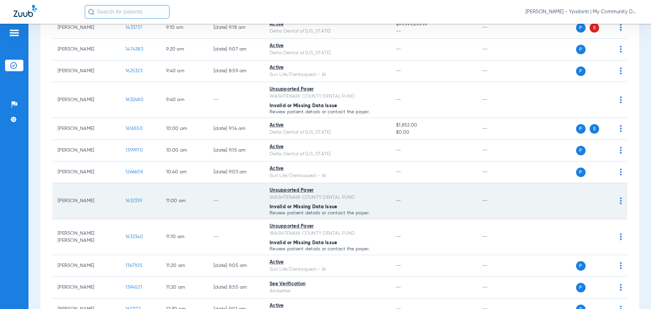
scroll to position [339, 0]
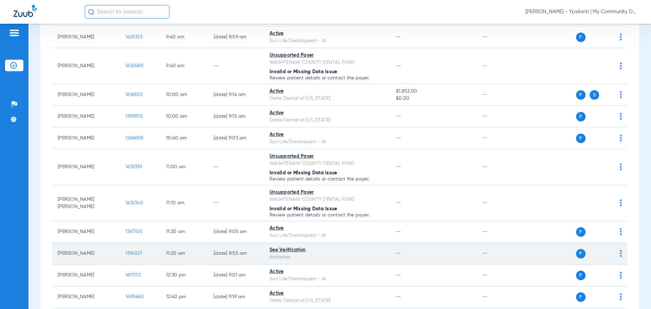
click at [131, 252] on span "1394521" at bounding box center [133, 253] width 17 height 5
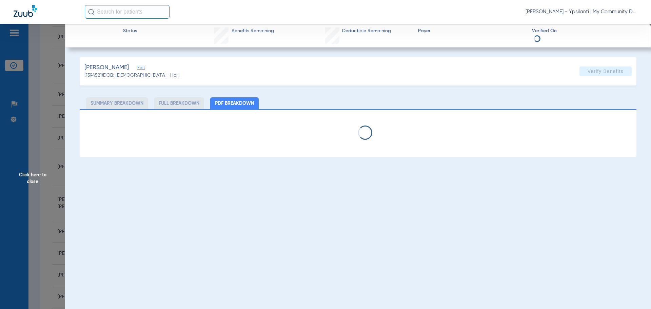
select select "page-width"
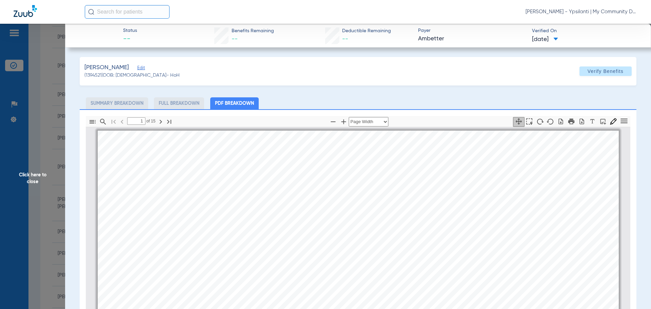
scroll to position [3, 0]
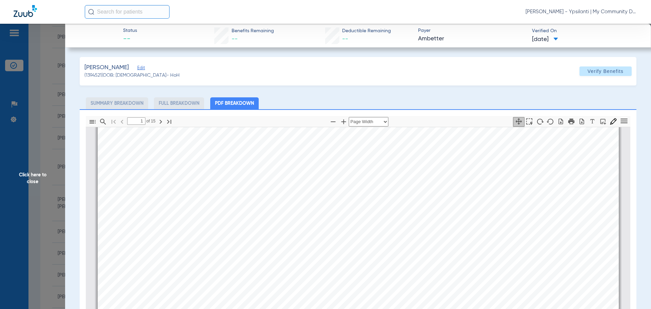
type input "2"
click at [15, 180] on span "Click here to close" at bounding box center [32, 178] width 65 height 309
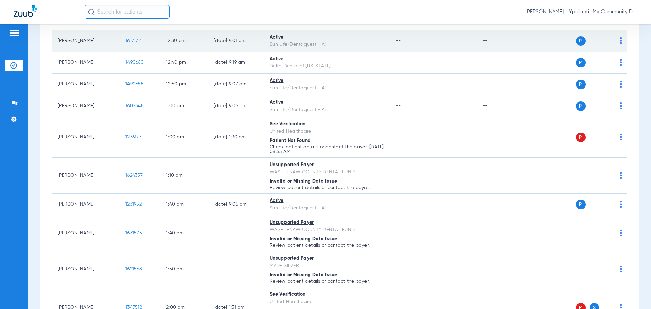
scroll to position [576, 0]
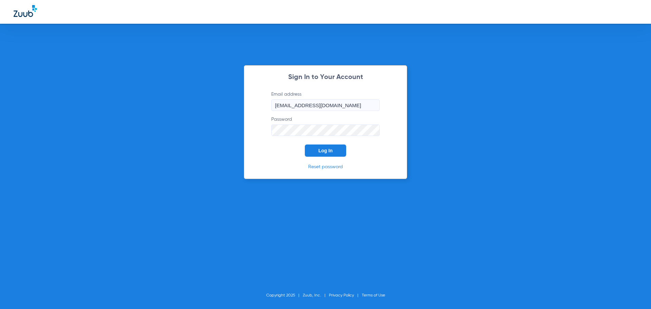
click at [343, 155] on button "Log In" at bounding box center [325, 150] width 41 height 12
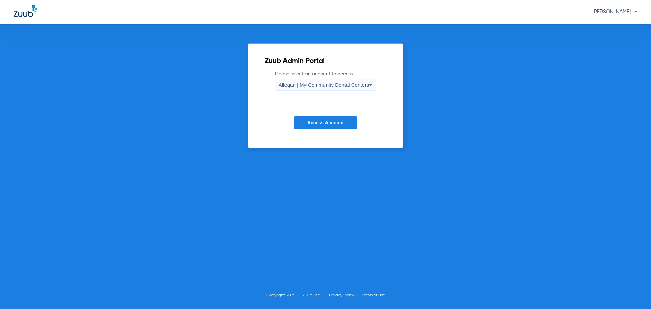
click at [308, 86] on span "Allegan | My Community Dental Centers" at bounding box center [324, 85] width 91 height 6
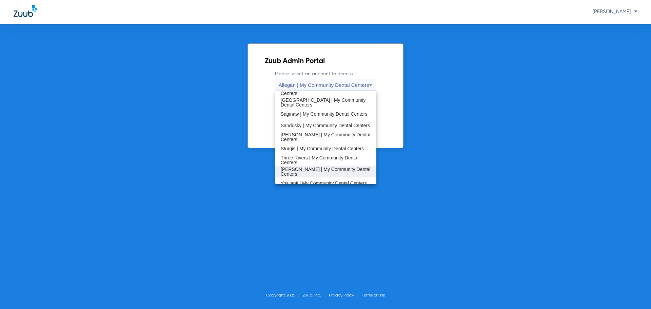
scroll to position [218, 0]
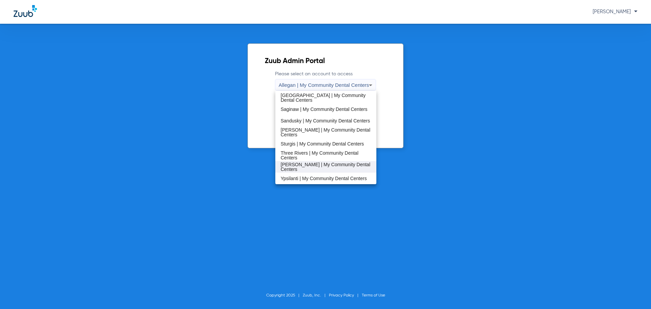
click at [315, 164] on mat-option "[PERSON_NAME] | My Community Dental Centers" at bounding box center [325, 167] width 101 height 12
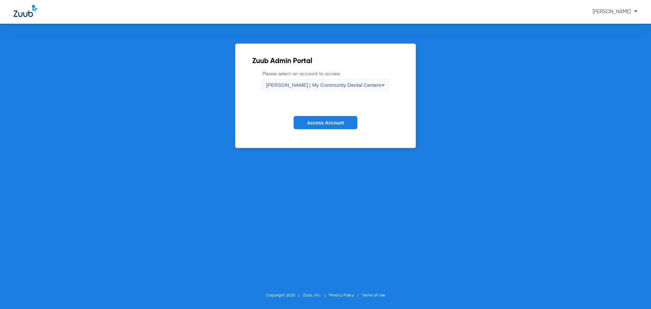
click at [311, 127] on button "Access Account" at bounding box center [326, 122] width 64 height 13
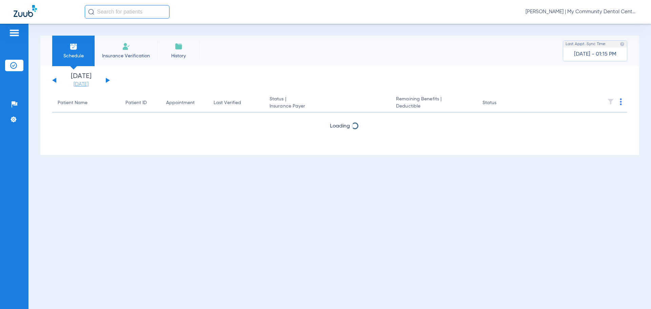
click at [77, 86] on link "[DATE]" at bounding box center [81, 84] width 41 height 7
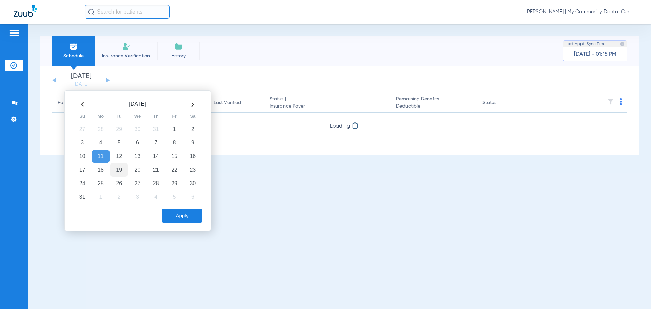
click at [125, 173] on td "19" at bounding box center [119, 170] width 18 height 14
click at [173, 209] on button "Apply" at bounding box center [182, 216] width 40 height 14
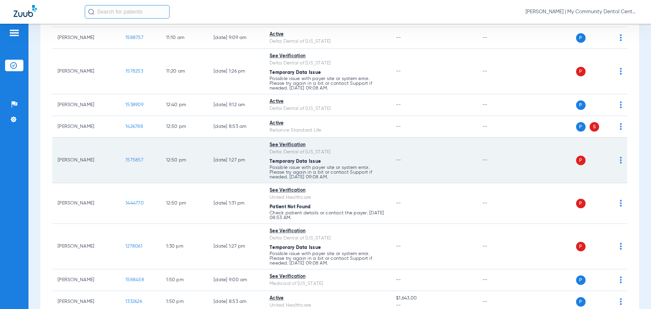
scroll to position [475, 0]
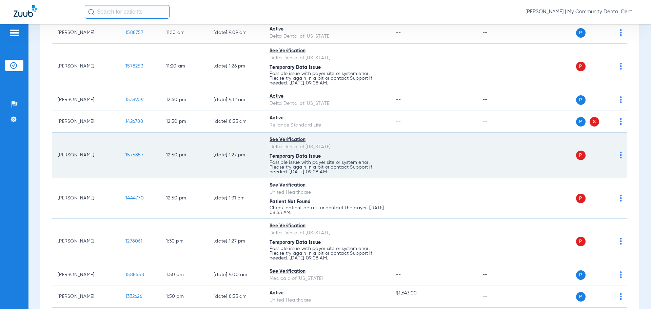
click at [620, 155] on img at bounding box center [621, 155] width 2 height 7
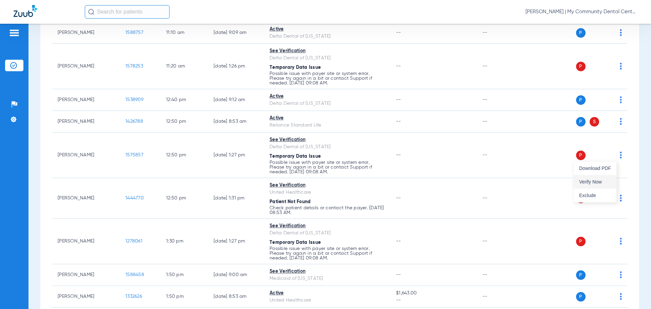
click at [597, 186] on button "Verify Now" at bounding box center [595, 182] width 43 height 14
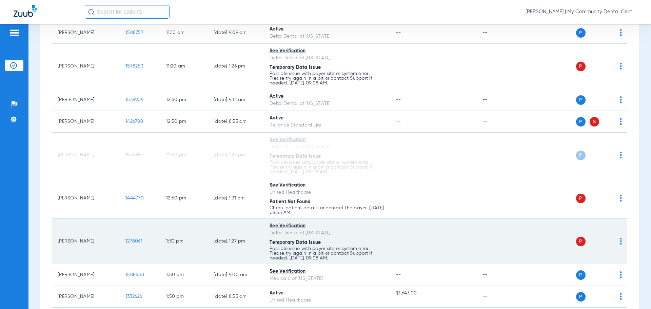
click at [620, 240] on img at bounding box center [621, 241] width 2 height 7
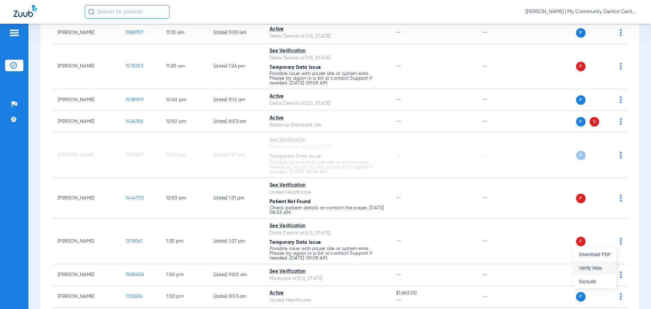
click at [597, 265] on button "Verify Now" at bounding box center [595, 268] width 43 height 14
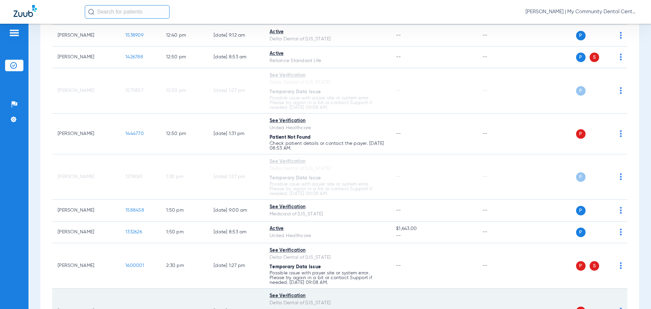
scroll to position [610, 0]
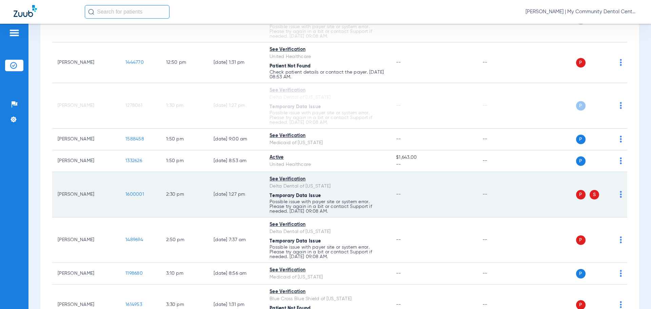
click at [620, 194] on img at bounding box center [621, 194] width 2 height 7
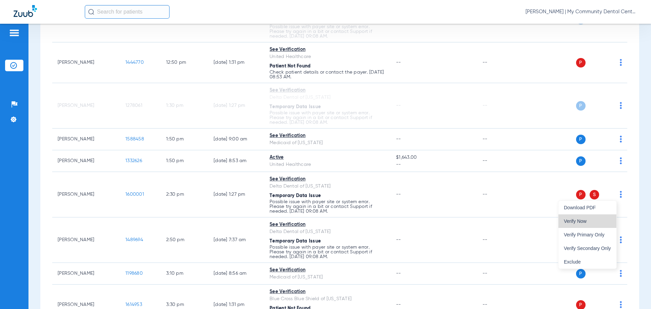
click at [589, 222] on span "Verify Now" at bounding box center [587, 221] width 47 height 5
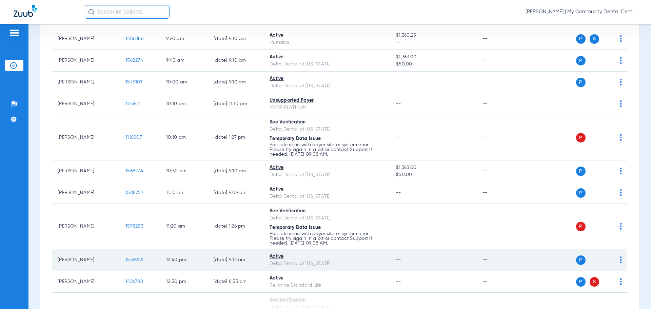
scroll to position [304, 0]
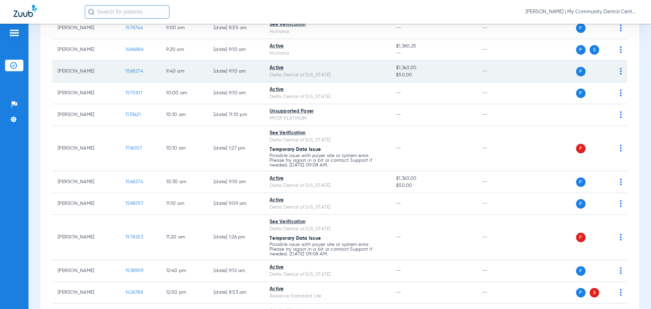
click at [134, 70] on span "1568274" at bounding box center [134, 71] width 18 height 5
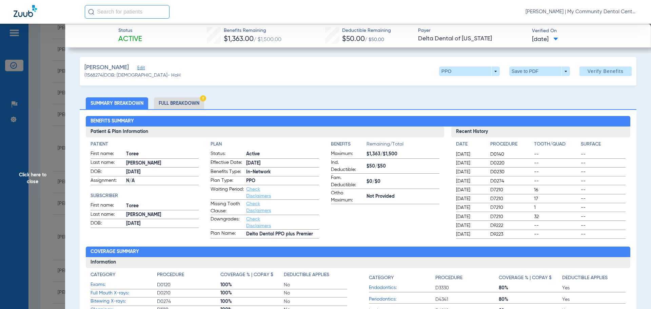
click at [182, 101] on li "Full Breakdown" at bounding box center [179, 103] width 50 height 12
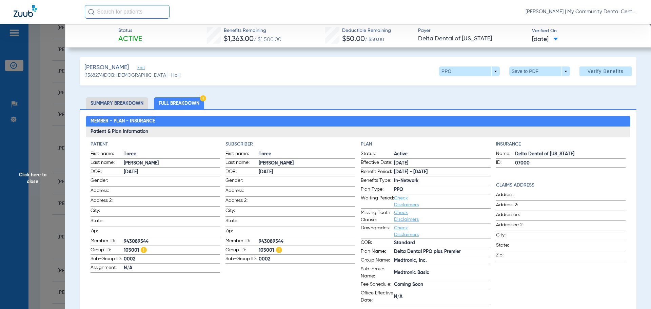
click at [29, 181] on span "Click here to close" at bounding box center [32, 178] width 65 height 309
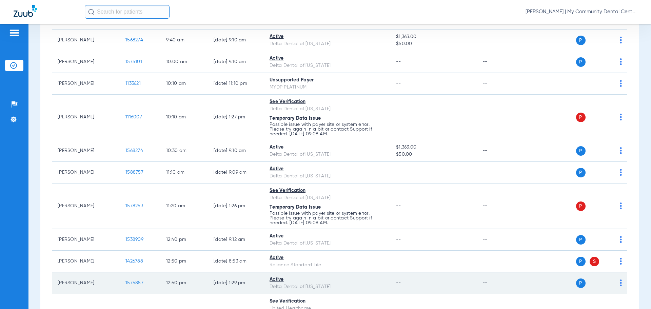
scroll to position [372, 0]
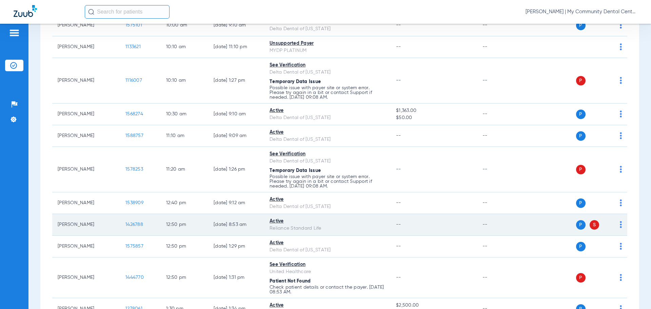
click at [133, 226] on span "1426788" at bounding box center [134, 224] width 18 height 5
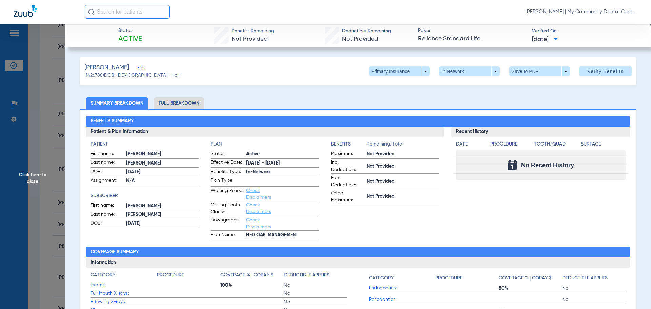
click at [181, 100] on li "Full Breakdown" at bounding box center [179, 103] width 50 height 12
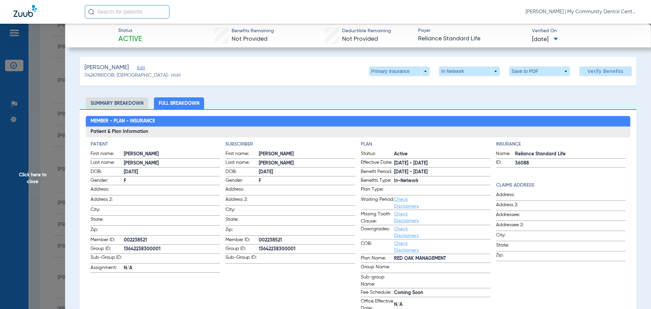
click at [25, 179] on span "Click here to close" at bounding box center [32, 178] width 65 height 309
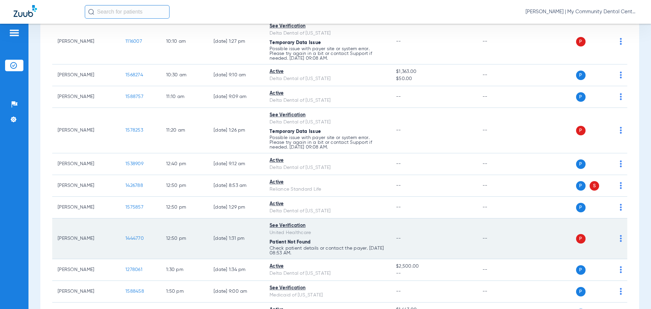
scroll to position [473, 0]
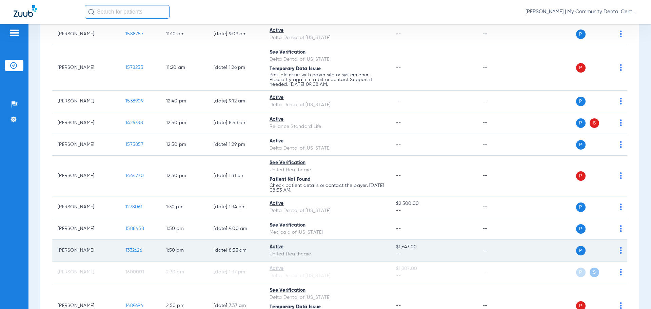
click at [132, 250] on span "1332626" at bounding box center [133, 250] width 17 height 5
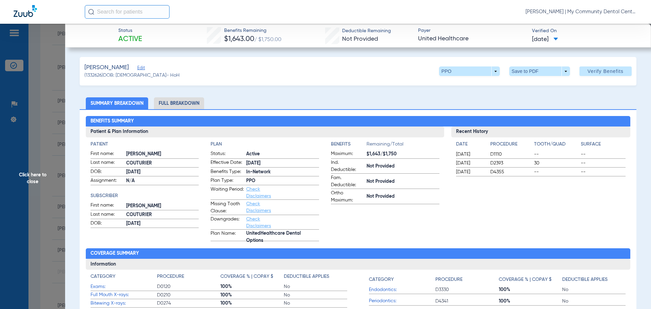
drag, startPoint x: 174, startPoint y: 103, endPoint x: 201, endPoint y: 115, distance: 30.2
click at [174, 103] on li "Full Breakdown" at bounding box center [179, 103] width 50 height 12
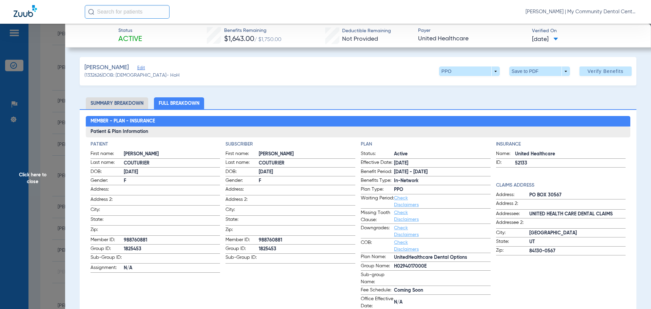
click at [27, 177] on span "Click here to close" at bounding box center [32, 178] width 65 height 309
